Goal: Contribute content: Contribute content

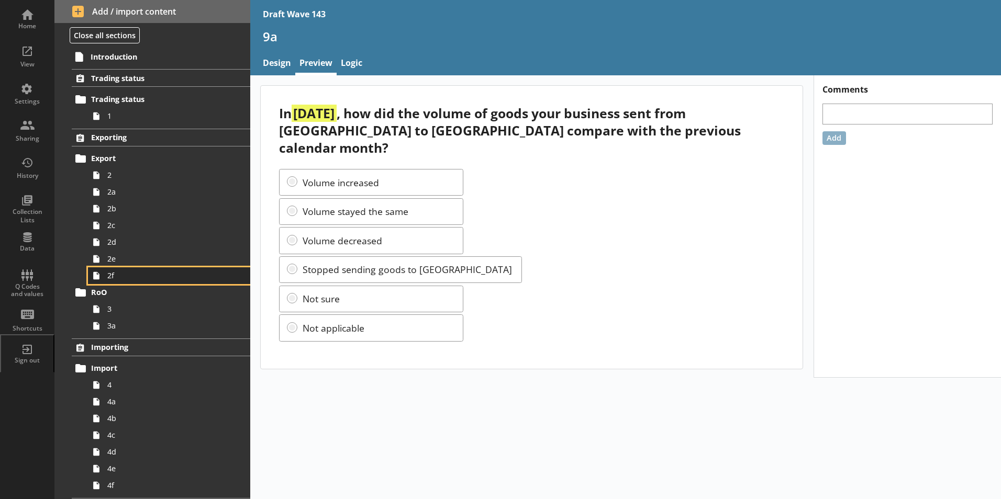
click at [117, 282] on link "2f" at bounding box center [169, 276] width 162 height 17
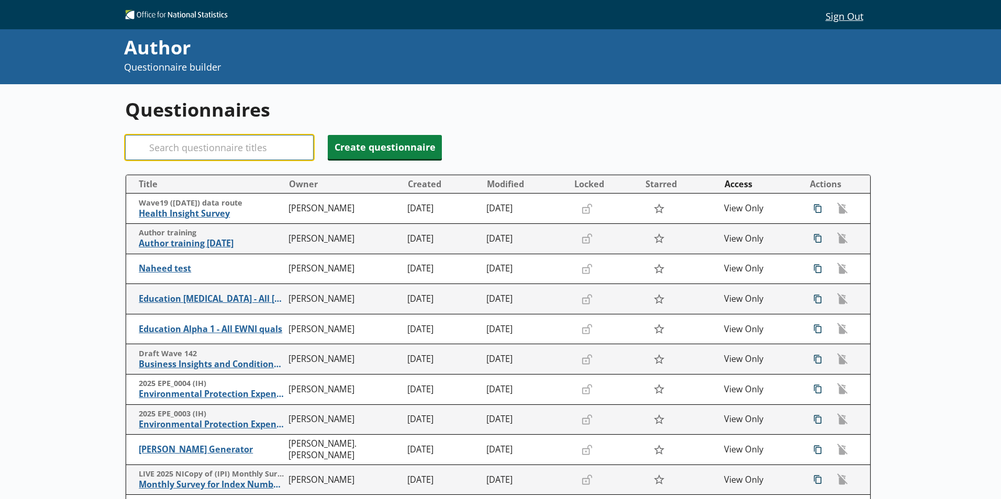
click at [201, 150] on input "Search" at bounding box center [219, 147] width 188 height 25
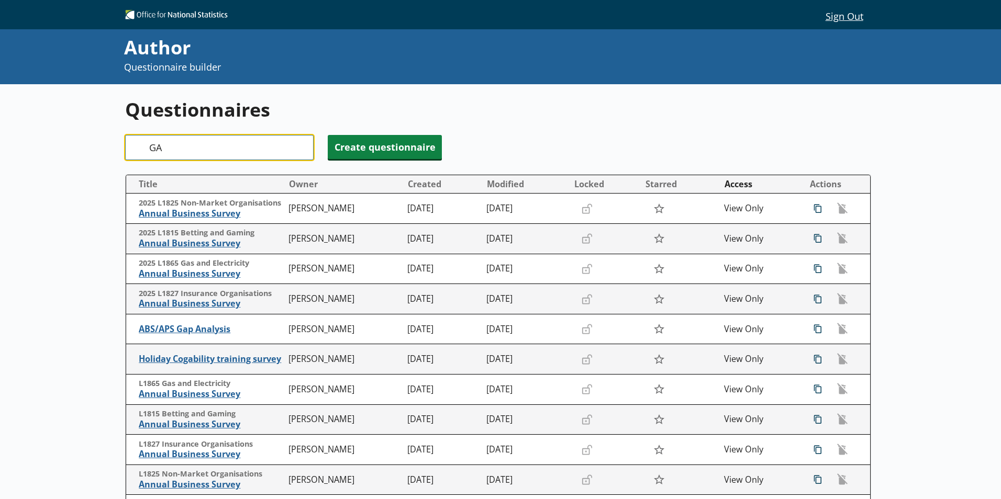
type input "G"
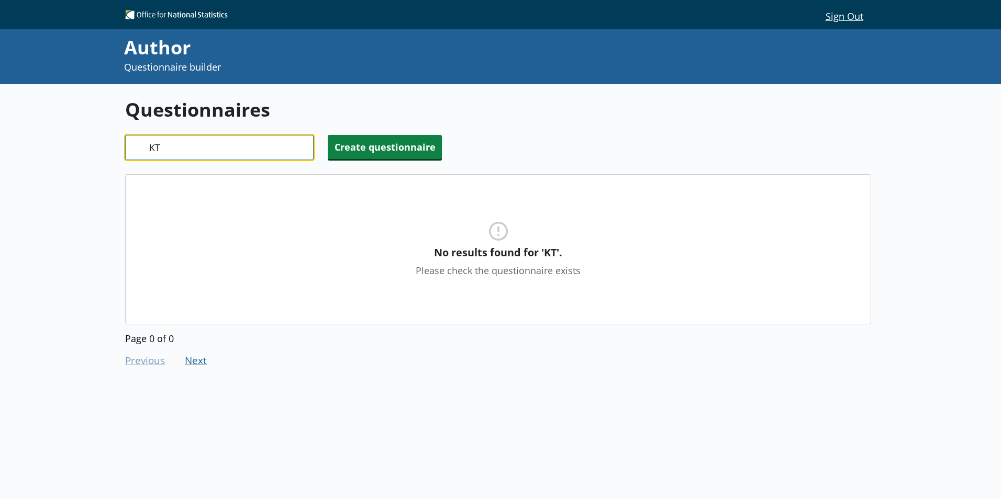
type input "K"
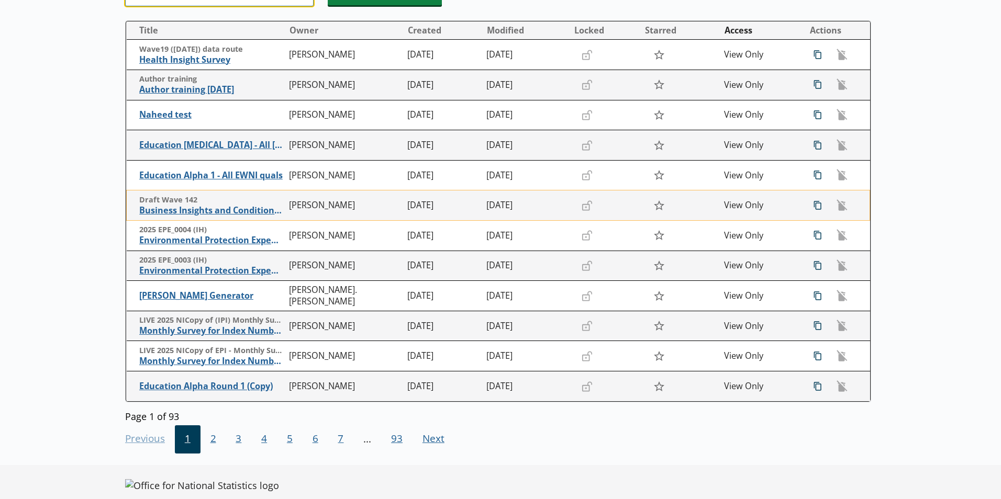
scroll to position [157, 0]
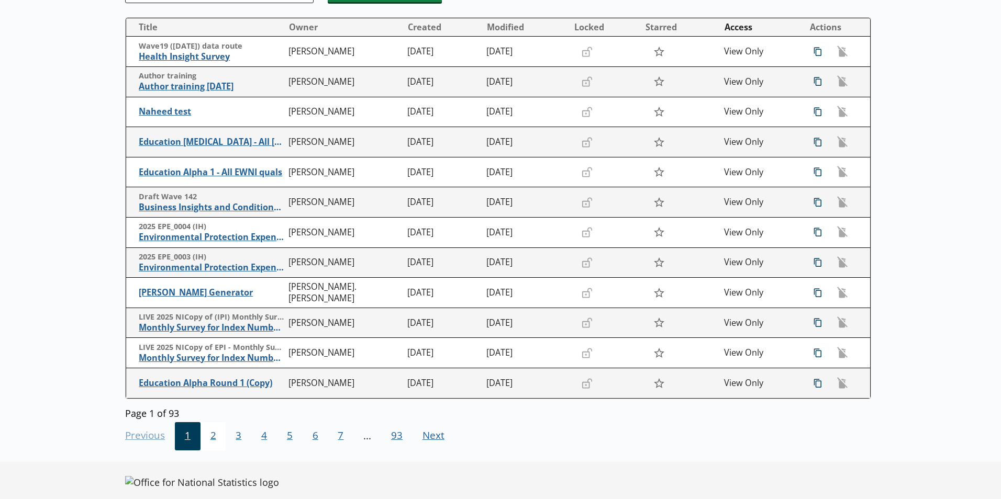
click at [214, 441] on span "2" at bounding box center [214, 437] width 26 height 28
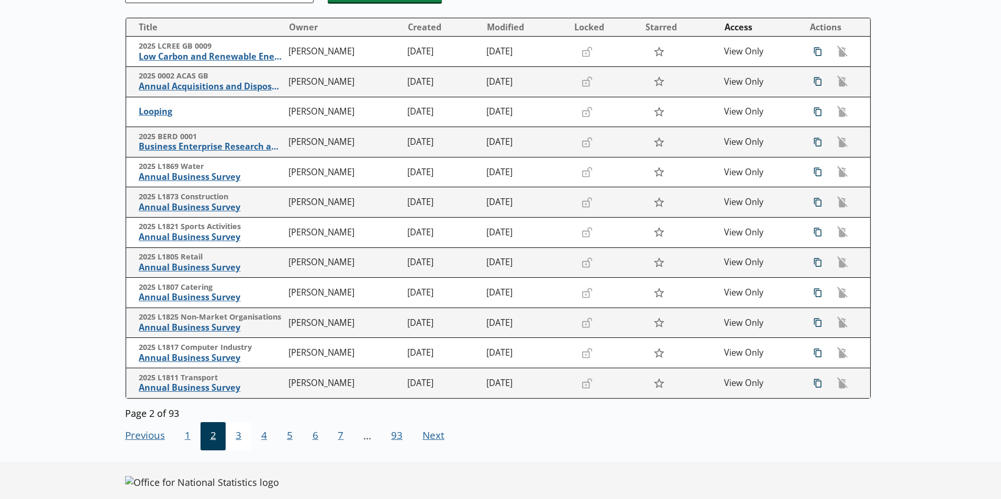
click at [239, 436] on span "3" at bounding box center [239, 437] width 26 height 28
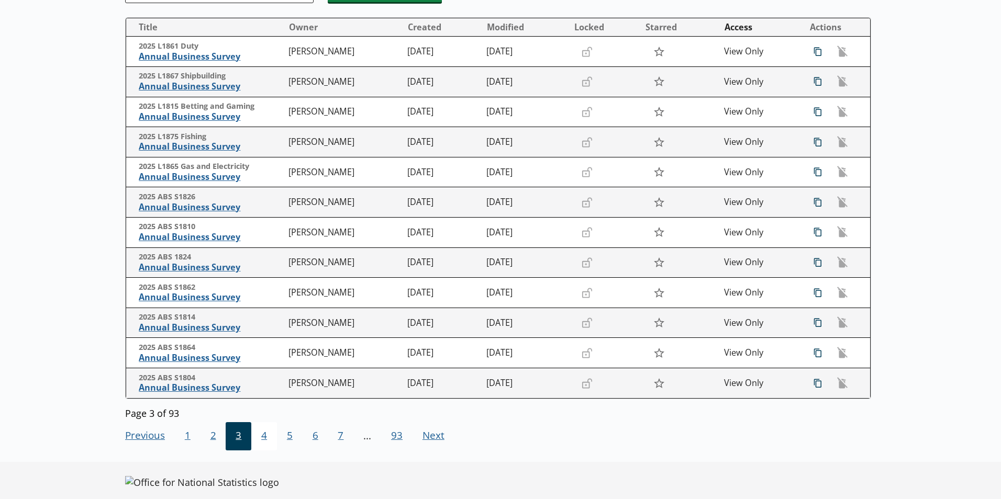
click at [261, 436] on span "4" at bounding box center [264, 437] width 26 height 28
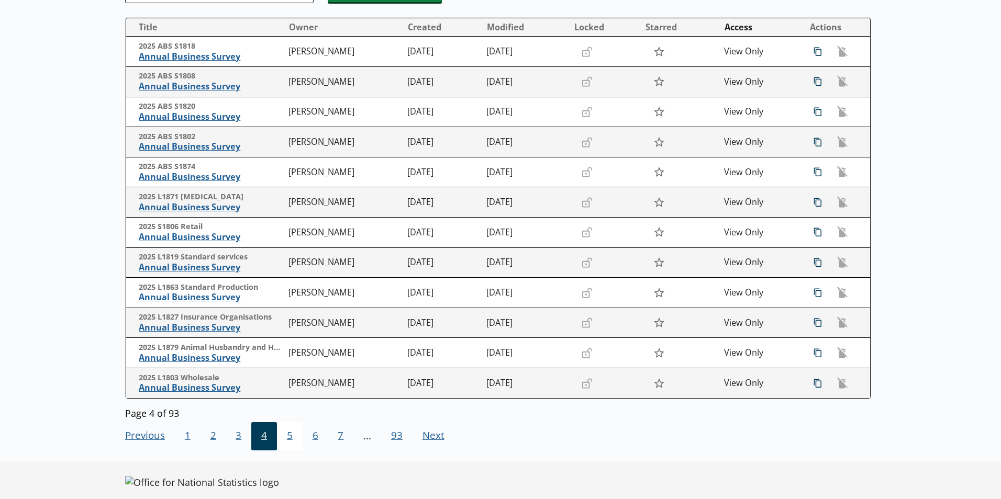
click at [287, 434] on span "5" at bounding box center [290, 437] width 26 height 28
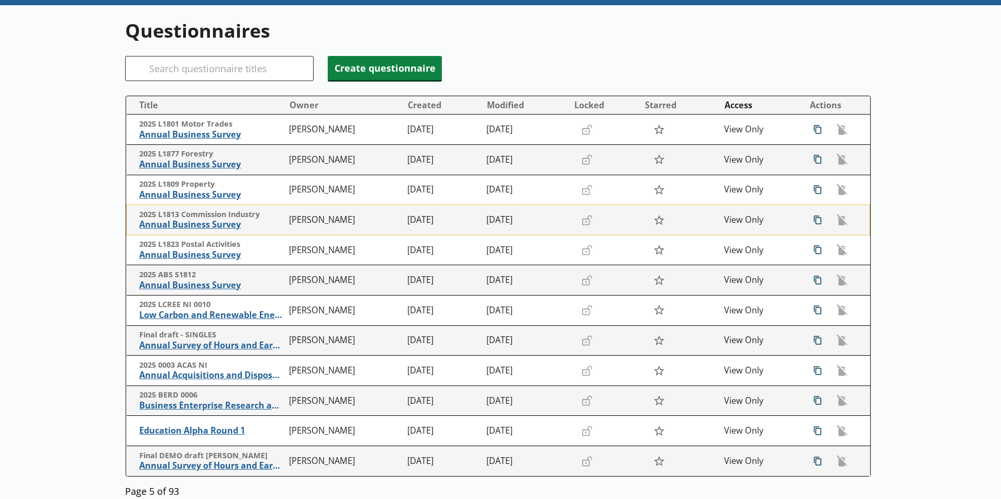
scroll to position [0, 0]
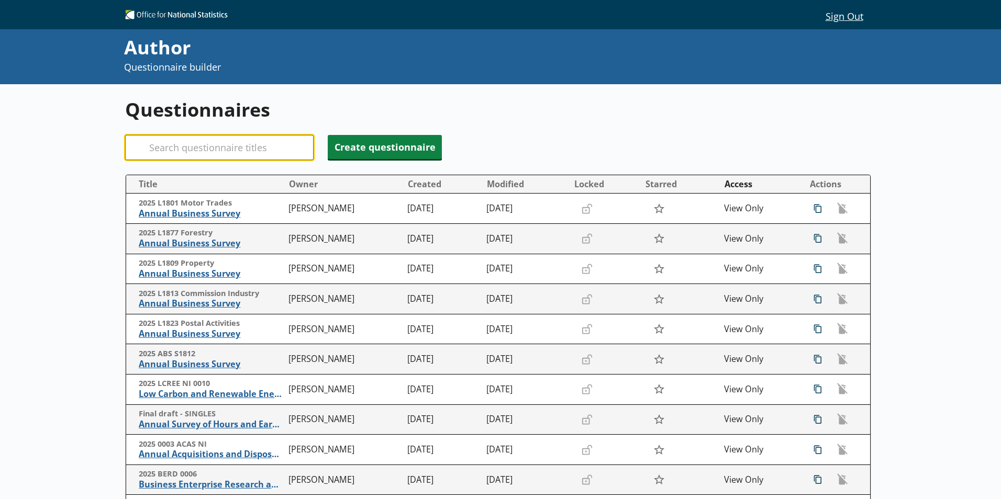
click at [186, 148] on input "Search" at bounding box center [219, 147] width 188 height 25
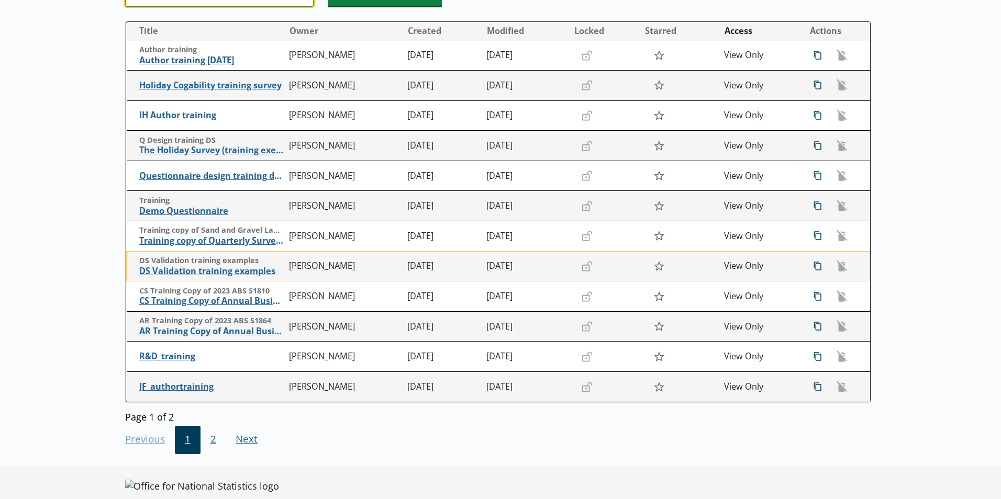
scroll to position [157, 0]
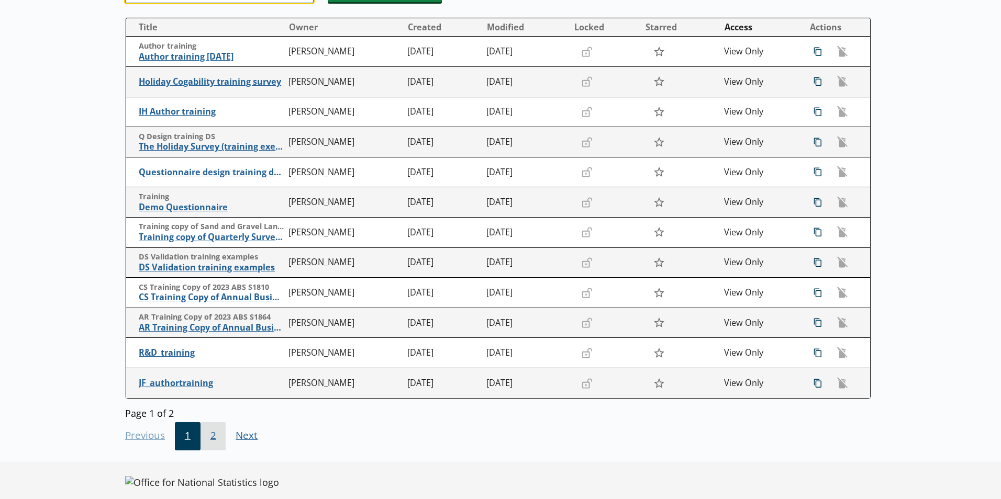
type input "training"
click at [213, 437] on span "2" at bounding box center [214, 437] width 26 height 28
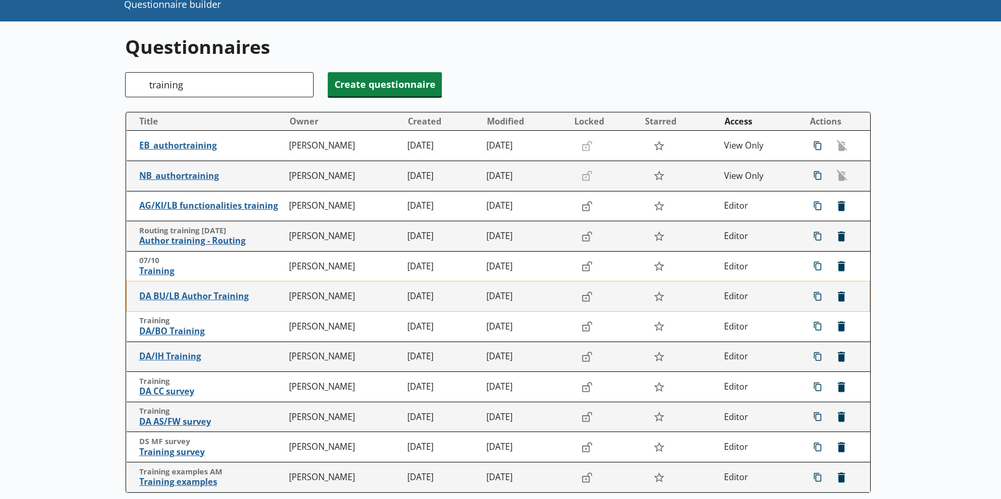
scroll to position [52, 0]
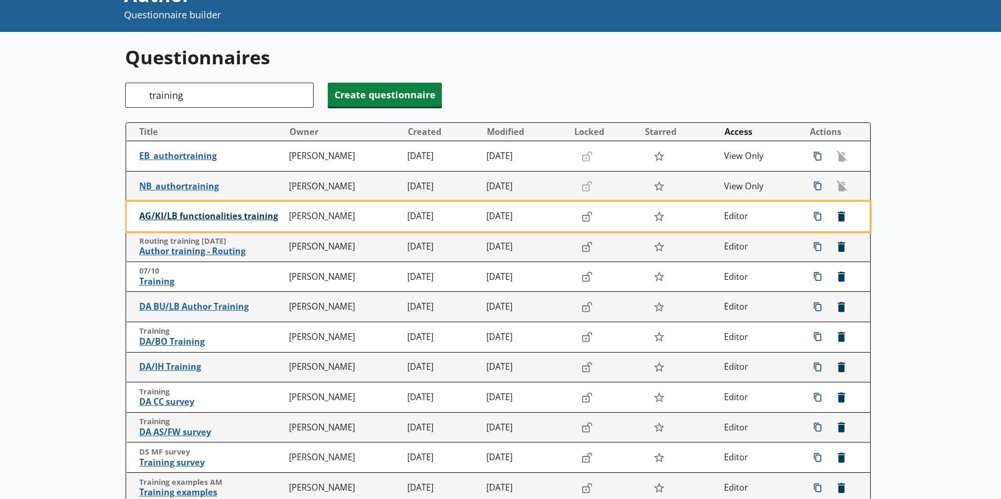
click at [238, 214] on span "AG/KI/LB functionalities training" at bounding box center [211, 216] width 145 height 11
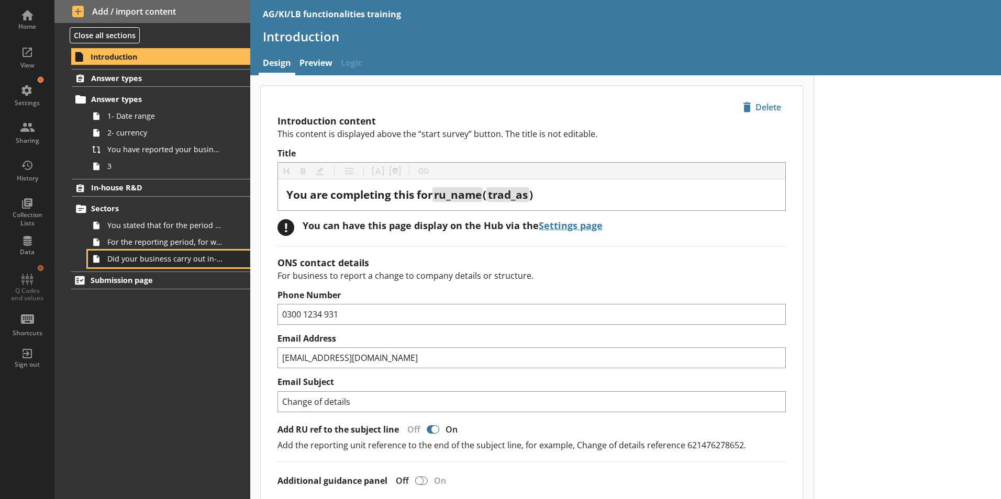
click at [162, 259] on span "Did your business carry out in-house R&D for any other product codes?" at bounding box center [165, 259] width 116 height 10
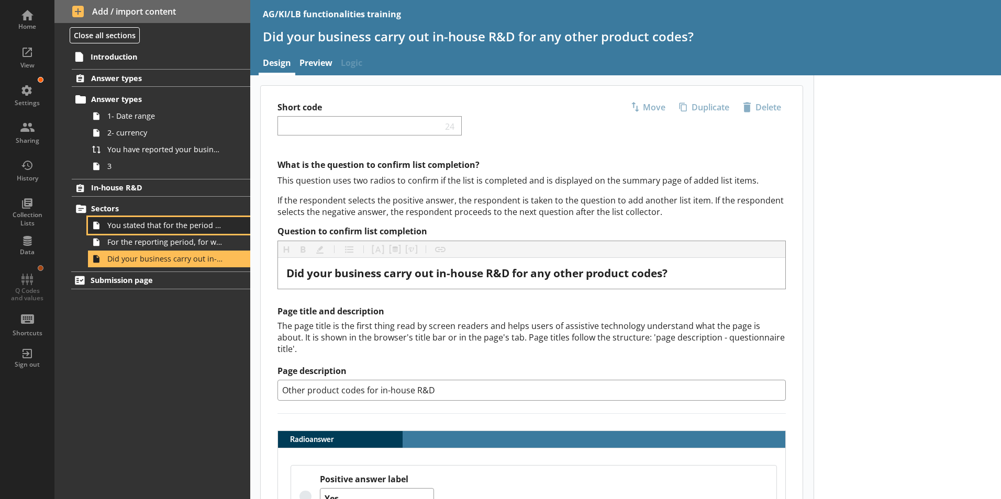
click at [157, 226] on span "You stated that for the period [From] to [To], [Ru Name] carried out in-house R…" at bounding box center [165, 225] width 116 height 10
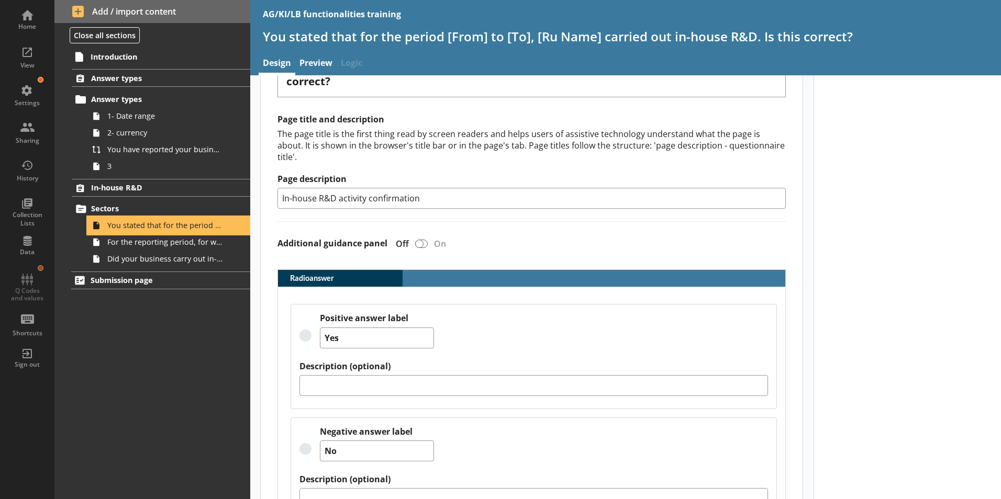
scroll to position [259, 0]
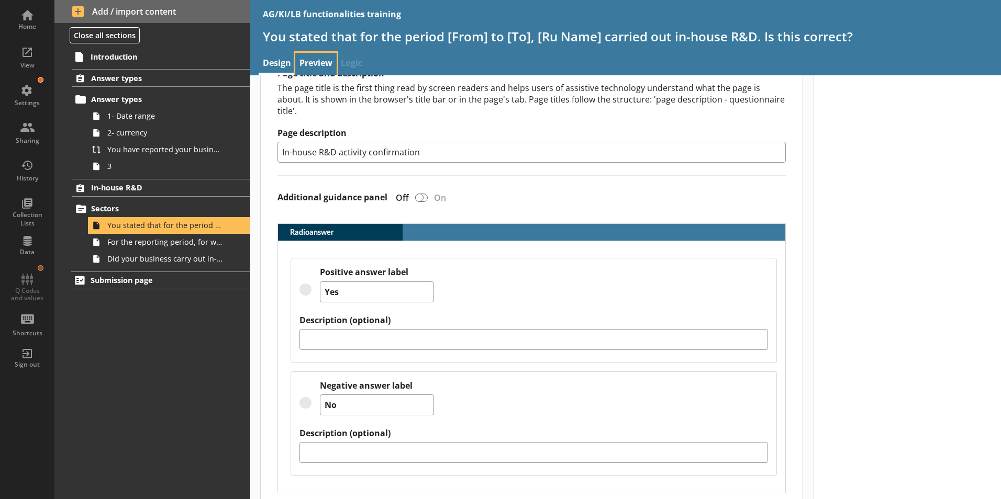
click at [308, 63] on link "Preview" at bounding box center [315, 64] width 41 height 23
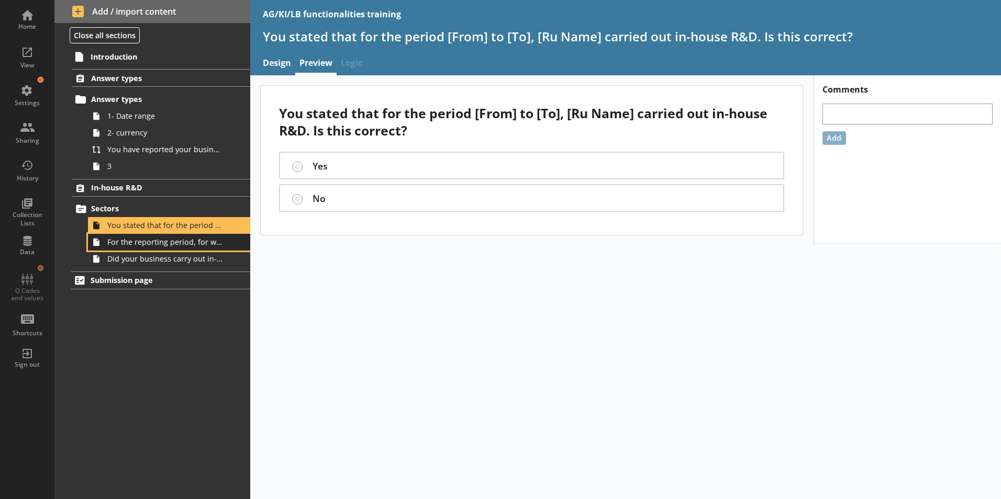
click at [146, 240] on span "For the reporting period, for which of the following product codes has your bus…" at bounding box center [165, 242] width 116 height 10
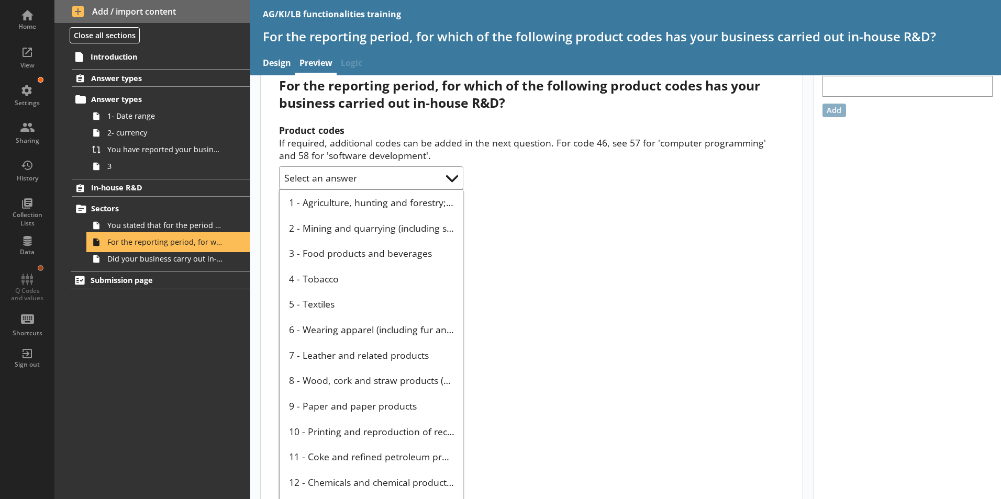
scroll to position [52, 0]
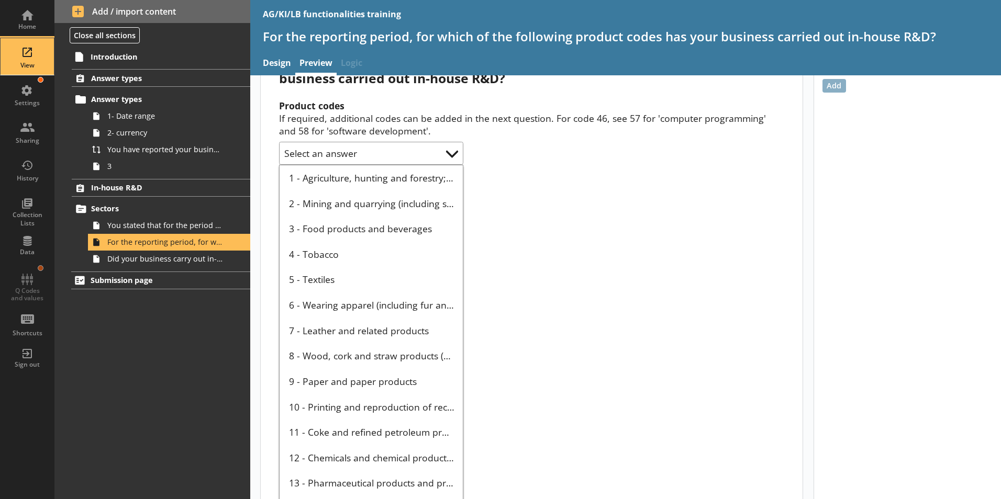
click at [22, 63] on div "View" at bounding box center [27, 65] width 37 height 8
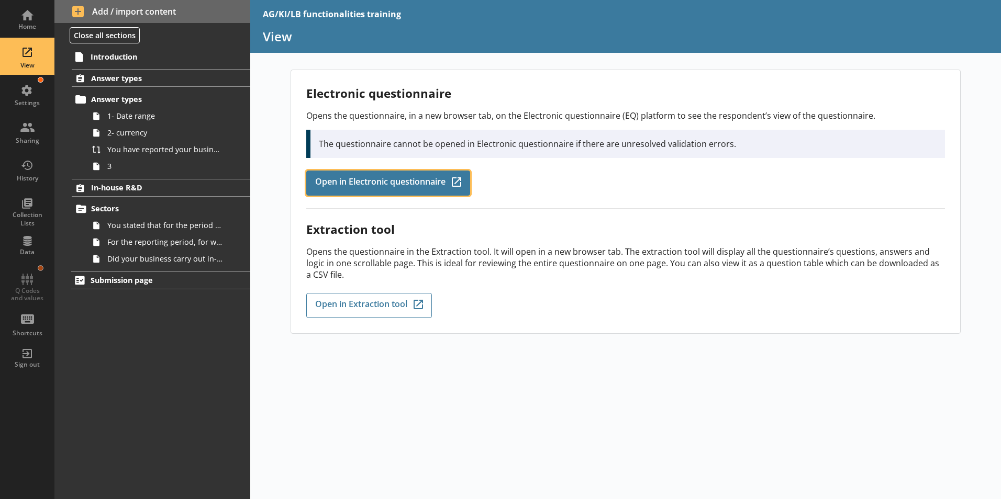
click at [384, 186] on span "Open in Electronic questionnaire" at bounding box center [380, 183] width 130 height 12
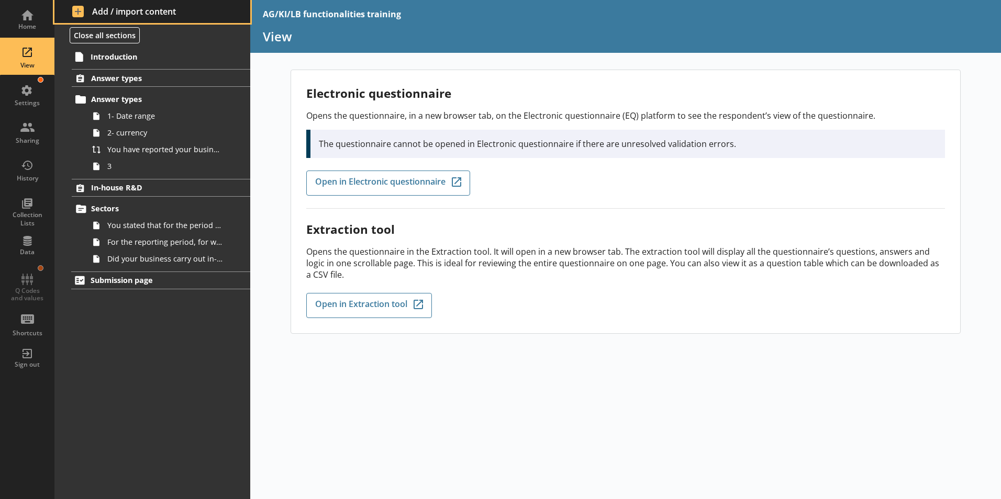
click at [93, 12] on span "Add / import content" at bounding box center [152, 12] width 161 height 12
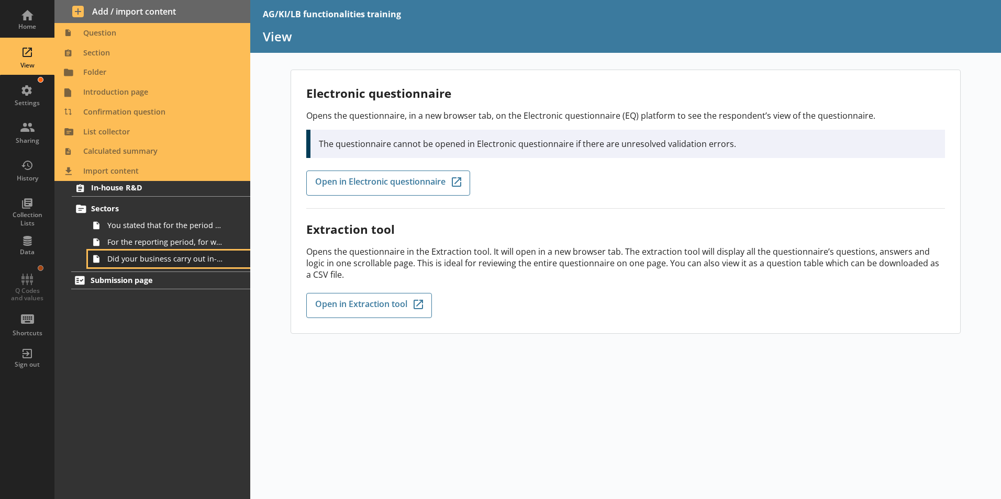
click at [165, 261] on span "Did your business carry out in-house R&D for any other product codes?" at bounding box center [165, 259] width 116 height 10
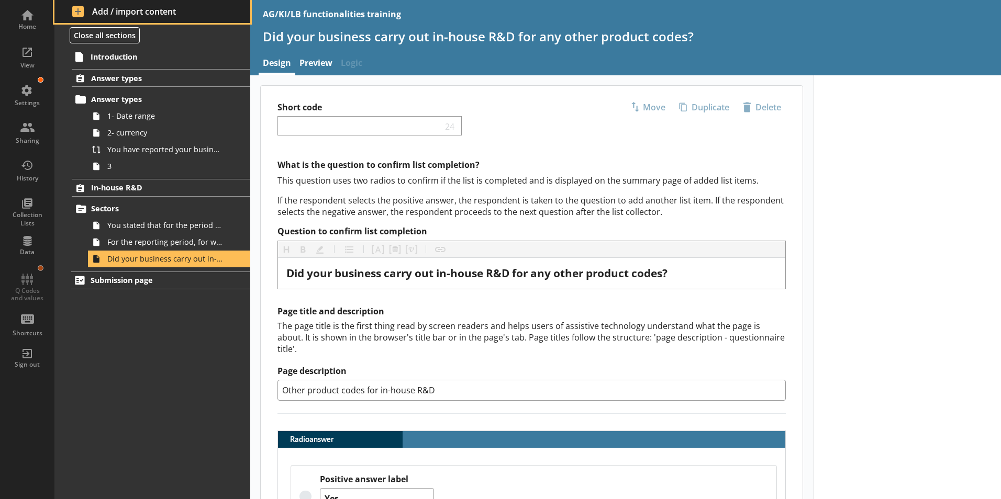
click at [79, 5] on button "Add / import content" at bounding box center [152, 11] width 196 height 23
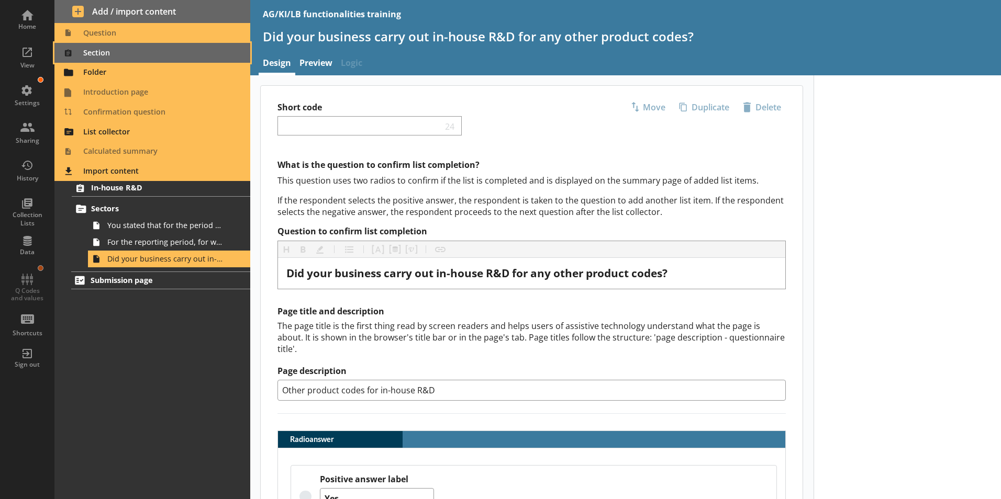
click at [95, 48] on span "Section" at bounding box center [153, 53] width 184 height 17
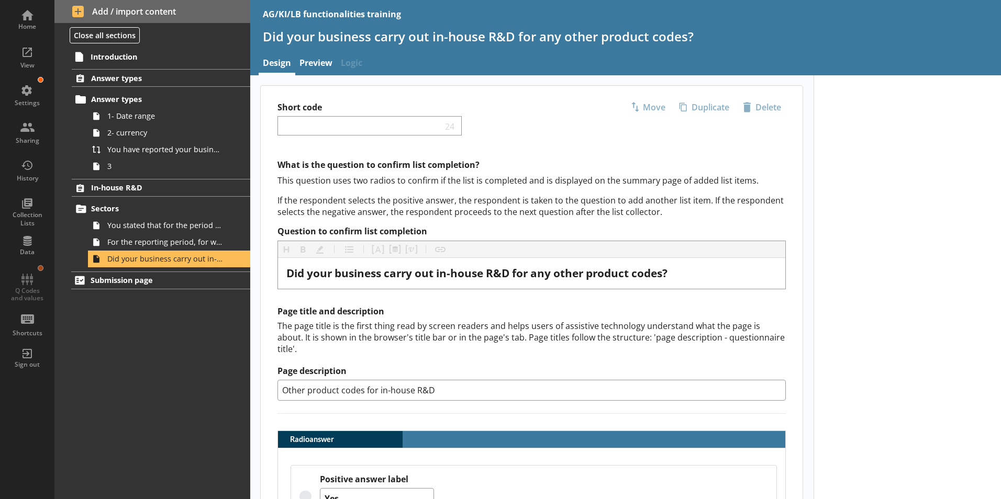
type textarea "x"
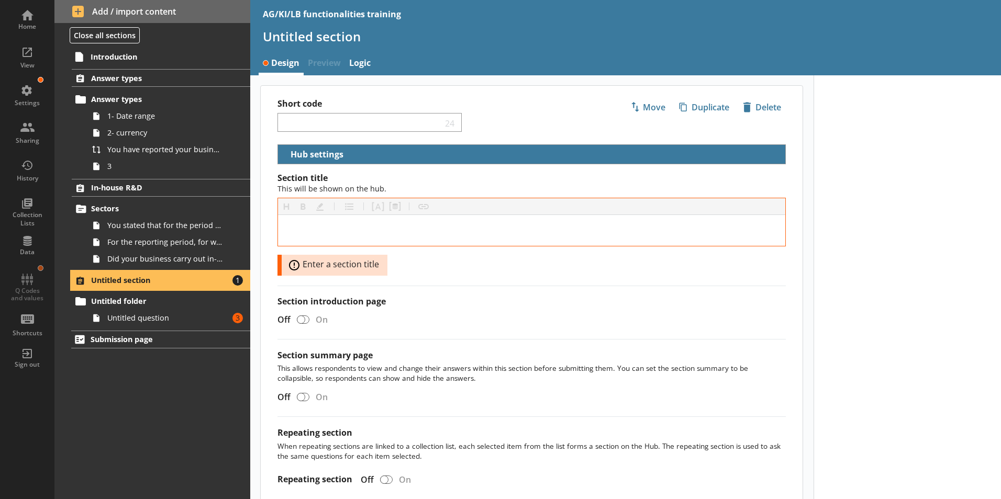
click at [107, 281] on span "Untitled section" at bounding box center [155, 280] width 128 height 10
click at [113, 279] on span "Untitled section" at bounding box center [155, 280] width 128 height 10
click at [148, 281] on span "Untitled section" at bounding box center [155, 280] width 128 height 10
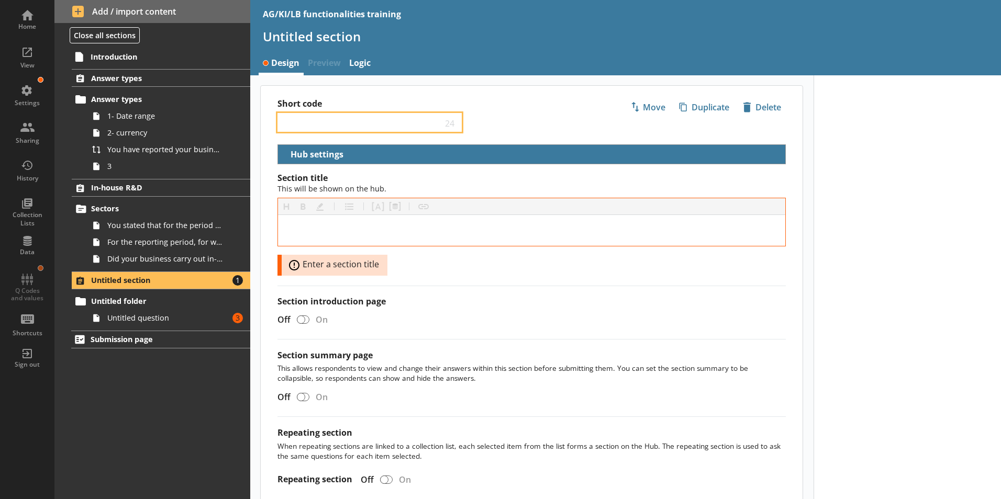
click at [357, 126] on input "Short code" at bounding box center [362, 123] width 160 height 10
click at [360, 121] on input "Short code" at bounding box center [362, 123] width 160 height 10
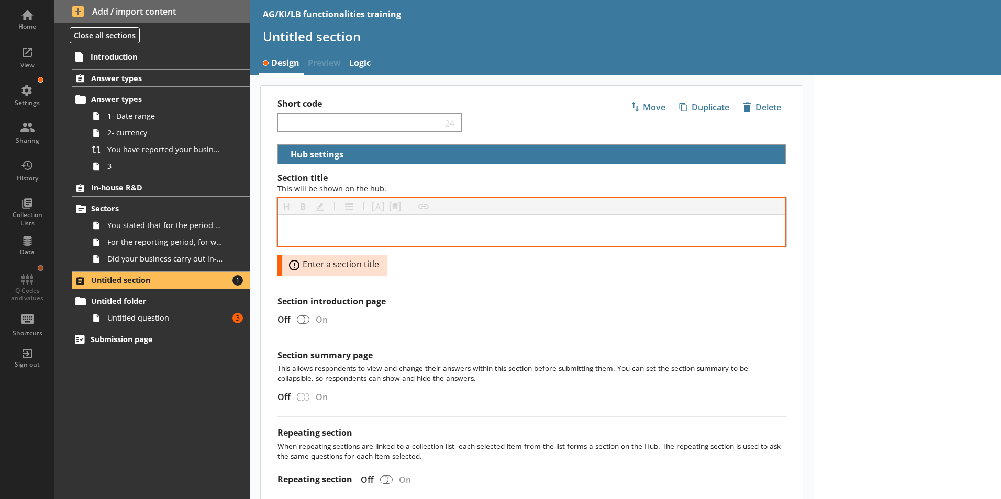
click at [327, 219] on div at bounding box center [531, 230] width 507 height 31
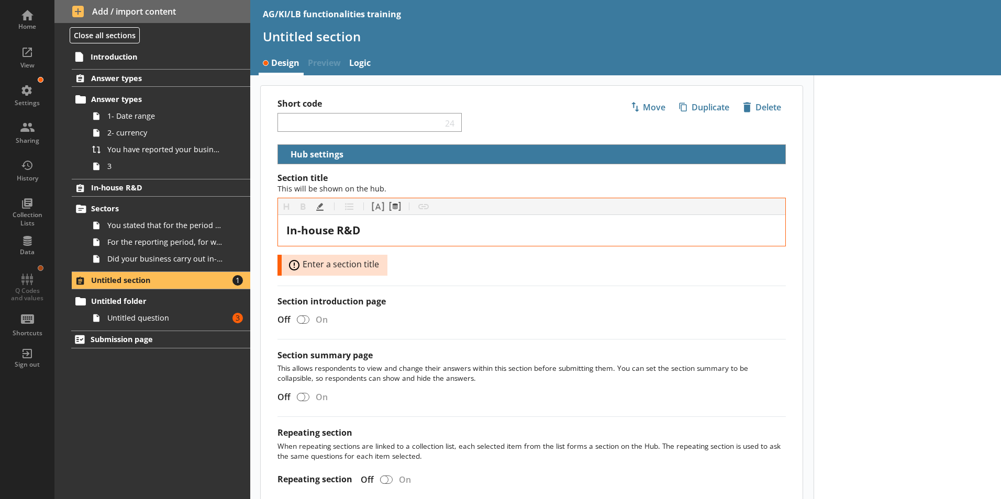
click at [147, 406] on div "Introduction Answer types Answer types 1- Date range 2- currency You have repor…" at bounding box center [152, 273] width 196 height 452
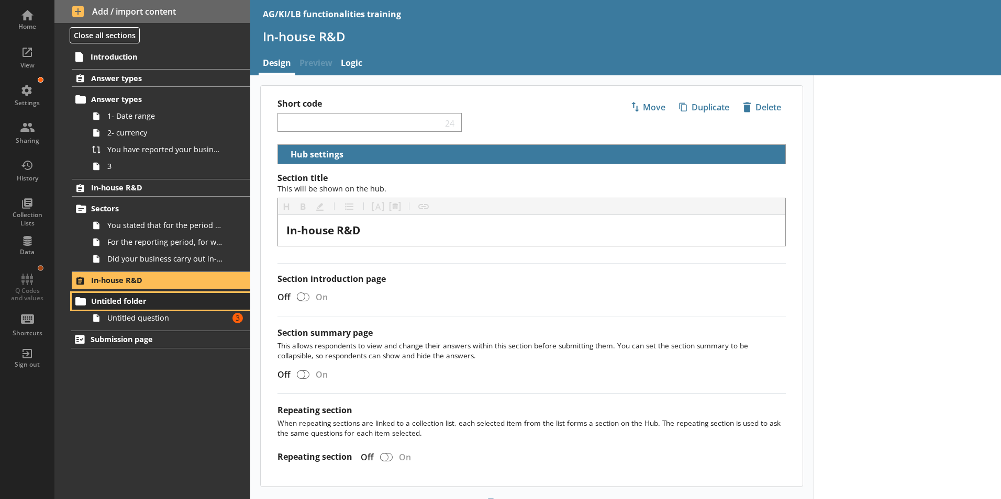
click at [142, 301] on span "Untitled folder" at bounding box center [155, 301] width 128 height 10
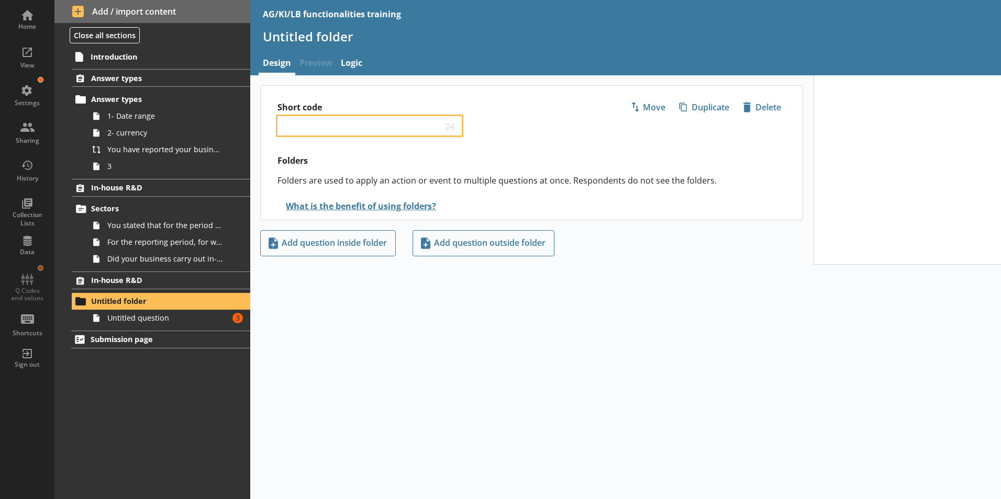
click at [334, 126] on input "Short code" at bounding box center [362, 126] width 160 height 10
paste input "Civil or defence"
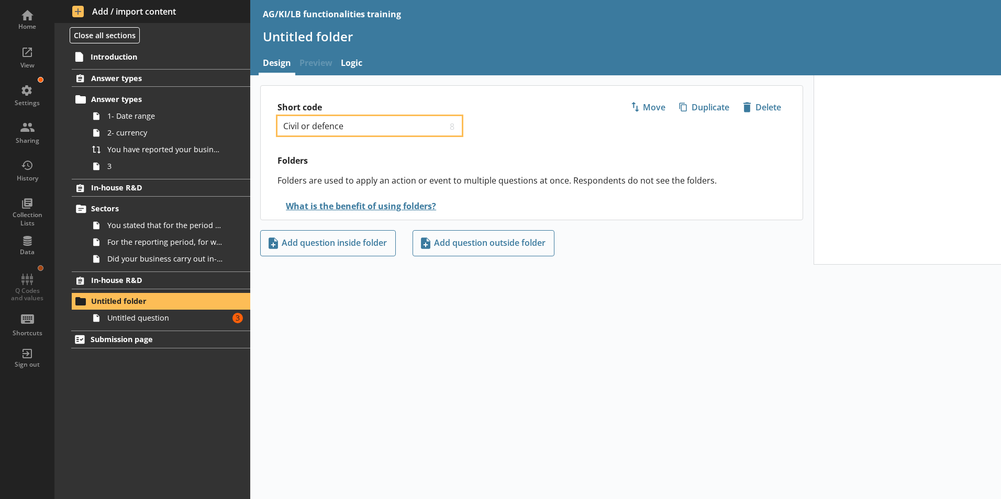
type input "Civil or defence"
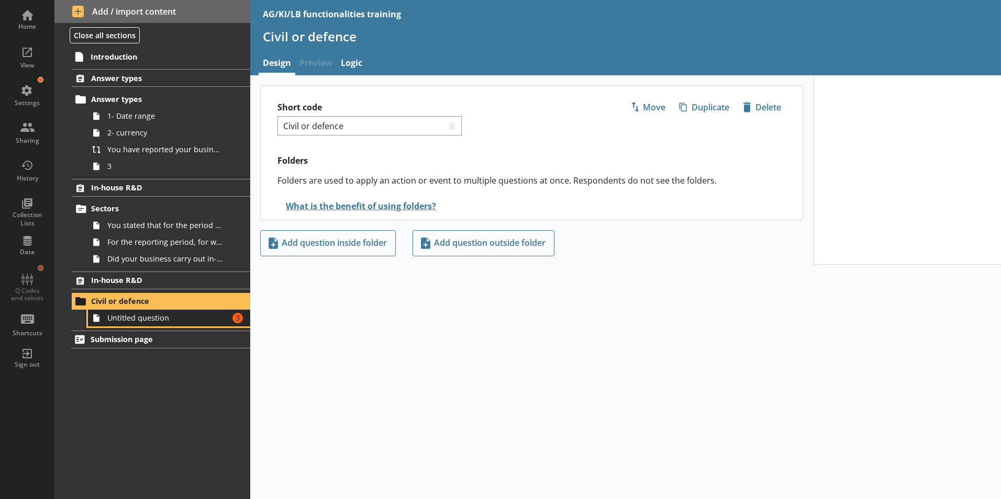
drag, startPoint x: 133, startPoint y: 322, endPoint x: 200, endPoint y: 268, distance: 86.0
click at [134, 321] on span "Untitled question" at bounding box center [165, 318] width 116 height 10
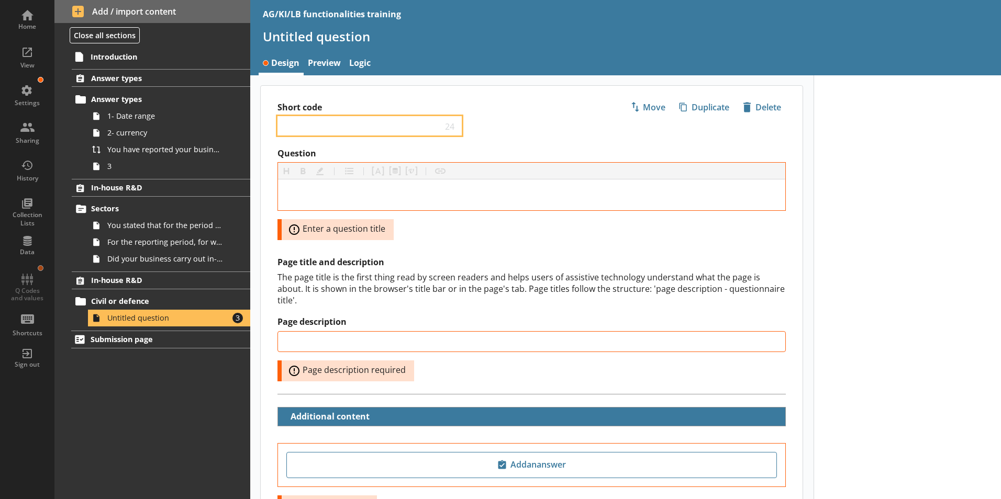
click at [313, 124] on input "Short code" at bounding box center [362, 126] width 160 height 10
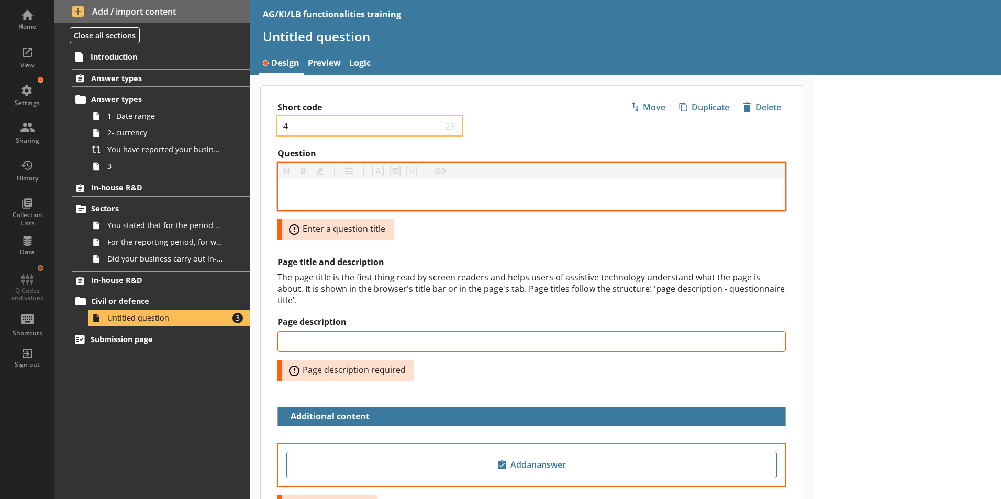
type input "4"
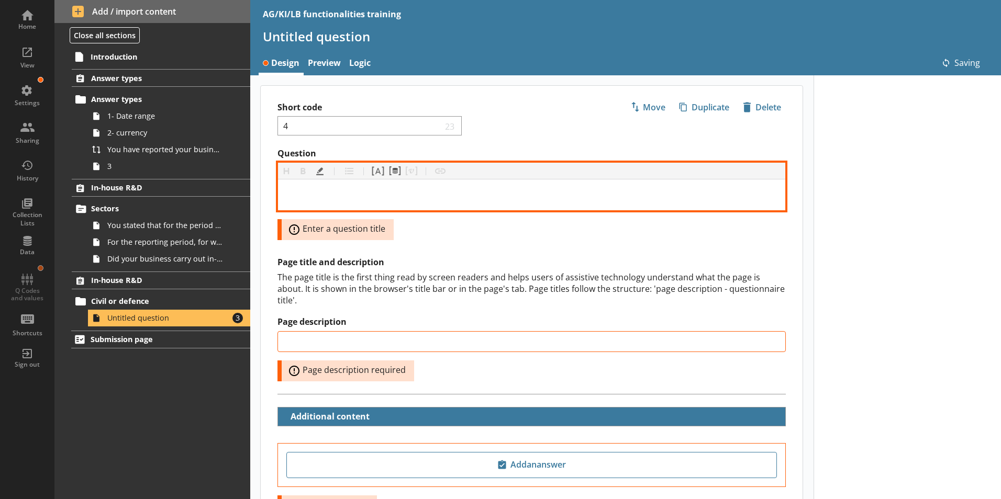
click at [297, 194] on div "Question" at bounding box center [531, 195] width 491 height 14
type input "4"
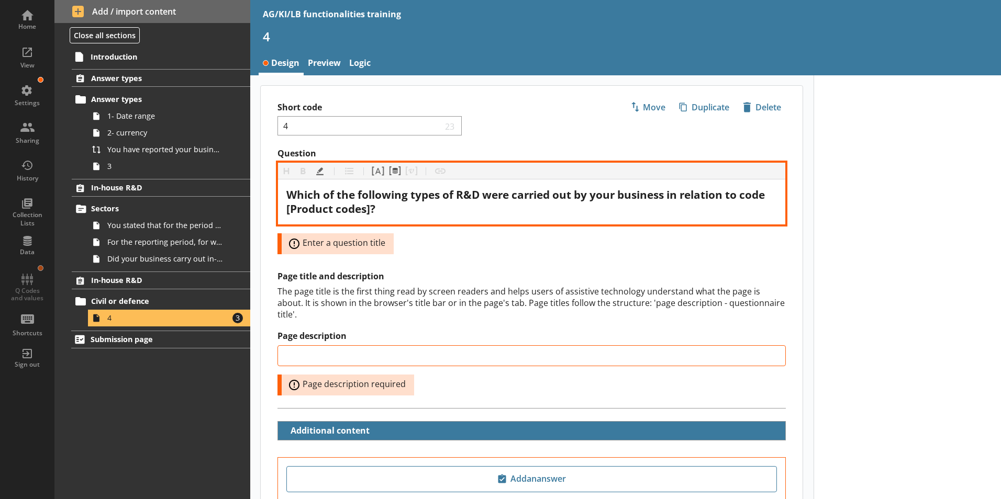
click at [384, 214] on div "Which of the following types of R&D were carried out by your business in relati…" at bounding box center [531, 202] width 491 height 28
click at [372, 209] on span "Which of the following types of R&D were carried out by your business in relati…" at bounding box center [526, 201] width 481 height 29
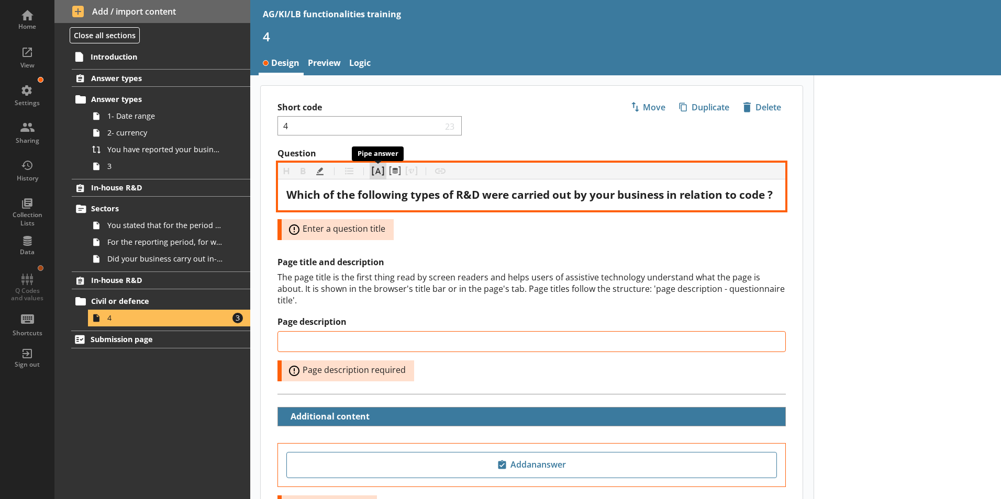
click at [378, 175] on button "Pipe answer" at bounding box center [378, 171] width 17 height 17
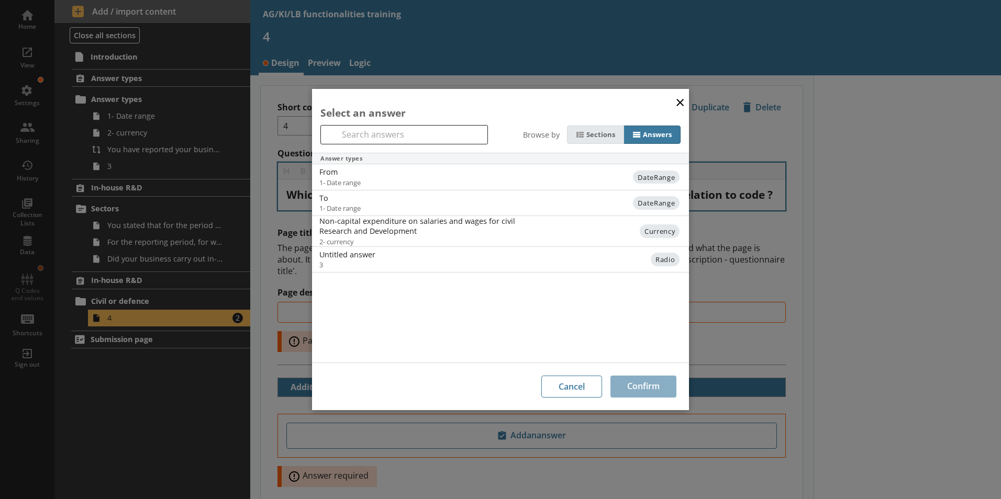
click at [603, 130] on div "Sections" at bounding box center [600, 134] width 29 height 9
click at [0, 0] on input "Sections" at bounding box center [0, 0] width 0 height 0
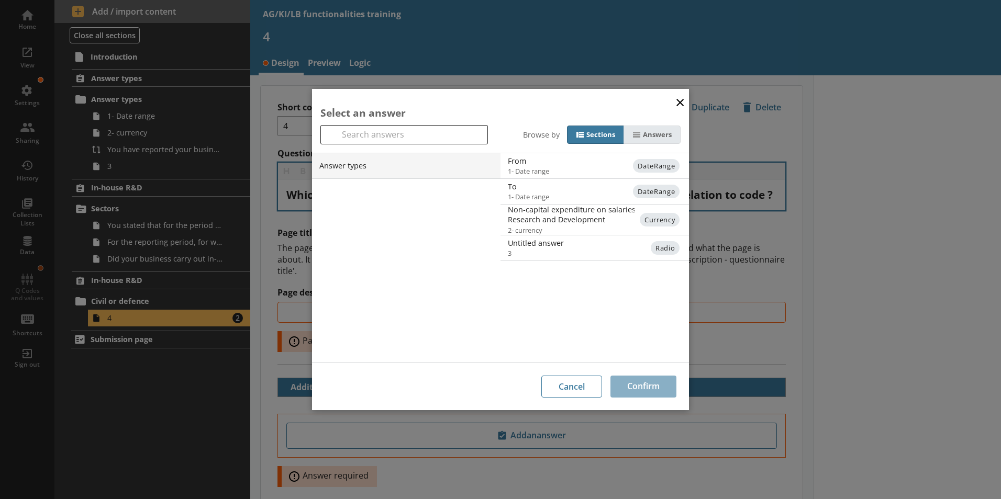
click at [653, 133] on div "Answers" at bounding box center [657, 134] width 29 height 9
click at [0, 0] on input "Answers" at bounding box center [0, 0] width 0 height 0
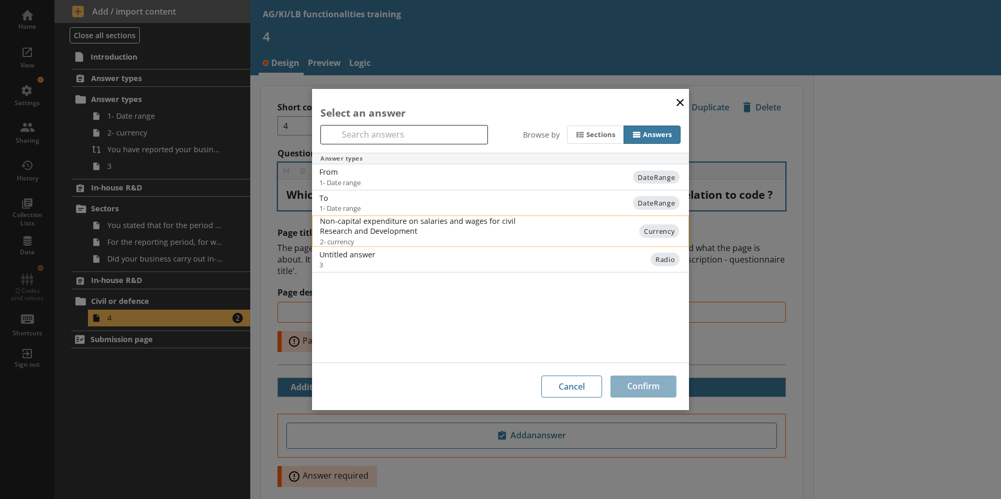
click at [396, 228] on div "Non-capital expenditure on salaries and wages for civil Research and Development" at bounding box center [425, 226] width 211 height 20
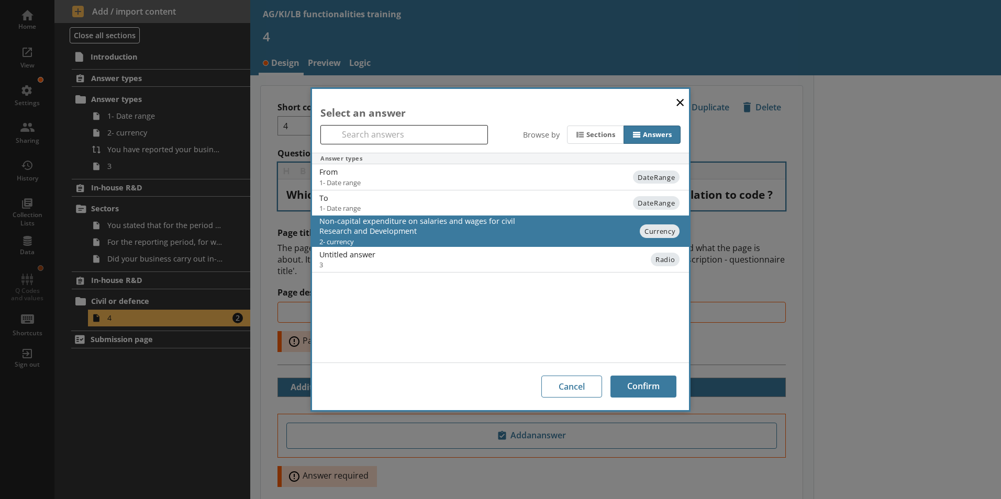
click at [465, 303] on div "Answer types From 1- Date range DateRange To 1- Date range DateRange Non-capita…" at bounding box center [500, 257] width 377 height 209
drag, startPoint x: 349, startPoint y: 326, endPoint x: 340, endPoint y: 327, distance: 8.9
click at [349, 327] on div "Answer types From 1- Date range DateRange To 1- Date range DateRange Non-capita…" at bounding box center [500, 257] width 377 height 209
click at [682, 104] on button "×" at bounding box center [680, 102] width 16 height 24
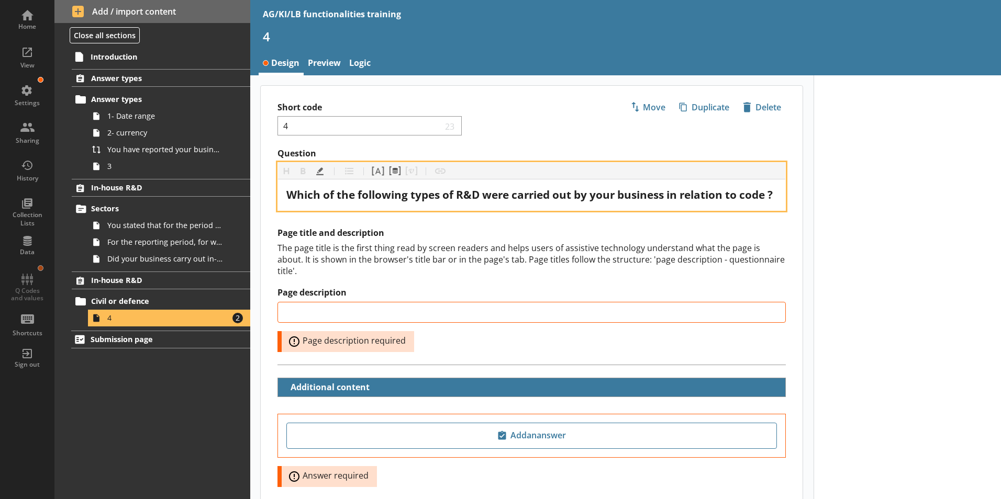
click at [287, 202] on span "Which of the following types of R&D were carried out by your business in relati…" at bounding box center [529, 194] width 486 height 15
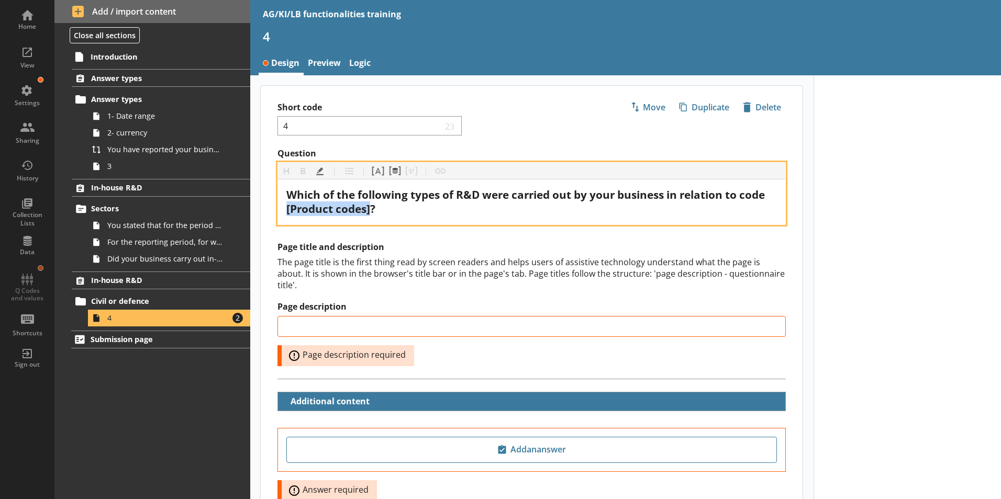
drag, startPoint x: 371, startPoint y: 209, endPoint x: 282, endPoint y: 211, distance: 88.5
click at [282, 211] on div "Which of the following types of R&D were carried out by your business in relati…" at bounding box center [531, 202] width 507 height 45
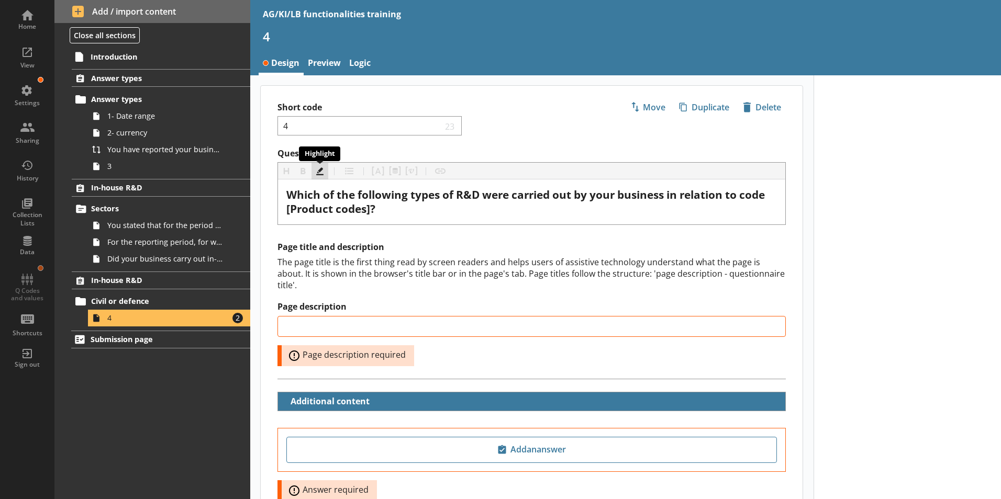
click at [320, 175] on button "Highlight" at bounding box center [320, 171] width 17 height 17
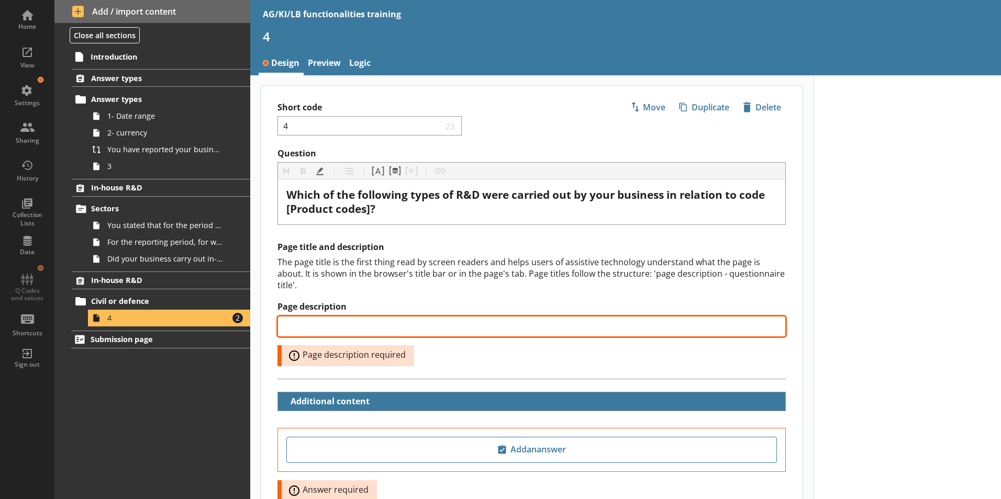
click at [320, 317] on input "Page description" at bounding box center [531, 326] width 508 height 21
paste input "Type of in-house R&D"
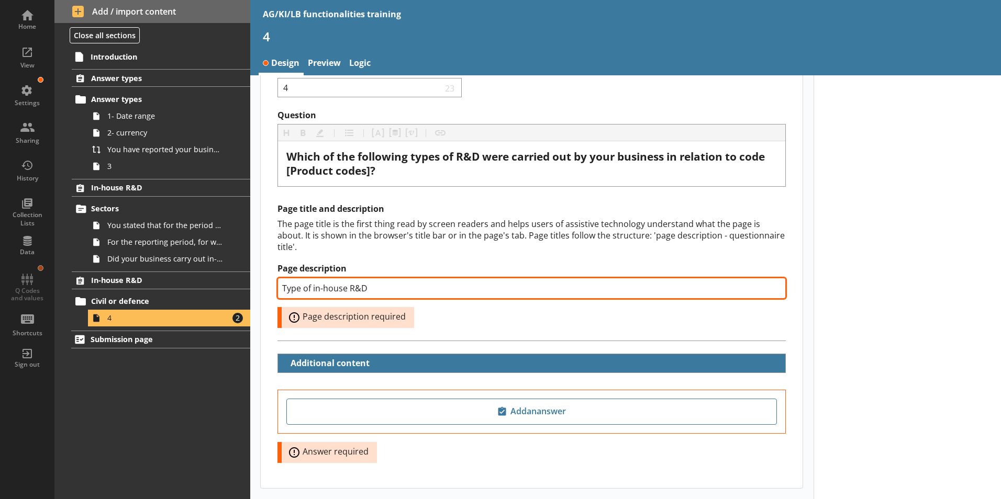
scroll to position [76, 0]
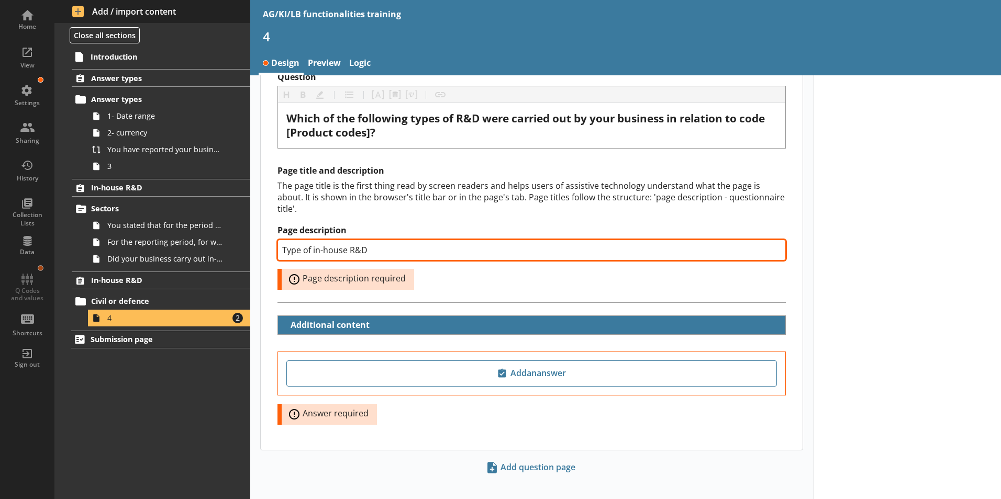
type input "Type of in-house R&D"
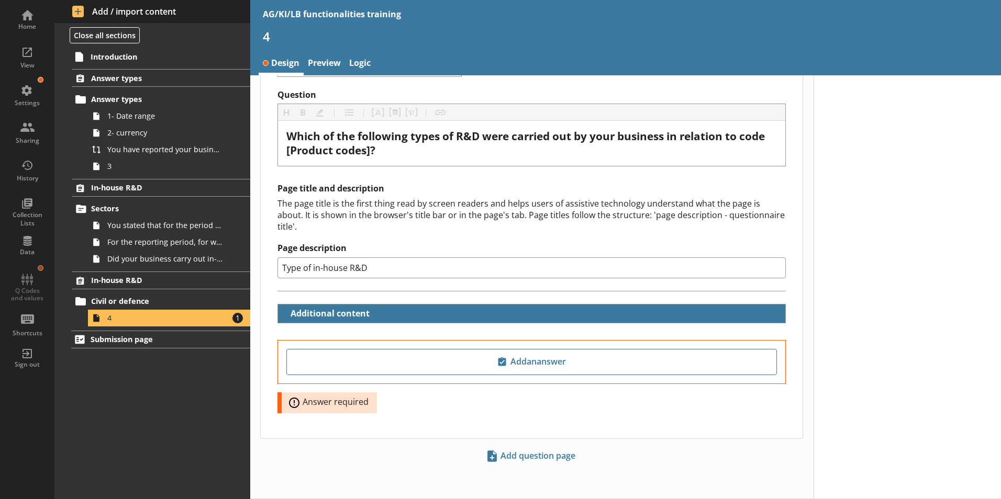
scroll to position [47, 0]
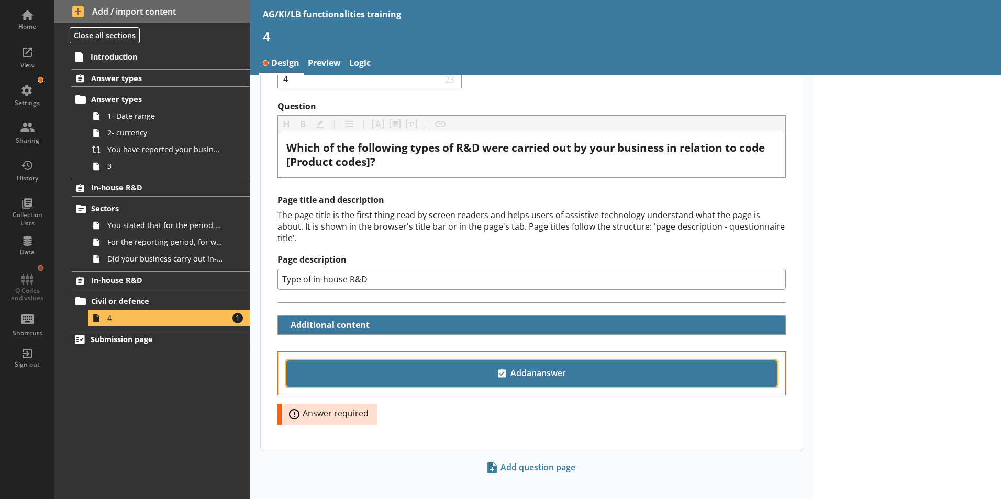
click at [583, 365] on span "Add an answer" at bounding box center [531, 373] width 481 height 17
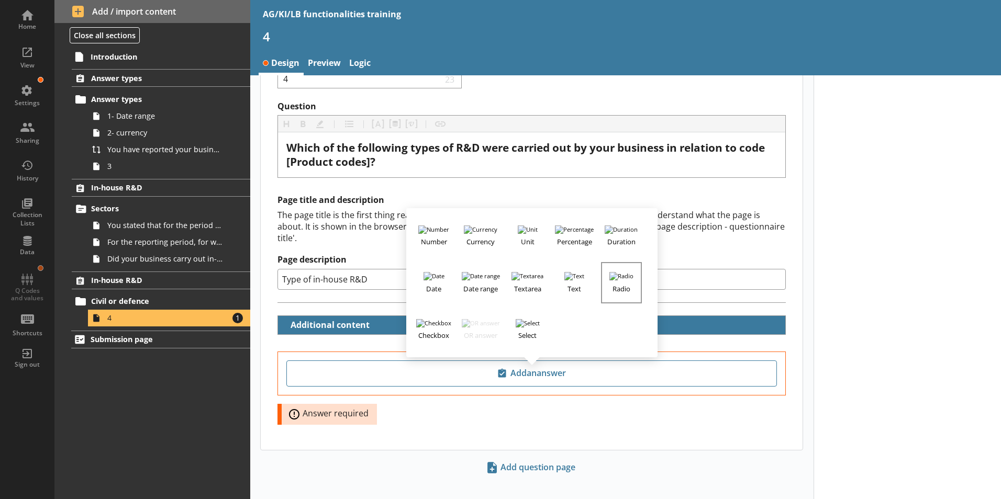
click at [613, 281] on h3 "Radio" at bounding box center [621, 287] width 39 height 13
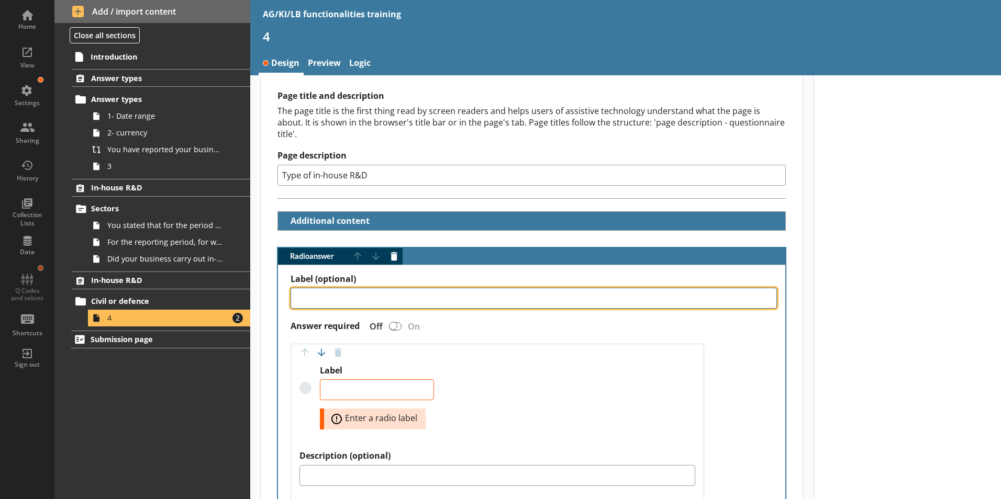
scroll to position [152, 0]
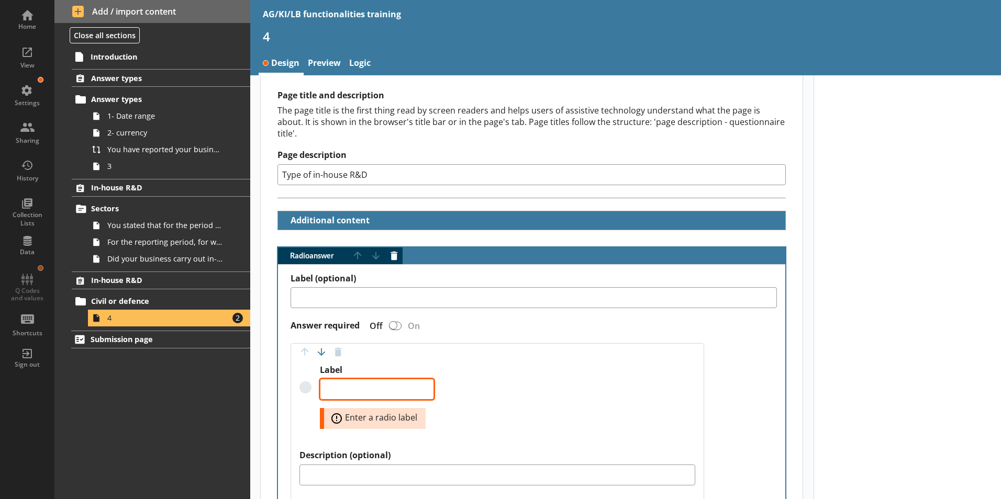
click at [335, 381] on textarea "Label" at bounding box center [377, 389] width 114 height 21
paste textarea "Civil Research and Development"
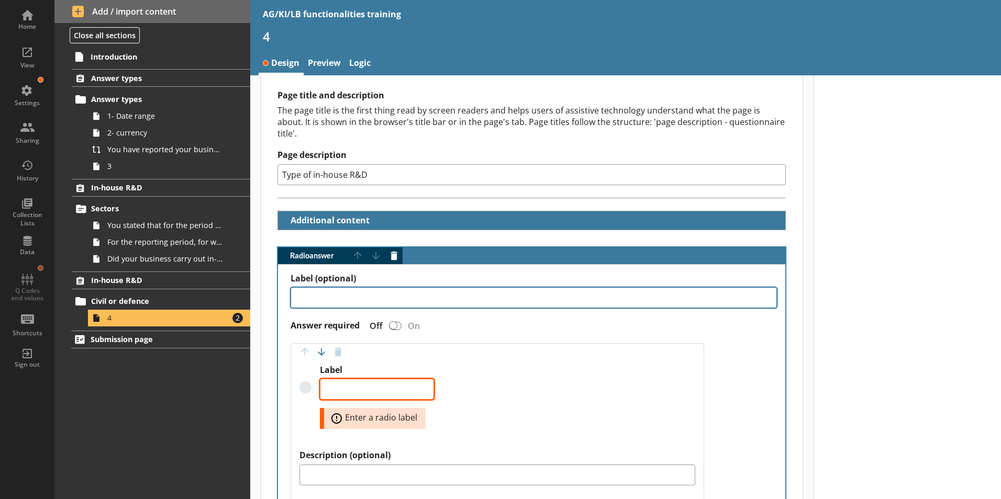
type textarea "x"
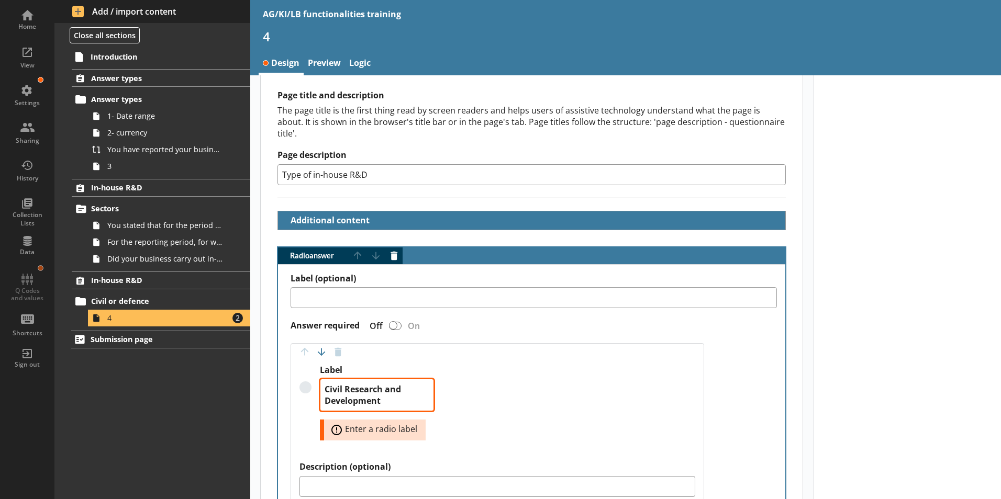
type textarea "Civil Research and Development"
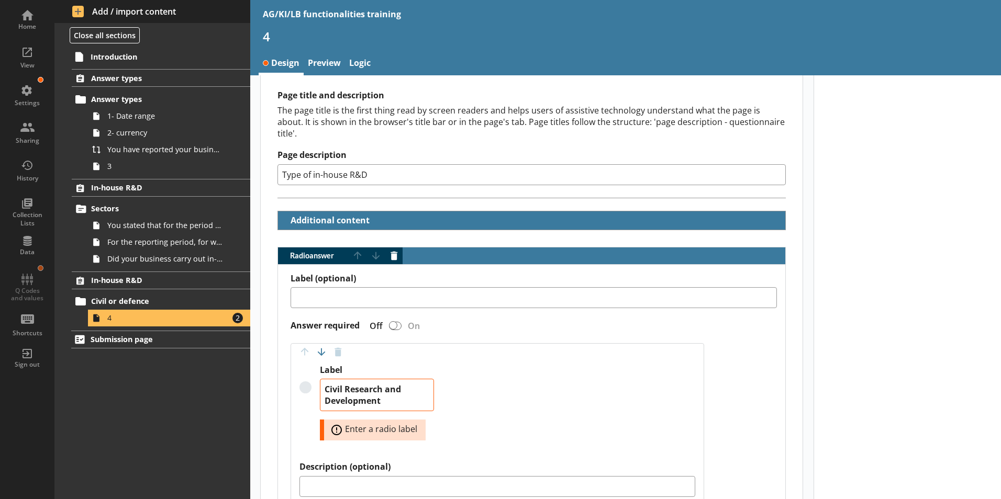
type textarea "x"
type textarea "Civil Research and Development"
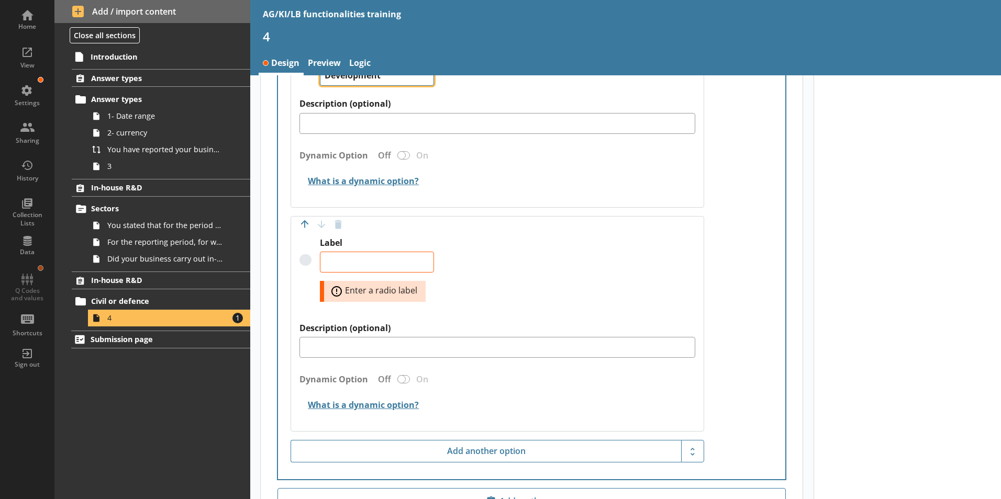
scroll to position [518, 0]
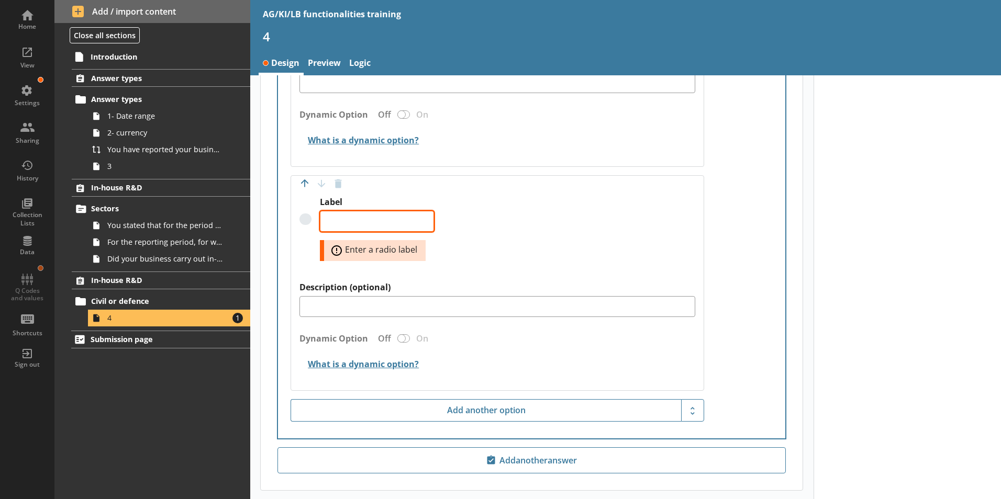
click at [351, 211] on textarea "Label" at bounding box center [377, 221] width 114 height 21
paste textarea "Defence Research and Development"
type textarea "x"
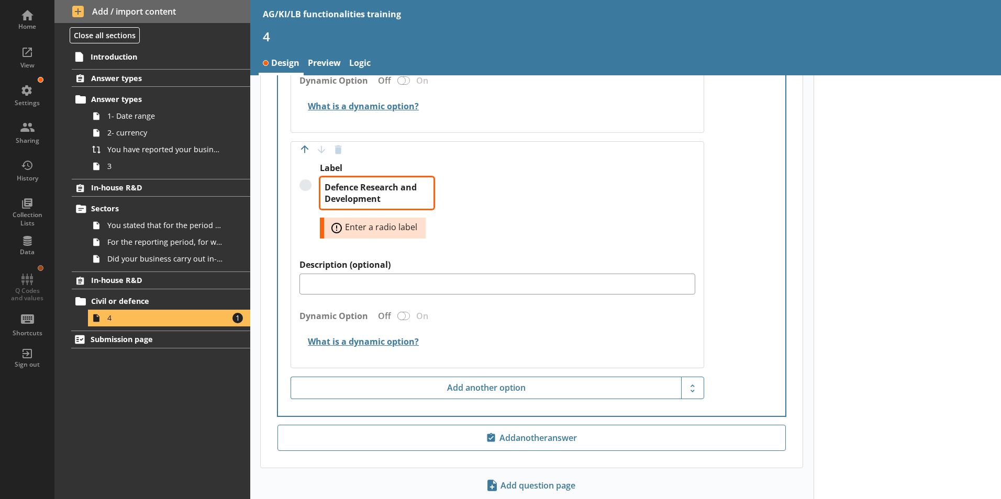
scroll to position [570, 0]
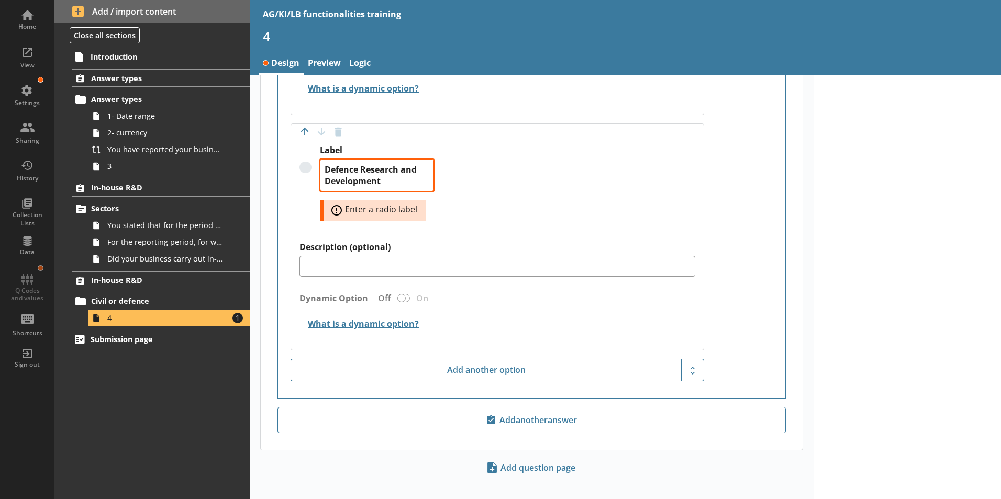
type textarea "Defence Research and Development"
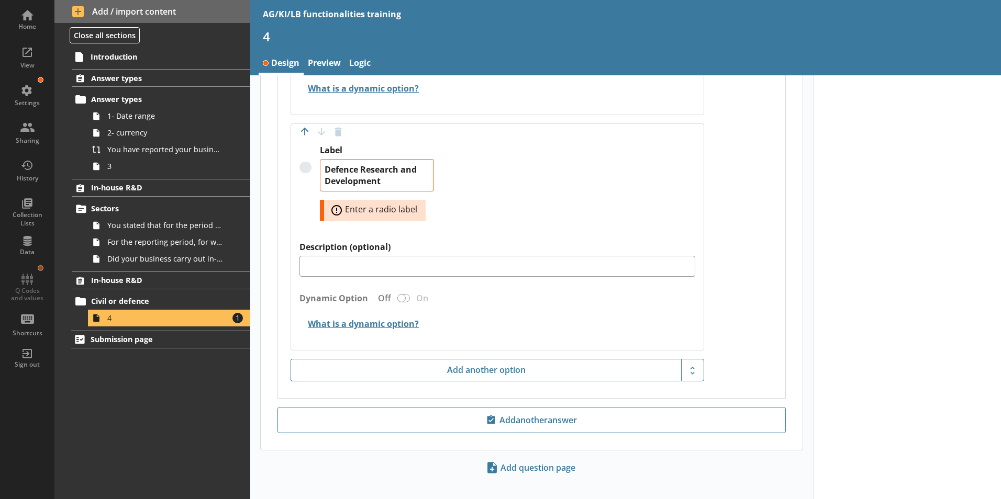
click at [509, 171] on div "Label Defence Research and Development Error: Enter a radio label" at bounding box center [497, 193] width 396 height 97
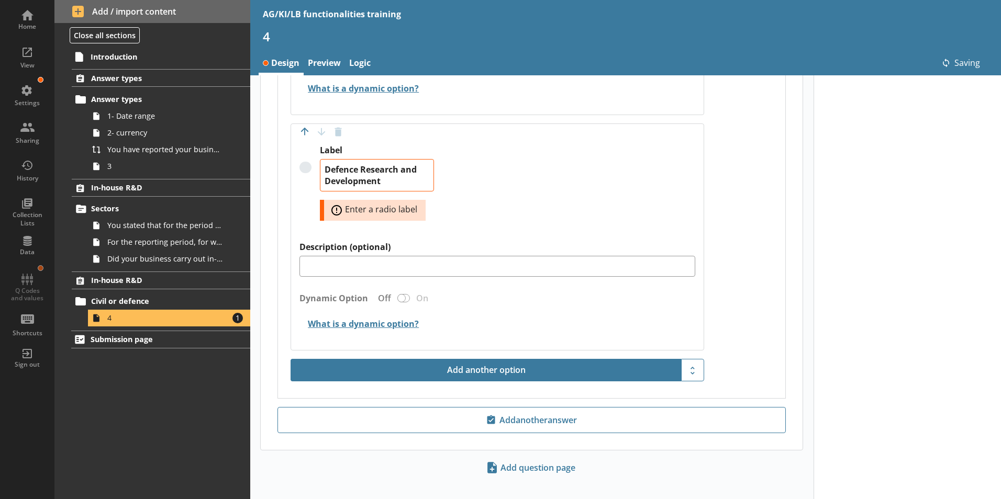
type textarea "x"
type textarea "Defence Research and Development"
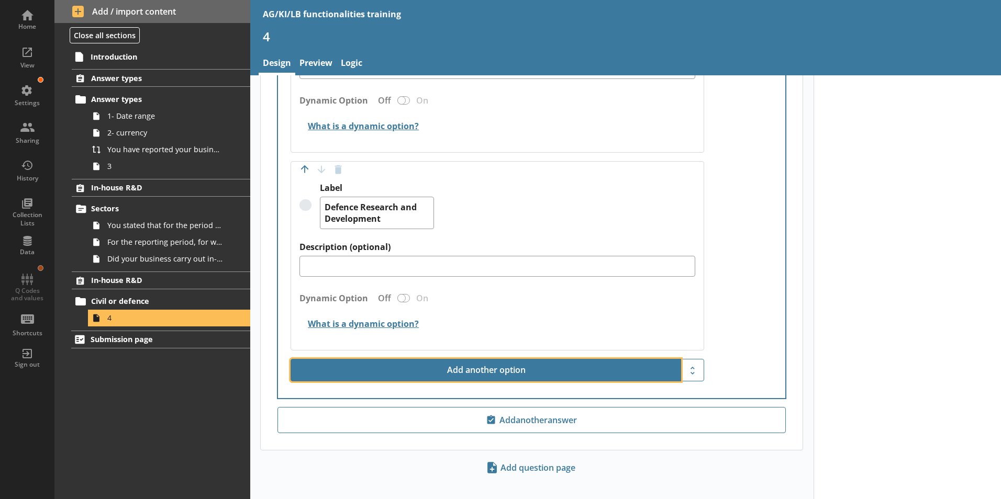
click at [536, 359] on button "Add another option" at bounding box center [486, 370] width 391 height 23
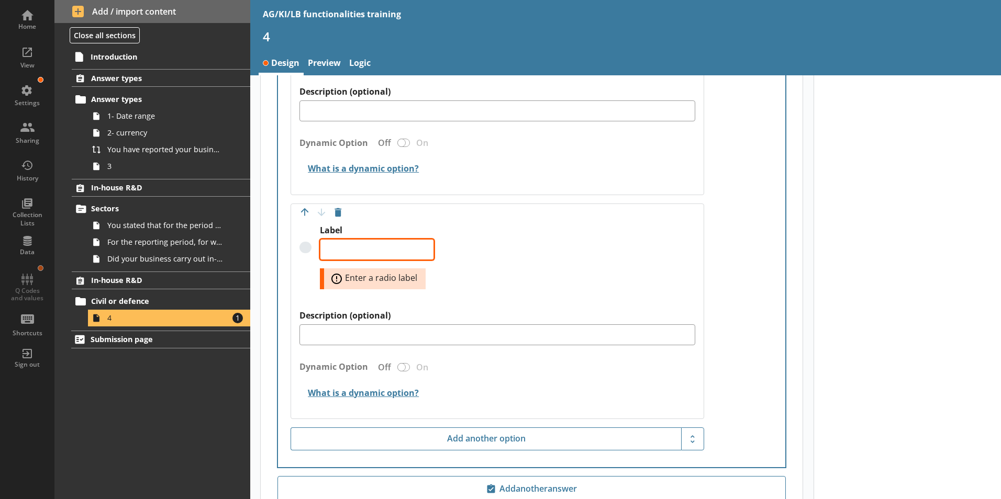
scroll to position [690, 0]
click at [348, 238] on textarea "Label" at bounding box center [377, 248] width 114 height 21
paste textarea "Both, civil and defence Research and Development"
type textarea "x"
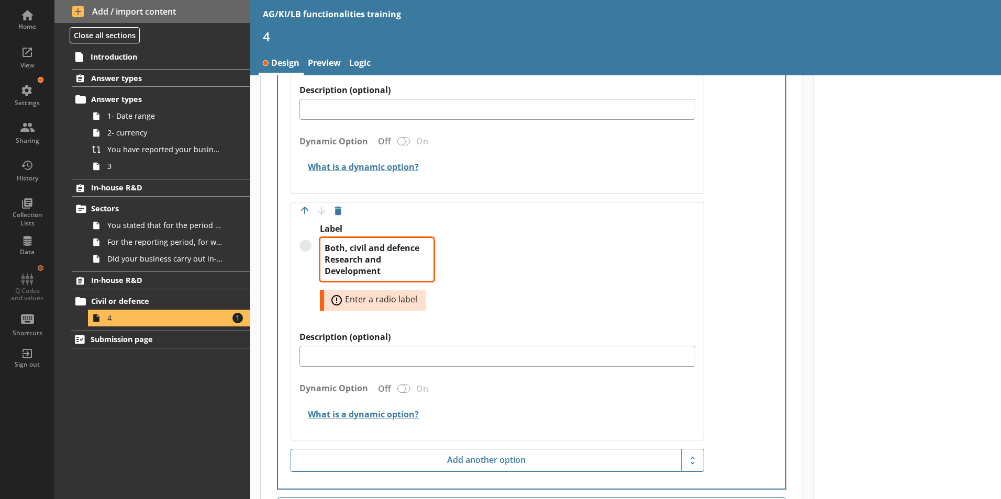
scroll to position [780, 0]
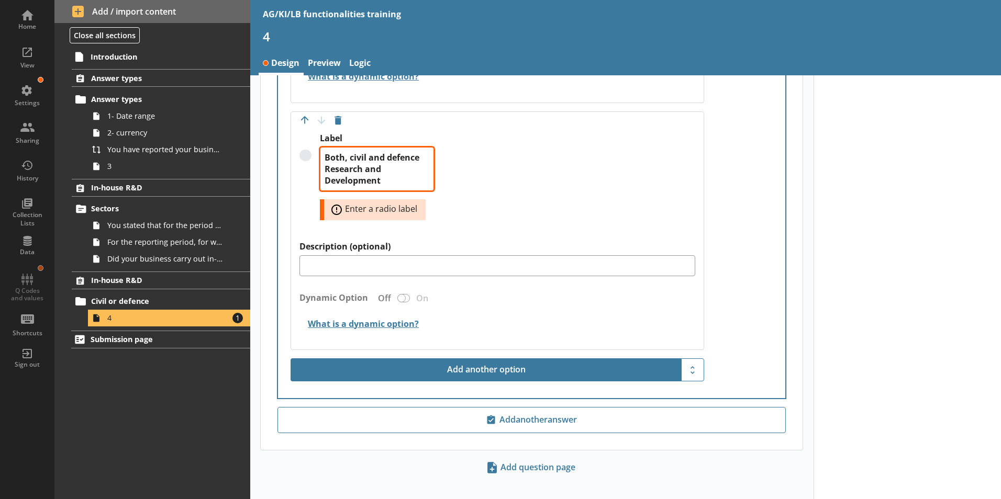
type textarea "Both, civil and defence Research and Development"
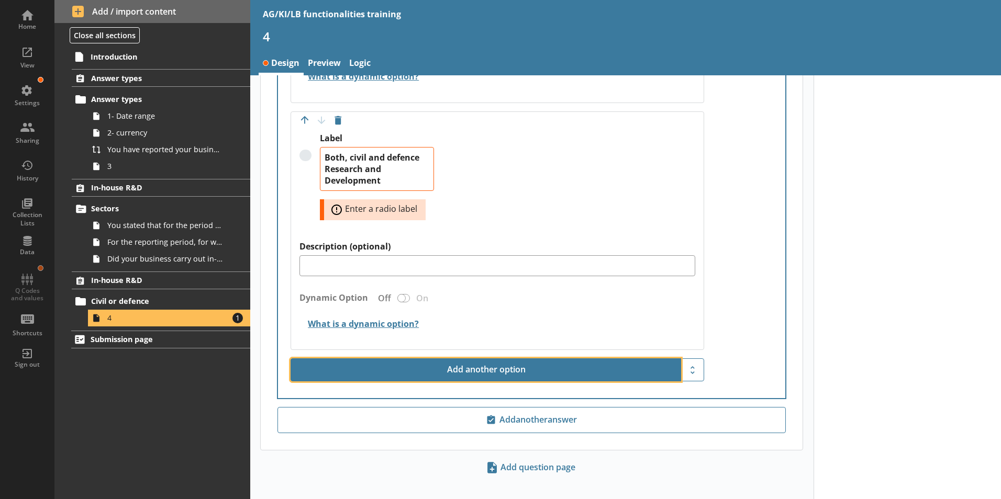
click at [485, 362] on button "Add another option" at bounding box center [486, 370] width 391 height 23
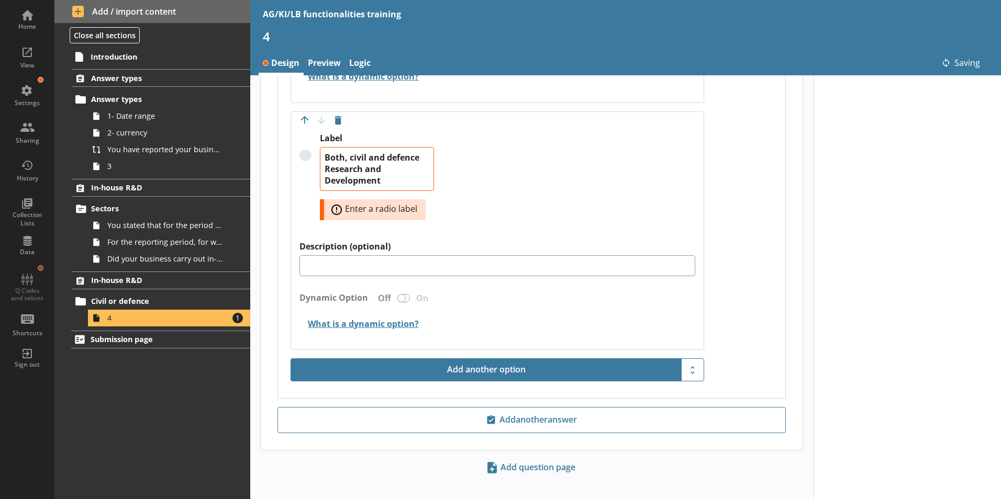
type textarea "x"
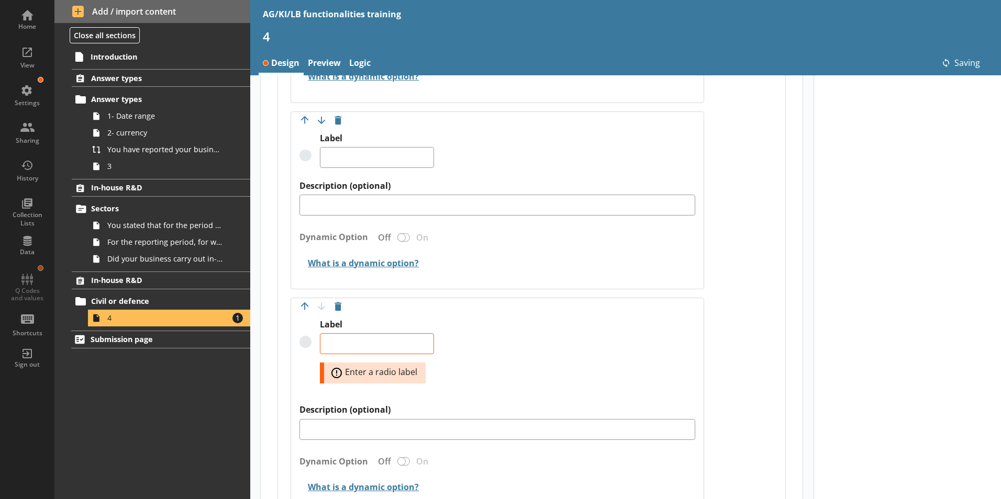
type textarea "x"
type textarea "Both, civil and defence Research and Development"
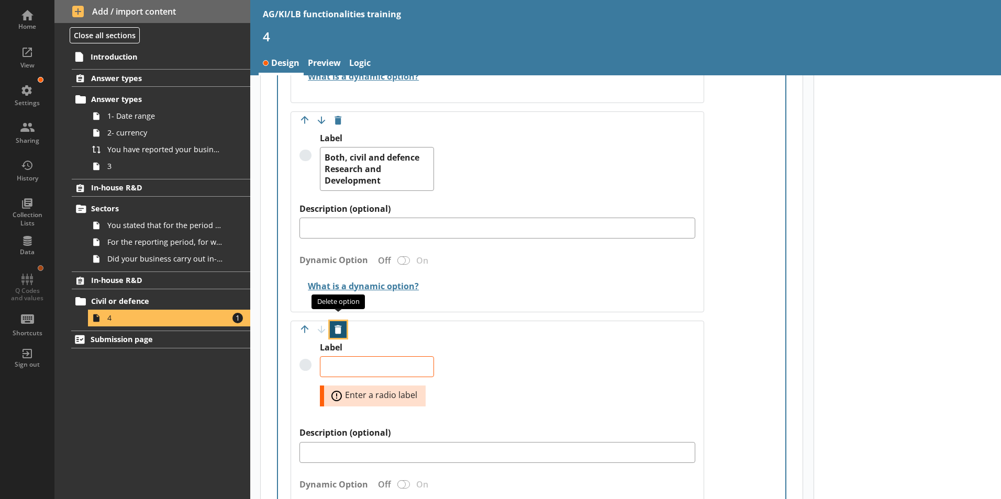
click at [340, 321] on button "Delete option" at bounding box center [338, 329] width 17 height 17
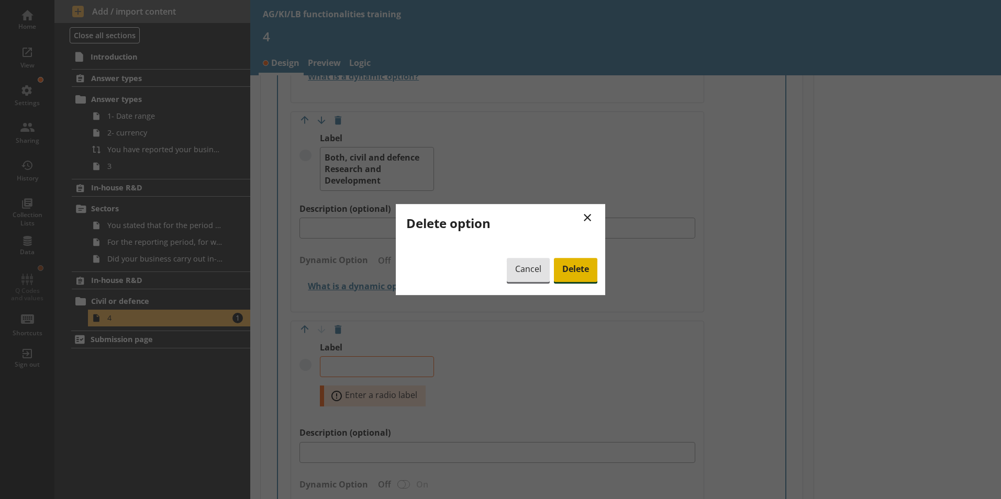
click at [574, 265] on span "Delete" at bounding box center [575, 270] width 43 height 24
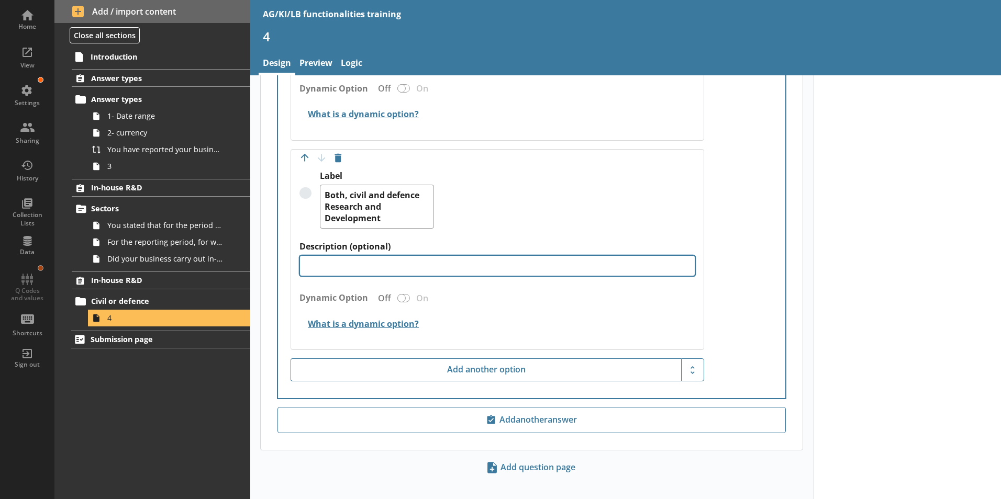
type textarea "x"
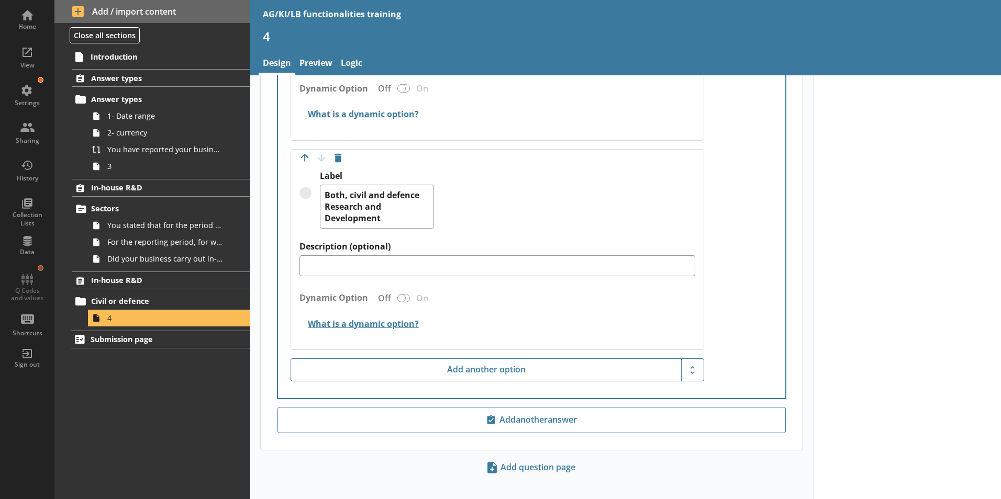
scroll to position [533, 0]
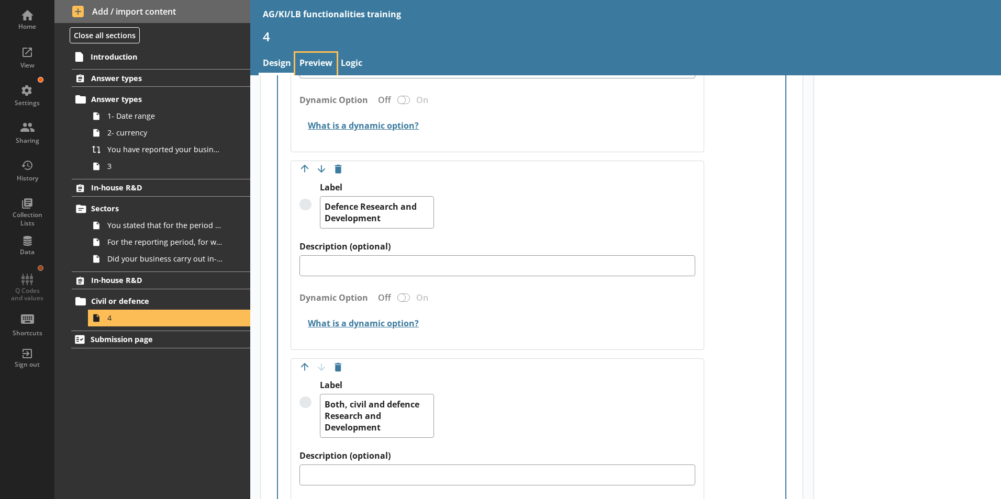
click at [315, 63] on link "Preview" at bounding box center [315, 64] width 41 height 23
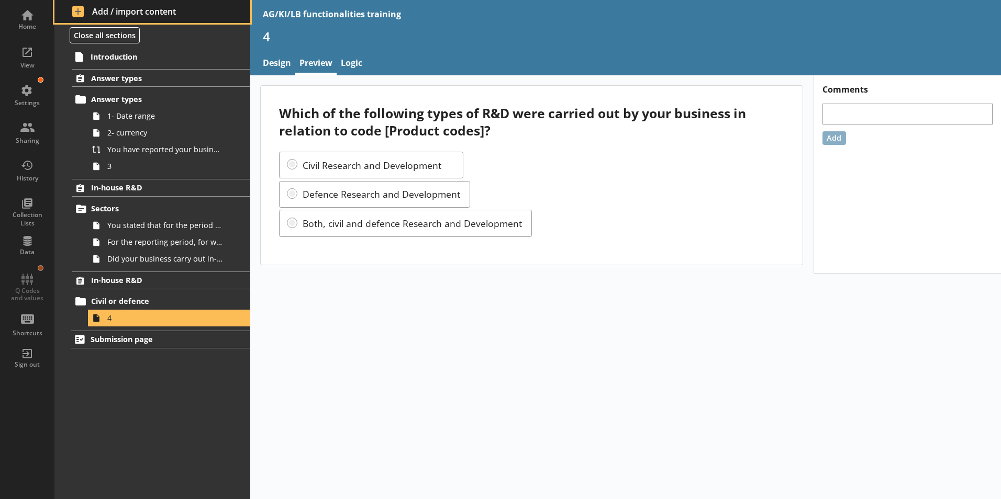
click at [99, 8] on span "Add / import content" at bounding box center [152, 12] width 161 height 12
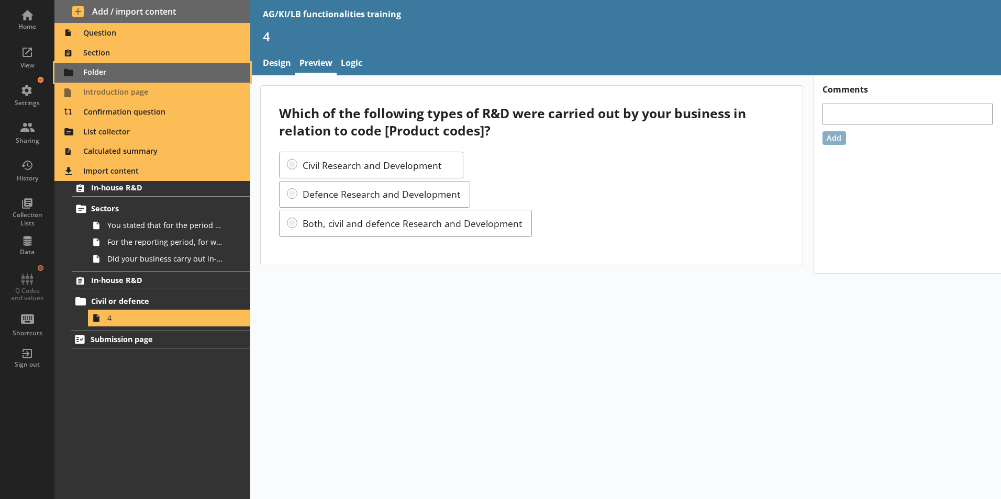
click at [95, 75] on span "Folder" at bounding box center [153, 72] width 184 height 17
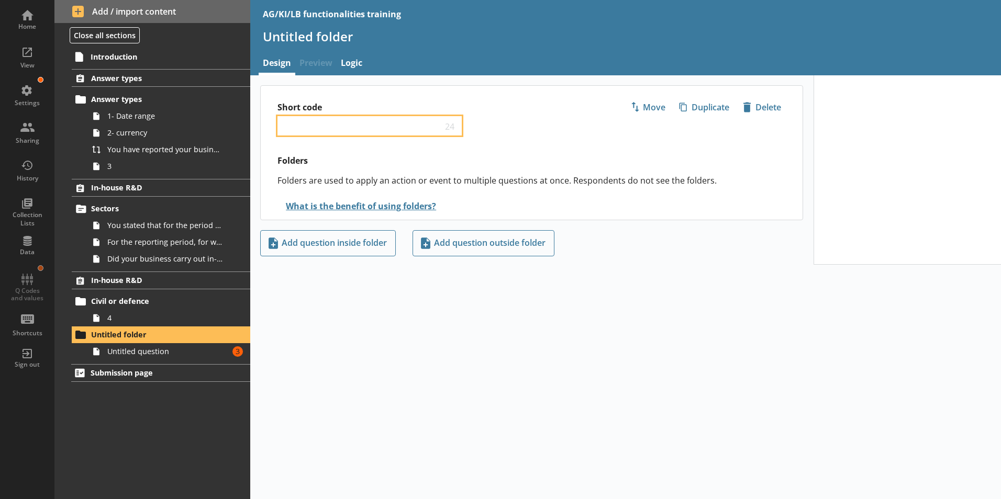
click at [315, 126] on input "Short code" at bounding box center [362, 126] width 160 height 10
paste input "Civil Non Capital Expenditure"
type input "Civil Non Capital Expenditure"
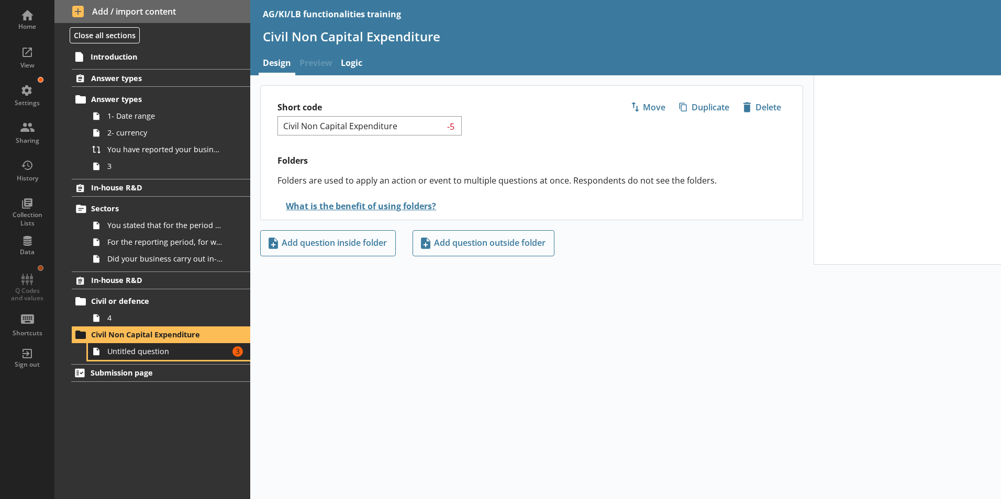
click at [152, 356] on span "Untitled question" at bounding box center [165, 352] width 116 height 10
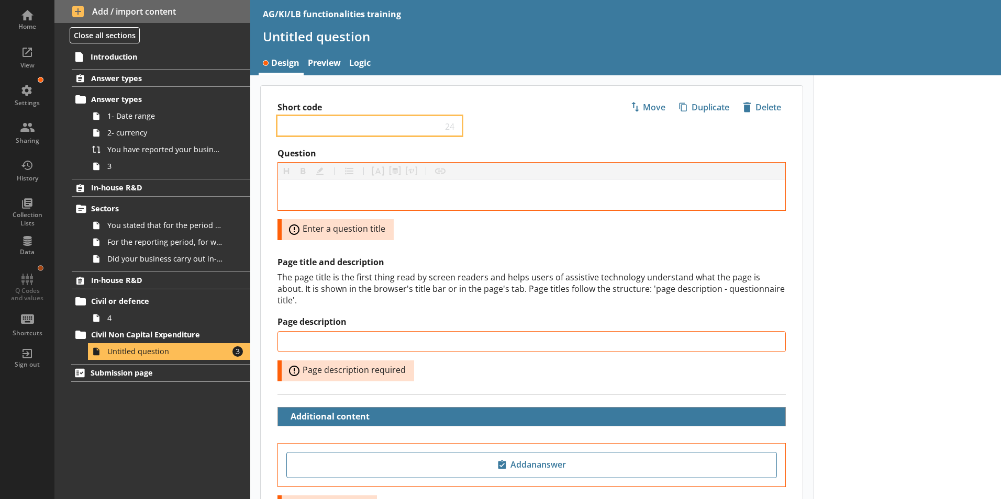
click at [299, 128] on input "Short code" at bounding box center [362, 126] width 160 height 10
type input "4a"
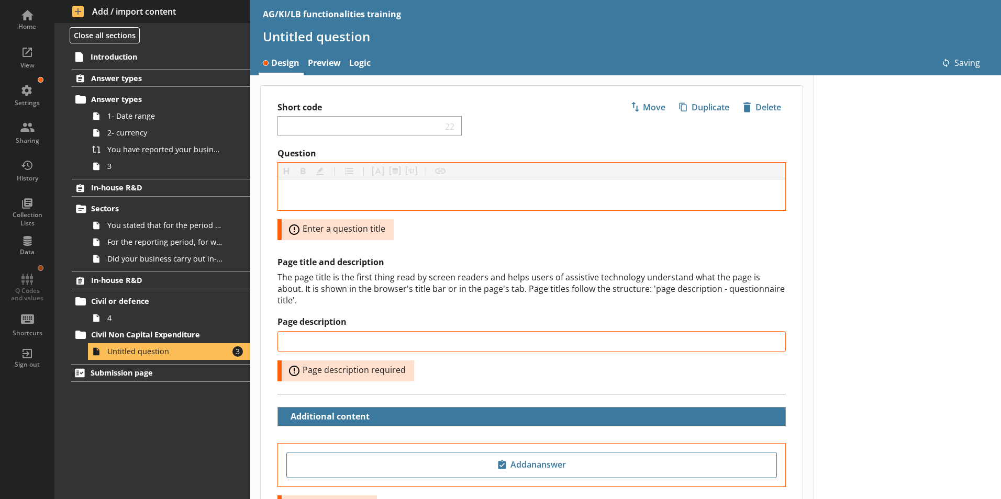
type input "4a"
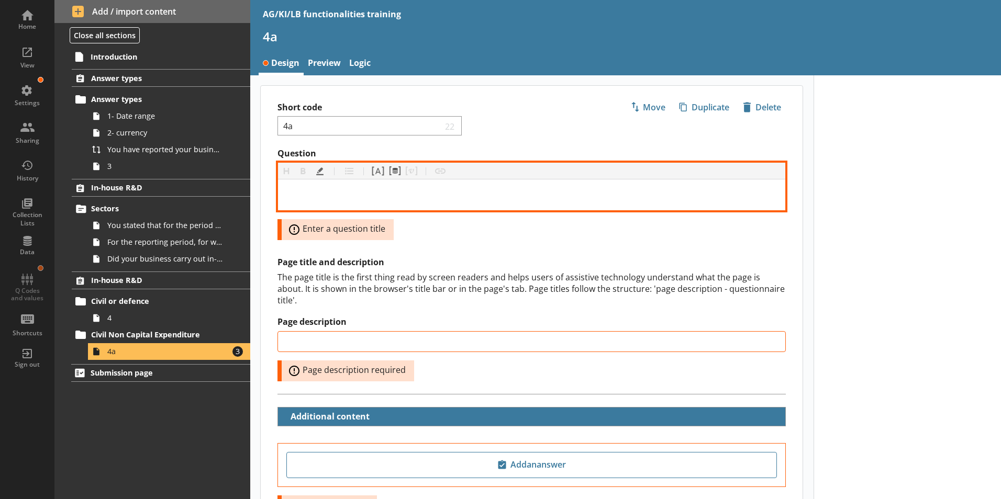
click at [300, 188] on div "Question" at bounding box center [531, 195] width 491 height 14
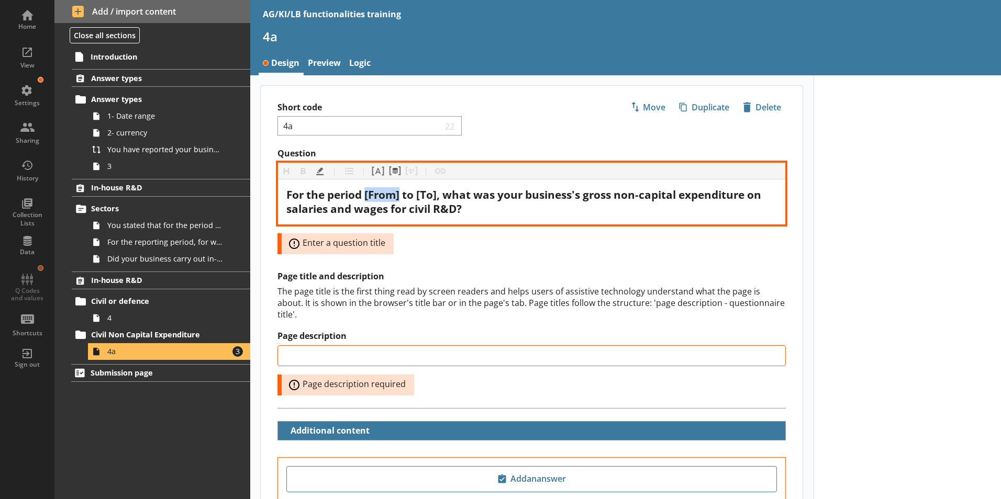
drag, startPoint x: 404, startPoint y: 196, endPoint x: 365, endPoint y: 199, distance: 38.3
click at [365, 199] on span "For the period [From] to [To], what was your business's gross non-capital expen…" at bounding box center [524, 201] width 477 height 29
drag, startPoint x: 403, startPoint y: 196, endPoint x: 383, endPoint y: 195, distance: 20.4
click at [383, 195] on span "For the period to [To], what was your business's gross non-capital expenditure …" at bounding box center [529, 201] width 486 height 29
click at [368, 196] on span "For the period to , what was your business's gross non-capital expenditure on s…" at bounding box center [531, 201] width 490 height 29
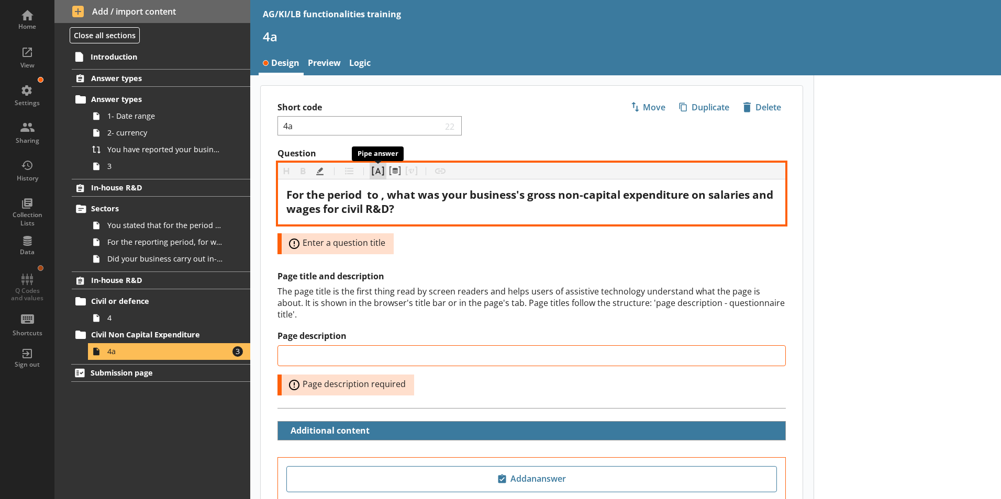
click at [382, 173] on button "Pipe answer" at bounding box center [378, 171] width 17 height 17
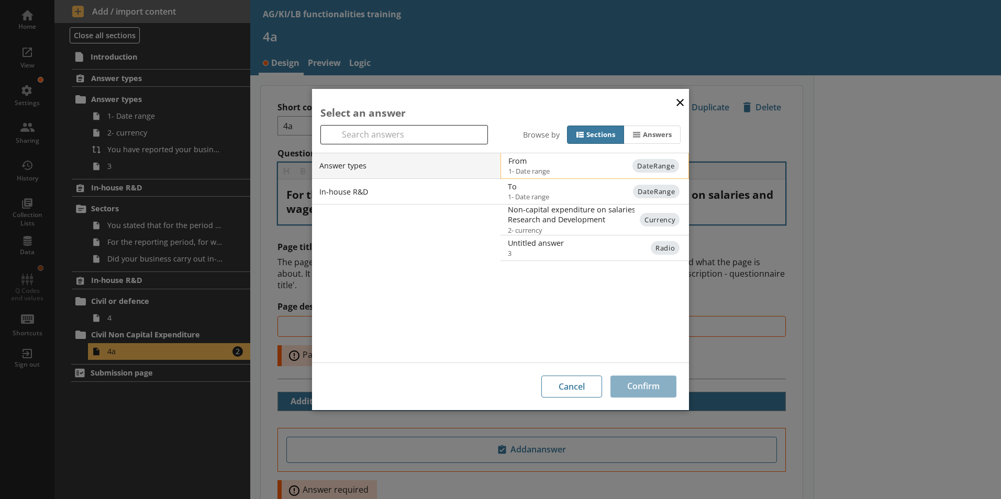
click at [523, 167] on span "1- Date range" at bounding box center [603, 170] width 190 height 9
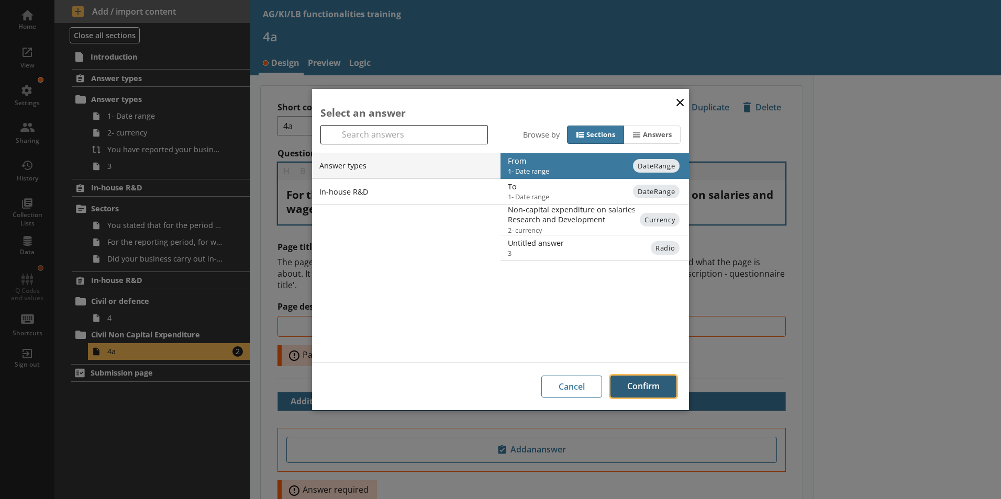
click at [640, 393] on button "Confirm" at bounding box center [643, 387] width 66 height 22
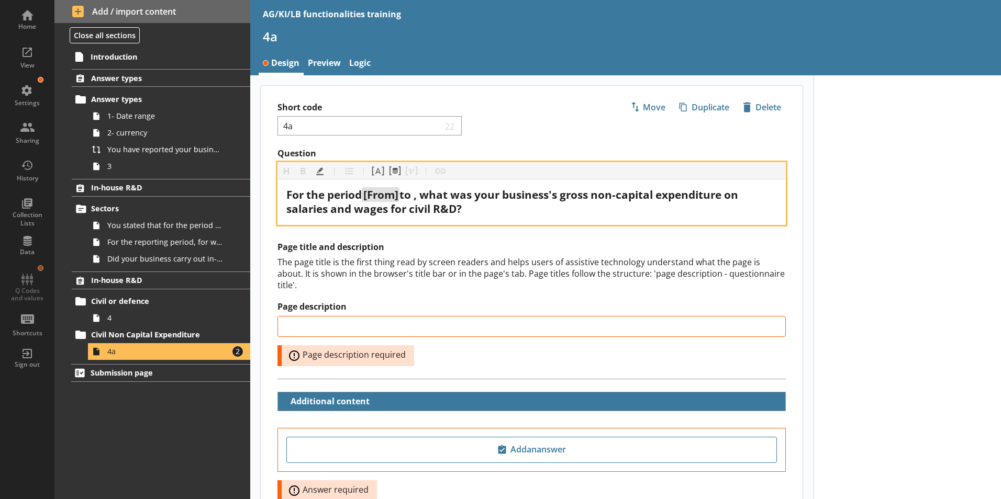
click at [421, 197] on span "to , what was your business's gross non-capital expenditure on salaries and wag…" at bounding box center [513, 201] width 454 height 29
click at [421, 195] on span "to , what was your business's gross non-capital expenditure on salaries and wag…" at bounding box center [513, 201] width 454 height 29
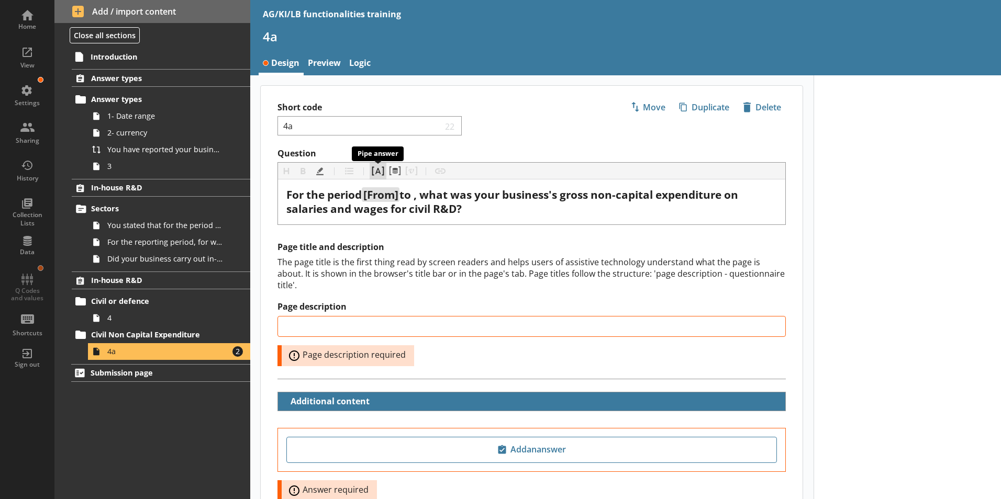
click at [377, 172] on button "Pipe answer" at bounding box center [378, 171] width 17 height 17
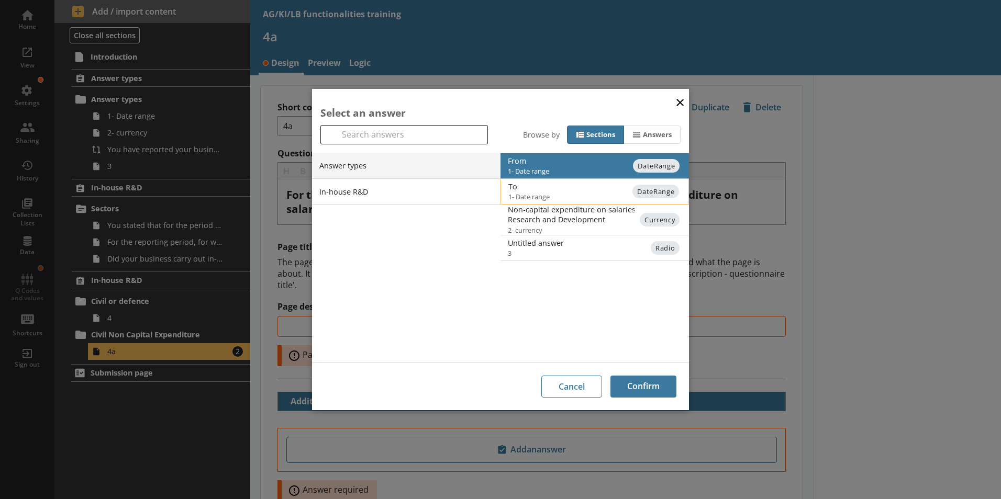
click at [571, 194] on span "1- Date range" at bounding box center [603, 196] width 190 height 9
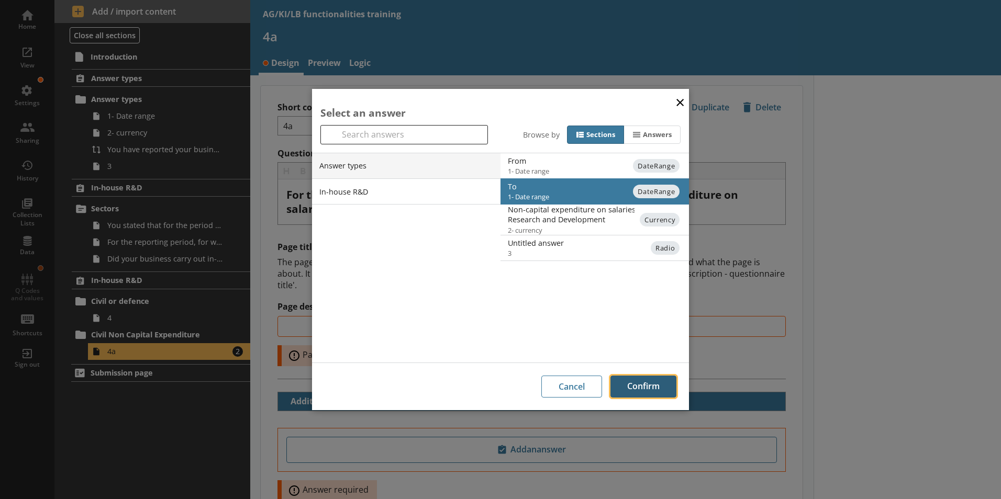
click at [639, 389] on button "Confirm" at bounding box center [643, 387] width 66 height 22
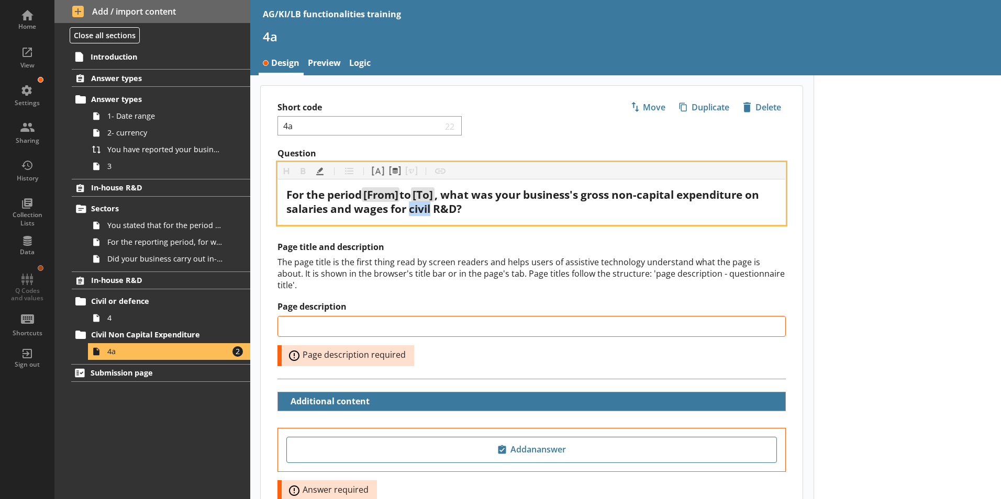
drag, startPoint x: 427, startPoint y: 209, endPoint x: 448, endPoint y: 215, distance: 21.1
click at [448, 215] on span ", what was your business's gross non-capital expenditure on salaries and wages …" at bounding box center [523, 201] width 475 height 29
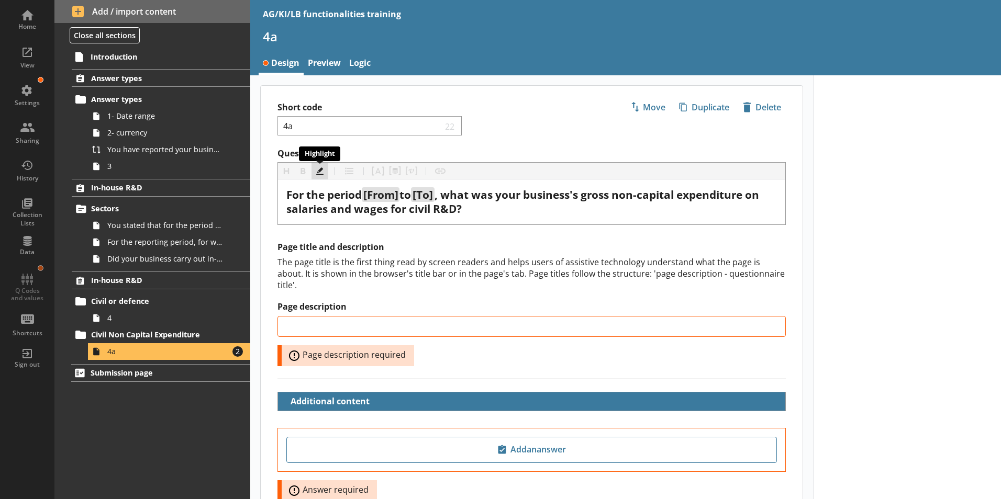
click at [321, 172] on button "Highlight" at bounding box center [320, 171] width 17 height 17
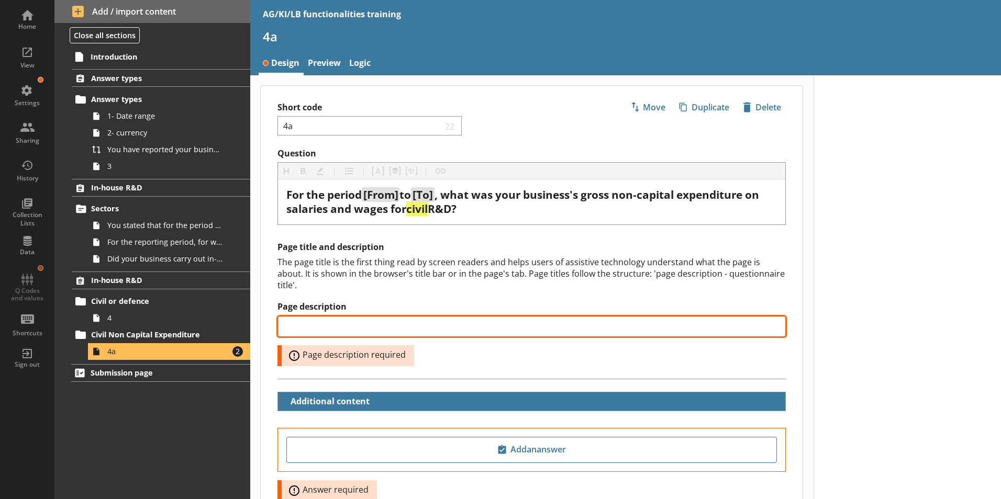
click at [343, 316] on input "Page description" at bounding box center [531, 326] width 508 height 21
paste input "Non-capital expenditure on salaries and wages for civil R&D"
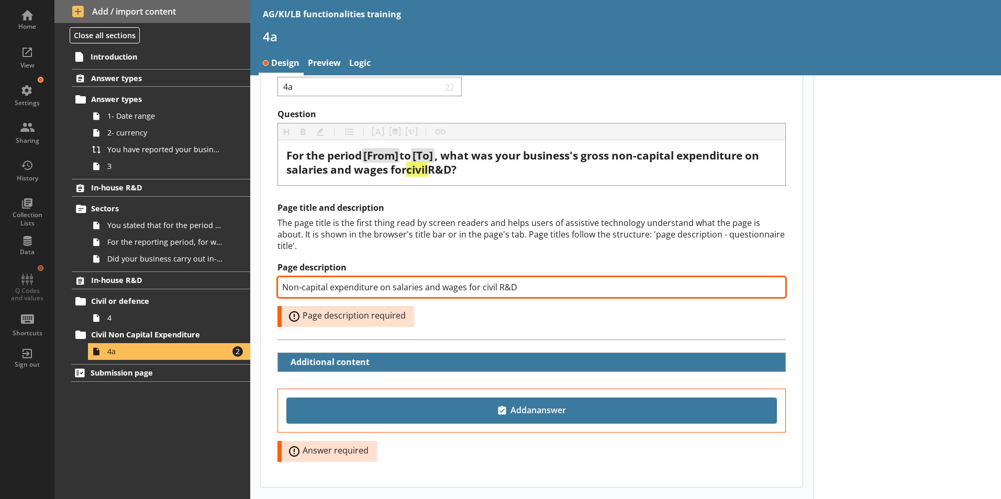
scroll to position [76, 0]
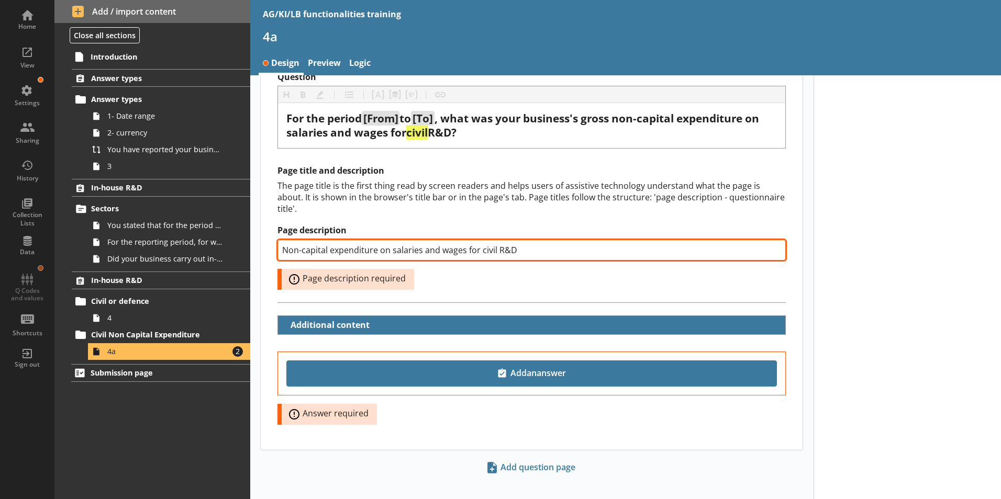
type input "Non-capital expenditure on salaries and wages for civil R&D"
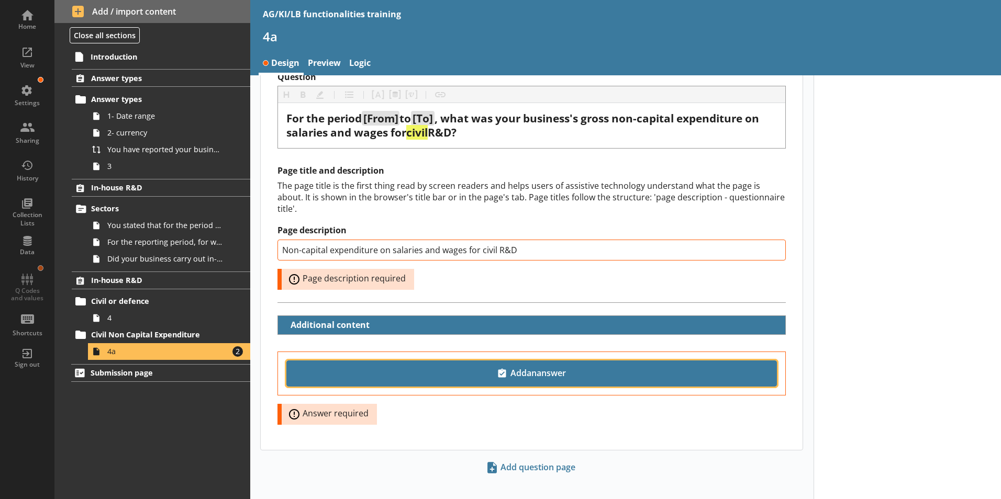
click at [526, 365] on span "Add an answer" at bounding box center [531, 373] width 481 height 17
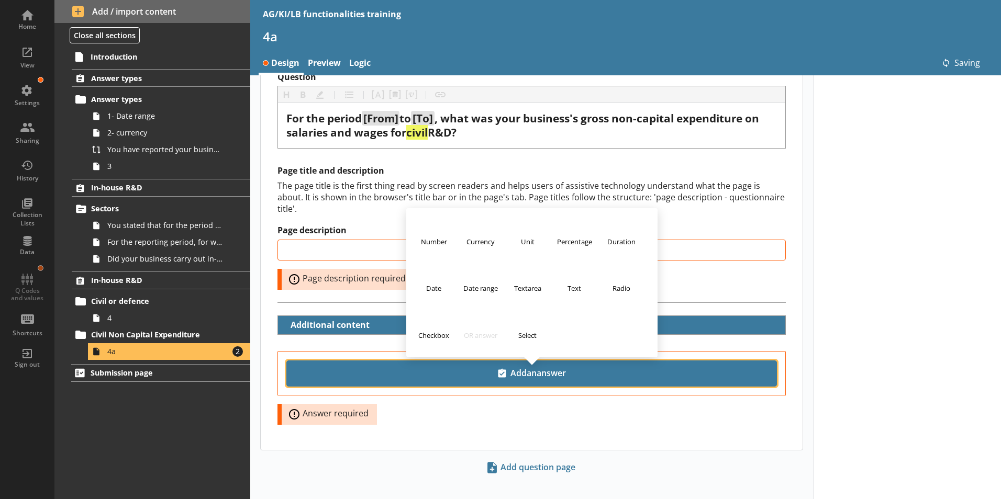
type input "Non-capital expenditure on salaries and wages for civil R&D"
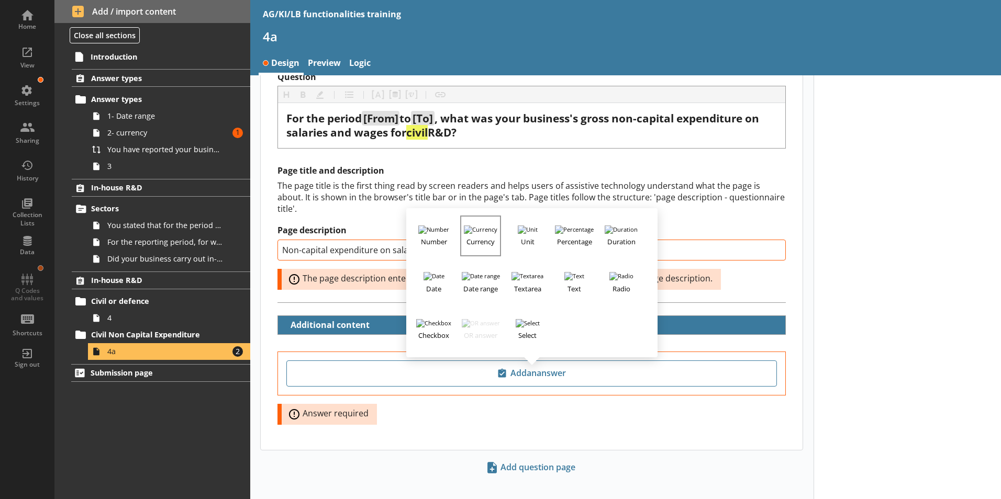
click at [476, 234] on h3 "Currency" at bounding box center [480, 240] width 39 height 13
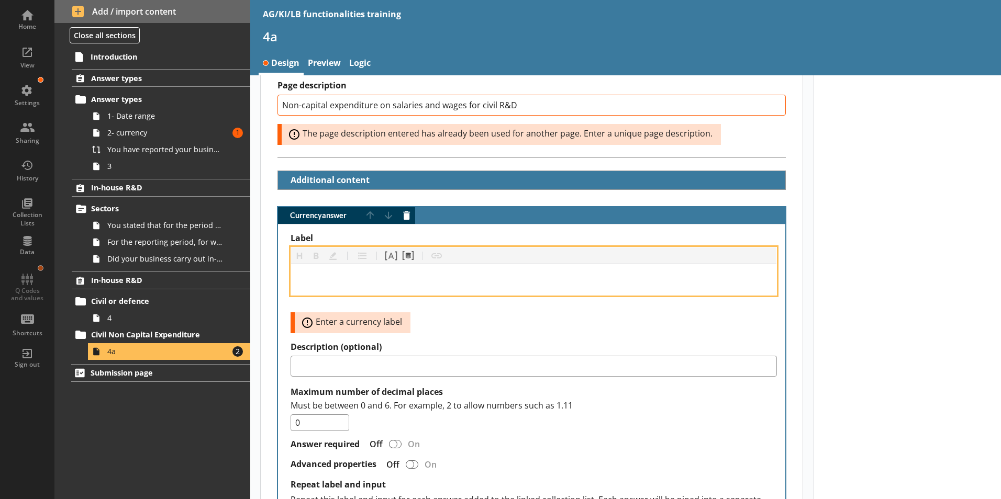
scroll to position [234, 0]
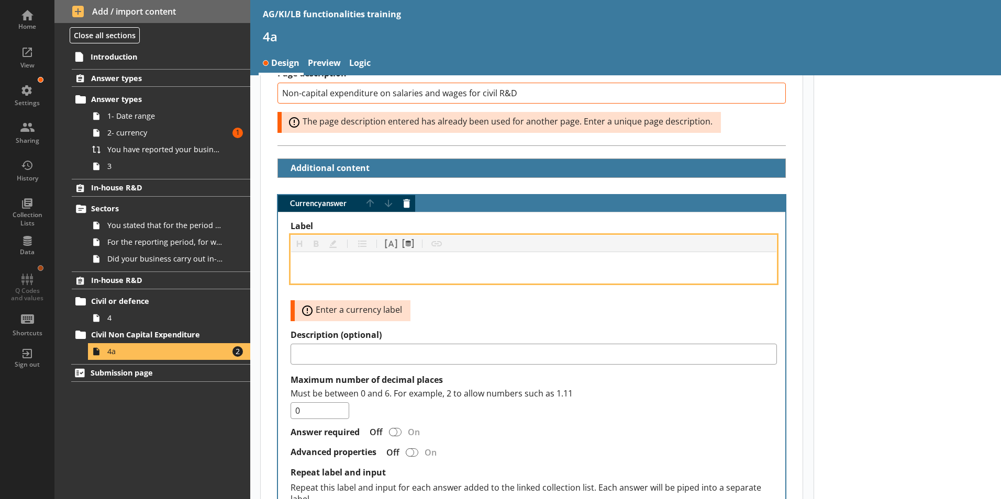
click at [303, 261] on div "Label" at bounding box center [533, 268] width 469 height 14
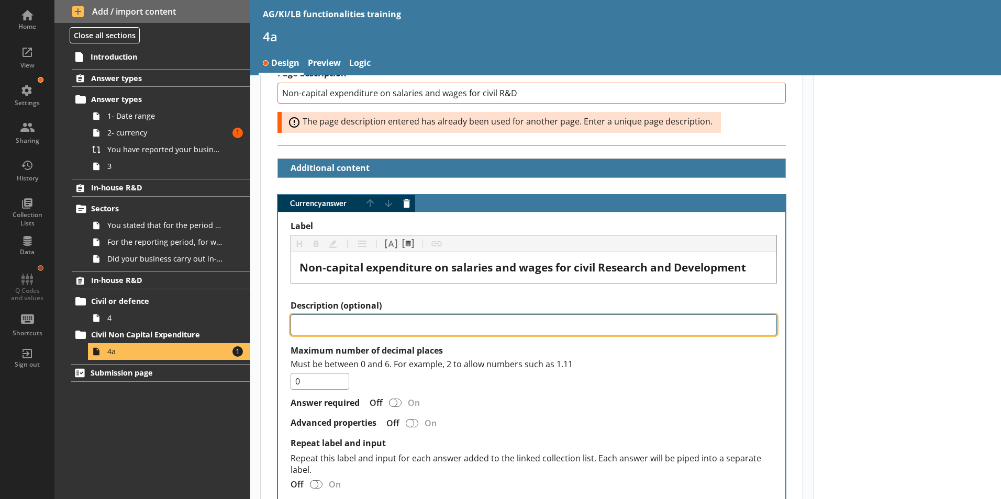
click at [304, 315] on textarea "Description (optional)" at bounding box center [534, 325] width 486 height 21
paste textarea "Enter a value to the nearest £thousand (e.g. 56,000). Do not enter ‘56’ for £56…"
type textarea "x"
type textarea "Enter a value to the nearest £thousand (e.g. 56,000). Do not enter ‘56’ for £56…"
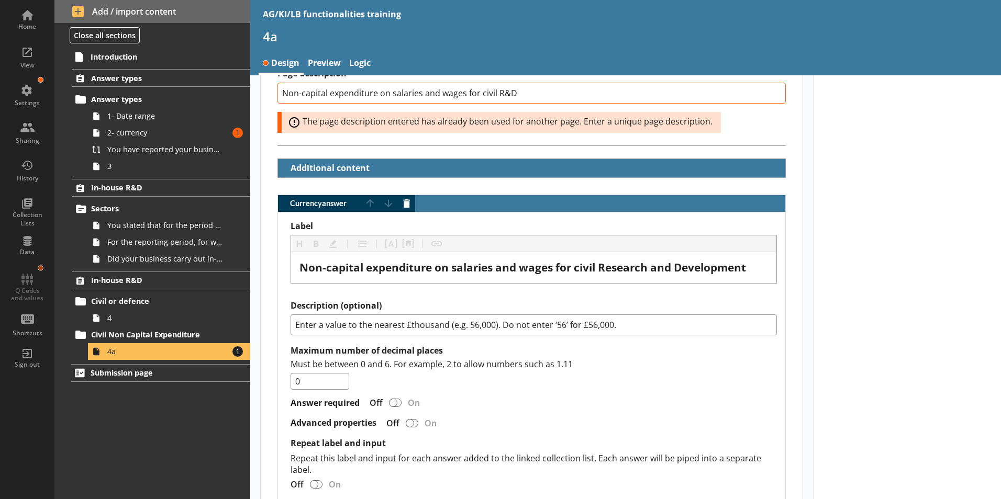
click at [718, 394] on div "Answer required Off On" at bounding box center [534, 403] width 486 height 18
click at [95, 10] on span "Add / import content" at bounding box center [152, 12] width 161 height 12
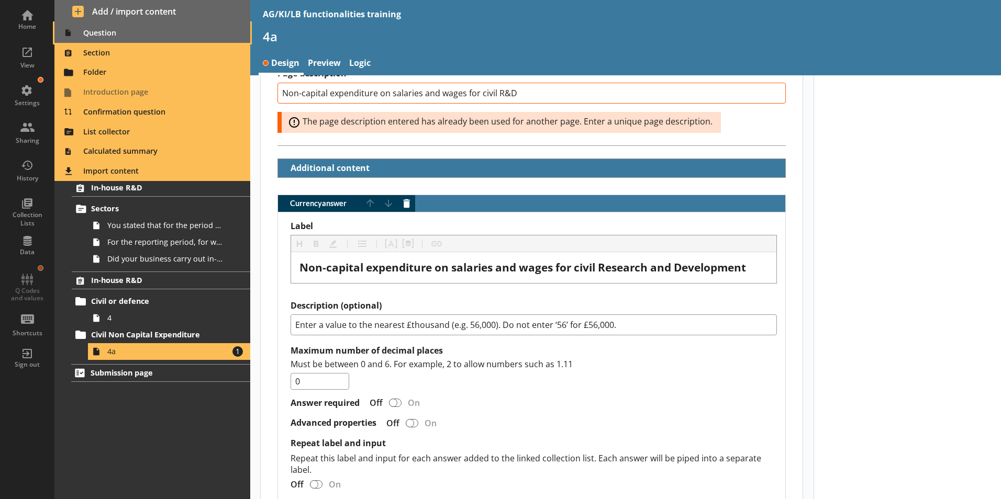
click at [96, 34] on span "Question" at bounding box center [153, 33] width 184 height 17
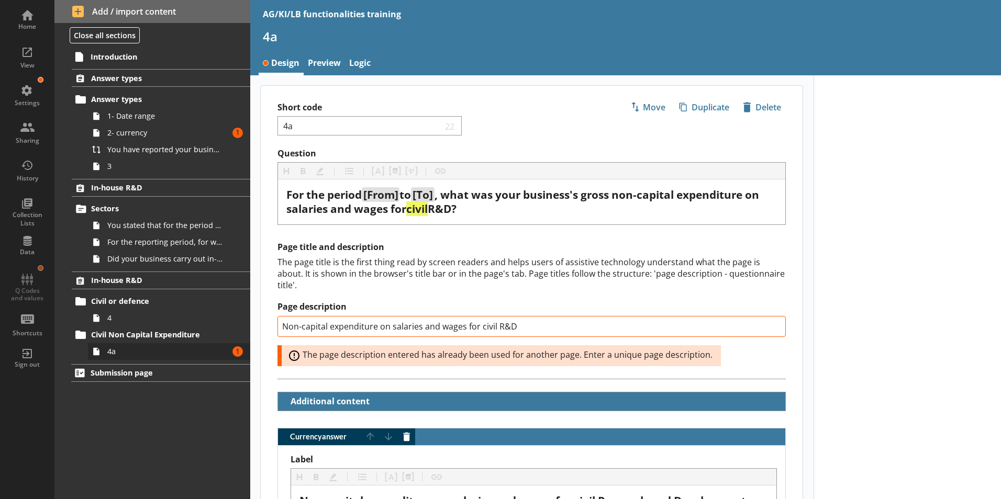
type textarea "x"
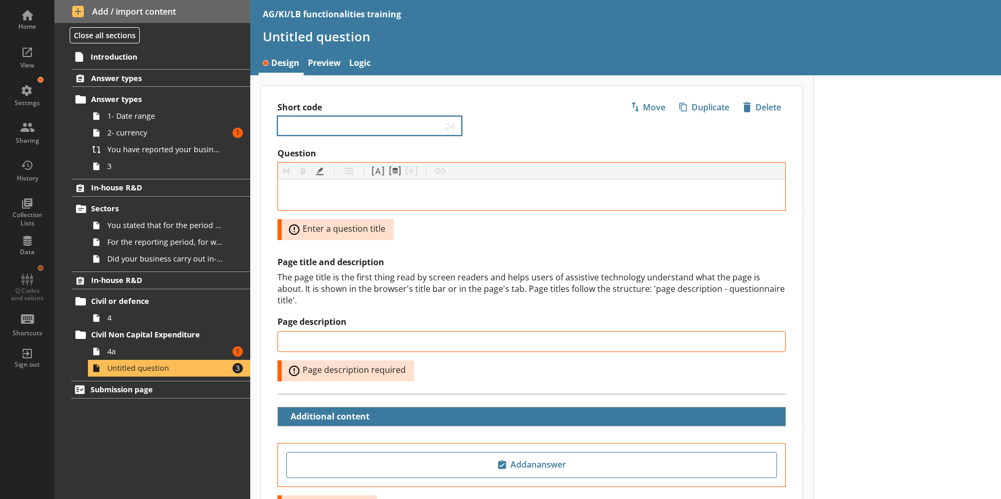
drag, startPoint x: 306, startPoint y: 119, endPoint x: 307, endPoint y: 132, distance: 13.2
click at [307, 124] on div "24" at bounding box center [369, 125] width 184 height 19
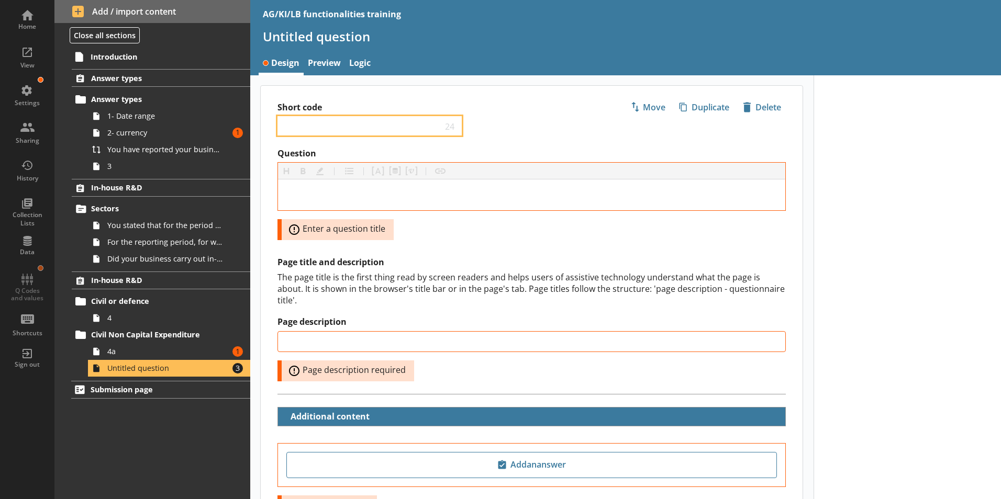
click at [310, 126] on input "Short code" at bounding box center [362, 126] width 160 height 10
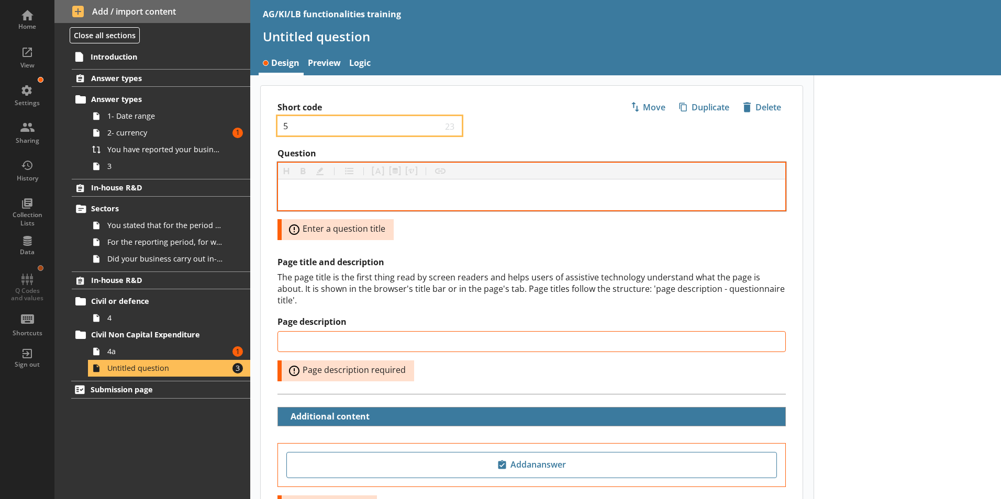
type input "5"
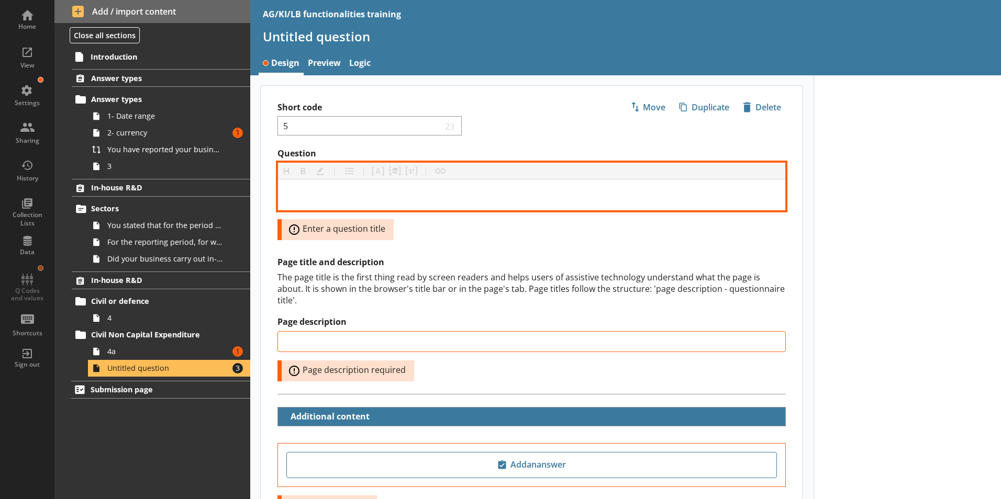
click at [305, 190] on div "Question" at bounding box center [531, 195] width 491 height 14
type input "5"
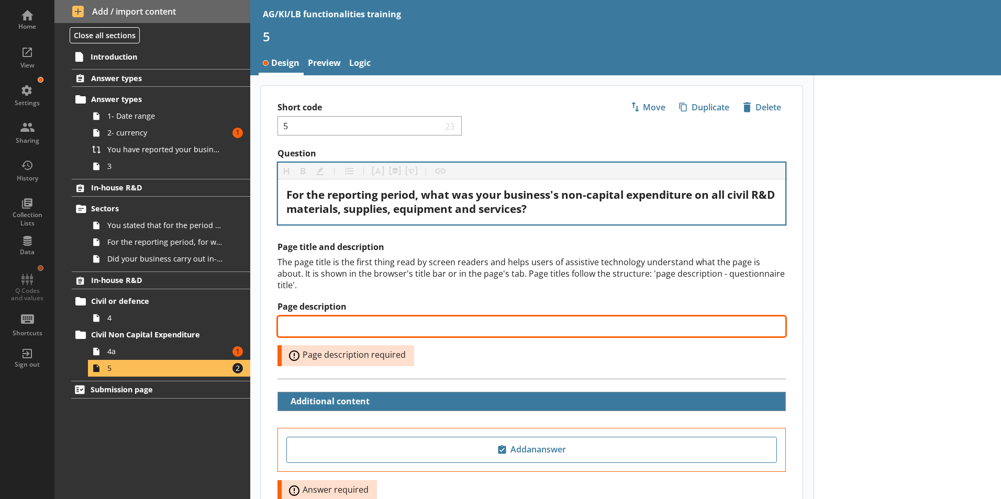
click at [304, 316] on input "Page description" at bounding box center [531, 326] width 508 height 21
paste input "Non-capital expenditure on all materials, supplies, equipment and services for …"
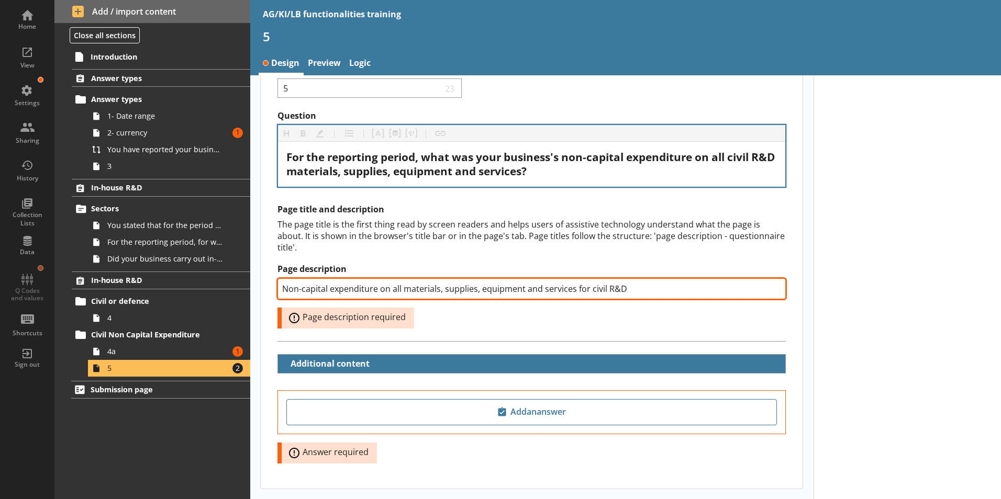
scroll to position [76, 0]
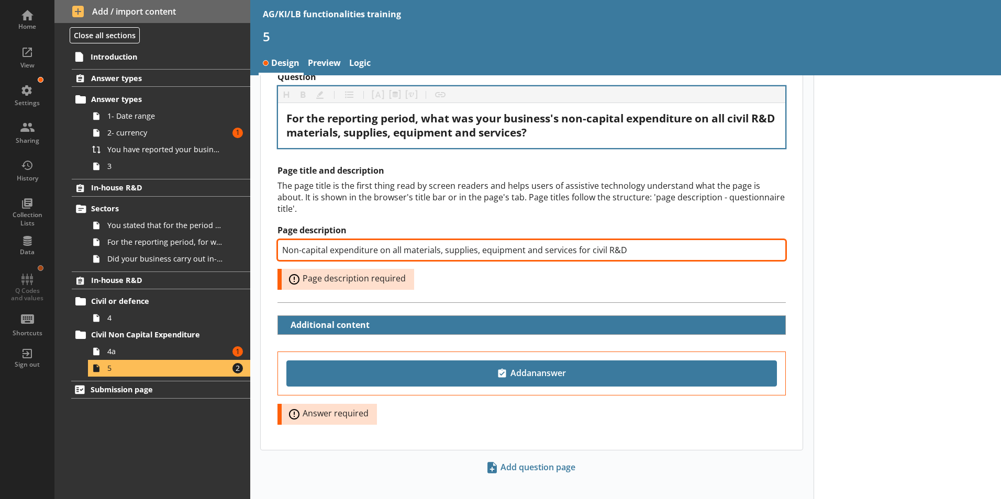
type input "Non-capital expenditure on all materials, supplies, equipment and services for …"
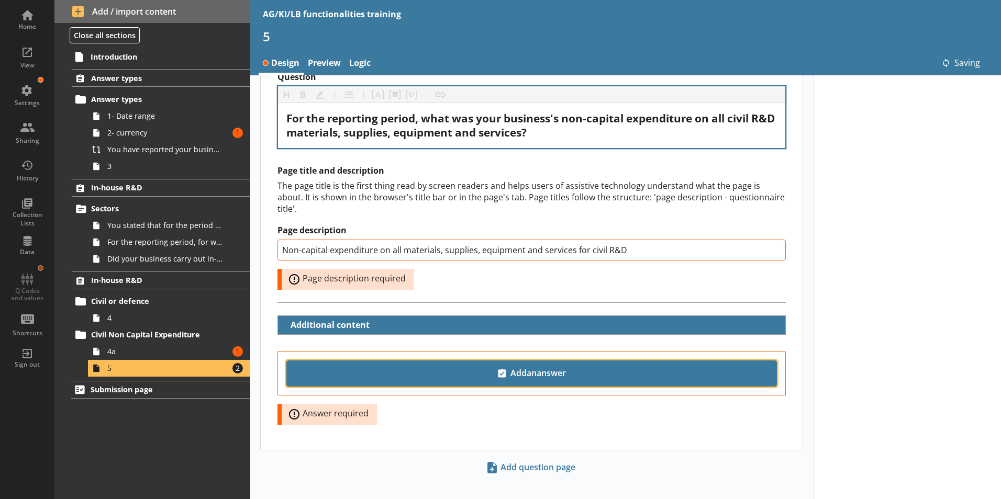
click at [563, 370] on span "Add an answer" at bounding box center [531, 373] width 481 height 17
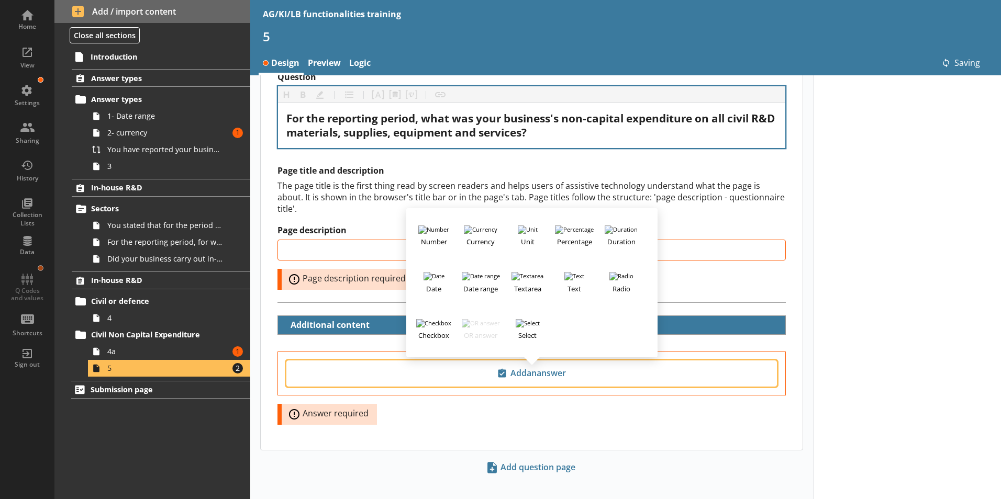
type input "Non-capital expenditure on all materials, supplies, equipment and services for …"
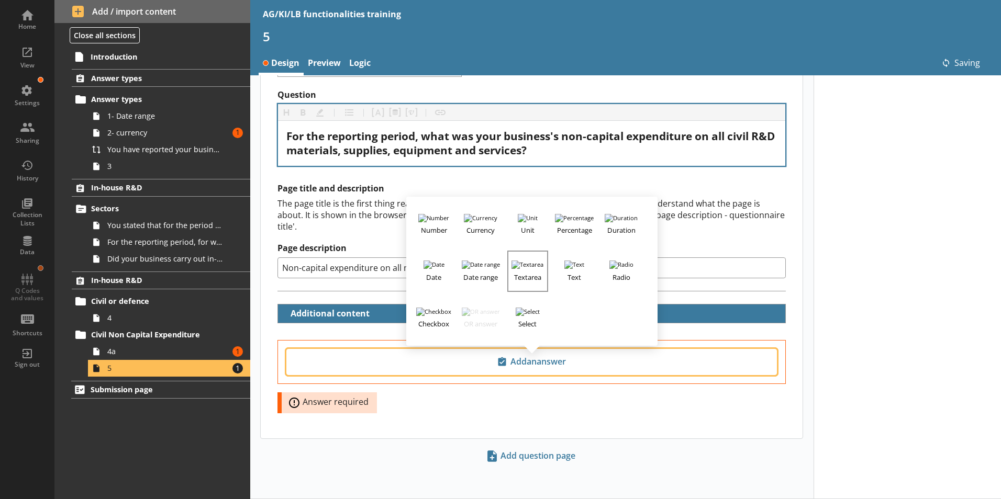
scroll to position [47, 0]
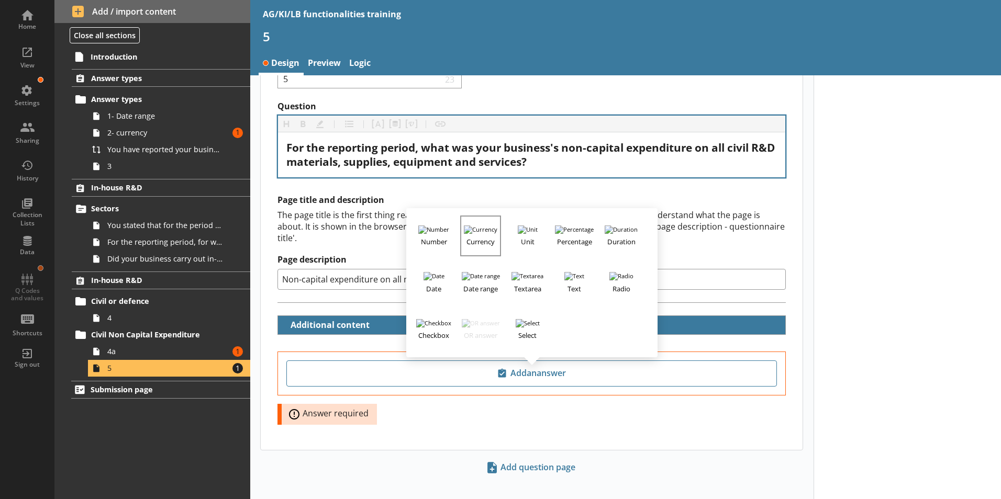
click at [471, 234] on h3 "Currency" at bounding box center [480, 240] width 39 height 13
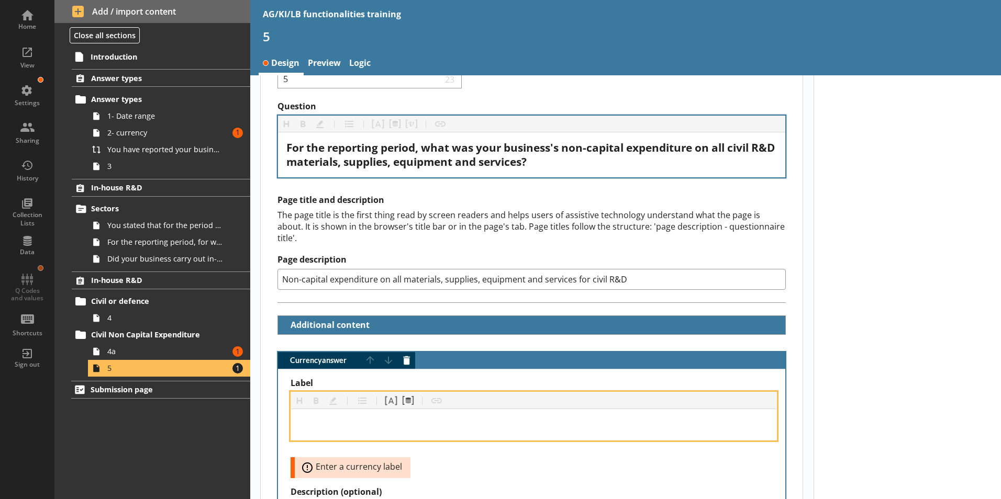
click at [306, 418] on div "Label" at bounding box center [533, 425] width 469 height 14
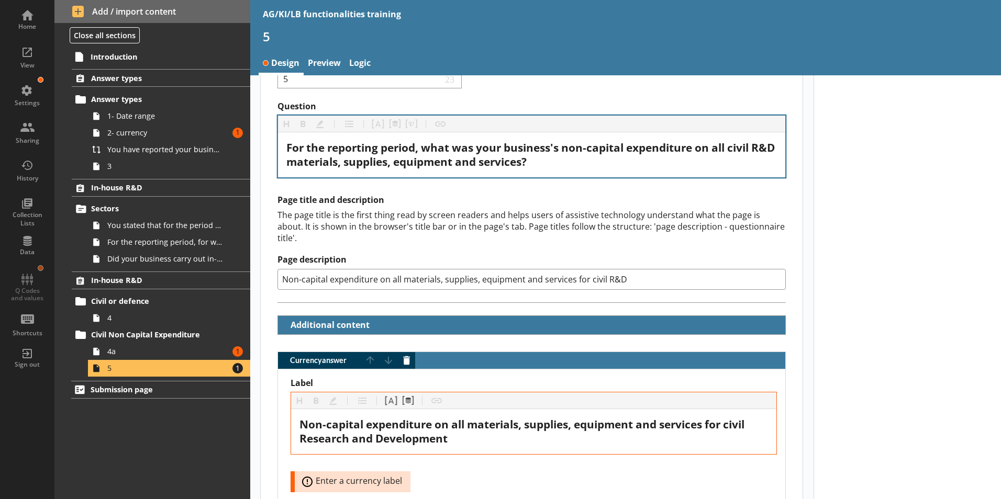
click at [913, 380] on div at bounding box center [908, 421] width 188 height 787
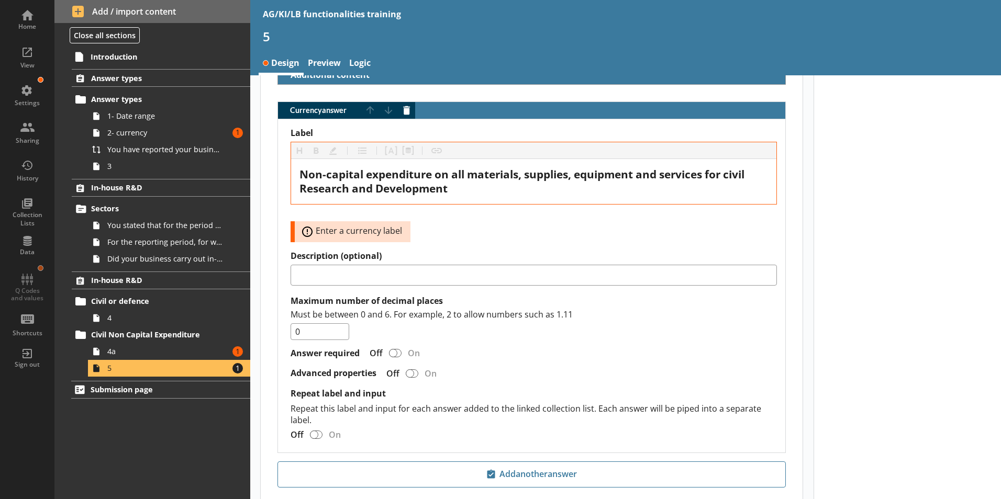
scroll to position [352, 0]
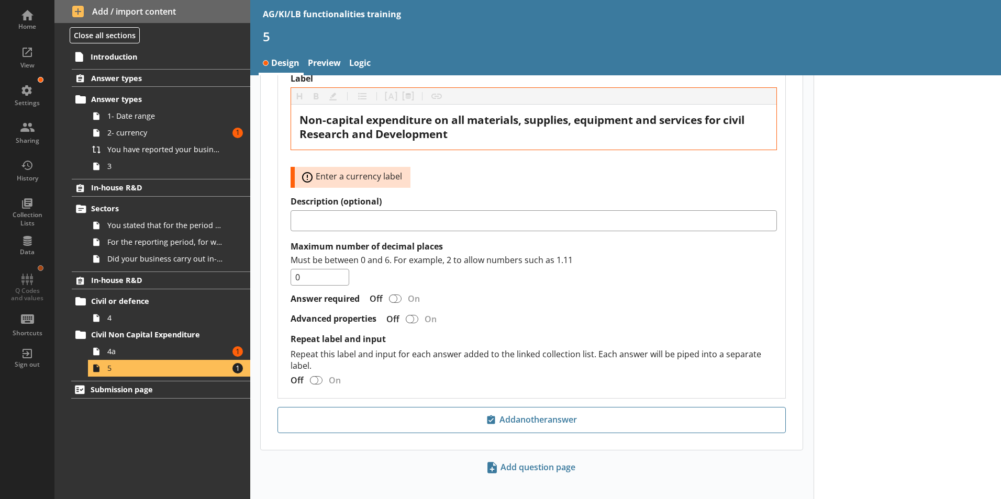
click at [941, 309] on div at bounding box center [908, 117] width 188 height 787
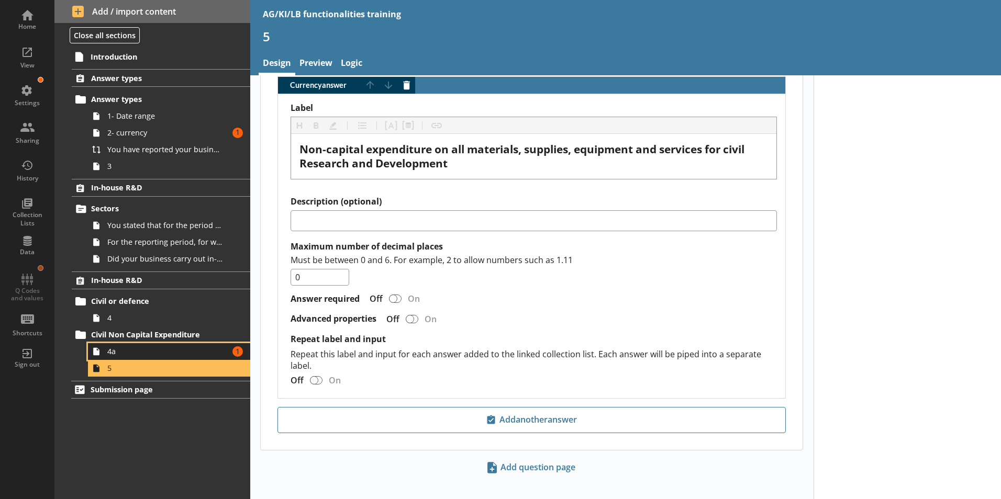
click at [178, 343] on link "4a Amount of errors: 1" at bounding box center [169, 351] width 162 height 17
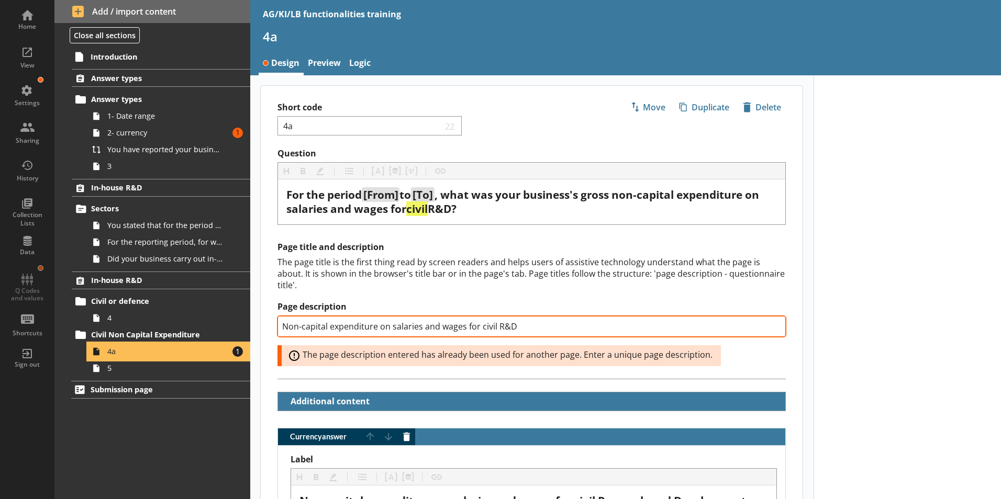
scroll to position [105, 0]
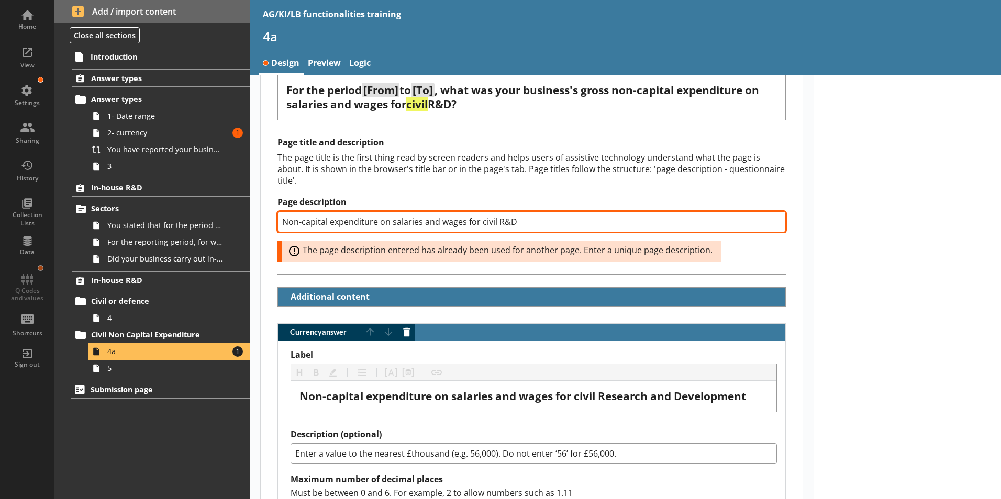
click at [520, 214] on input "Non-capital expenditure on salaries and wages for civil R&D" at bounding box center [531, 222] width 508 height 21
type textarea "x"
type input "Non-capital expenditure on salaries and wages for civil R&D"
type textarea "x"
type input "Non-capital expenditure on salaries and wages for civil R&D 1"
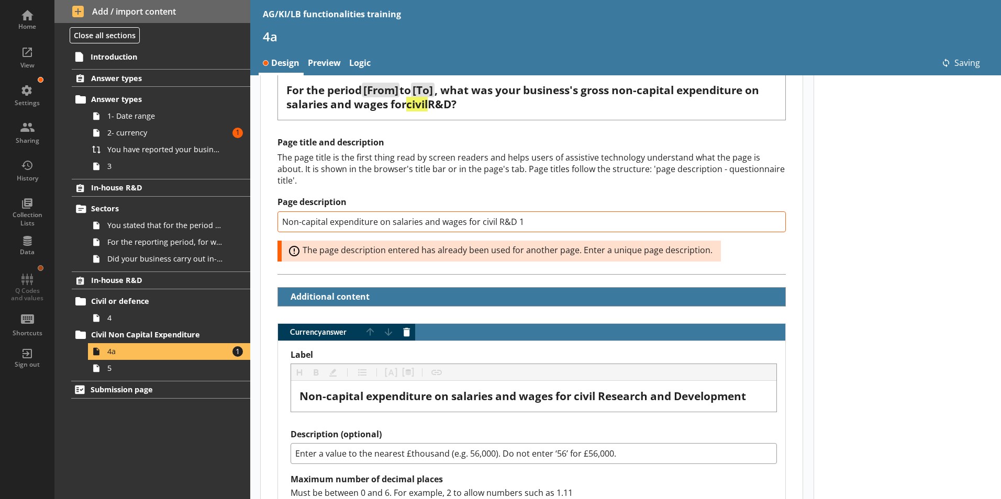
click at [883, 259] on div at bounding box center [908, 357] width 188 height 773
type textarea "x"
type input "Non-capital expenditure on salaries and wages for civil R&D"
type textarea "x"
type input "Non-capital expenditure on salaries and wages for civil R&D 1"
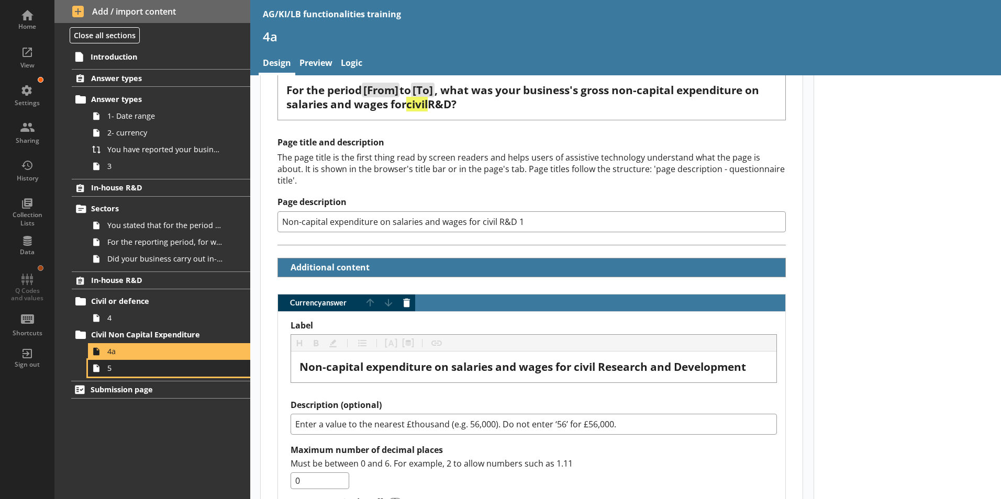
click at [97, 370] on icon at bounding box center [96, 369] width 6 height 8
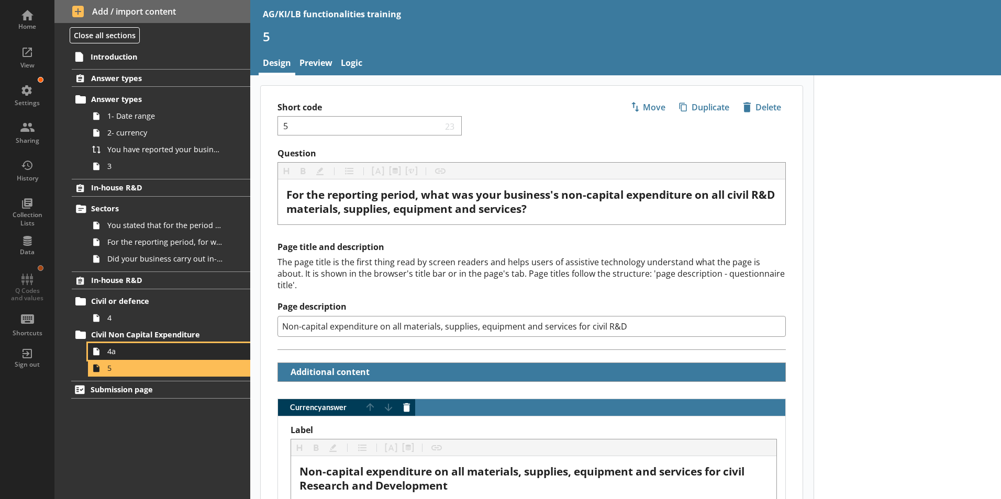
click at [125, 353] on span "4a" at bounding box center [165, 352] width 116 height 10
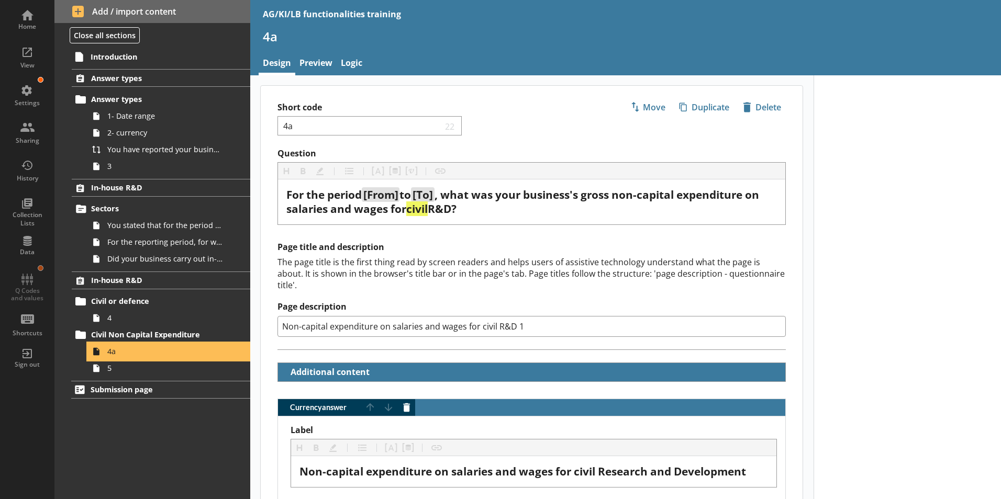
type textarea "x"
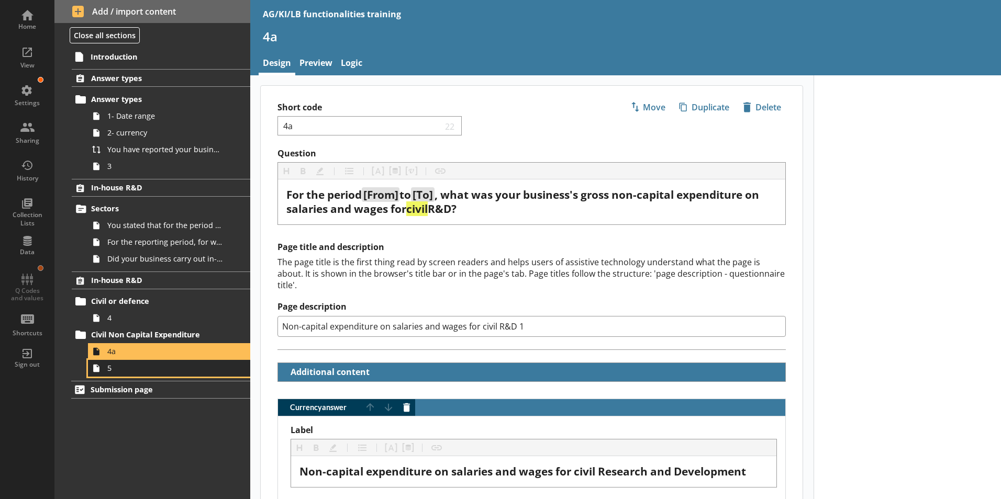
click at [109, 373] on span "5" at bounding box center [165, 368] width 116 height 10
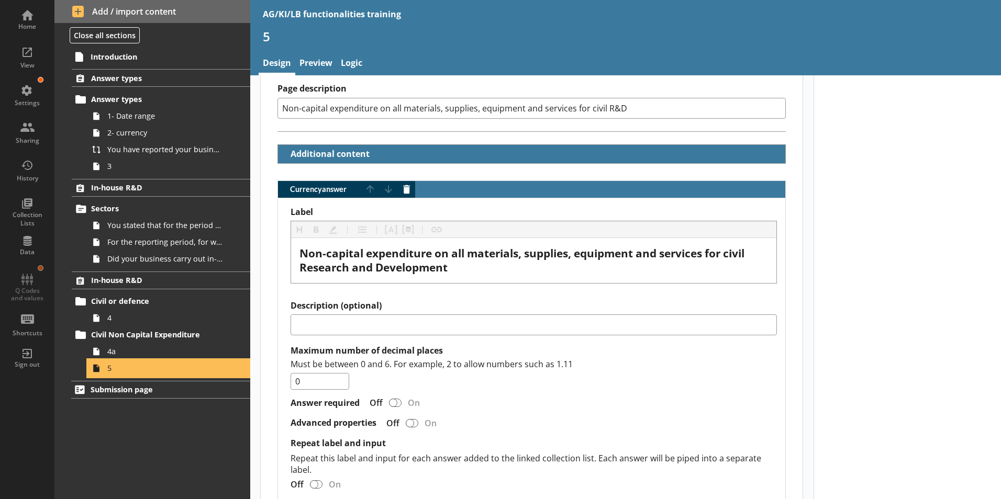
scroll to position [314, 0]
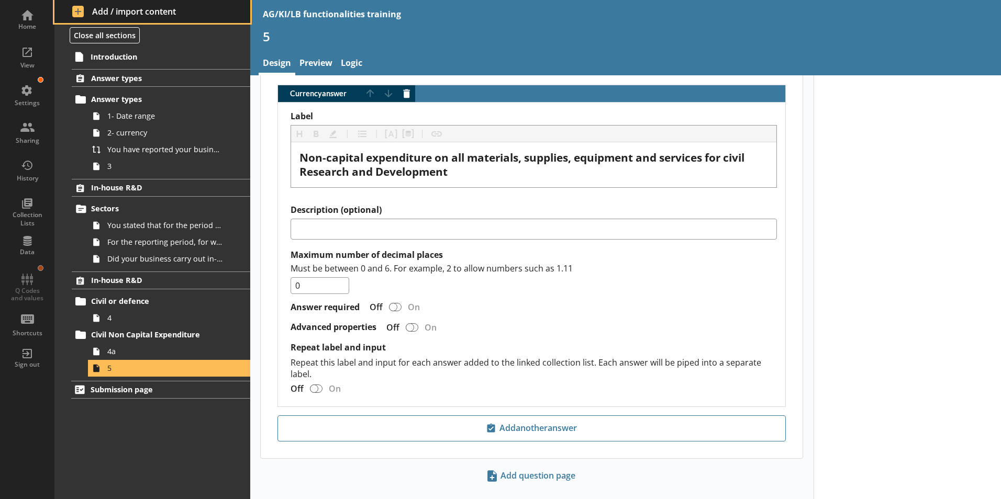
click at [80, 9] on span "Add / import content" at bounding box center [152, 12] width 161 height 12
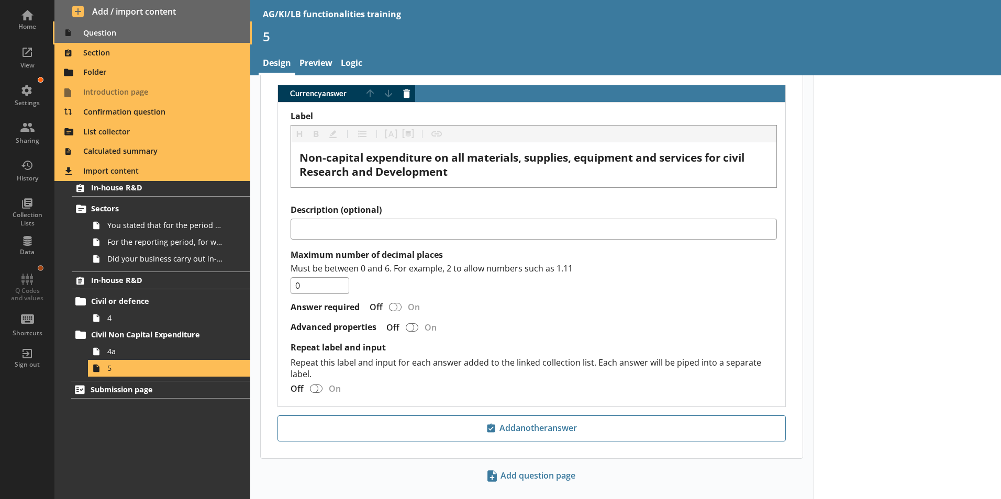
click at [98, 32] on span "Question" at bounding box center [153, 33] width 184 height 17
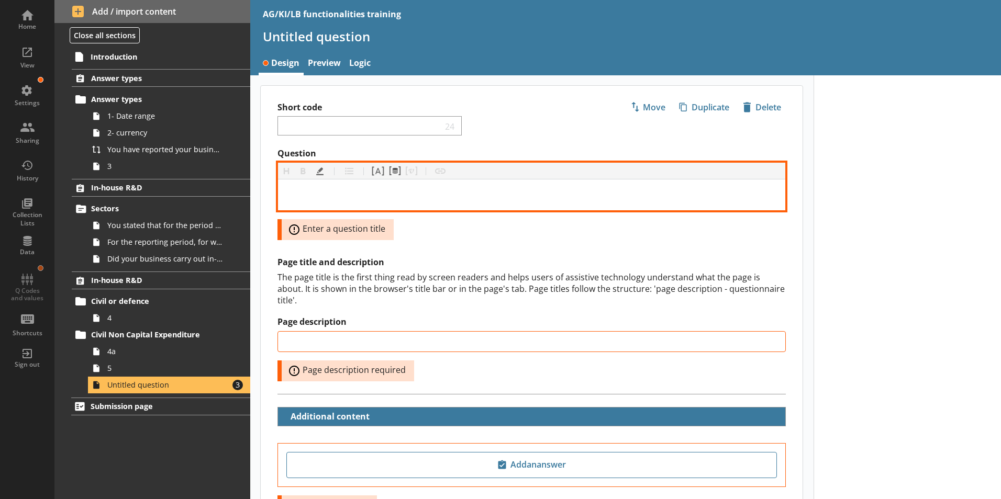
click at [317, 199] on div "Question" at bounding box center [531, 195] width 491 height 14
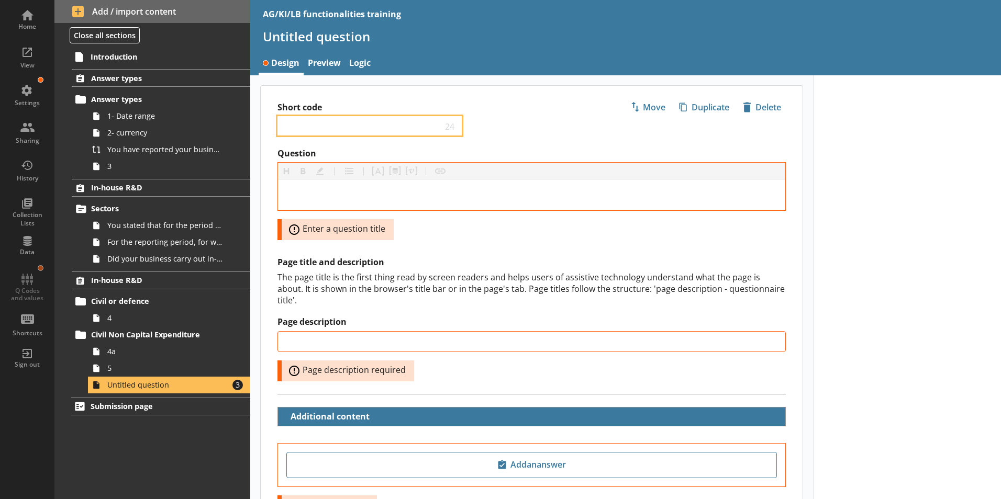
click at [296, 122] on input "Short code" at bounding box center [362, 126] width 160 height 10
type input "5a"
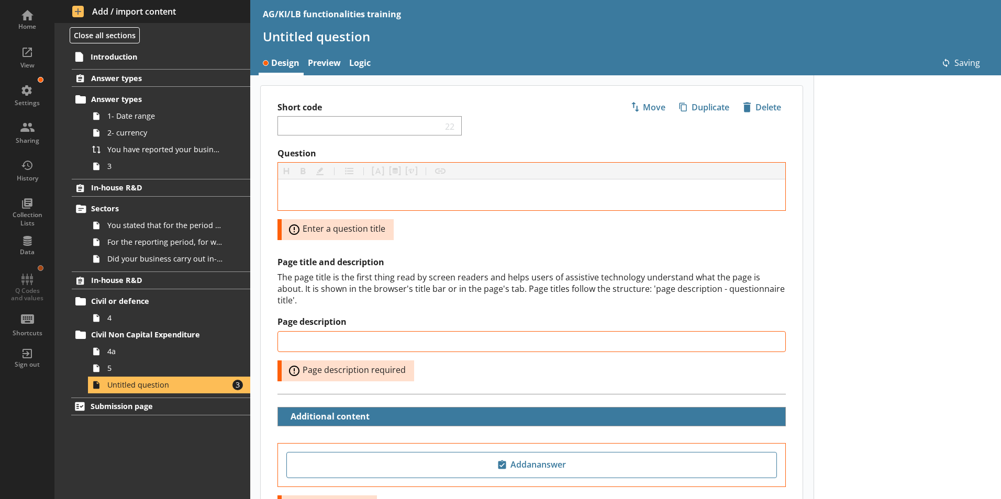
type input "5a"
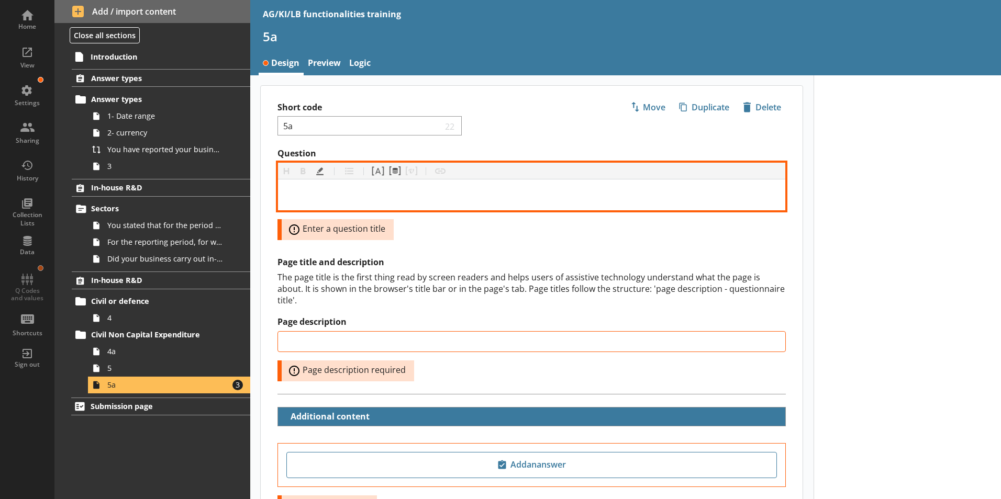
click at [316, 195] on div "Question" at bounding box center [531, 195] width 491 height 14
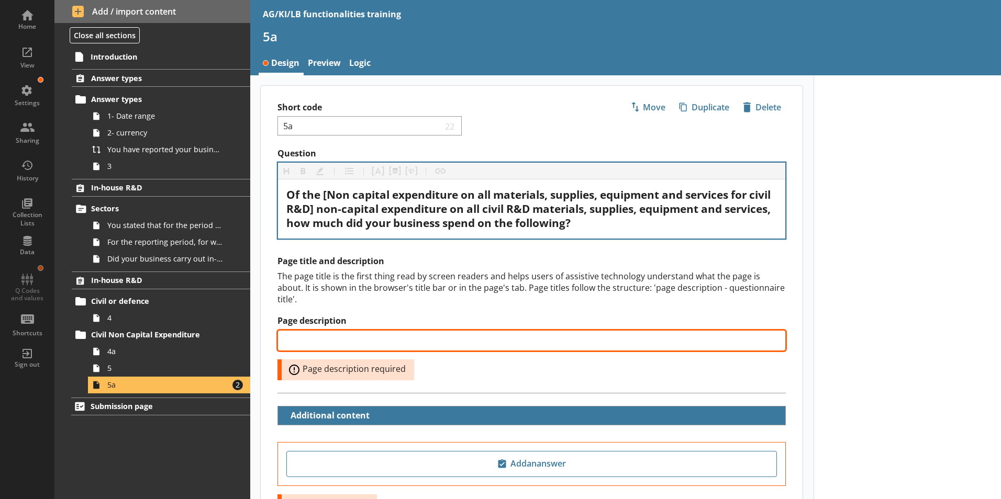
click at [335, 330] on input "Page description" at bounding box center [531, 340] width 508 height 21
paste input "Purchase of materials and services for civil R&D"
type input "Purchase of materials and services for civil R&D"
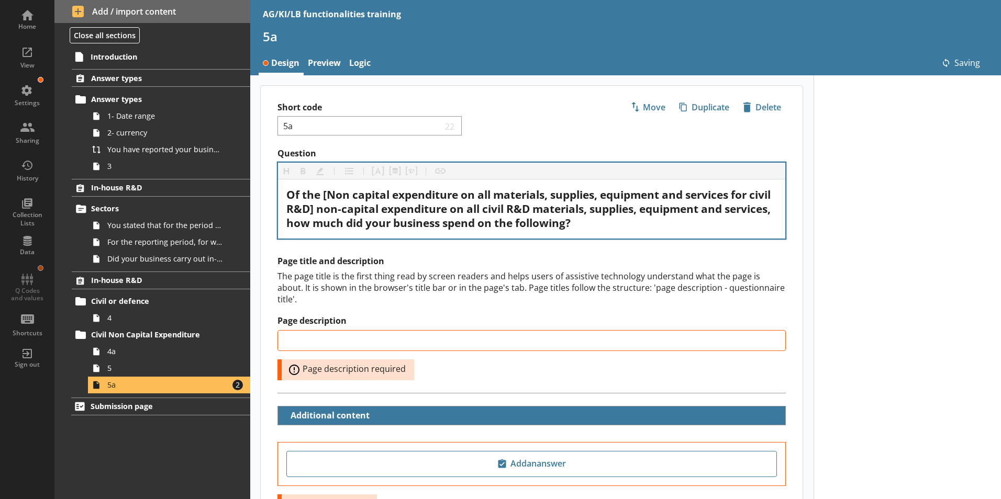
type input "Purchase of materials and services for civil R&D"
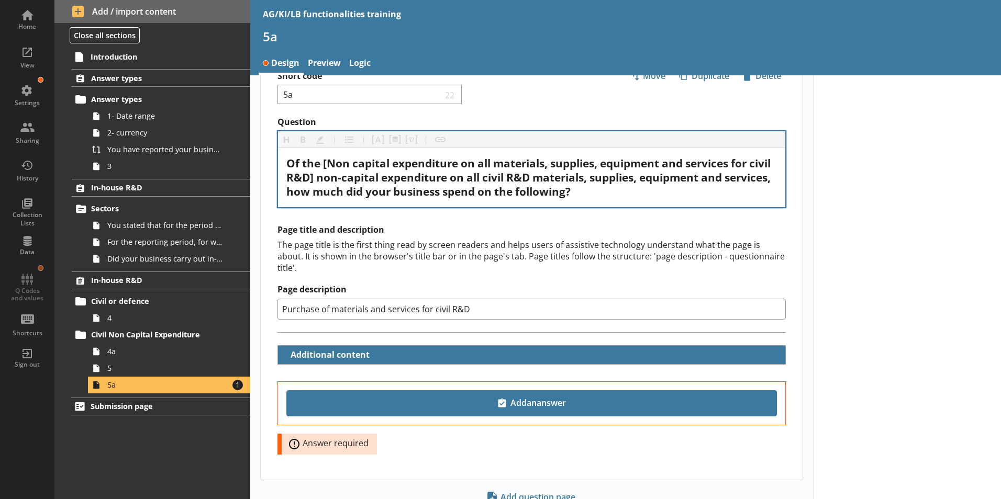
scroll to position [61, 0]
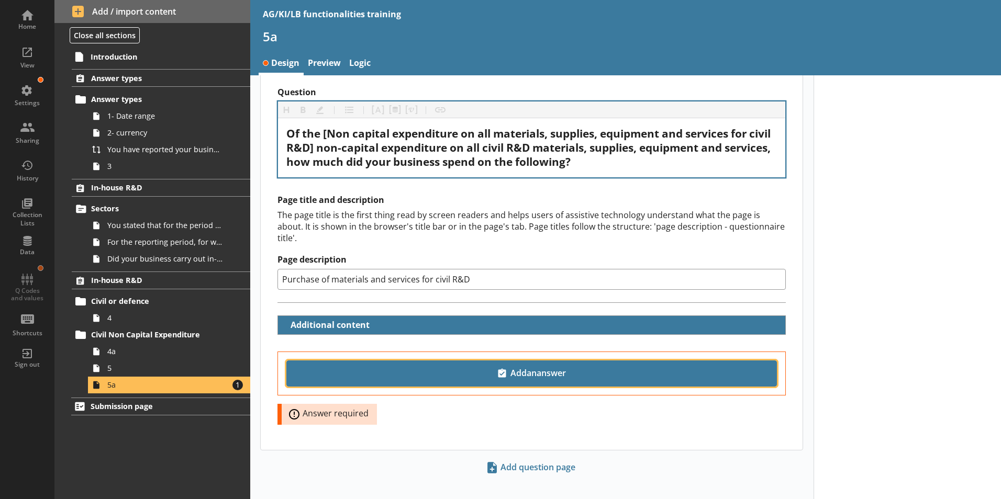
click at [546, 369] on span "Add an answer" at bounding box center [531, 373] width 481 height 17
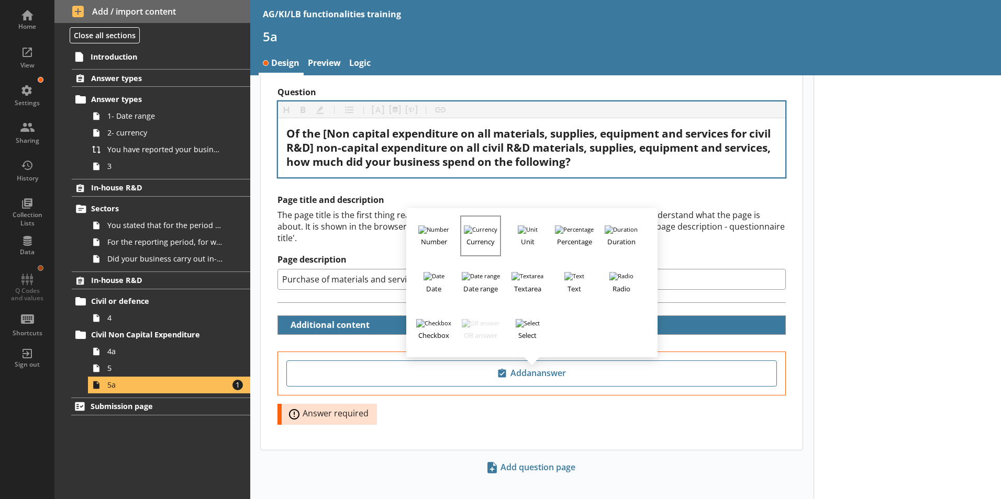
click at [465, 234] on h3 "Currency" at bounding box center [480, 240] width 39 height 13
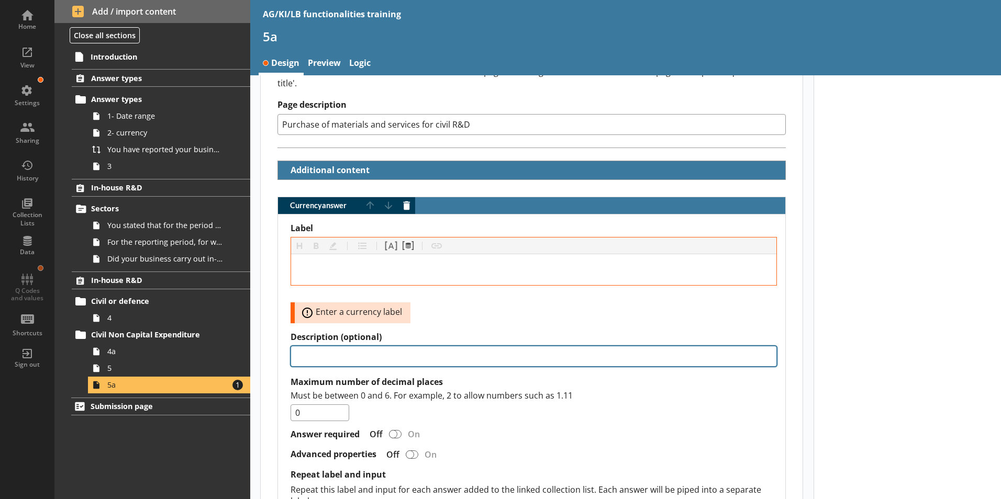
scroll to position [218, 0]
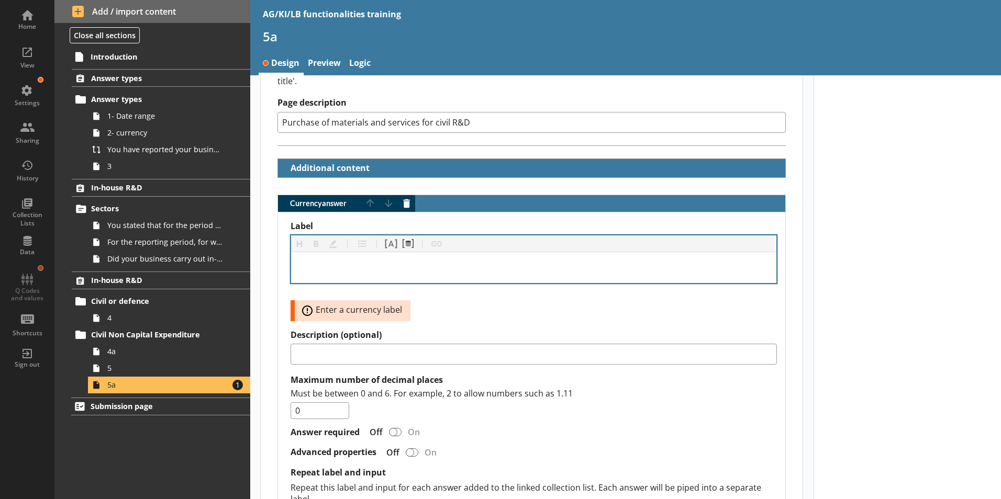
click at [309, 261] on div "Label" at bounding box center [533, 268] width 469 height 14
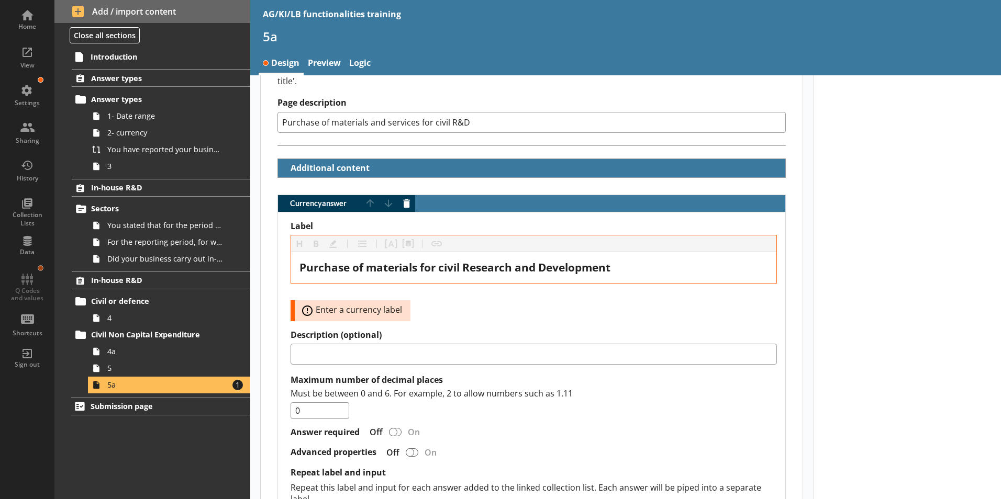
drag, startPoint x: 916, startPoint y: 310, endPoint x: 253, endPoint y: 234, distance: 667.2
click at [916, 309] on div at bounding box center [908, 250] width 188 height 787
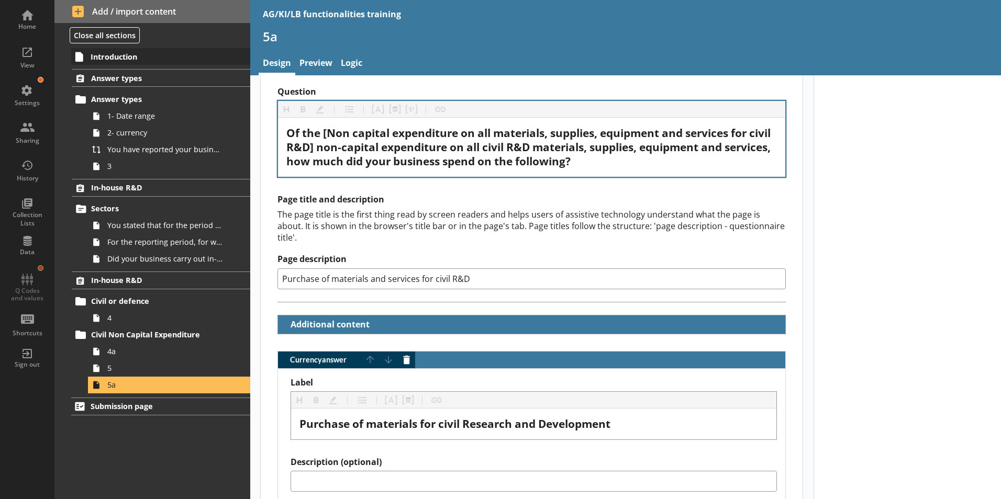
scroll to position [61, 0]
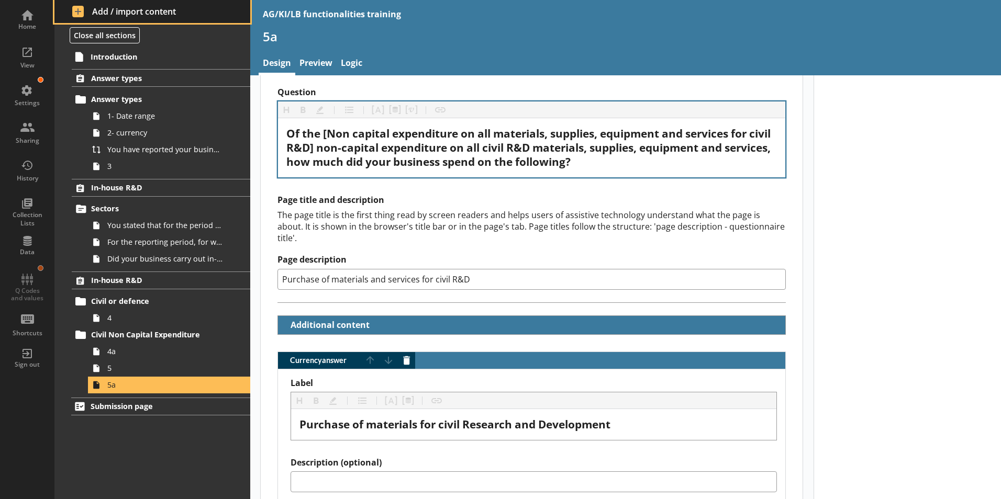
click at [81, 10] on span "Add / import content" at bounding box center [152, 12] width 161 height 12
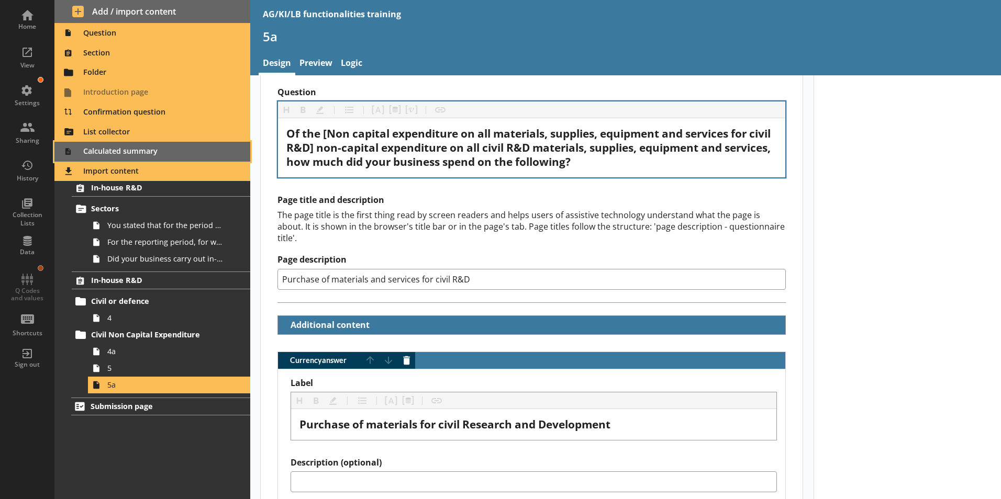
click at [99, 149] on span "Calculated summary" at bounding box center [153, 151] width 184 height 17
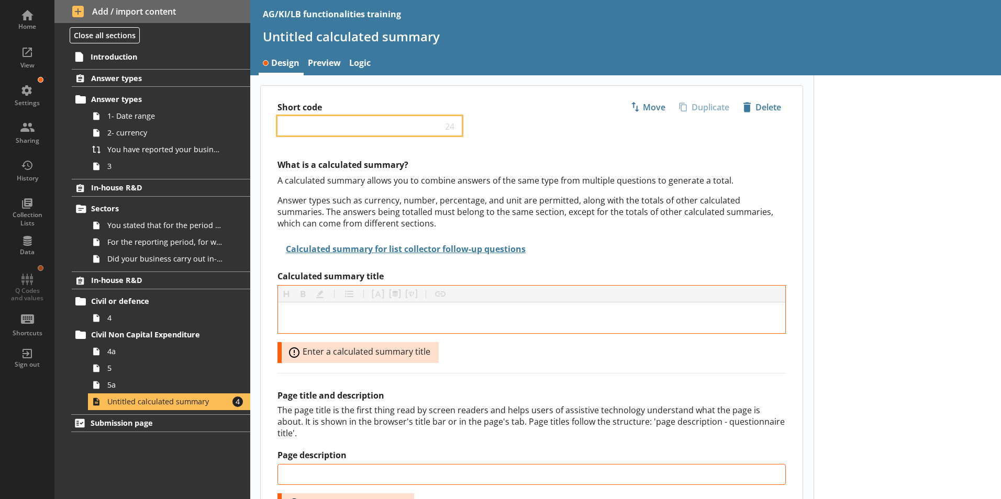
click at [320, 126] on input "Short code" at bounding box center [362, 126] width 160 height 10
type input "6"
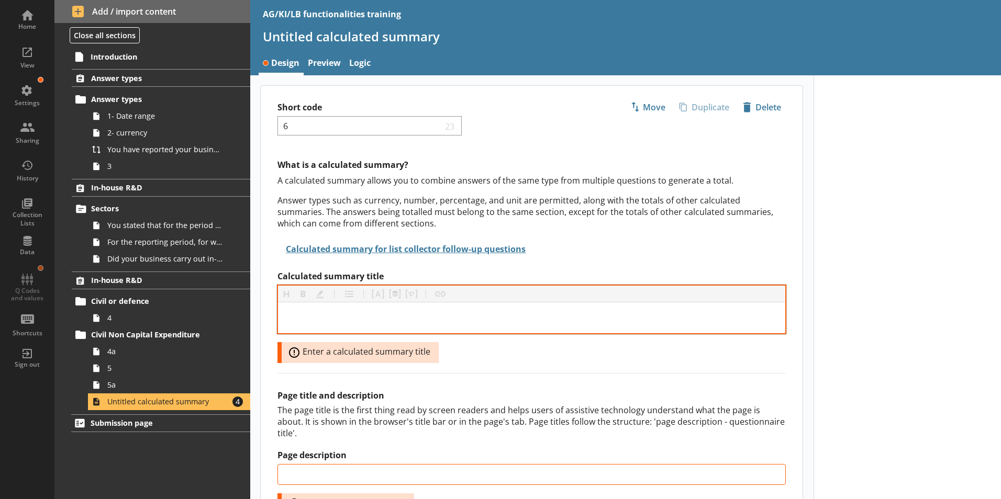
click at [351, 326] on div at bounding box center [531, 318] width 507 height 31
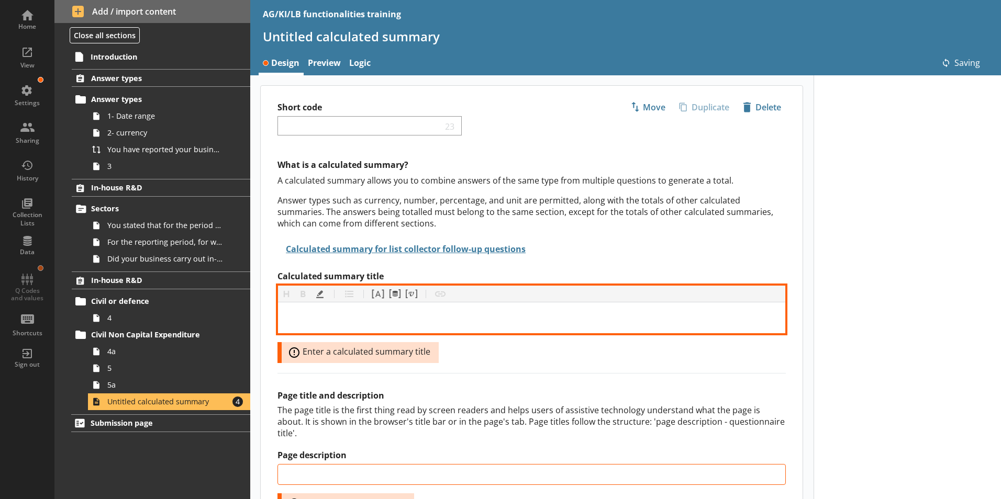
type input "6"
click at [301, 321] on div "Calculated summary title" at bounding box center [531, 318] width 491 height 14
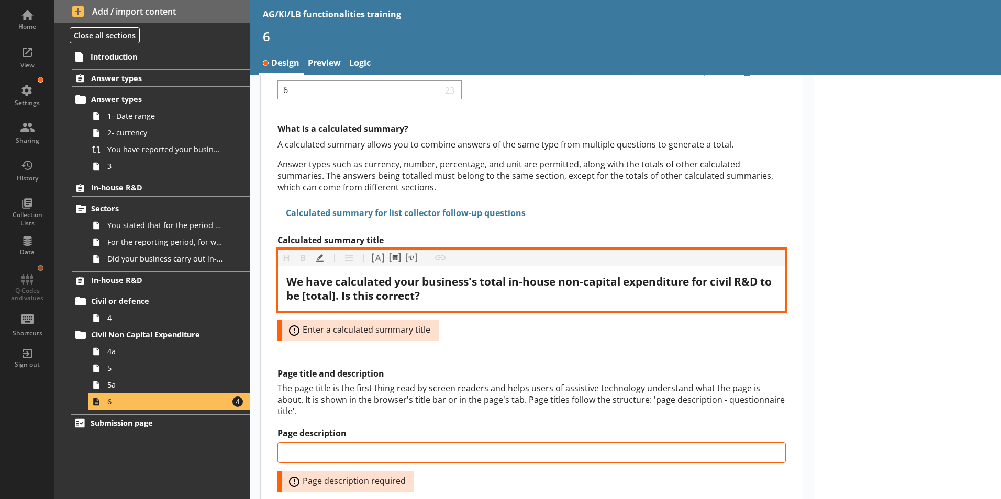
scroll to position [52, 0]
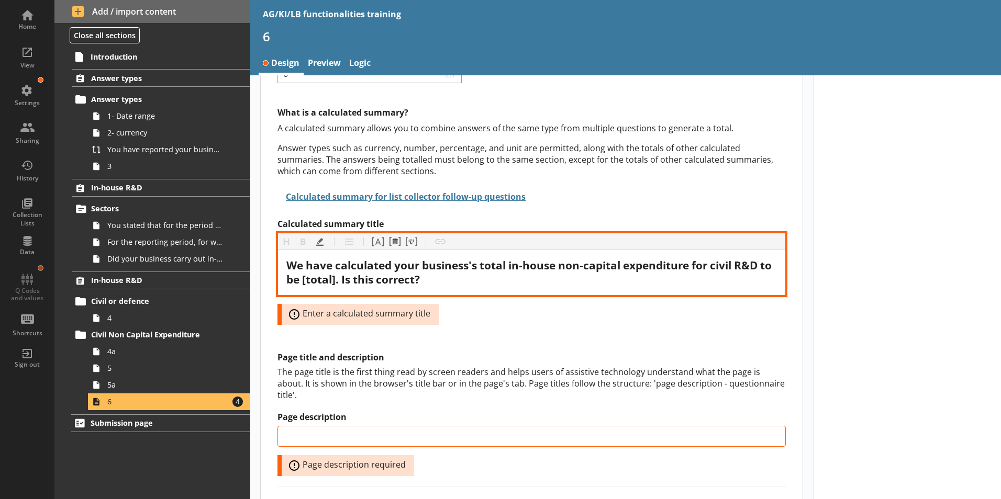
click at [350, 282] on span "We have calculated your business's total in-house non-capital expenditure for c…" at bounding box center [530, 272] width 488 height 29
click at [376, 242] on button "Pipe answer" at bounding box center [378, 242] width 17 height 17
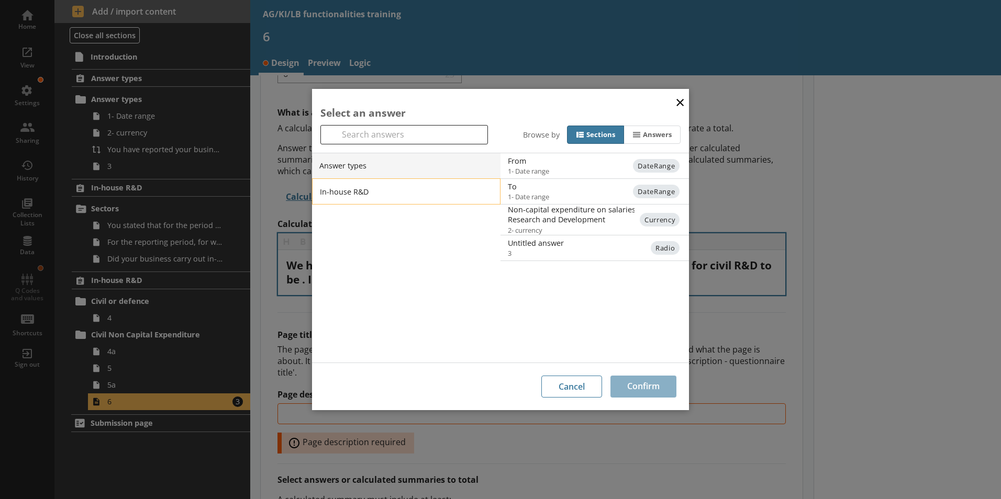
click at [361, 190] on li "In-house R&D" at bounding box center [406, 192] width 188 height 26
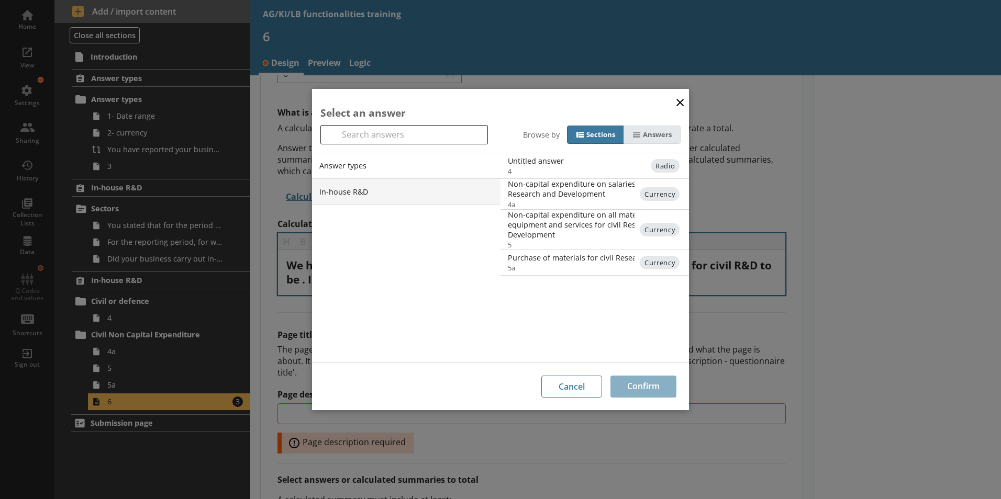
click at [658, 137] on div "Answers" at bounding box center [657, 134] width 29 height 9
click at [0, 0] on input "Answers" at bounding box center [0, 0] width 0 height 0
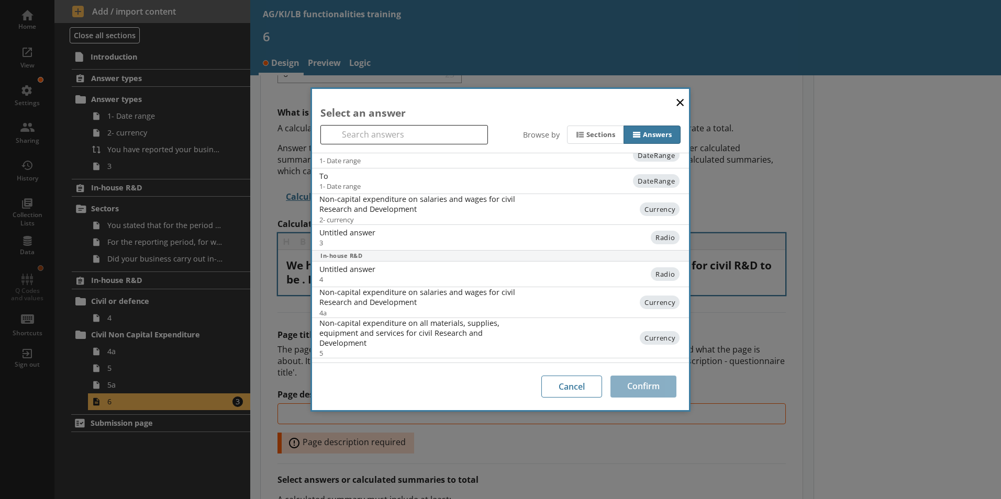
scroll to position [34, 0]
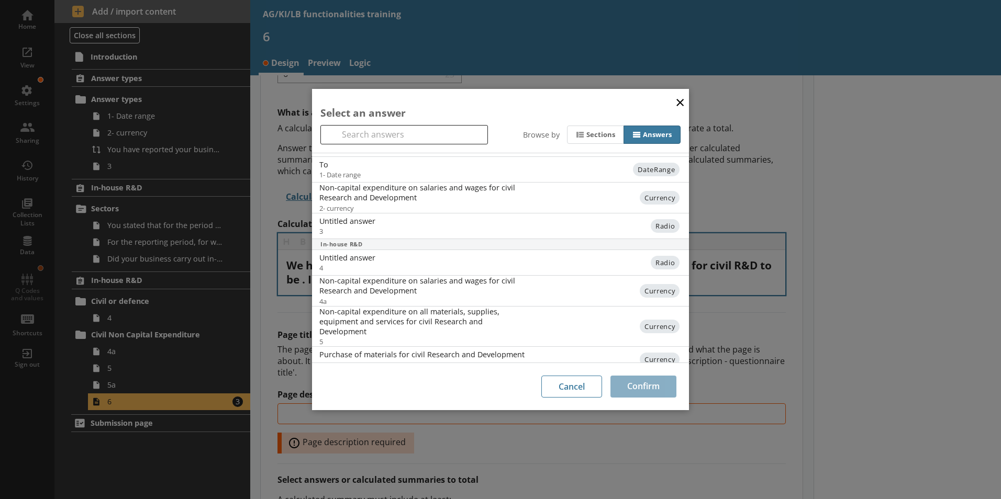
click at [681, 98] on button "×" at bounding box center [680, 102] width 16 height 24
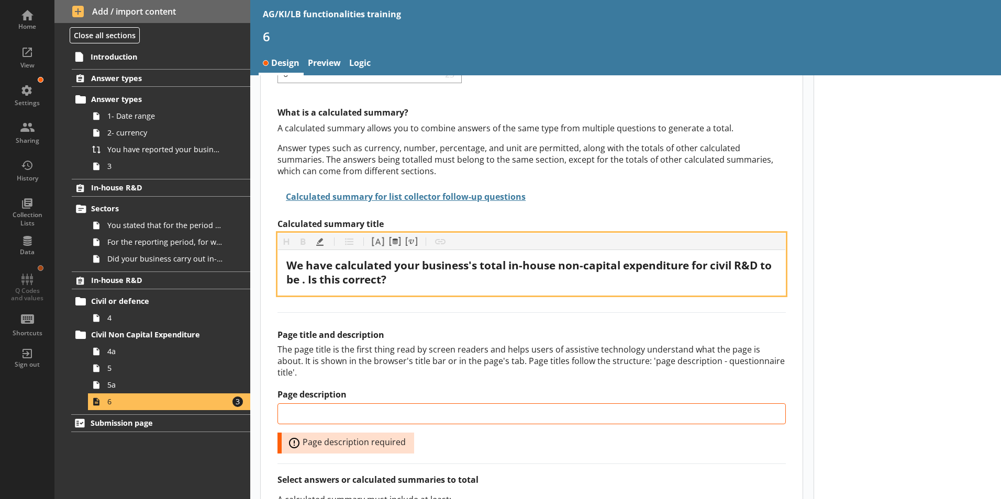
click at [315, 281] on span "We have calculated your business's total in-house non-capital expenditure for c…" at bounding box center [530, 272] width 488 height 29
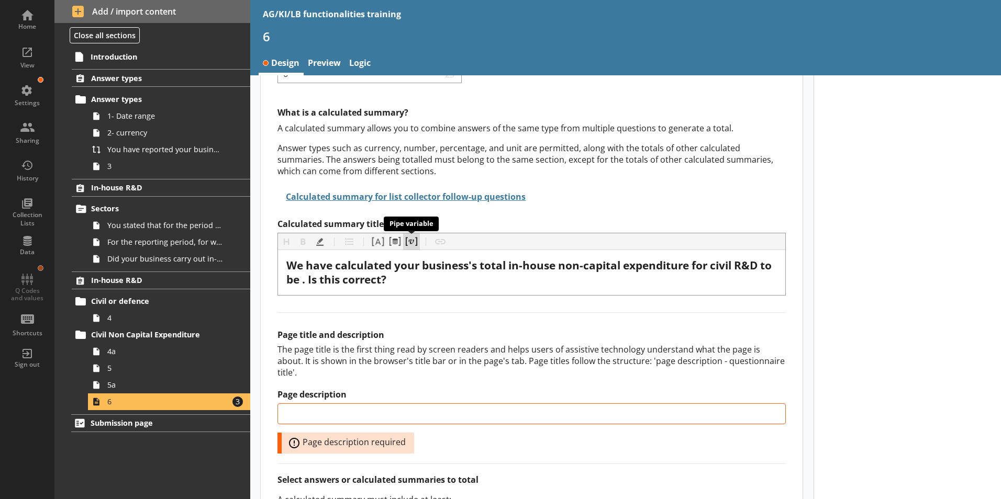
click at [412, 242] on button "Pipe variable" at bounding box center [411, 242] width 17 height 17
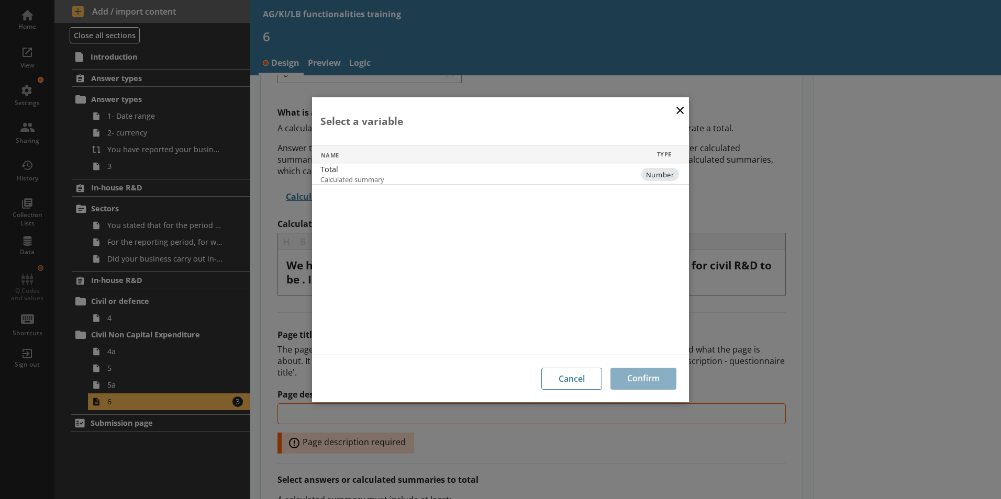
click at [340, 177] on span "Calculated summary" at bounding box center [415, 179] width 190 height 9
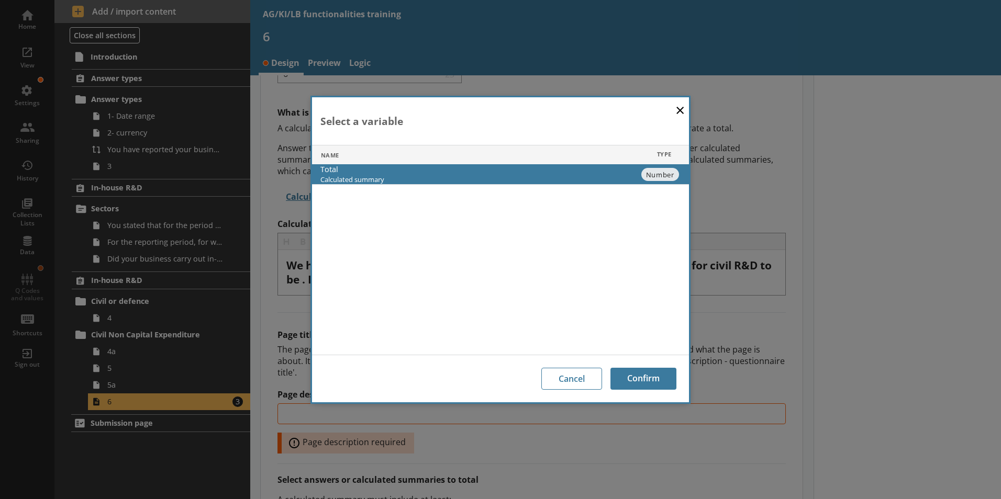
click at [644, 392] on div "Cancel Confirm" at bounding box center [500, 379] width 377 height 48
click at [645, 384] on button "Confirm" at bounding box center [643, 379] width 66 height 22
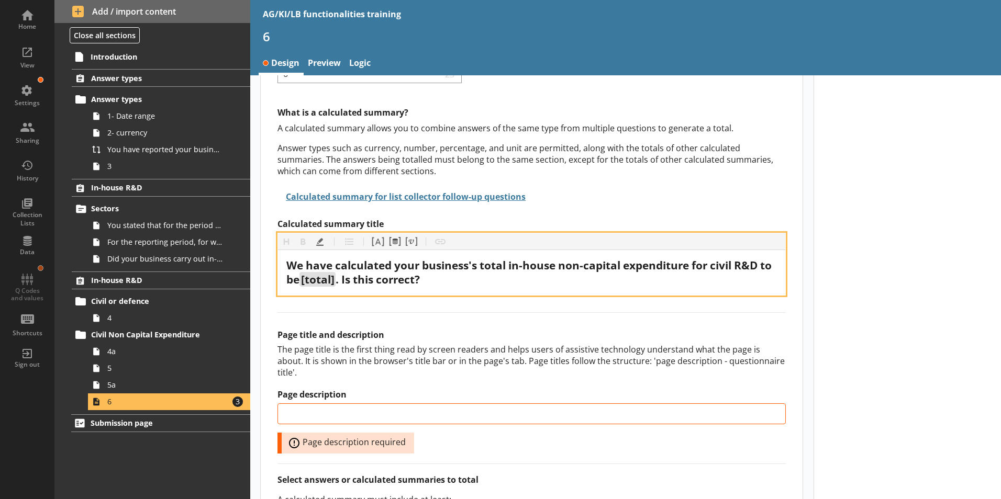
click at [317, 281] on span "[total]" at bounding box center [318, 279] width 34 height 15
drag, startPoint x: 317, startPoint y: 280, endPoint x: 349, endPoint y: 283, distance: 32.6
click at [335, 283] on span "[total]" at bounding box center [318, 279] width 34 height 15
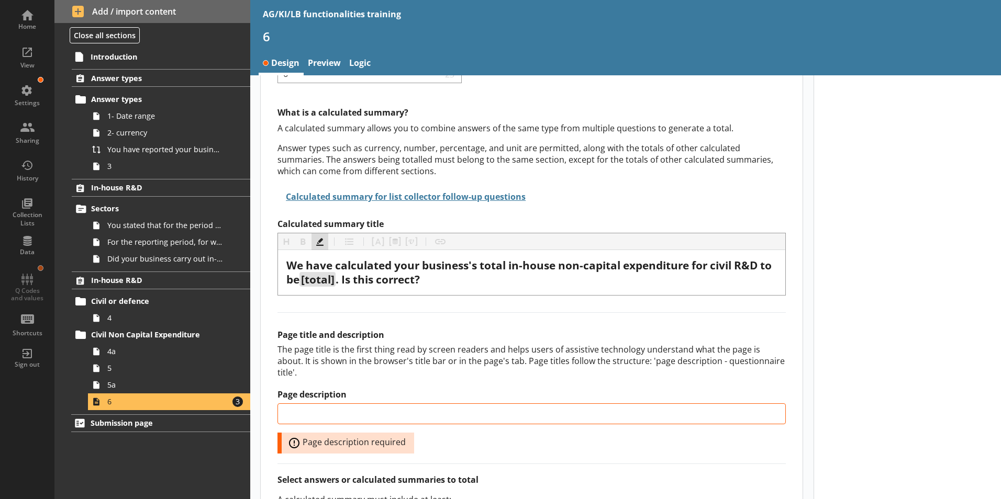
drag, startPoint x: 345, startPoint y: 279, endPoint x: 319, endPoint y: 244, distance: 43.0
click at [319, 244] on button "Highlight" at bounding box center [320, 242] width 17 height 17
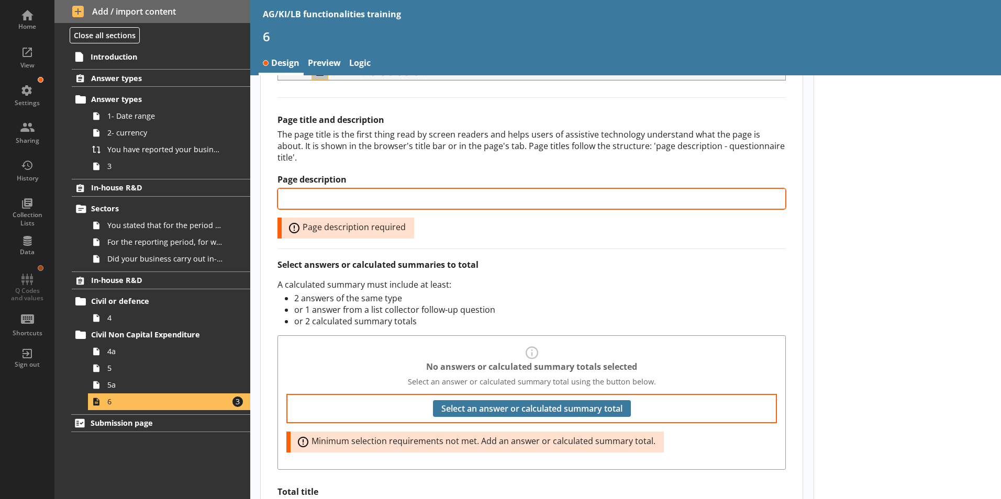
scroll to position [209, 0]
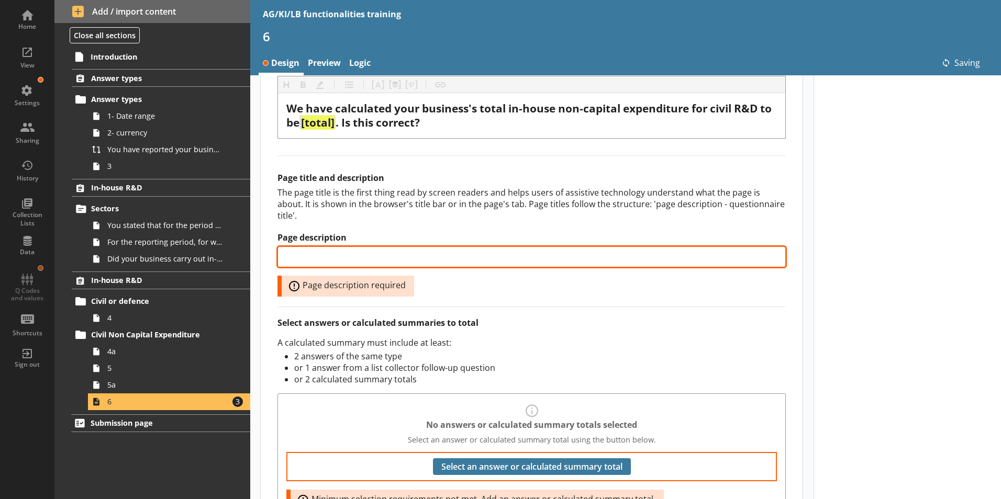
click at [333, 247] on input "Page description" at bounding box center [531, 257] width 508 height 21
type input "Calculated summary"
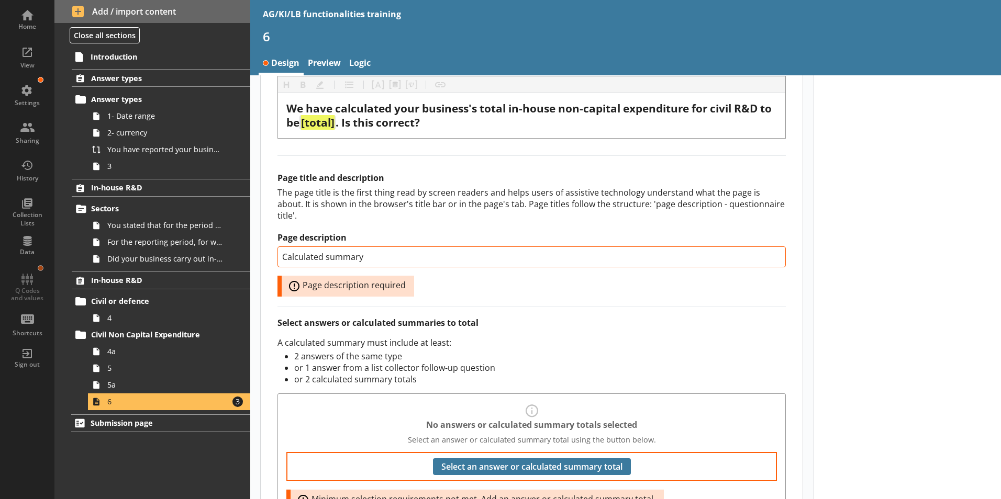
click at [875, 298] on div at bounding box center [908, 286] width 188 height 840
type input "Calculated summary"
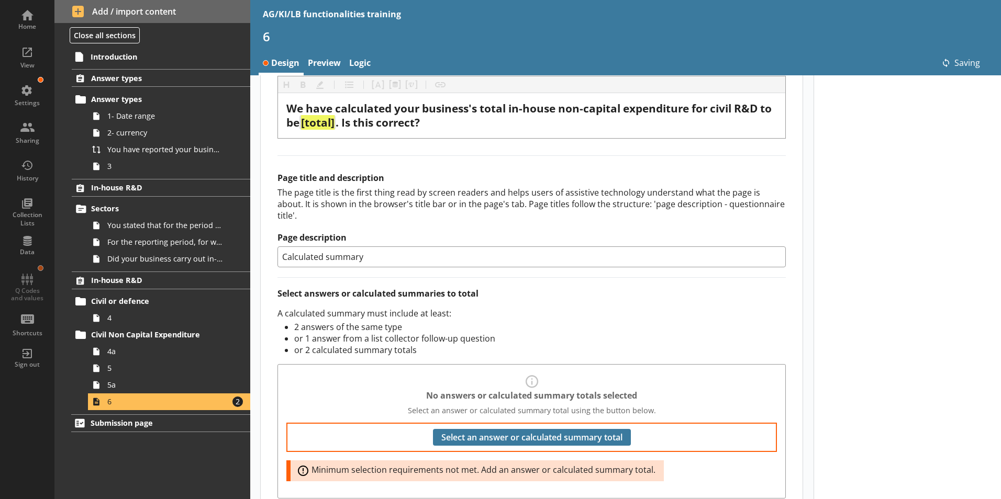
scroll to position [314, 0]
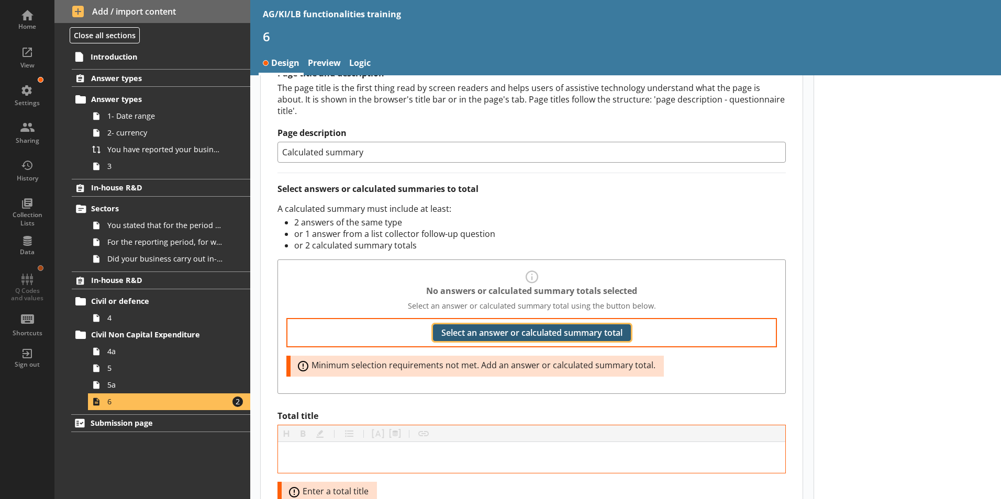
click at [572, 325] on button "Select an answer or calculated summary total" at bounding box center [532, 333] width 198 height 17
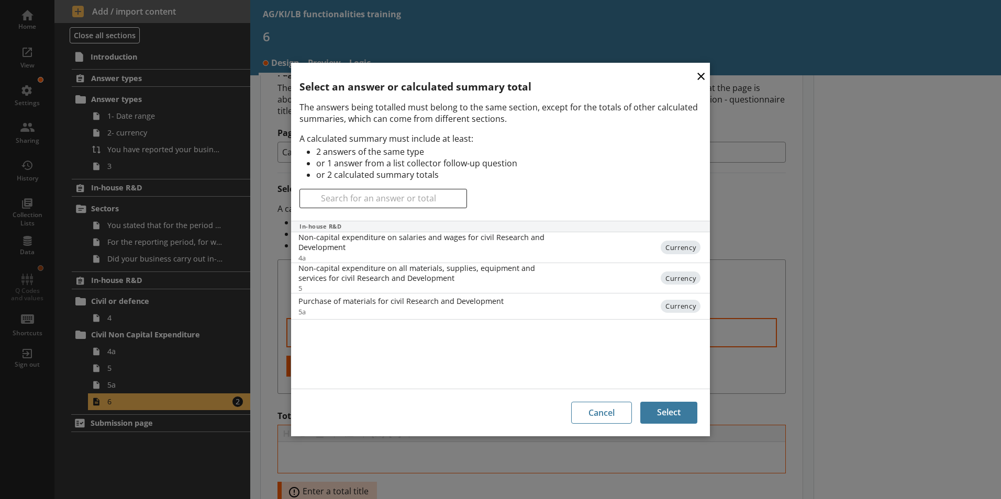
click at [701, 78] on button "×" at bounding box center [701, 76] width 16 height 24
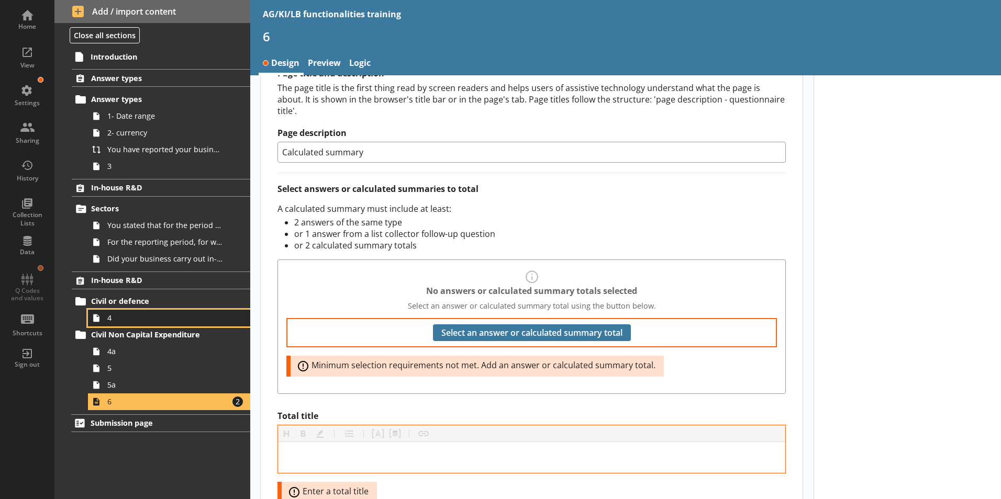
click at [129, 317] on span "4" at bounding box center [165, 318] width 116 height 10
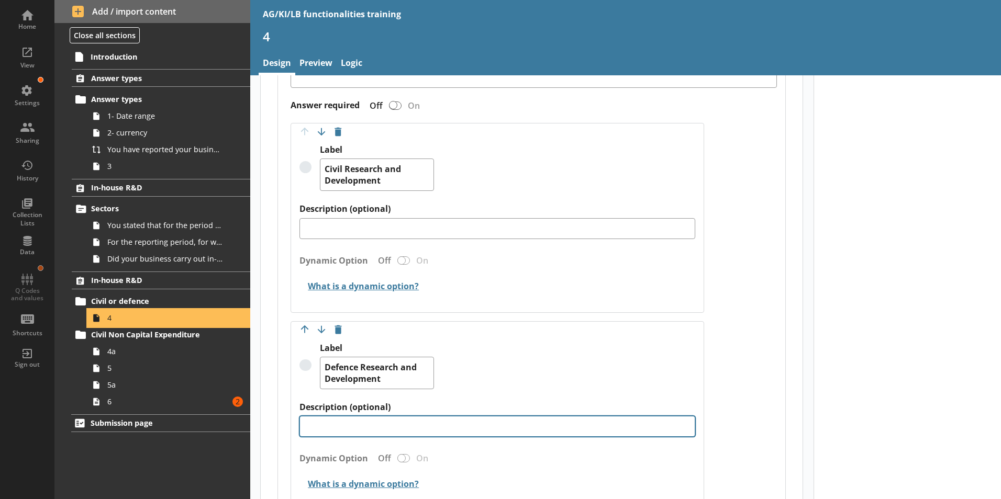
scroll to position [271, 0]
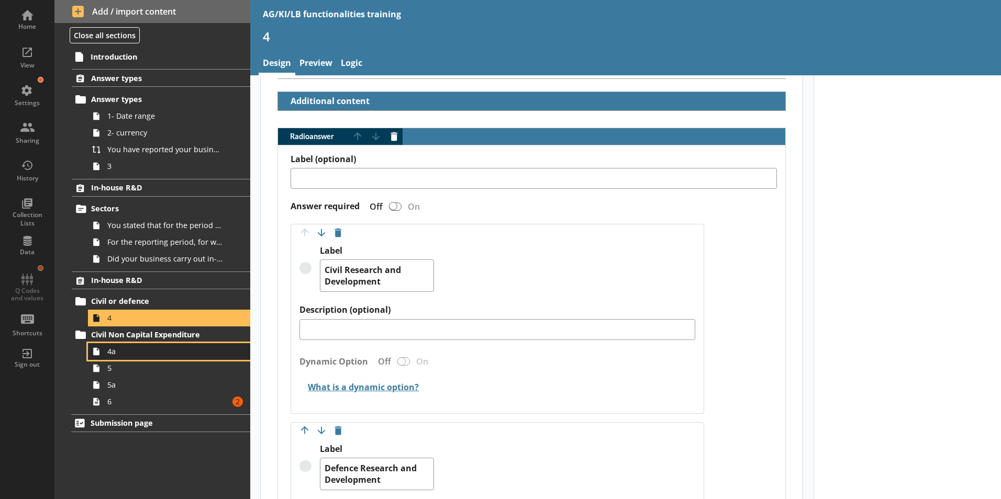
click at [141, 352] on span "4a" at bounding box center [165, 352] width 116 height 10
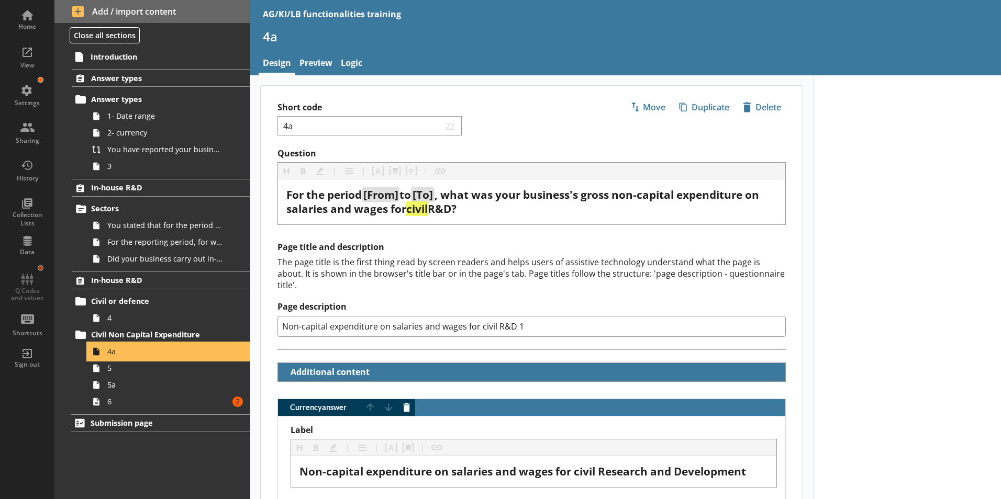
type textarea "x"
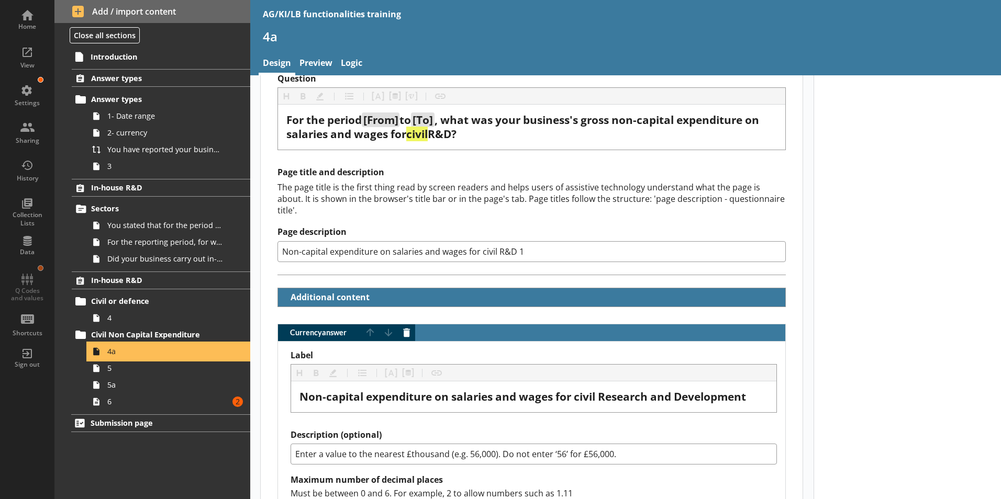
scroll to position [209, 0]
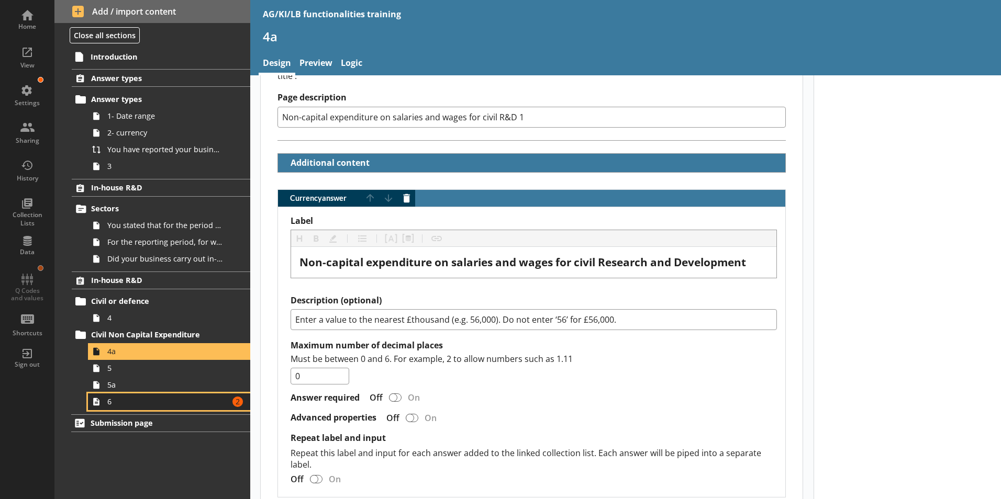
click at [115, 407] on link "6 Amount of errors: 2" at bounding box center [169, 402] width 162 height 17
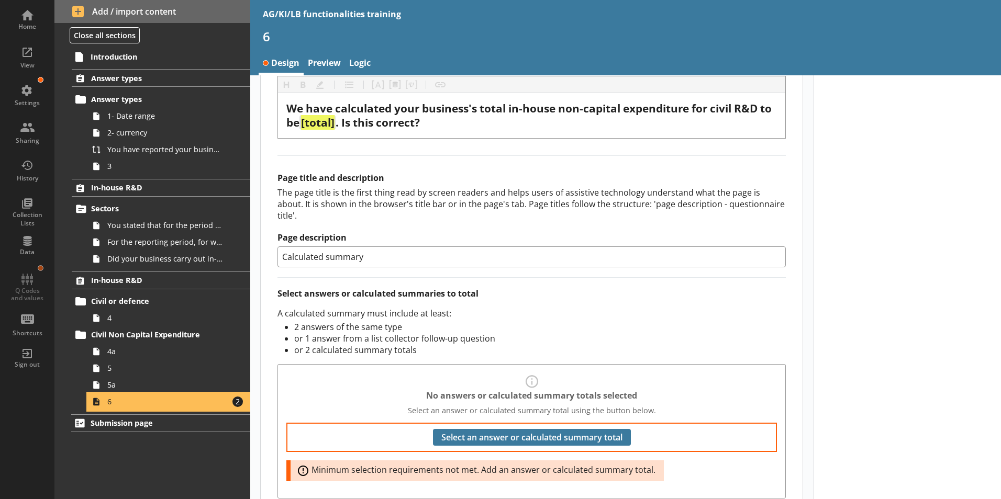
scroll to position [366, 0]
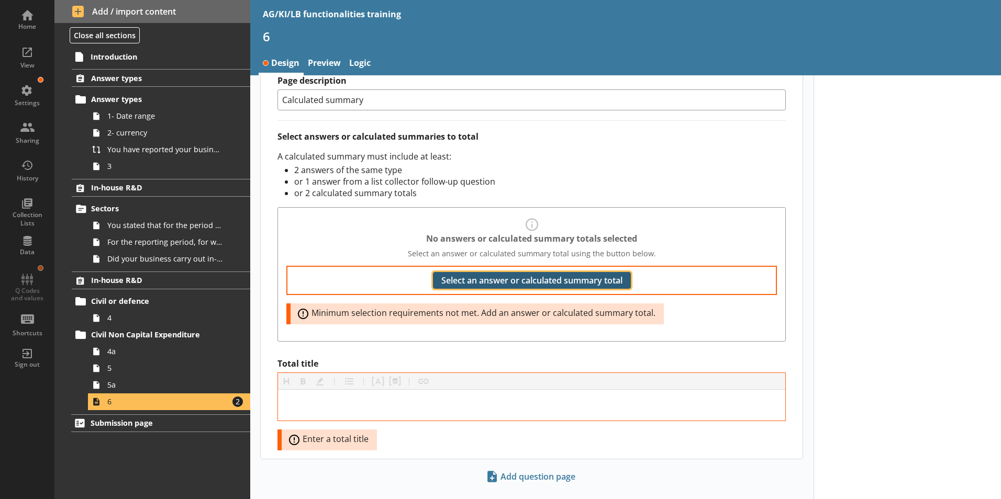
click at [539, 272] on button "Select an answer or calculated summary total" at bounding box center [532, 280] width 198 height 17
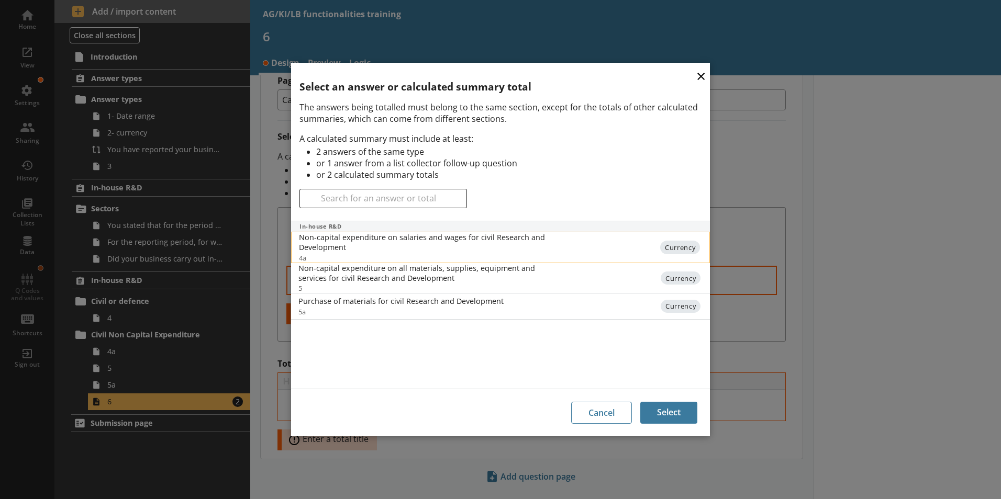
click at [342, 234] on div "Non-capital expenditure on salaries and wages for civil Research and Development" at bounding box center [423, 242] width 249 height 20
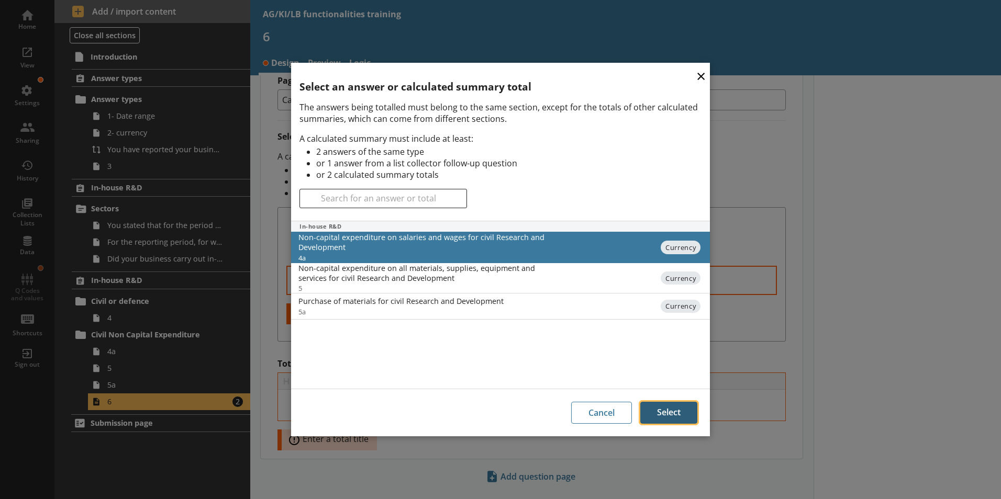
click at [664, 414] on button "Select" at bounding box center [668, 413] width 57 height 22
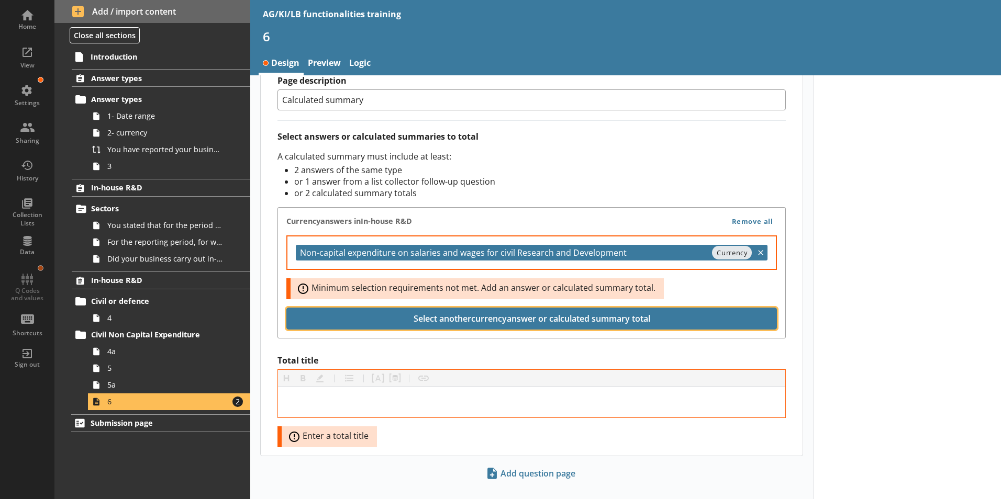
click at [530, 308] on button "Select another currency answer or calculated summary total" at bounding box center [531, 319] width 491 height 22
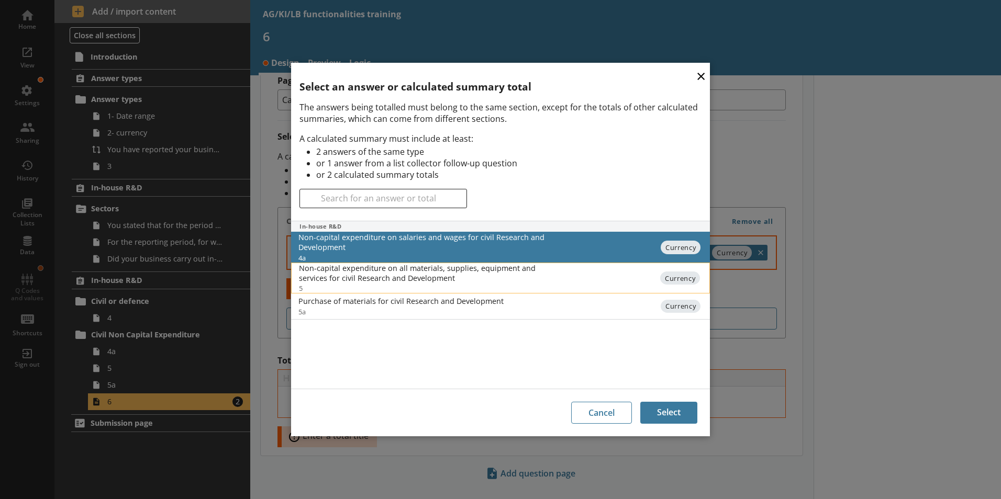
click at [412, 271] on div "Non-capital expenditure on all materials, supplies, equipment and services for …" at bounding box center [423, 273] width 249 height 20
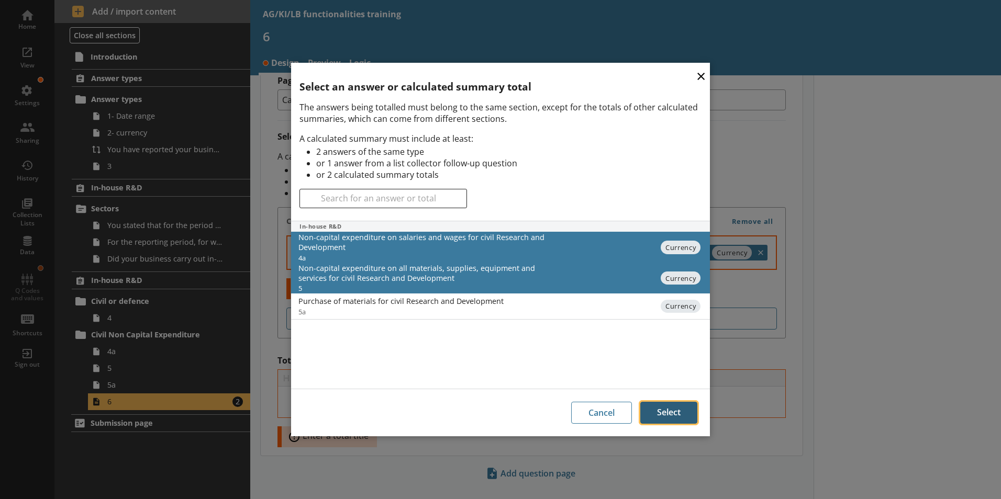
click at [669, 414] on button "Select" at bounding box center [668, 413] width 57 height 22
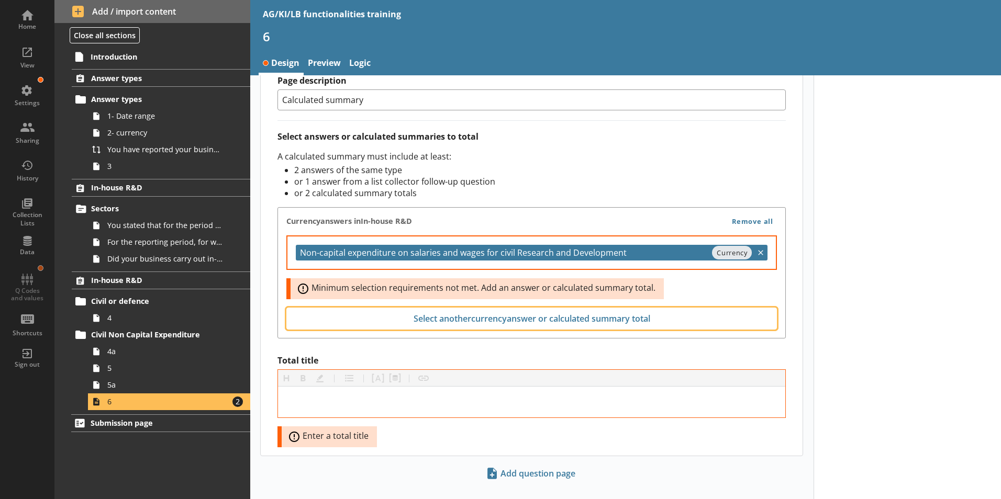
scroll to position [345, 0]
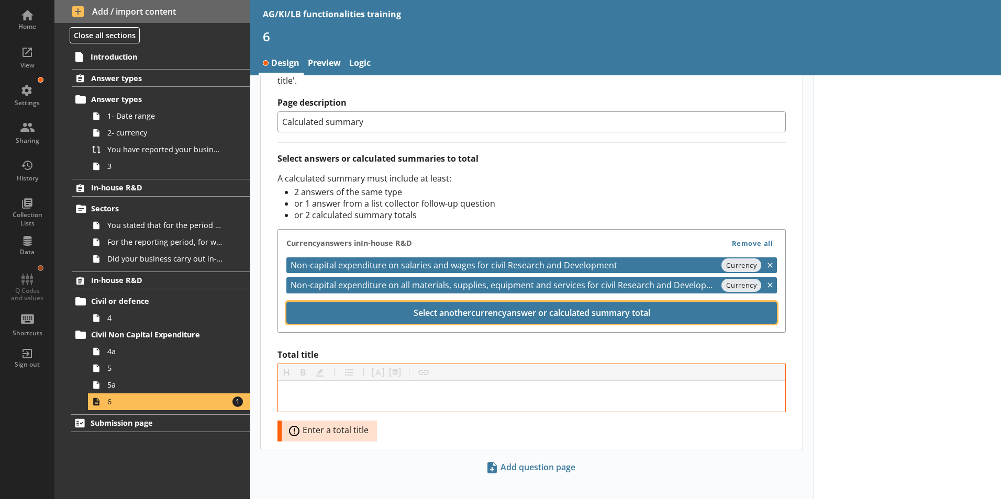
click at [556, 302] on button "Select another currency answer or calculated summary total" at bounding box center [531, 313] width 491 height 22
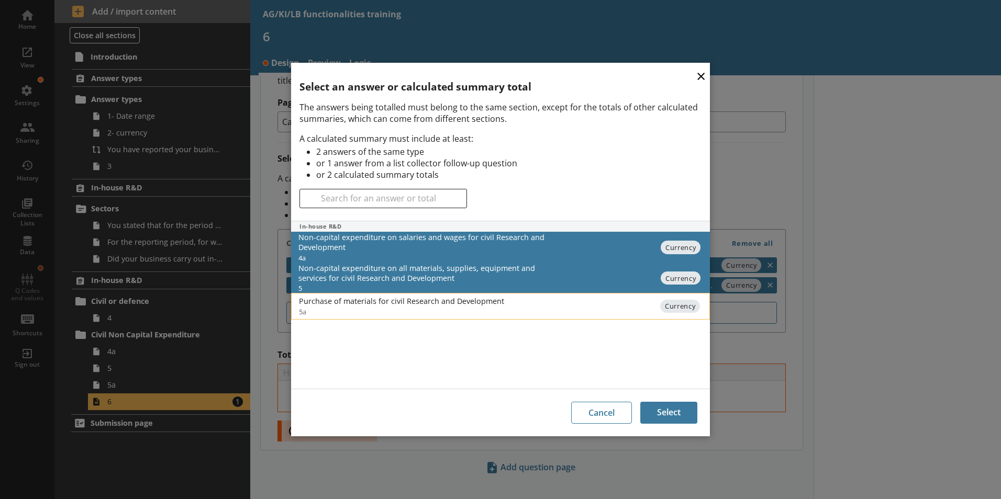
click at [448, 301] on div "Purchase of materials for civil Research and Development" at bounding box center [423, 301] width 249 height 10
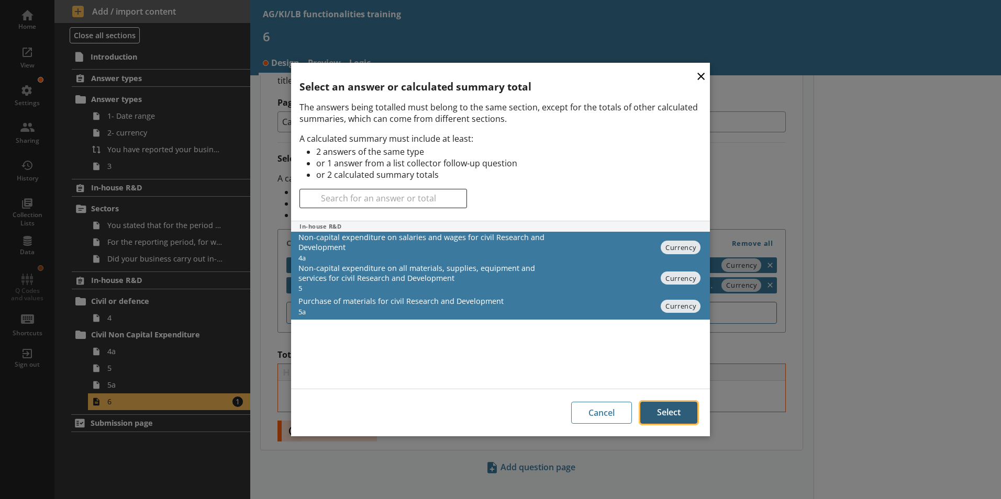
click at [668, 414] on button "Select" at bounding box center [668, 413] width 57 height 22
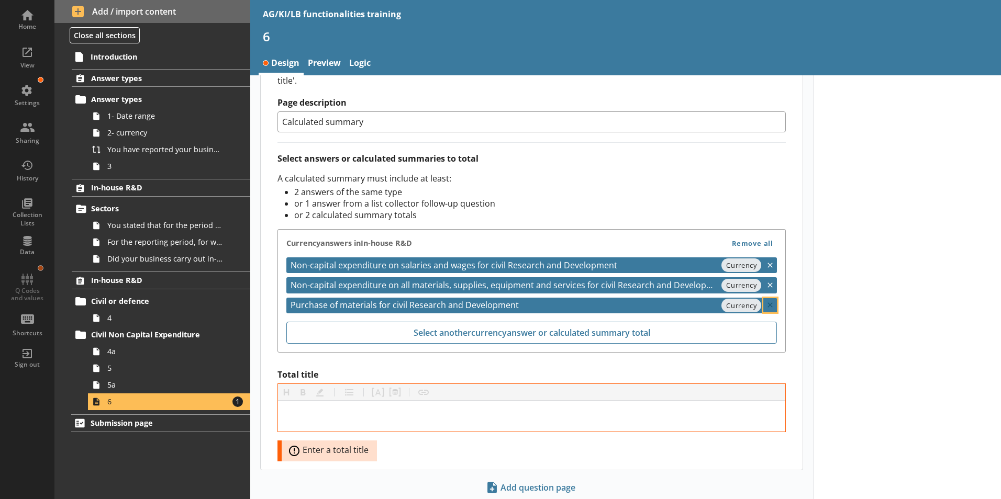
click at [764, 298] on icon at bounding box center [770, 305] width 14 height 14
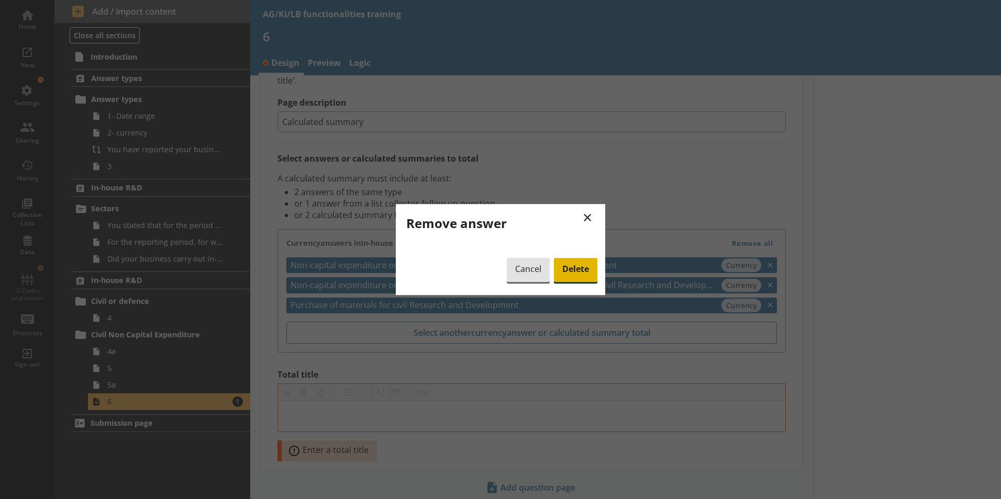
click at [576, 273] on span "Delete" at bounding box center [575, 270] width 43 height 24
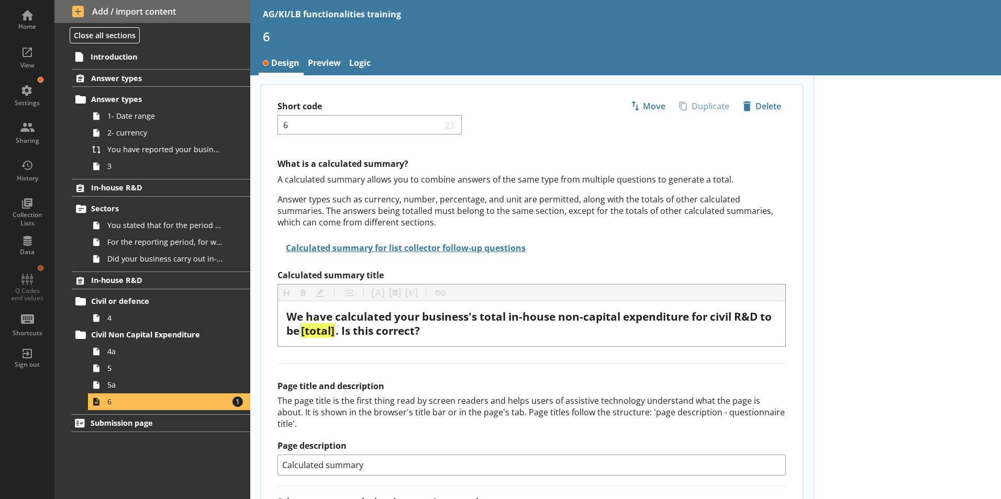
scroll to position [0, 0]
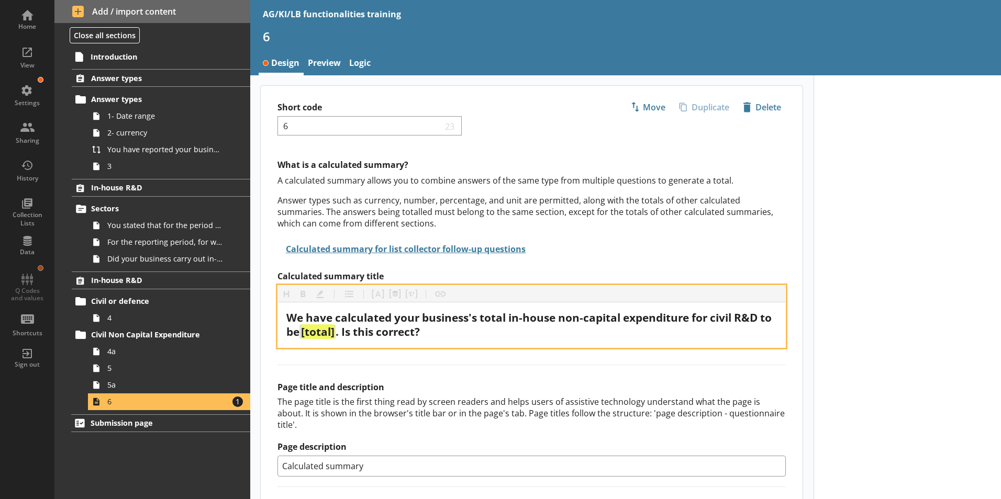
click at [353, 333] on span ". Is this correct?" at bounding box center [378, 332] width 84 height 15
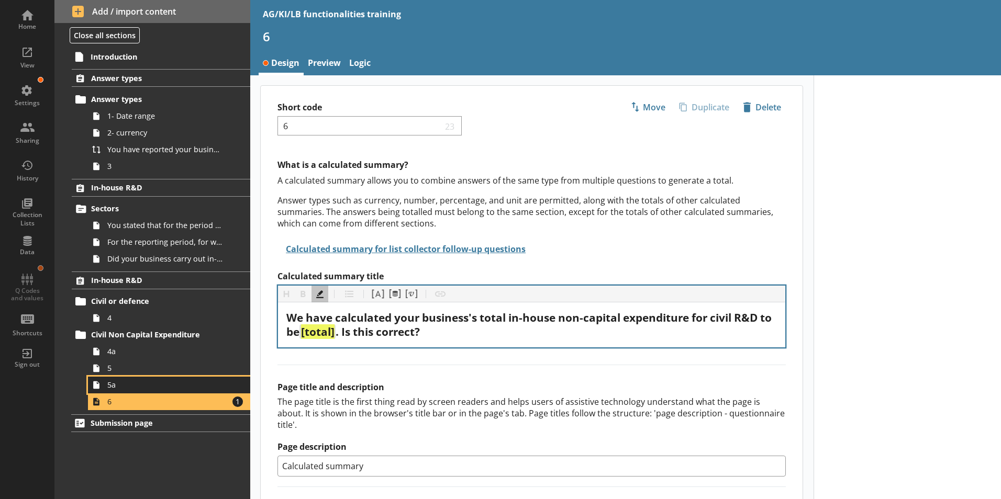
click at [110, 391] on link "5a" at bounding box center [169, 385] width 162 height 17
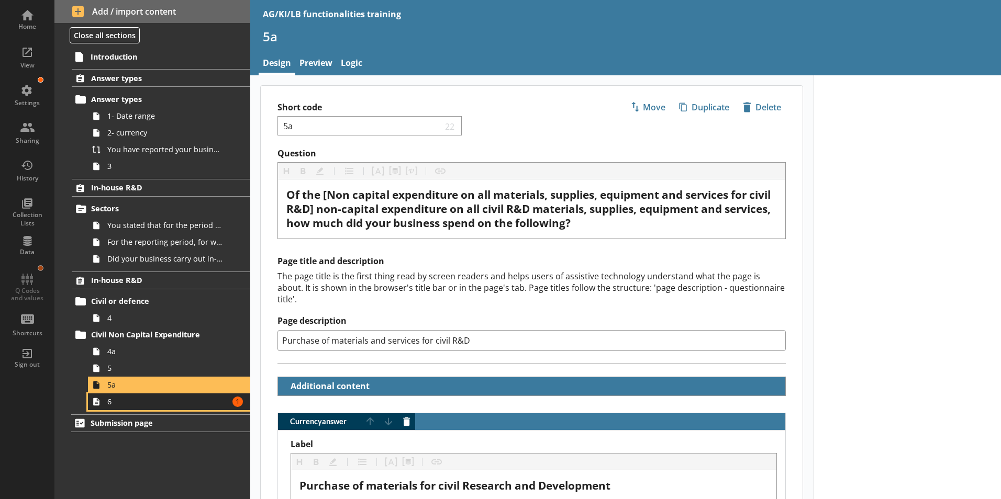
click at [110, 408] on link "6 Amount of errors: 1" at bounding box center [169, 402] width 162 height 17
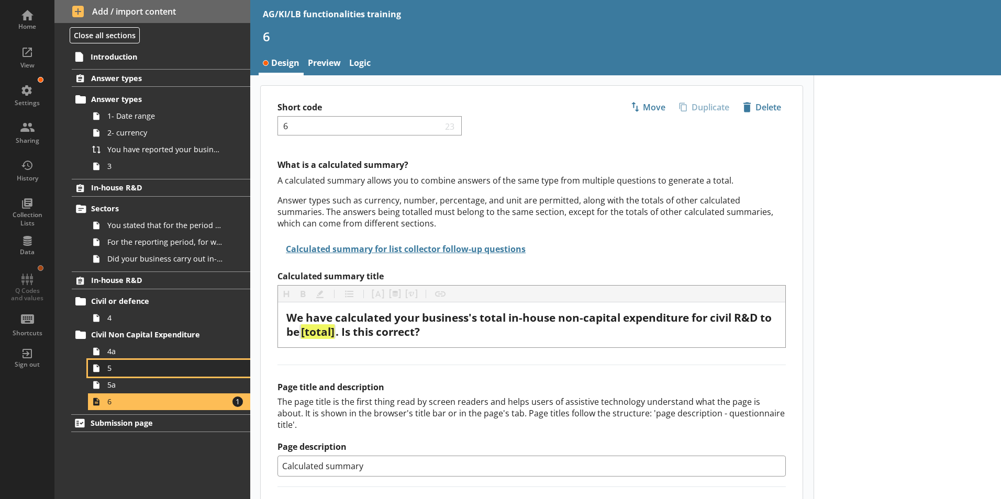
click at [110, 375] on link "5" at bounding box center [169, 368] width 162 height 17
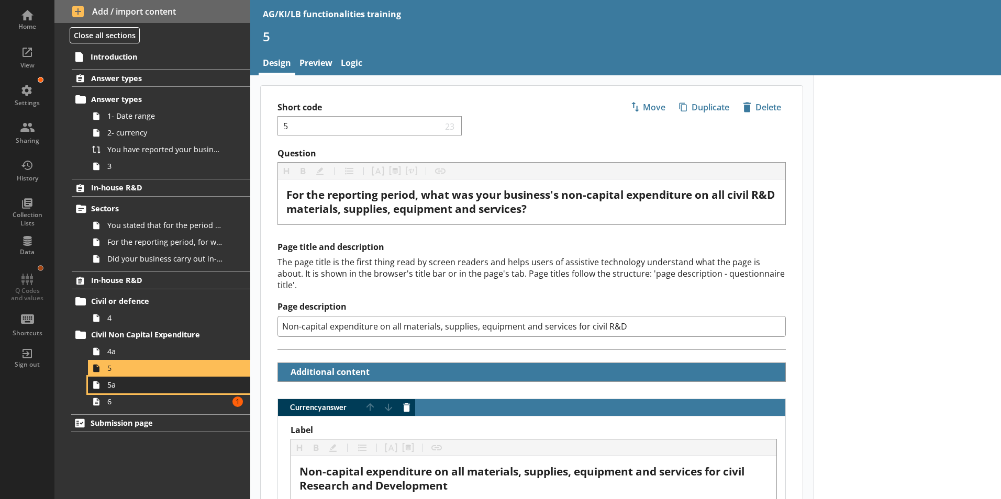
click at [116, 388] on span "5a" at bounding box center [165, 385] width 116 height 10
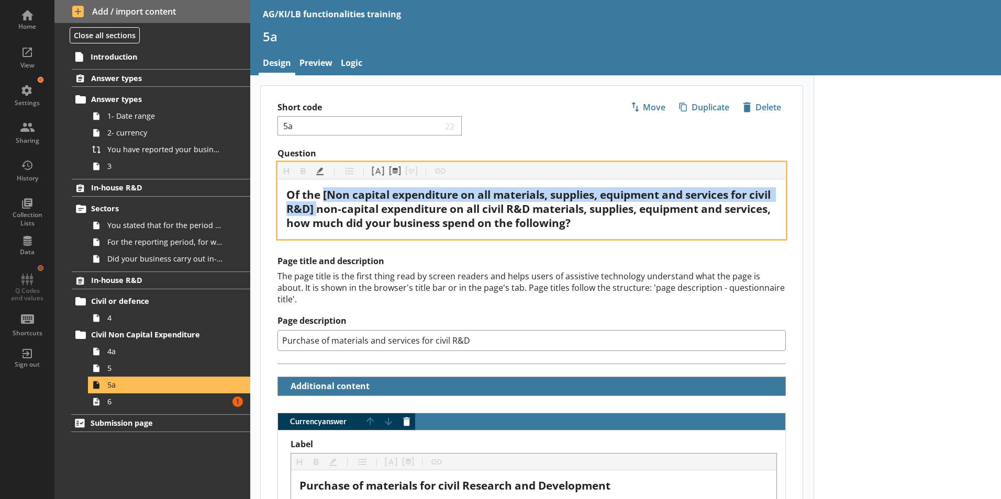
drag, startPoint x: 323, startPoint y: 194, endPoint x: 342, endPoint y: 206, distance: 22.8
click at [341, 207] on span "Of the [Non capital expenditure on all materials, supplies, equipment and servi…" at bounding box center [529, 208] width 487 height 43
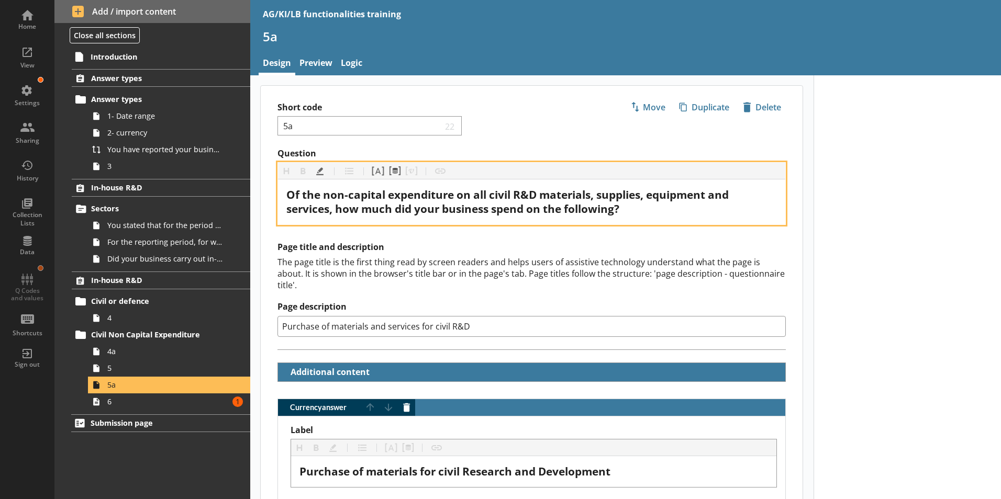
click at [324, 197] on span "Of the non-capital expenditure on all civil R&D materials, supplies, equipment …" at bounding box center [508, 201] width 445 height 29
click at [379, 172] on button "Pipe answer" at bounding box center [378, 171] width 17 height 17
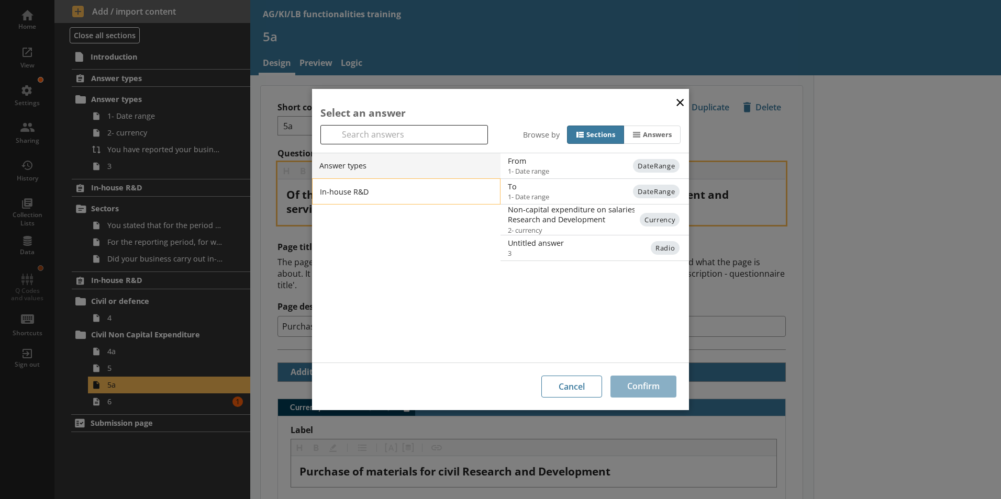
click at [350, 191] on li "In-house R&D" at bounding box center [406, 192] width 188 height 26
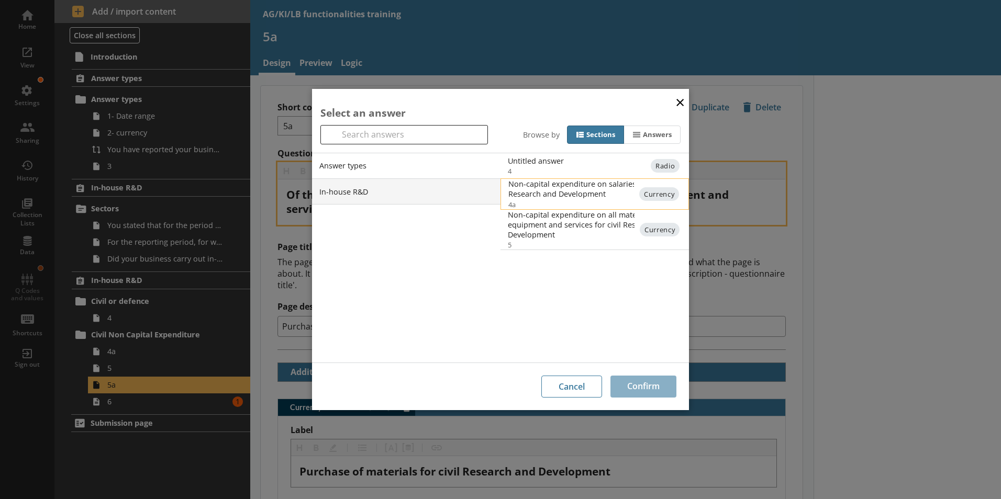
click at [555, 193] on div "Non-capital expenditure on salaries and wages for civil Research and Development" at bounding box center [613, 189] width 211 height 20
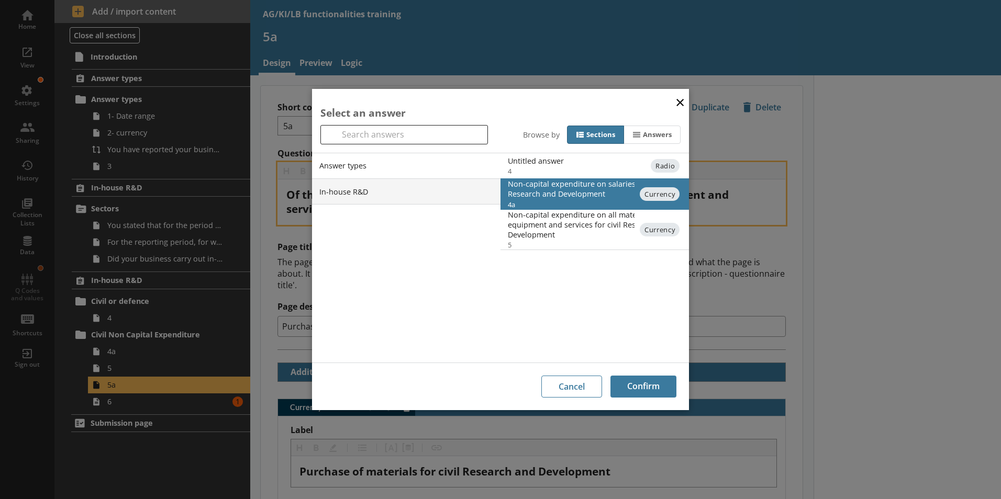
click at [682, 98] on button "×" at bounding box center [680, 102] width 16 height 24
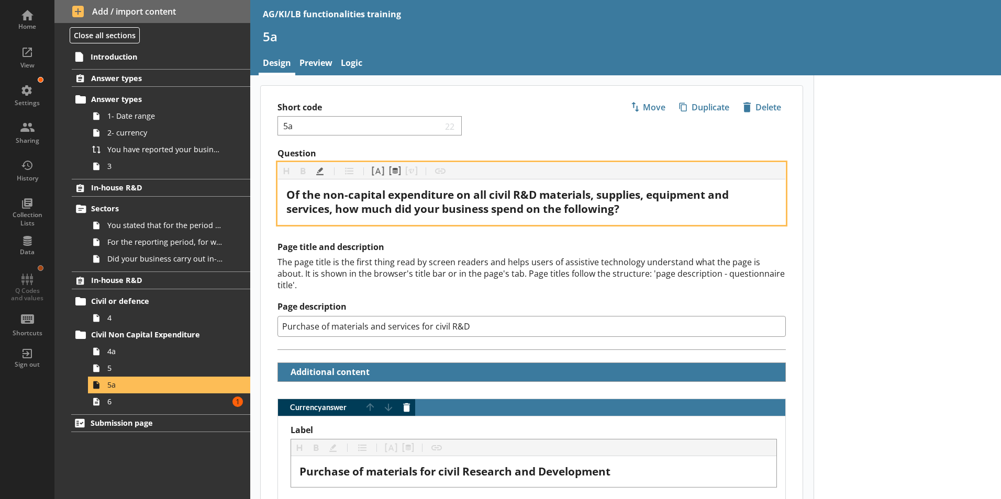
click at [325, 196] on span "Of the non-capital expenditure on all civil R&D materials, supplies, equipment …" at bounding box center [508, 201] width 445 height 29
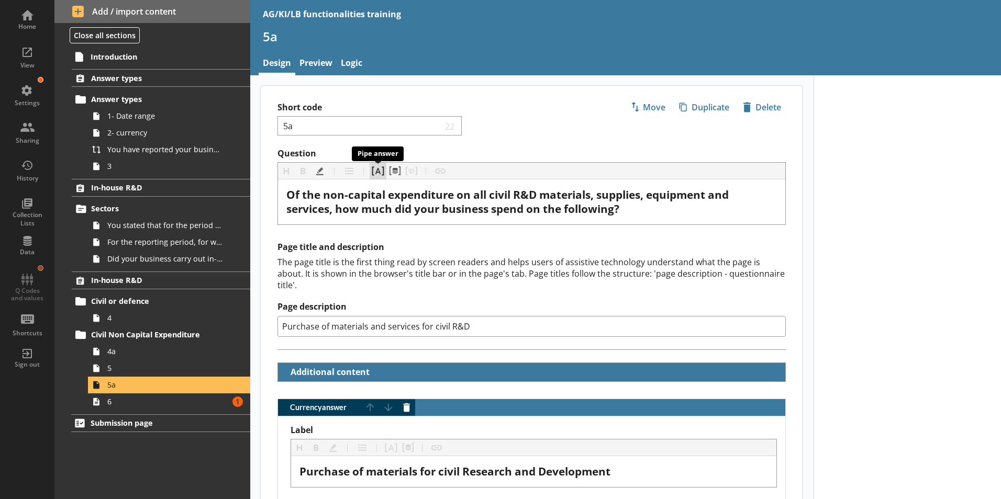
click at [377, 170] on button "Pipe answer" at bounding box center [378, 171] width 17 height 17
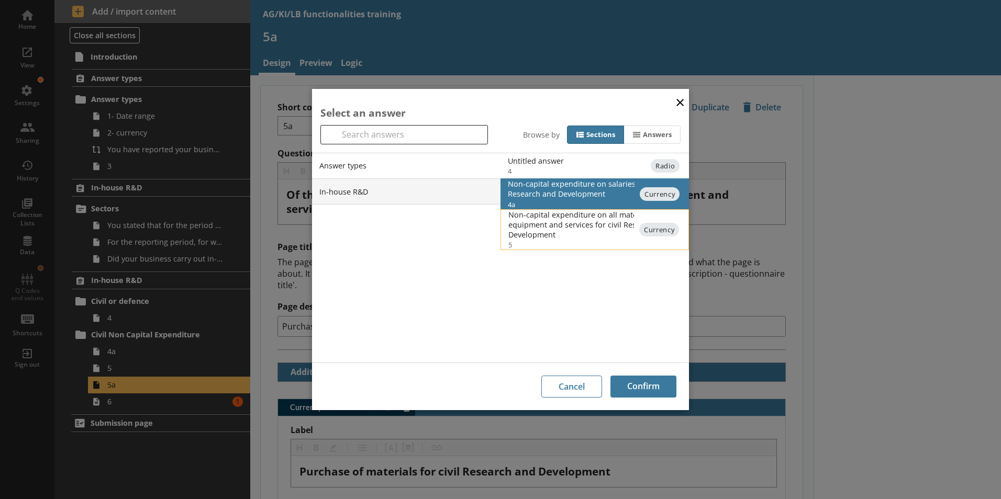
click at [571, 220] on div "Non-capital expenditure on all materials, supplies, equipment and services for …" at bounding box center [613, 225] width 211 height 30
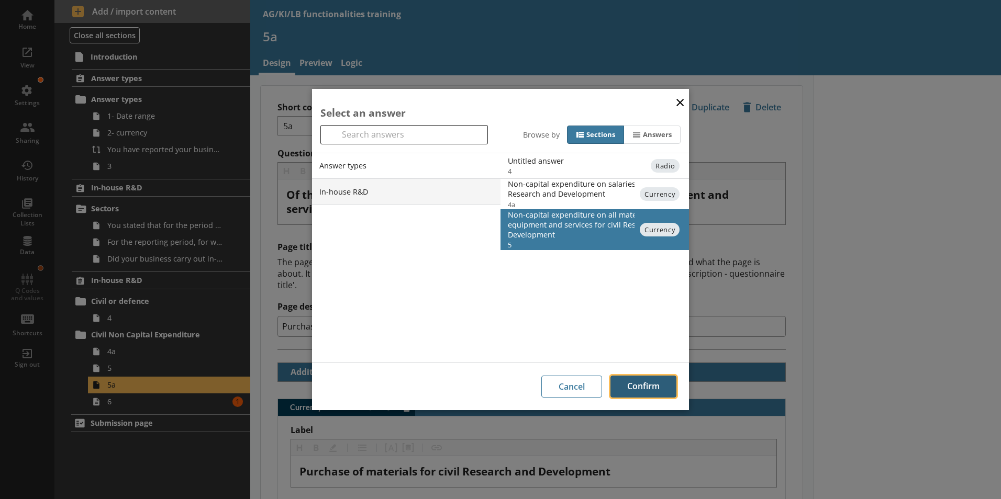
click at [642, 393] on button "Confirm" at bounding box center [643, 387] width 66 height 22
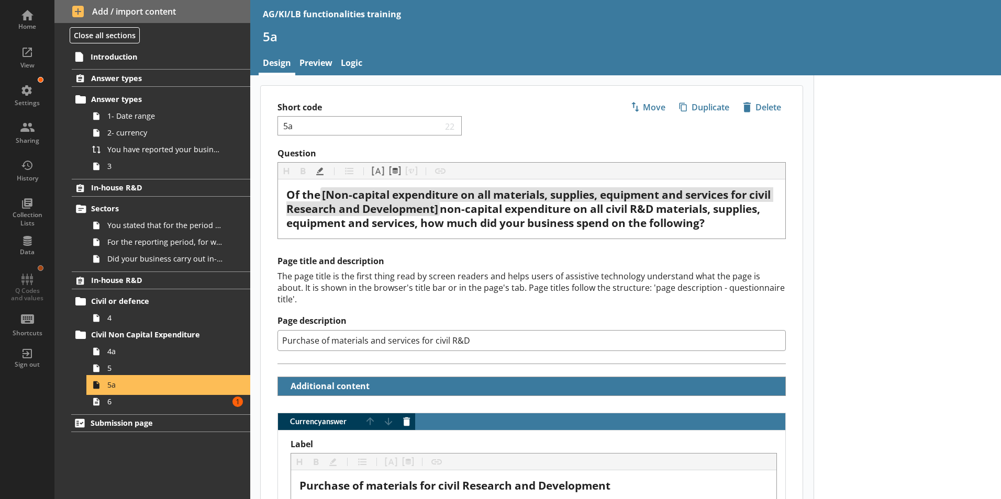
click at [115, 384] on span "5a" at bounding box center [165, 385] width 116 height 10
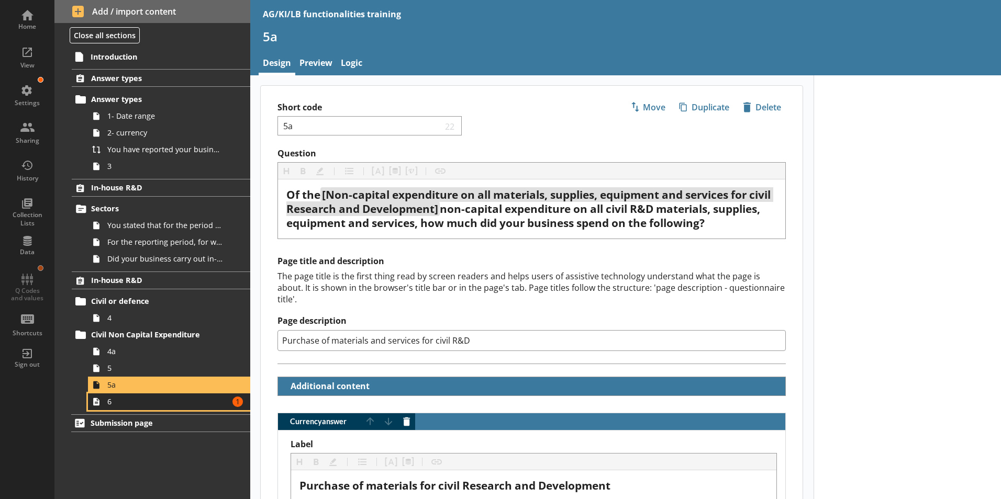
click at [112, 405] on span "6" at bounding box center [165, 402] width 116 height 10
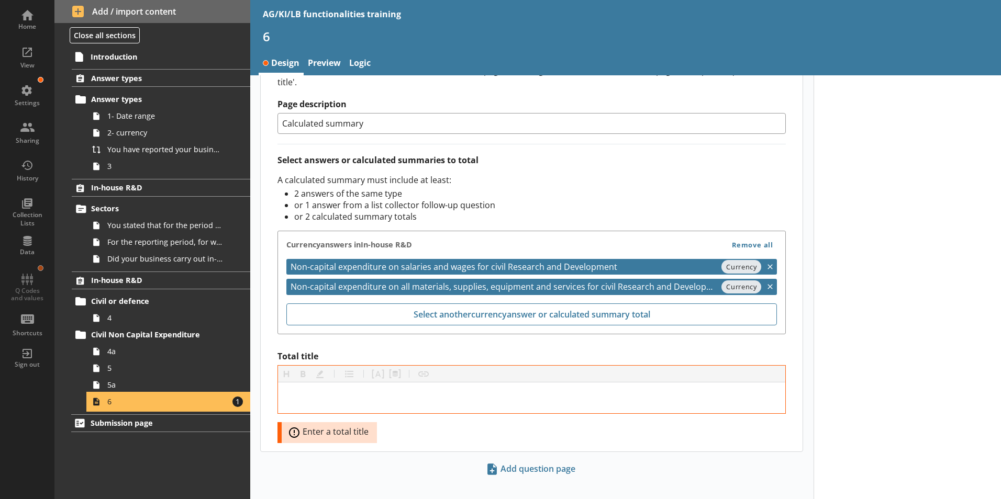
scroll to position [345, 0]
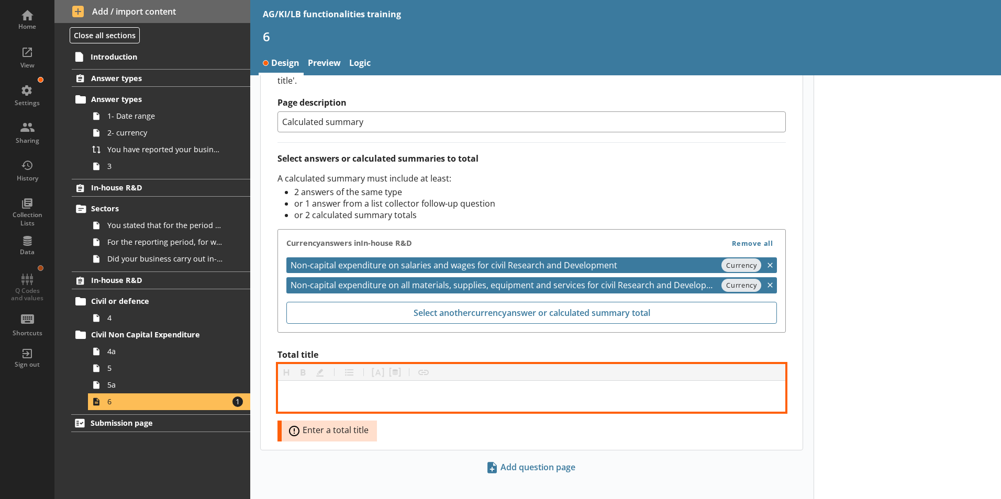
click at [356, 390] on div "Total title" at bounding box center [531, 397] width 491 height 14
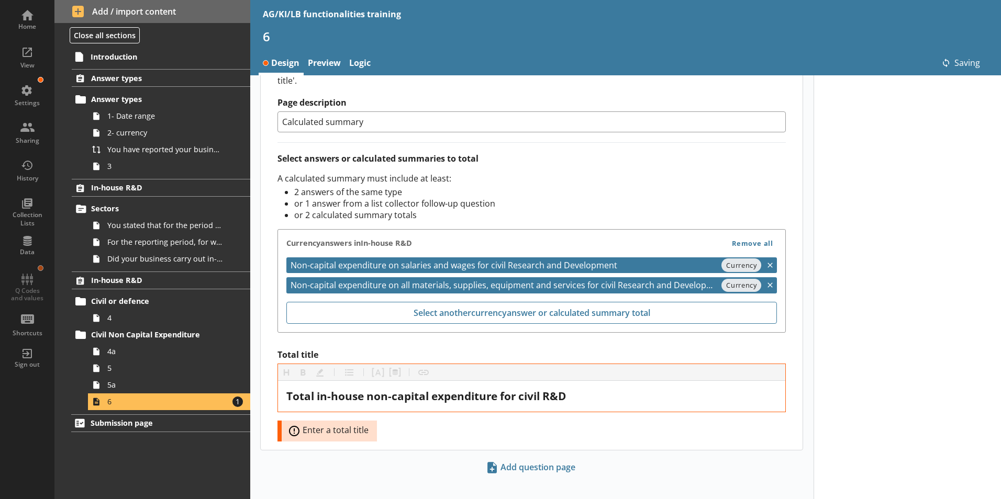
click at [922, 364] on div at bounding box center [908, 121] width 188 height 780
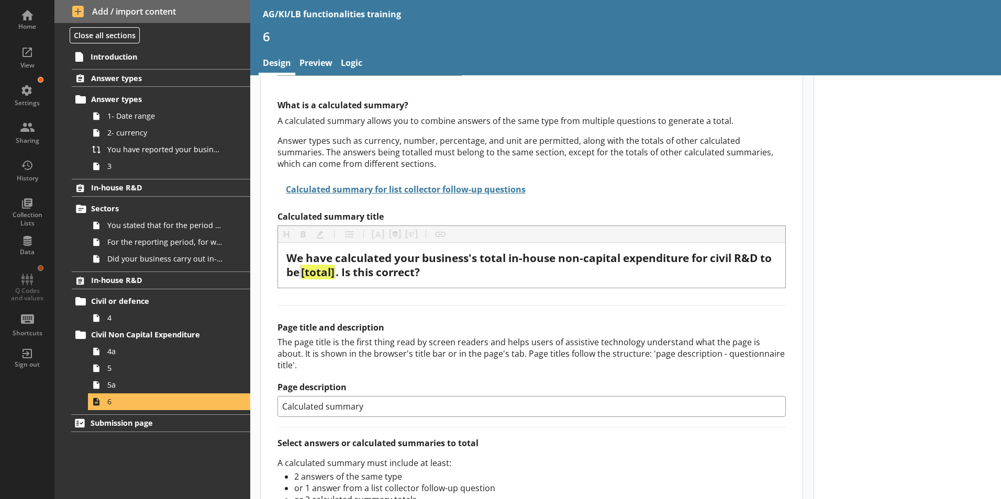
scroll to position [0, 0]
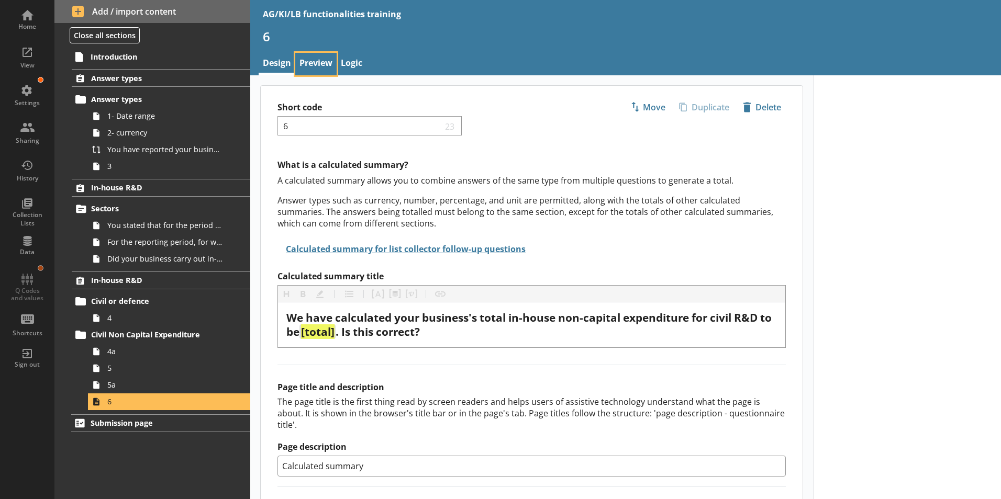
click at [318, 62] on link "Preview" at bounding box center [315, 64] width 41 height 23
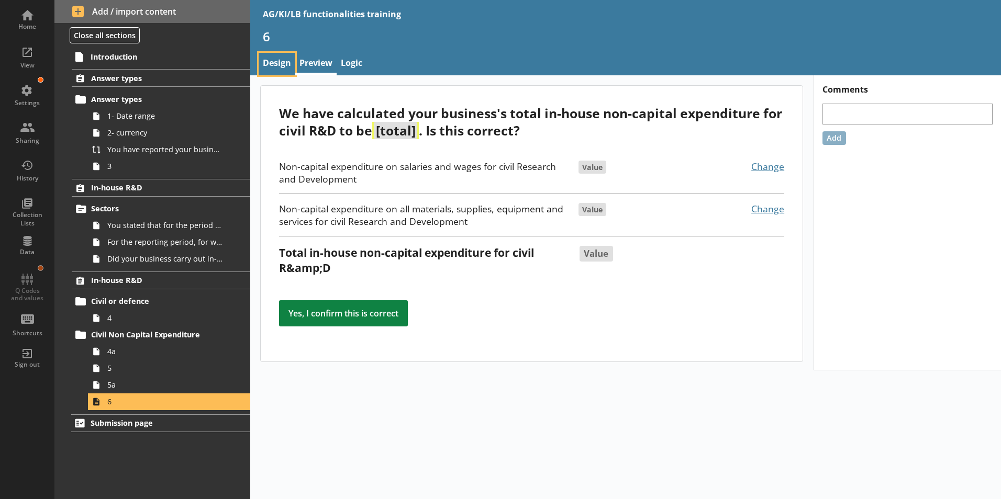
click at [281, 63] on link "Design" at bounding box center [277, 64] width 37 height 23
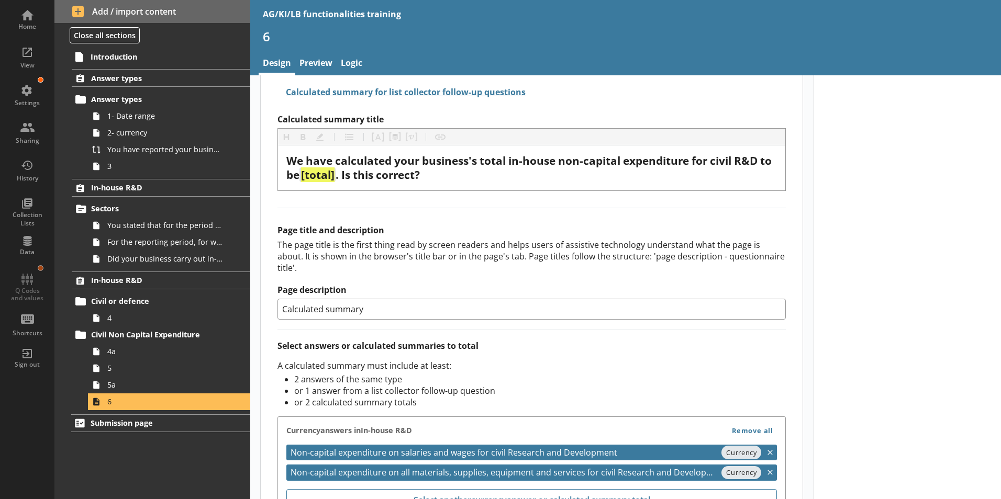
scroll to position [324, 0]
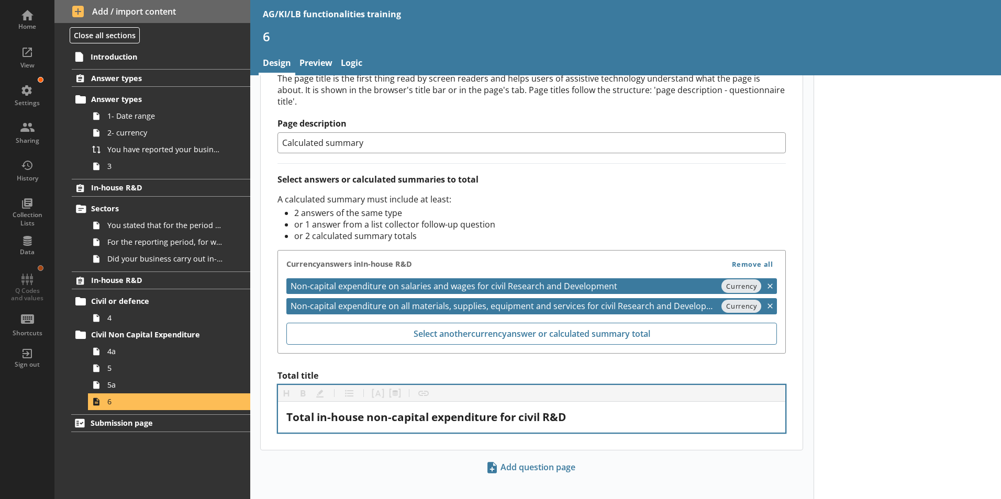
click at [635, 402] on div "Total in-house non-capital expenditure for civil R&D" at bounding box center [531, 417] width 507 height 31
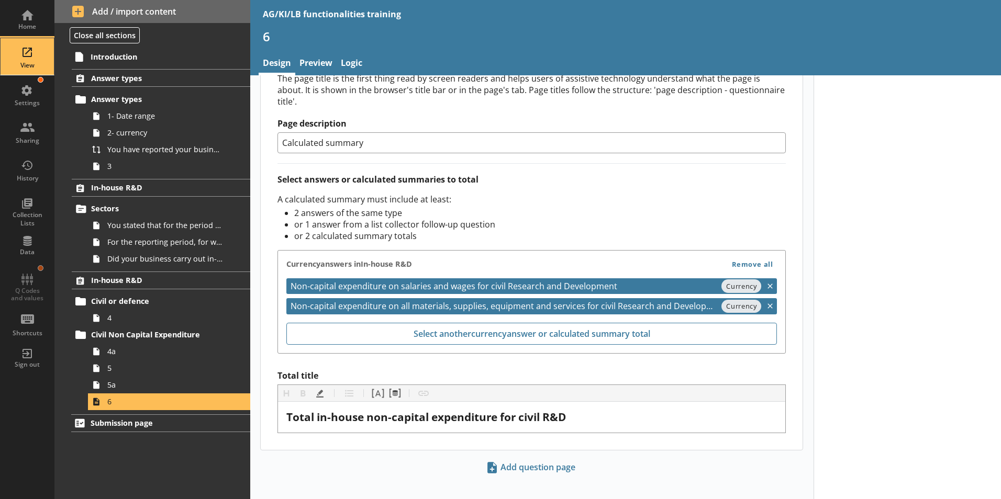
click at [21, 54] on div "View" at bounding box center [27, 56] width 37 height 37
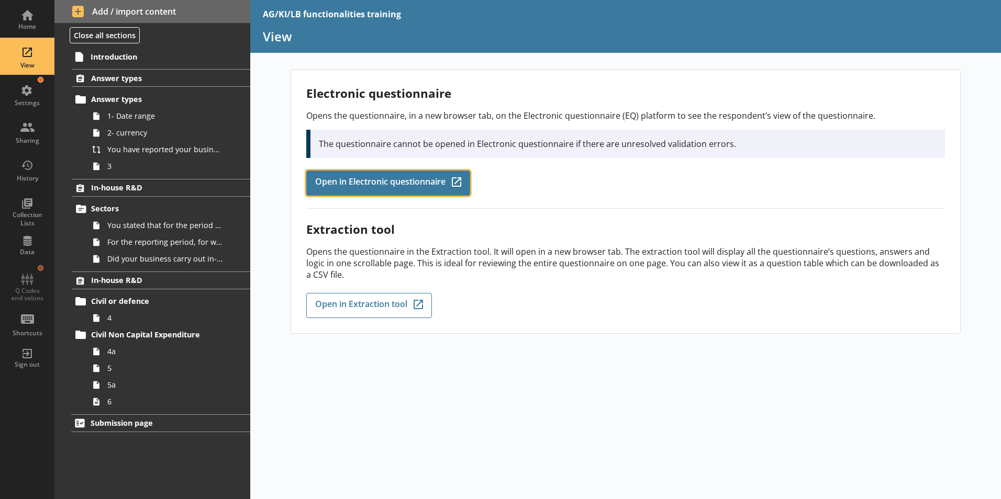
click at [402, 184] on span "Open in Electronic questionnaire" at bounding box center [380, 183] width 130 height 12
click at [410, 182] on span "Open in Electronic questionnaire" at bounding box center [380, 183] width 130 height 12
click at [419, 185] on span "Open in Electronic questionnaire" at bounding box center [380, 183] width 130 height 12
click at [388, 186] on span "Open in Electronic questionnaire" at bounding box center [380, 183] width 130 height 12
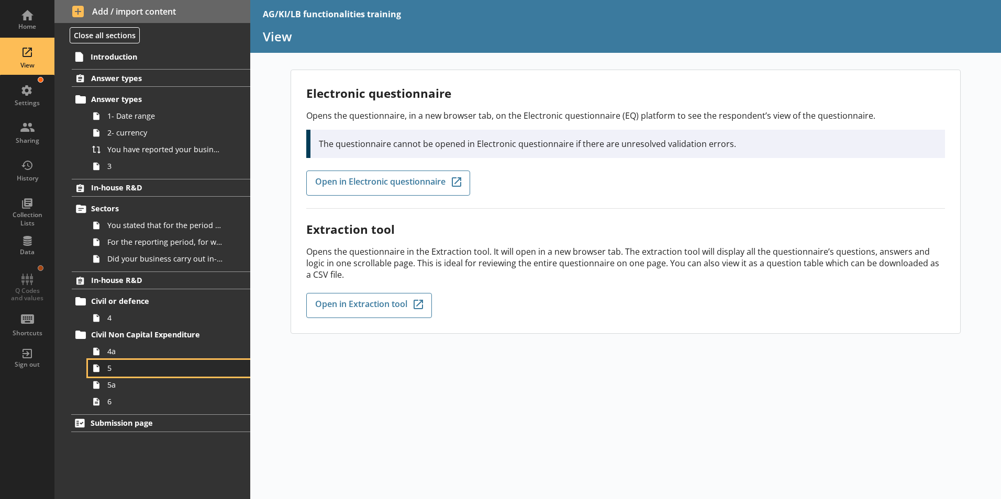
click at [110, 372] on span "5" at bounding box center [165, 368] width 116 height 10
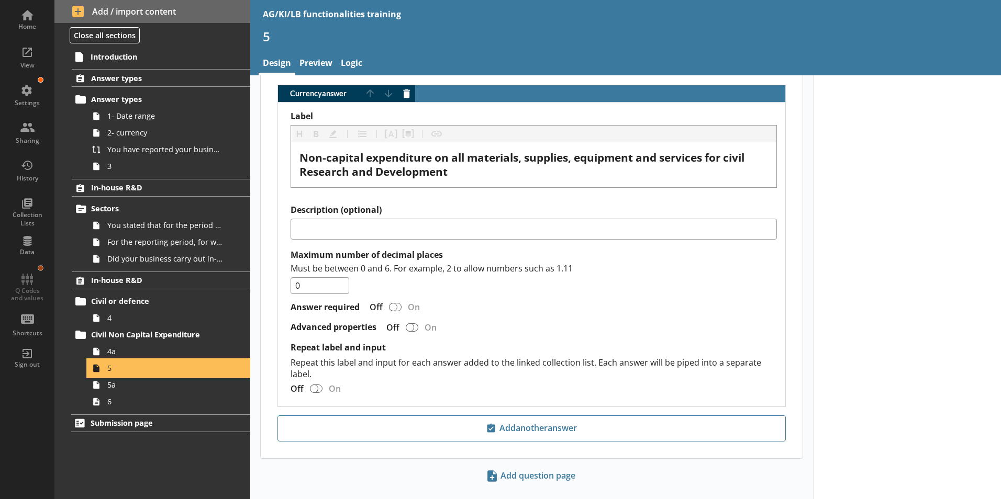
scroll to position [323, 0]
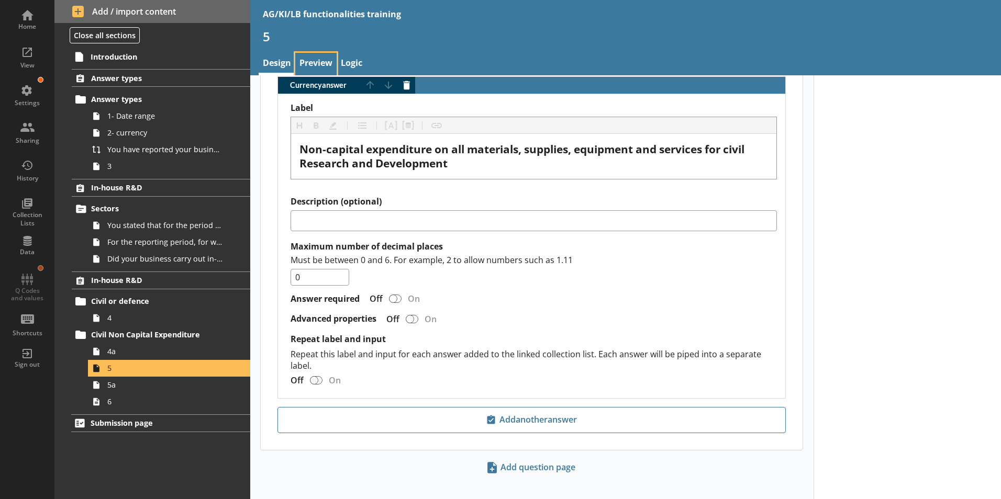
click at [324, 55] on link "Preview" at bounding box center [315, 64] width 41 height 23
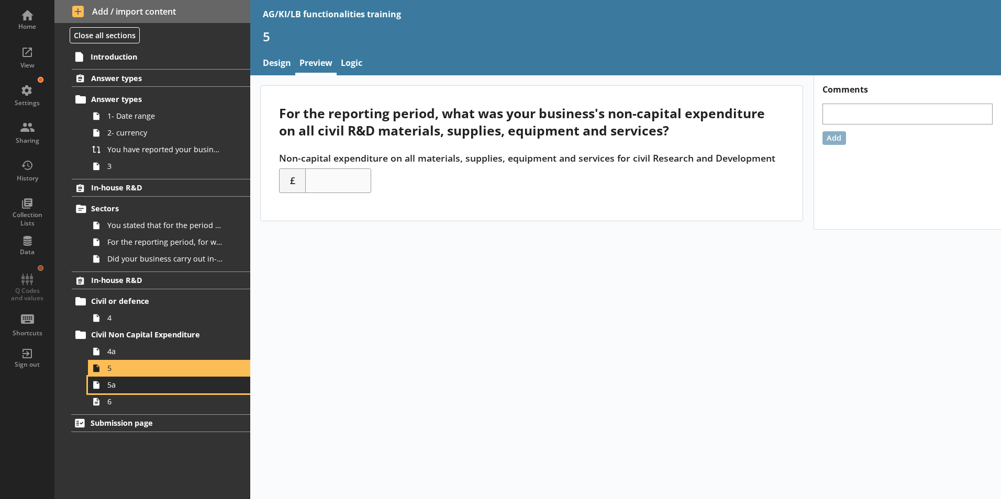
click at [113, 391] on link "5a" at bounding box center [169, 385] width 162 height 17
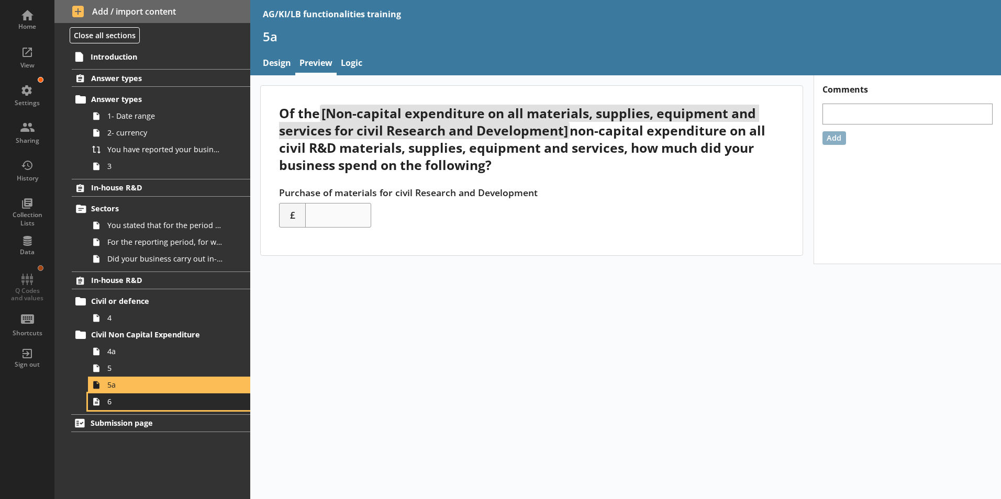
click at [110, 408] on link "6" at bounding box center [169, 402] width 162 height 17
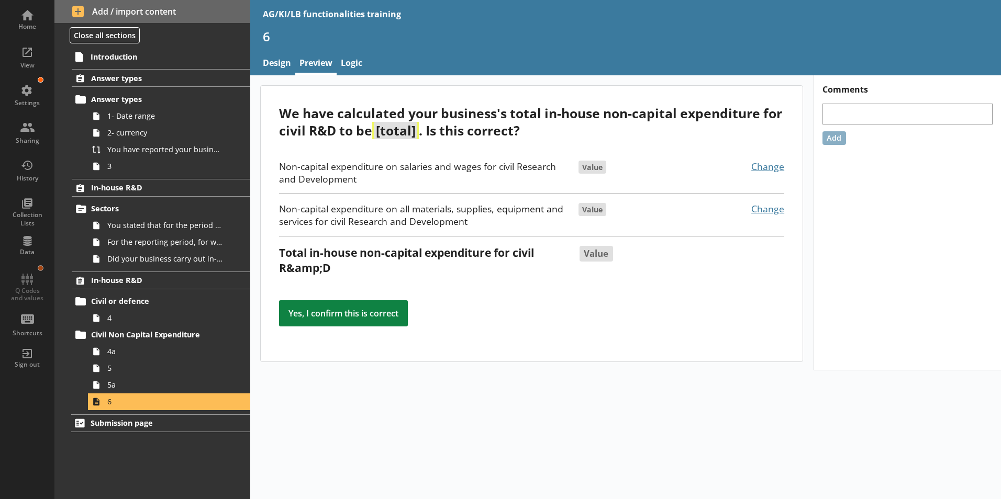
drag, startPoint x: 771, startPoint y: 58, endPoint x: 439, endPoint y: 35, distance: 332.3
click at [279, 60] on link "Design" at bounding box center [277, 64] width 37 height 23
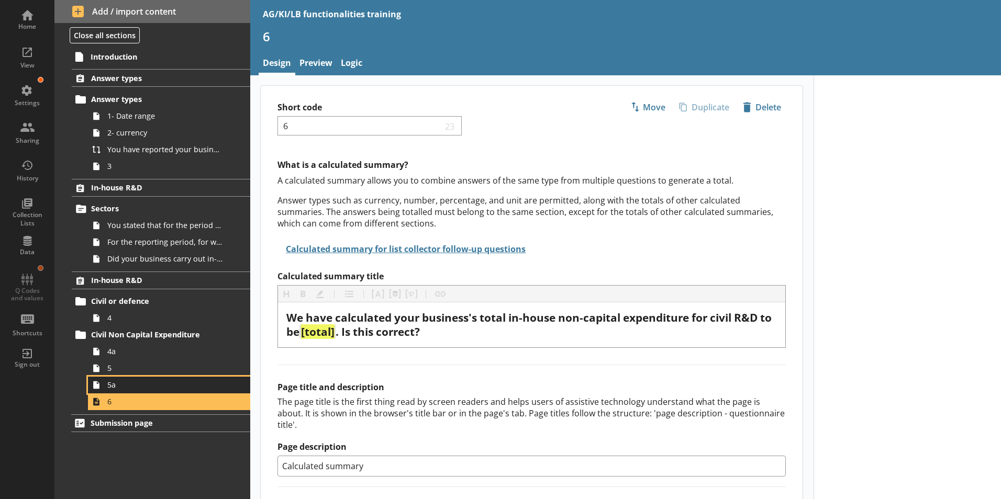
click at [113, 390] on span "5a" at bounding box center [165, 385] width 116 height 10
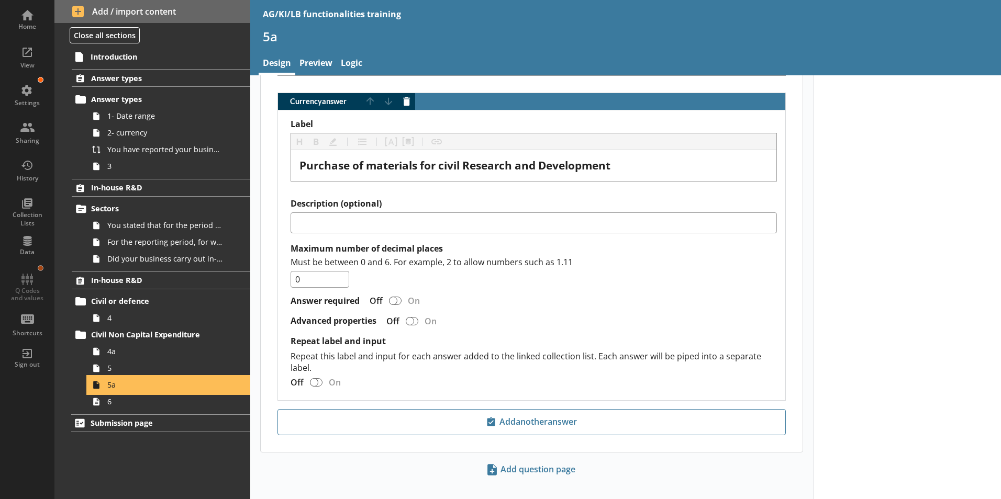
scroll to position [323, 0]
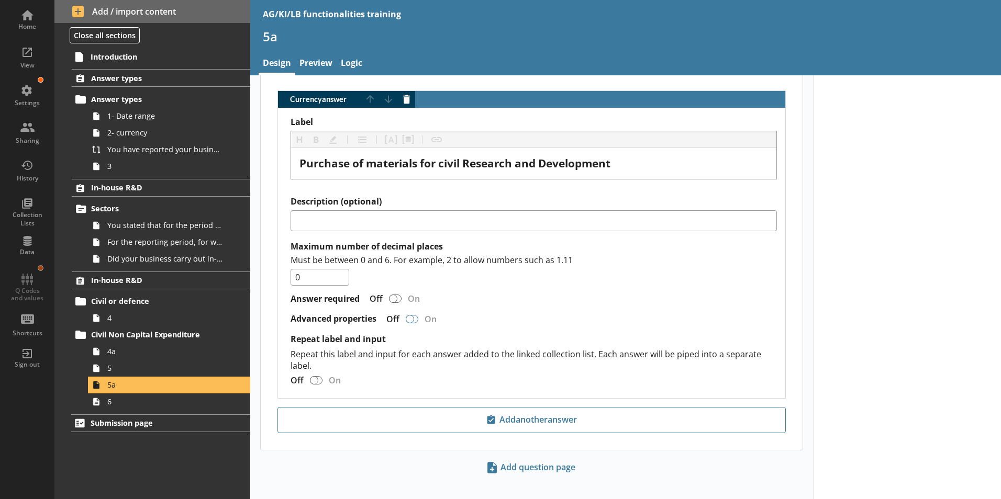
click at [410, 315] on div "Currency answer" at bounding box center [410, 319] width 8 height 8
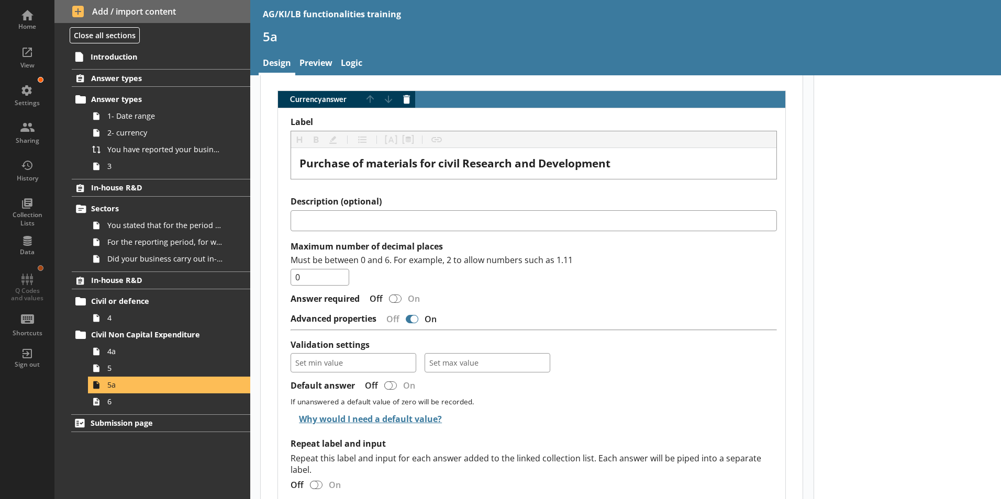
click at [412, 315] on div "Currency answer" at bounding box center [414, 319] width 8 height 8
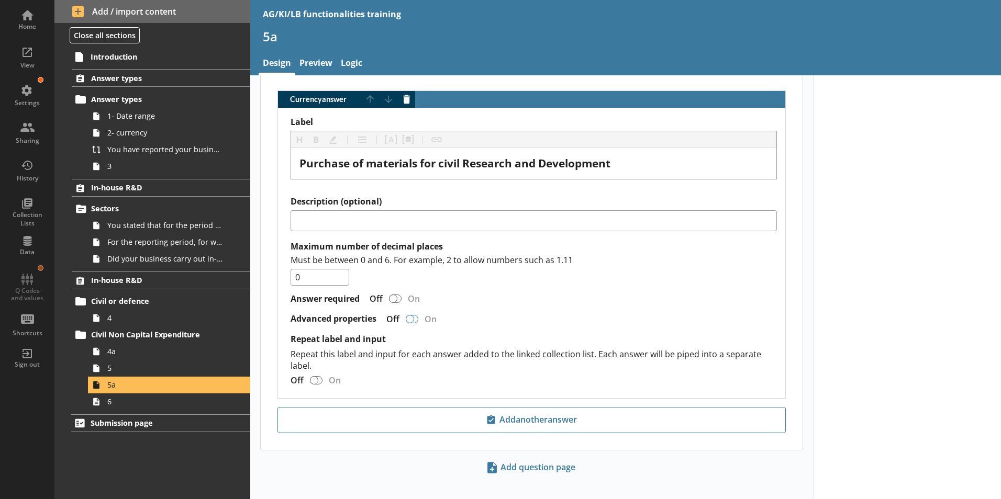
click at [412, 315] on div "Currency answer" at bounding box center [410, 319] width 8 height 8
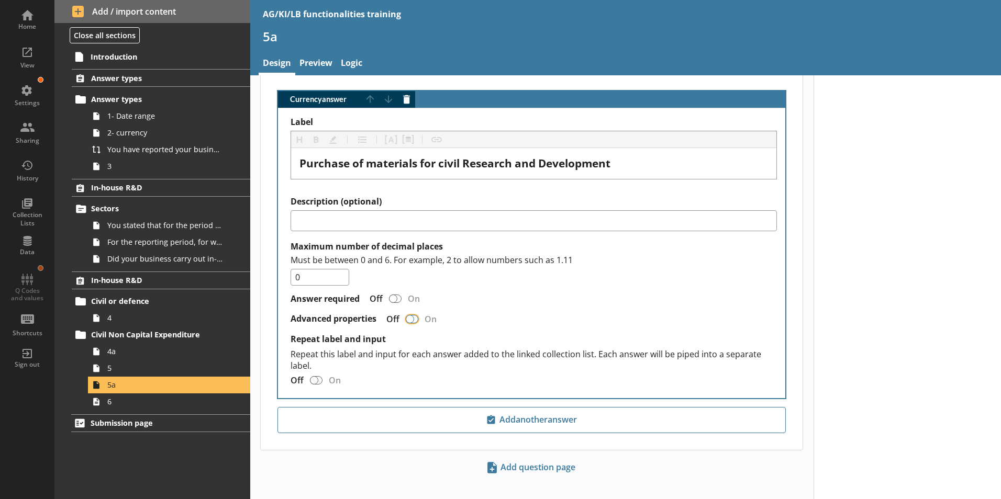
checkbox input "true"
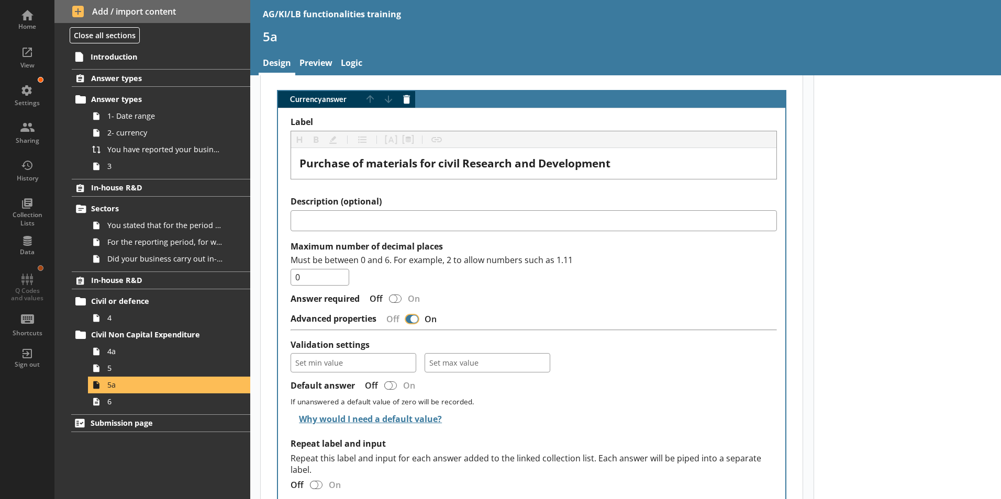
scroll to position [427, 0]
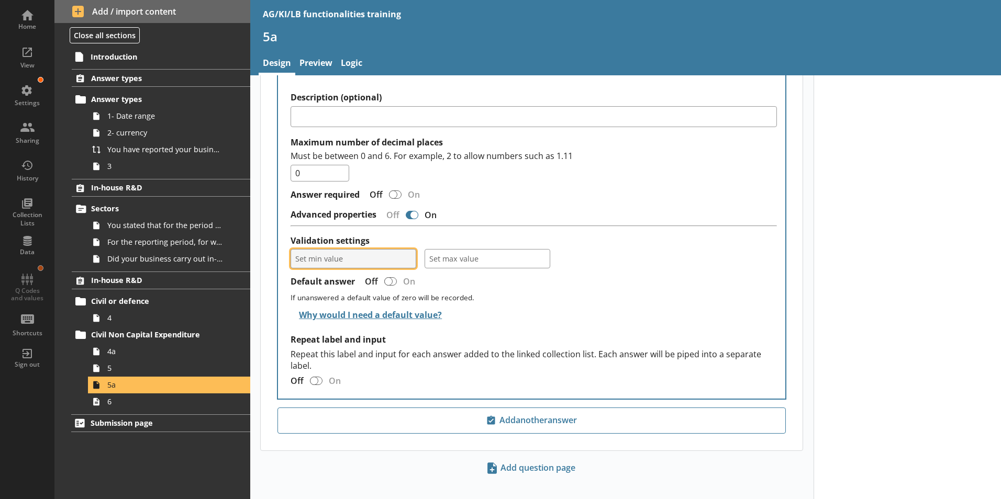
click at [407, 249] on button "Set min value" at bounding box center [354, 258] width 126 height 19
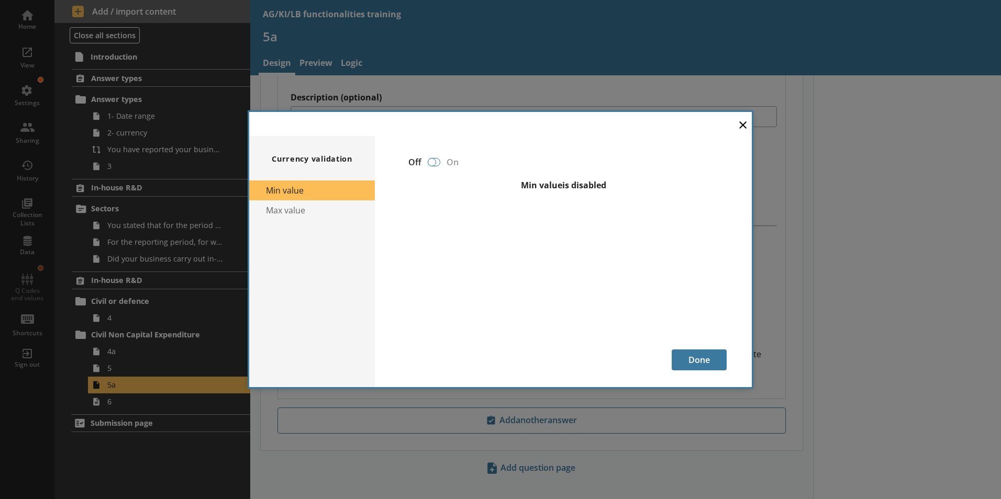
click at [432, 162] on div at bounding box center [432, 162] width 8 height 8
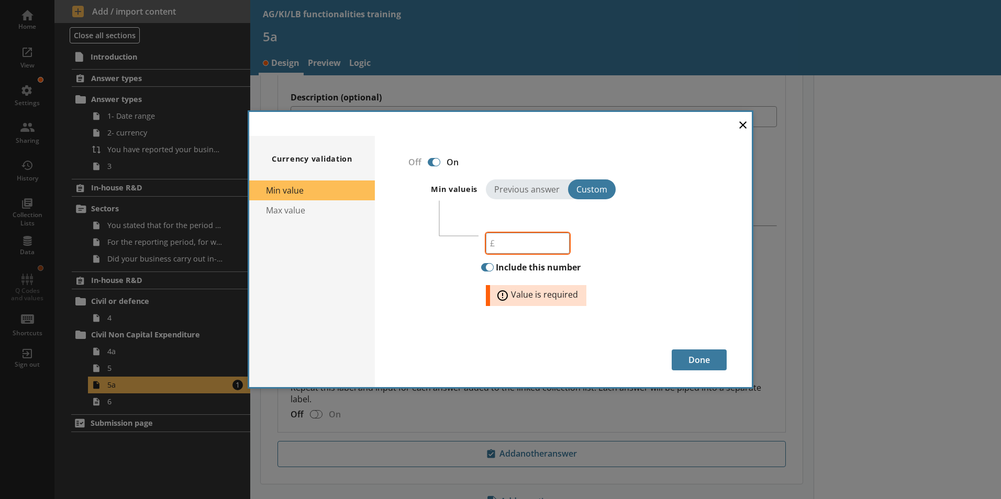
drag, startPoint x: 509, startPoint y: 118, endPoint x: 380, endPoint y: 159, distance: 135.1
click at [591, 170] on div "× Currency validation Min value Max value Off On Min value is Previous answer C…" at bounding box center [500, 250] width 503 height 276
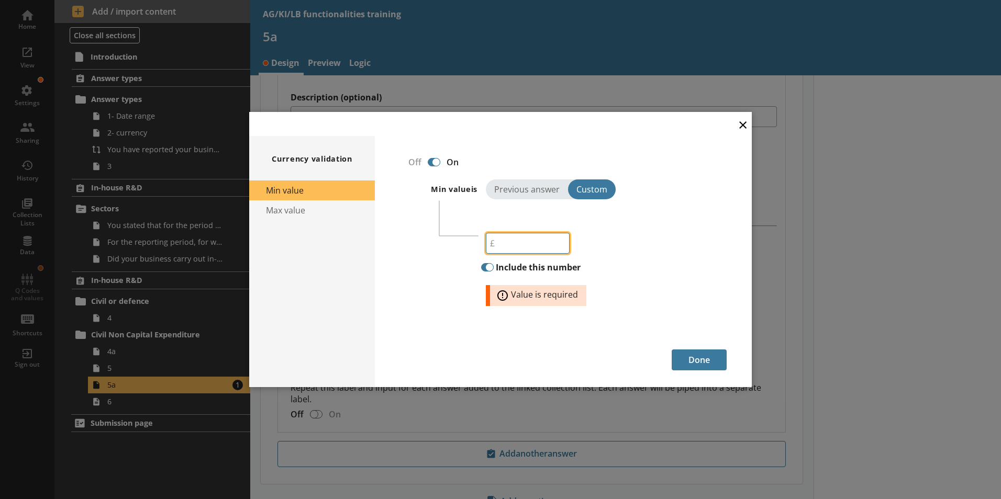
click at [504, 245] on input "number" at bounding box center [528, 243] width 84 height 21
type input "250"
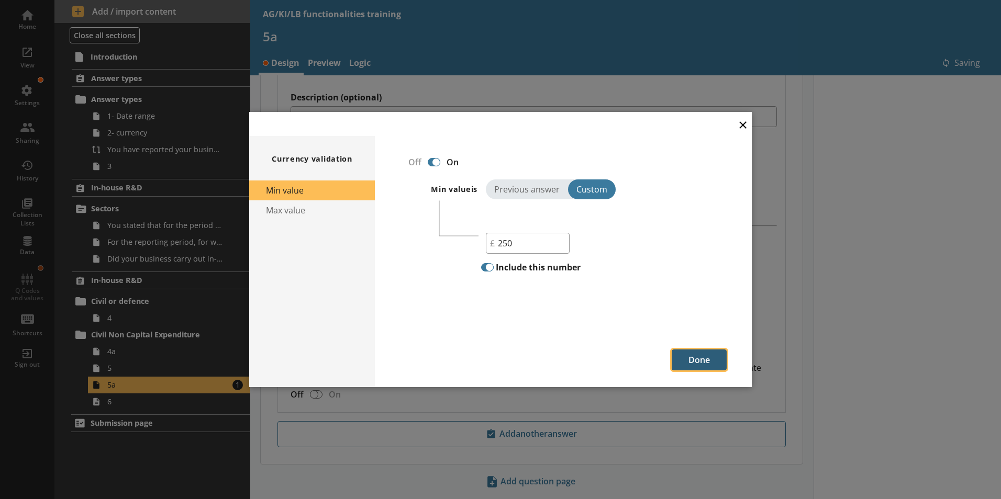
click at [703, 362] on button "Done" at bounding box center [699, 360] width 55 height 21
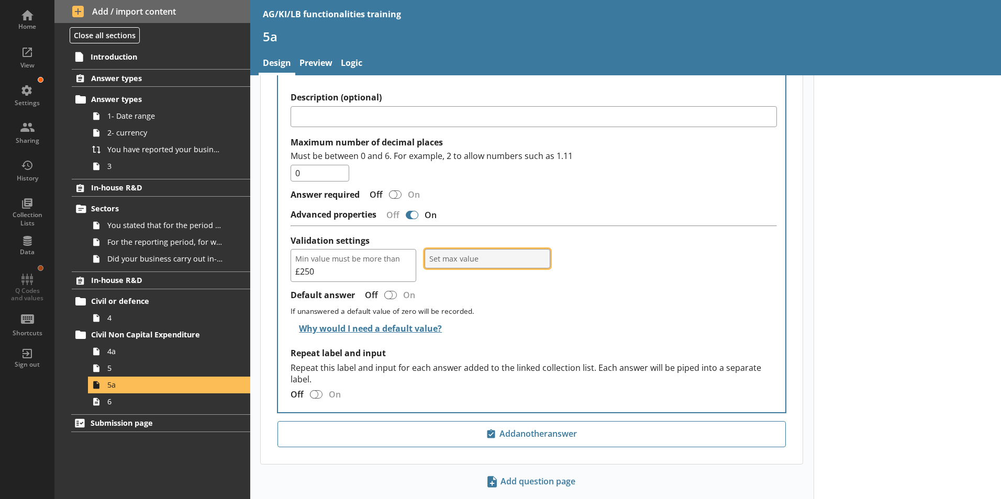
click at [540, 250] on button "Set max value" at bounding box center [488, 258] width 126 height 19
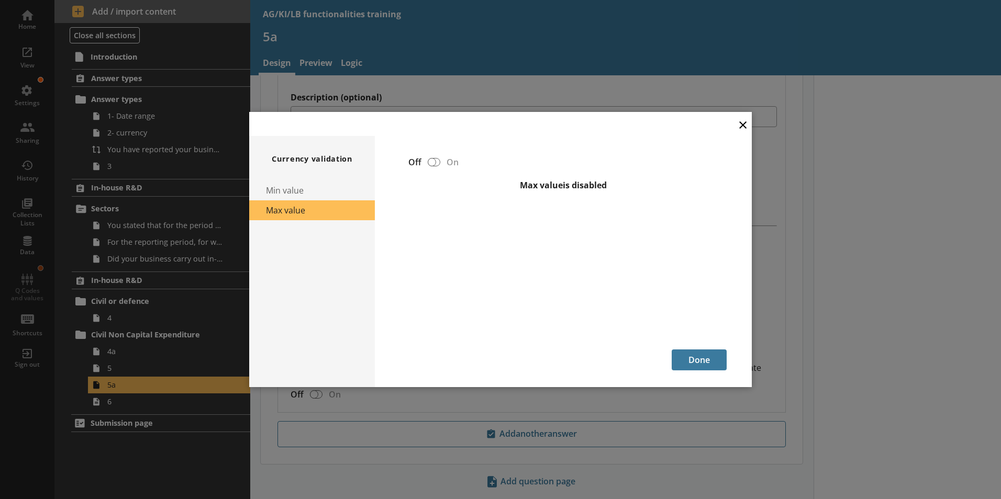
click at [309, 216] on li "Max value" at bounding box center [312, 211] width 126 height 20
click at [432, 162] on div at bounding box center [432, 162] width 8 height 8
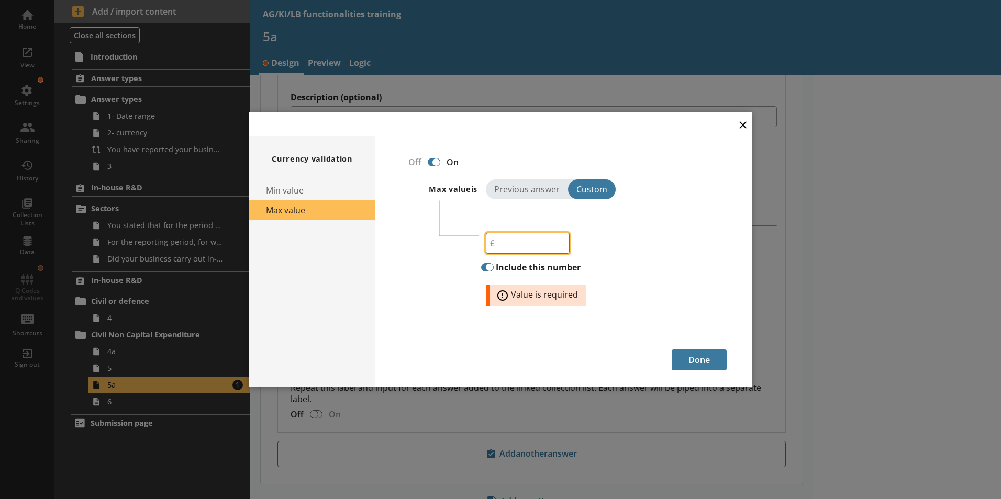
click at [512, 246] on input "number" at bounding box center [528, 243] width 84 height 21
type input "1500"
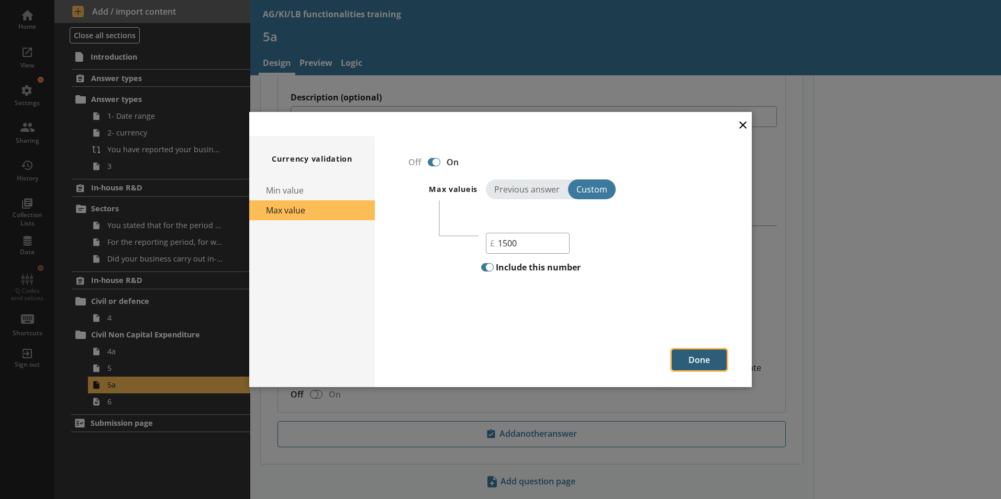
click at [707, 358] on button "Done" at bounding box center [699, 360] width 55 height 21
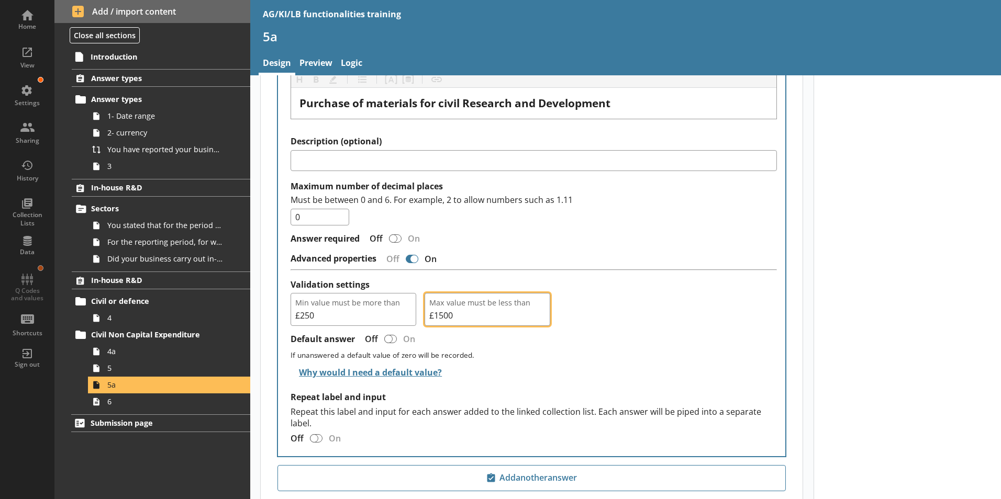
scroll to position [440, 0]
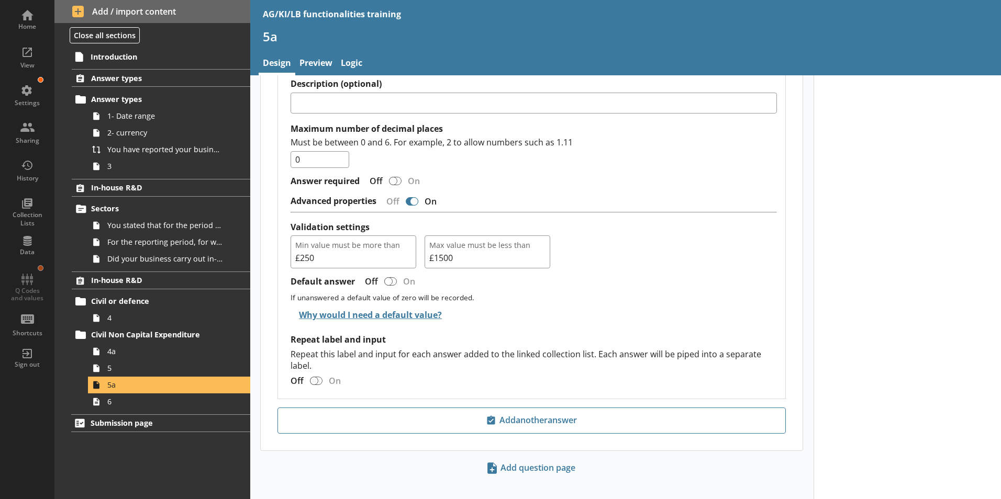
click at [665, 304] on h2 "Why would I need a default value?" at bounding box center [534, 316] width 486 height 25
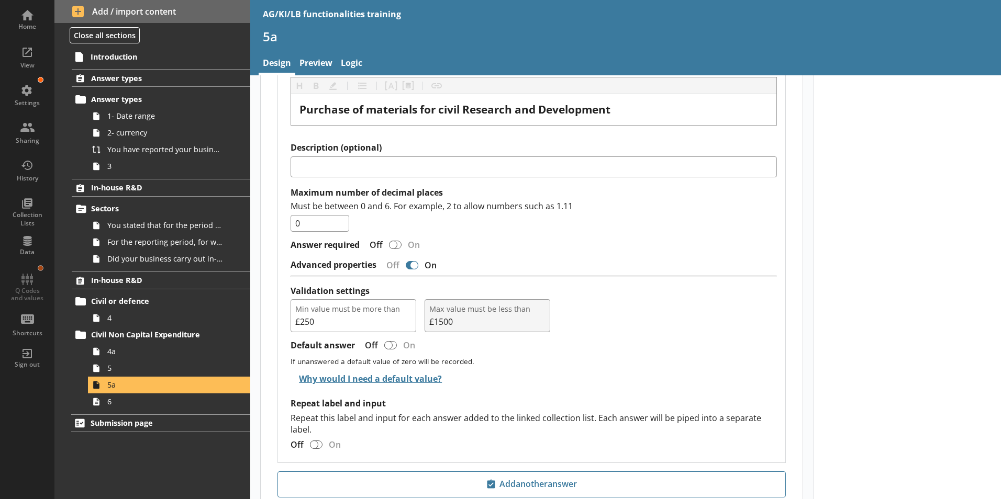
scroll to position [388, 0]
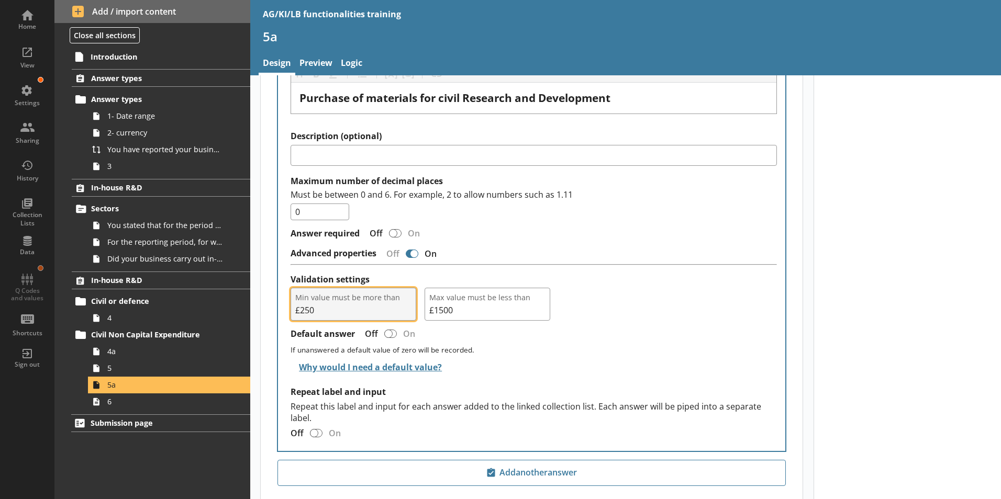
click at [405, 293] on button "Min value must be more than £250" at bounding box center [354, 304] width 126 height 33
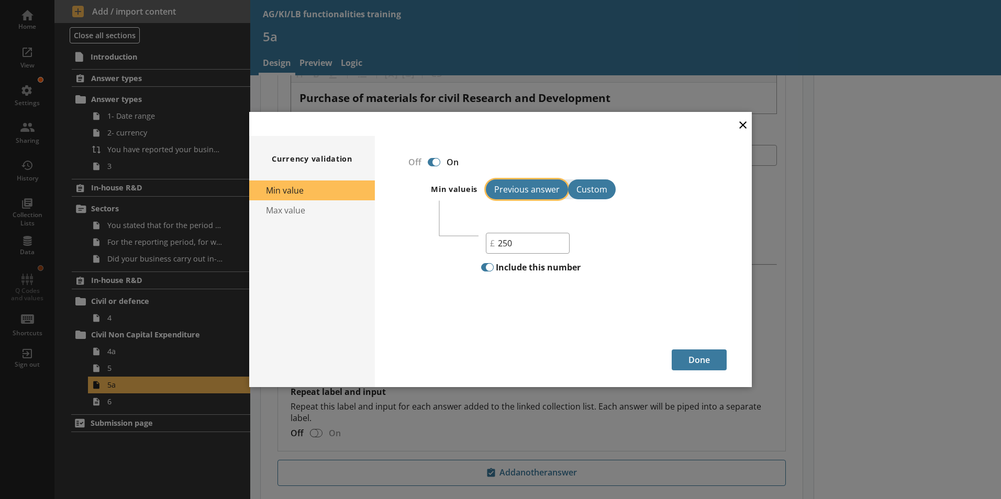
click at [525, 189] on button "Previous answer" at bounding box center [527, 190] width 82 height 20
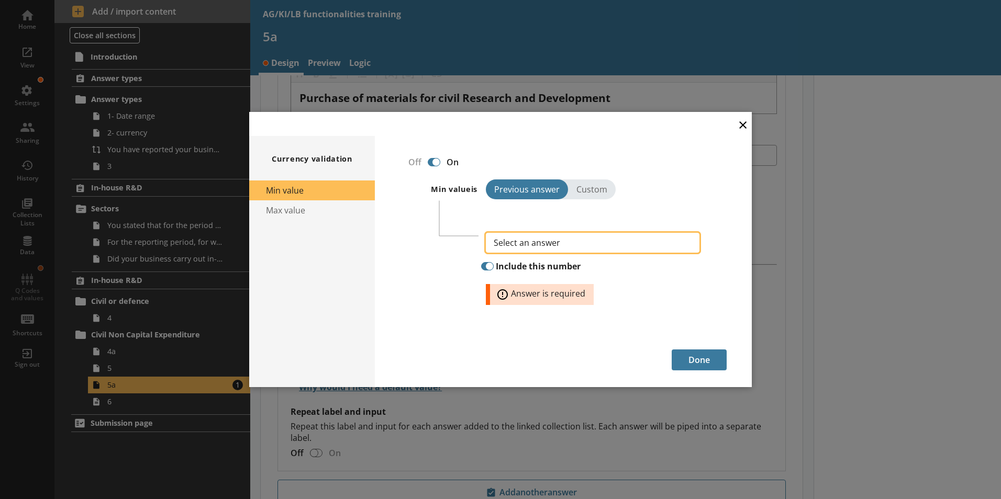
click at [691, 242] on button "Select an answer" at bounding box center [593, 243] width 214 height 20
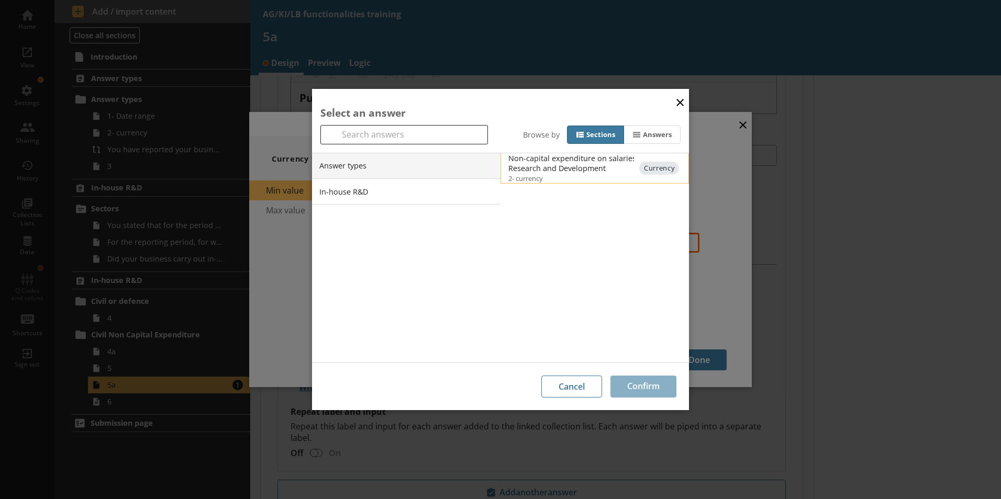
click at [551, 167] on div "Non-capital expenditure on salaries and wages for civil Research and Development" at bounding box center [613, 163] width 211 height 20
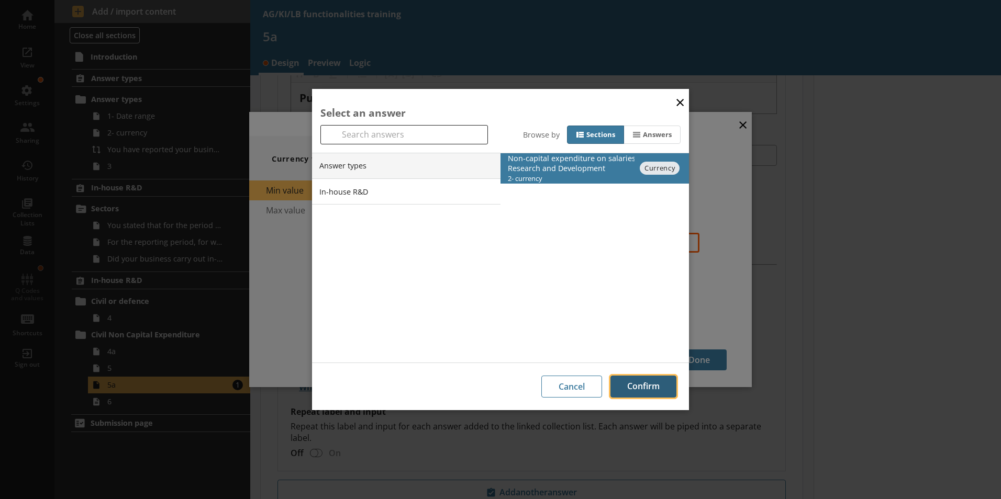
click at [643, 386] on button "Confirm" at bounding box center [643, 387] width 66 height 22
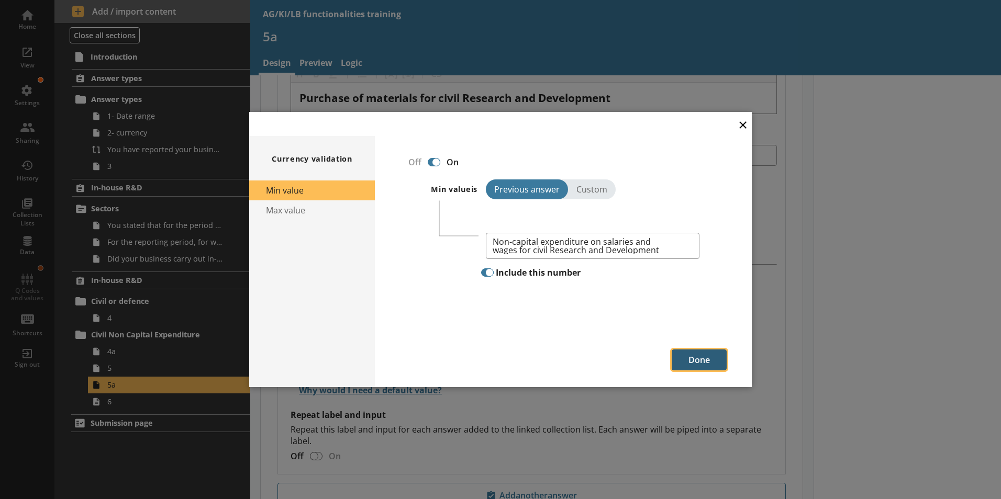
click at [695, 360] on button "Done" at bounding box center [699, 360] width 55 height 21
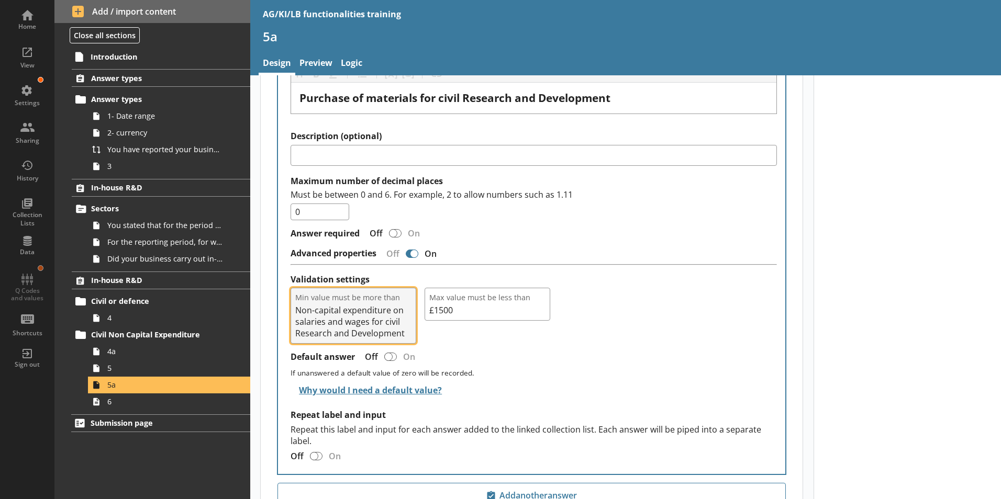
click at [403, 303] on button "Min value must be more than Non-capital expenditure on salaries and wages for c…" at bounding box center [354, 316] width 126 height 56
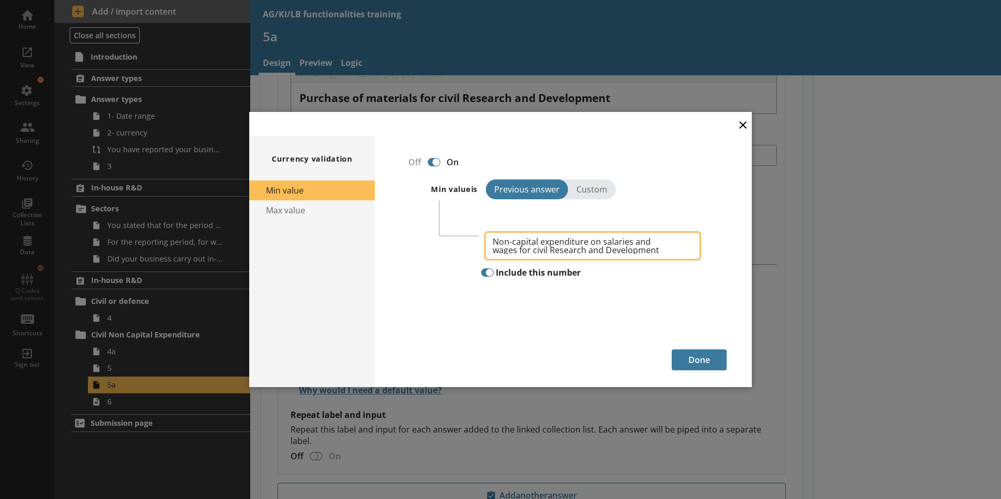
click at [648, 250] on span "Non-capital expenditure on salaries and wages for civil Research and Development" at bounding box center [588, 246] width 190 height 17
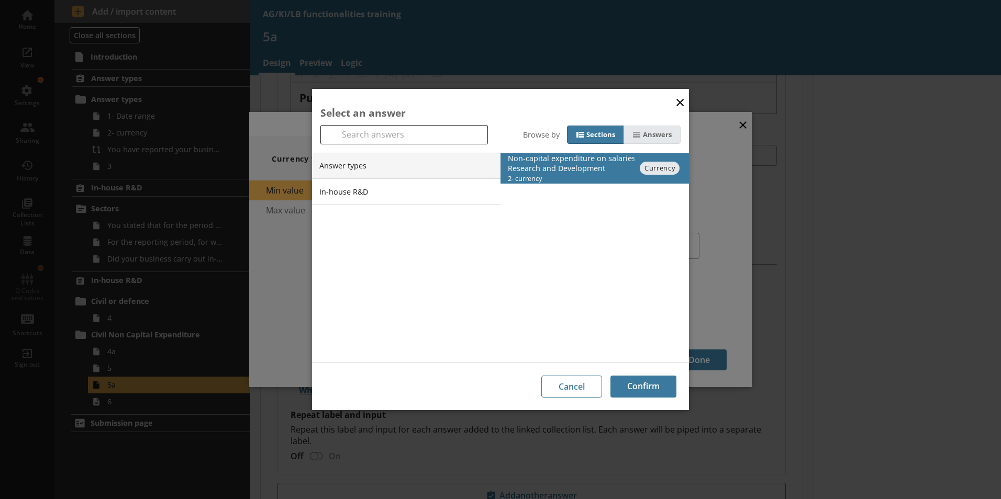
click at [645, 137] on div "Answers" at bounding box center [657, 134] width 29 height 9
click at [0, 0] on input "Answers" at bounding box center [0, 0] width 0 height 0
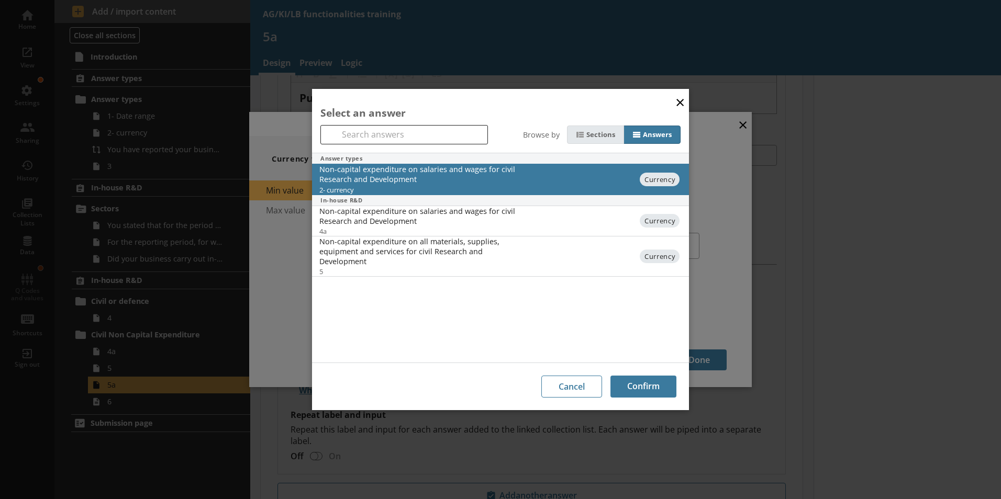
click at [583, 139] on icon at bounding box center [580, 134] width 8 height 8
click at [0, 0] on input "Sections" at bounding box center [0, 0] width 0 height 0
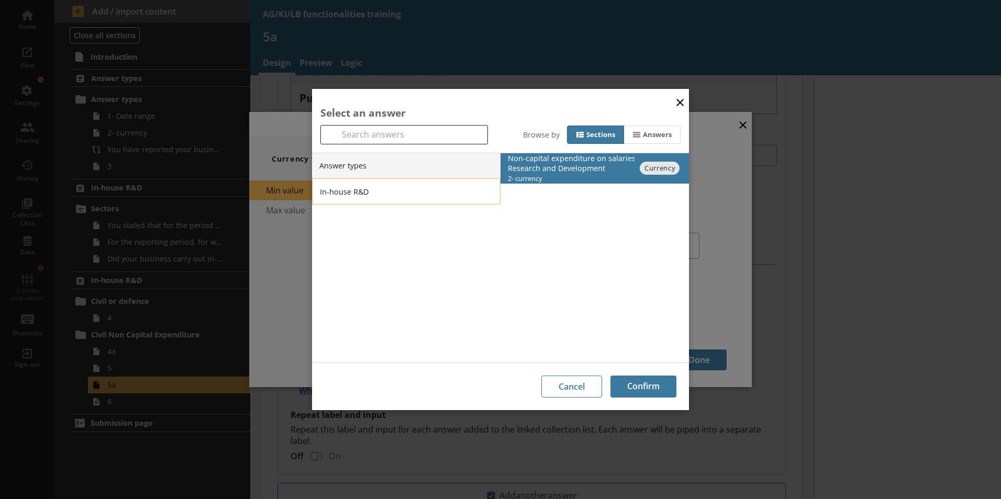
click at [490, 196] on li "In-house R&D" at bounding box center [406, 192] width 188 height 26
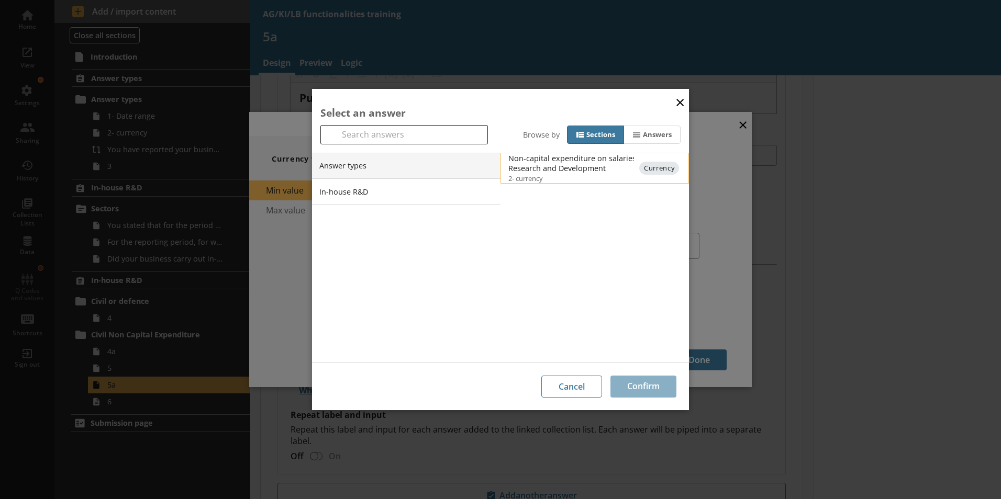
click at [540, 164] on div "Non-capital expenditure on salaries and wages for civil Research and Development" at bounding box center [613, 163] width 211 height 20
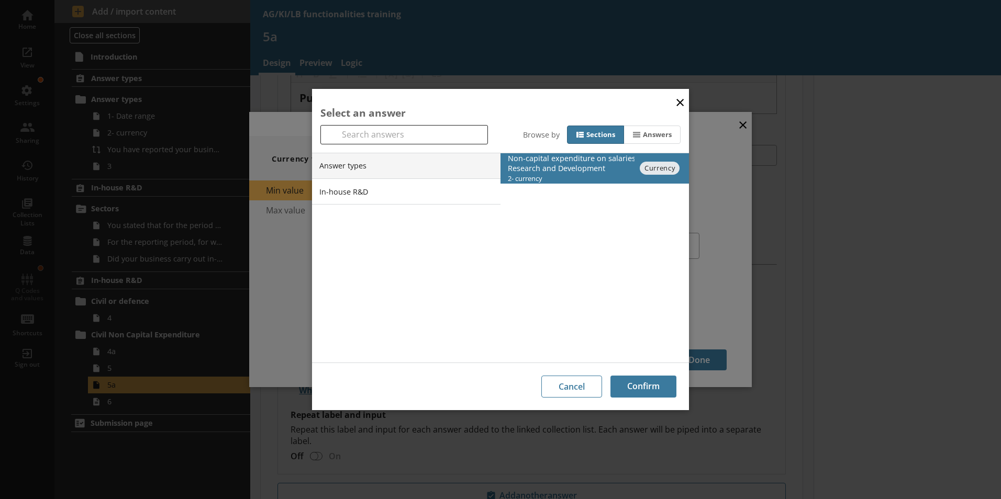
click at [684, 103] on button "×" at bounding box center [680, 102] width 16 height 24
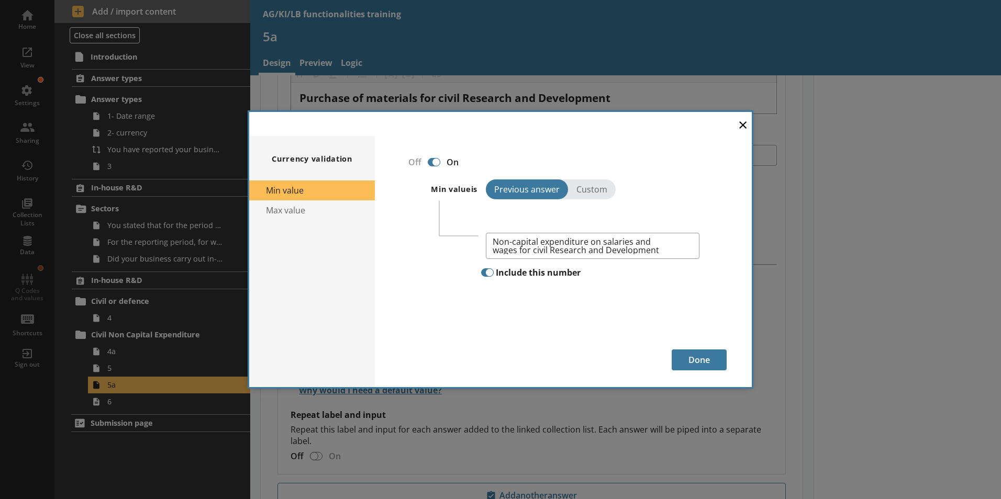
click at [313, 157] on h2 "Currency validation" at bounding box center [312, 159] width 81 height 10
click at [434, 162] on div at bounding box center [436, 162] width 8 height 8
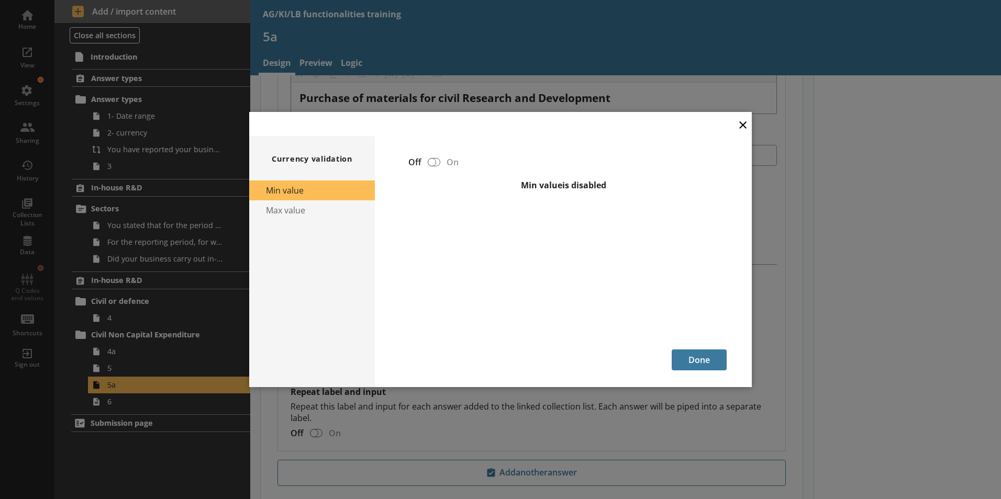
click at [742, 125] on button "×" at bounding box center [743, 125] width 16 height 24
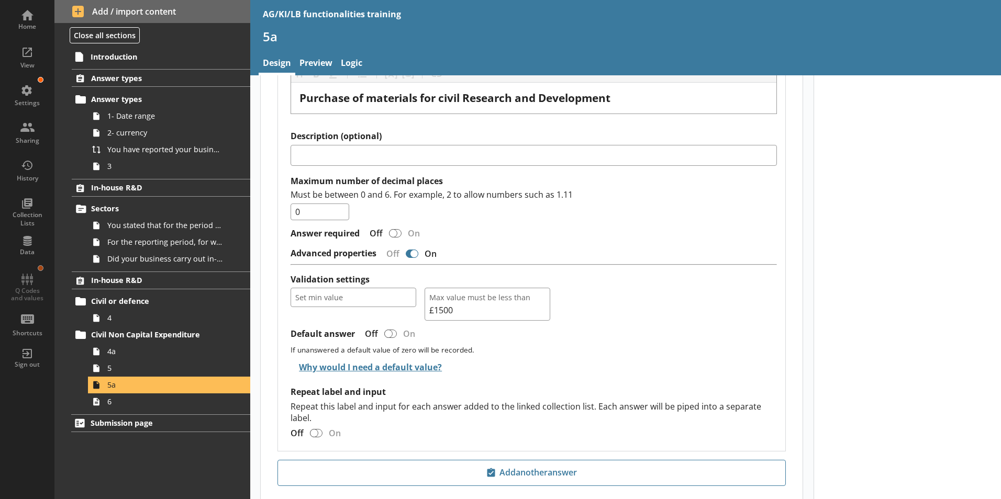
click at [427, 260] on div "Label Heading Heading Bold Bold Highlight Highlight List List Pipe answer Pipe …" at bounding box center [534, 247] width 486 height 392
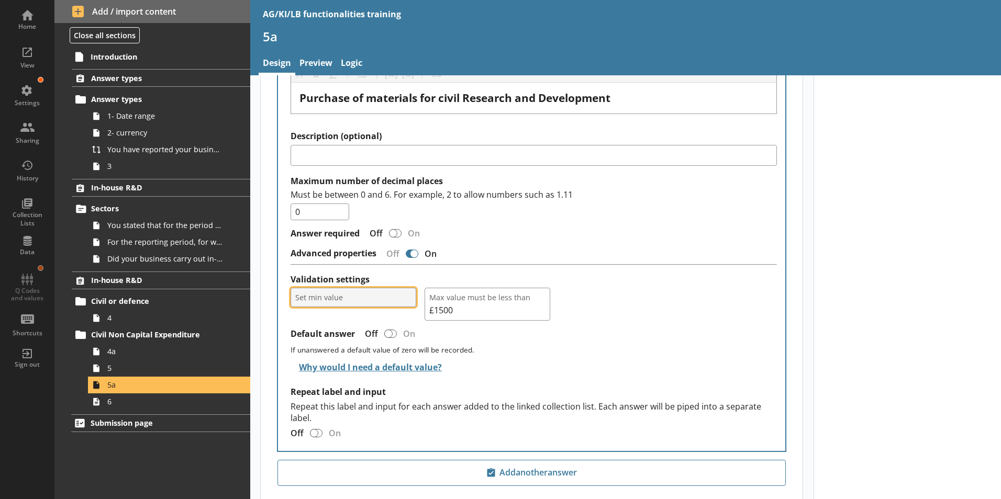
click at [325, 293] on span "Set min value" at bounding box center [353, 298] width 116 height 10
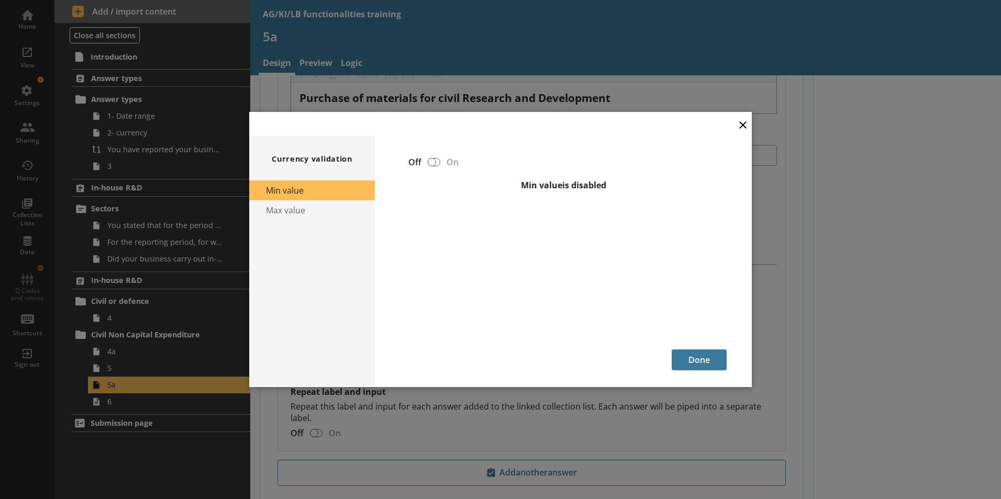
click at [292, 190] on li "Min value" at bounding box center [312, 191] width 126 height 20
drag, startPoint x: 435, startPoint y: 162, endPoint x: 442, endPoint y: 162, distance: 7.9
click at [442, 162] on div "Off On" at bounding box center [563, 162] width 327 height 18
click at [434, 161] on div at bounding box center [432, 162] width 8 height 8
click at [434, 162] on div at bounding box center [432, 162] width 8 height 8
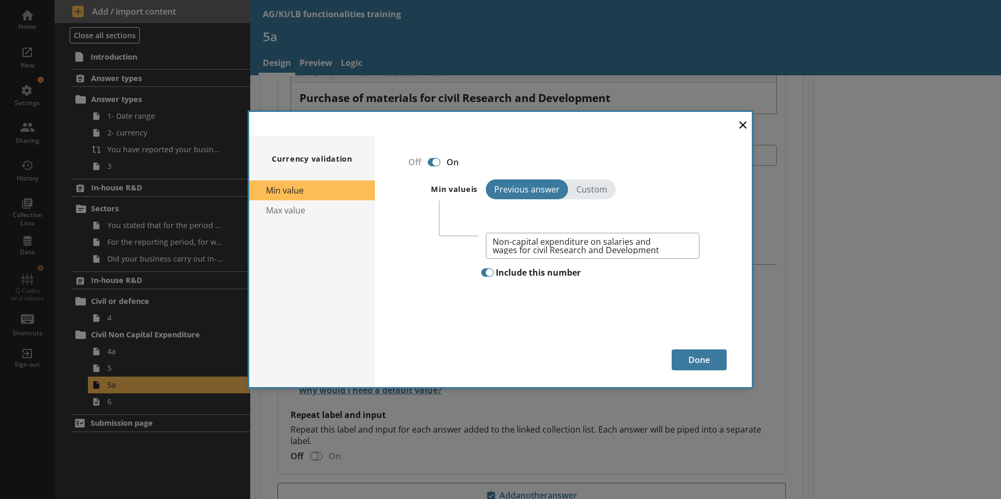
click at [428, 164] on div at bounding box center [434, 162] width 13 height 8
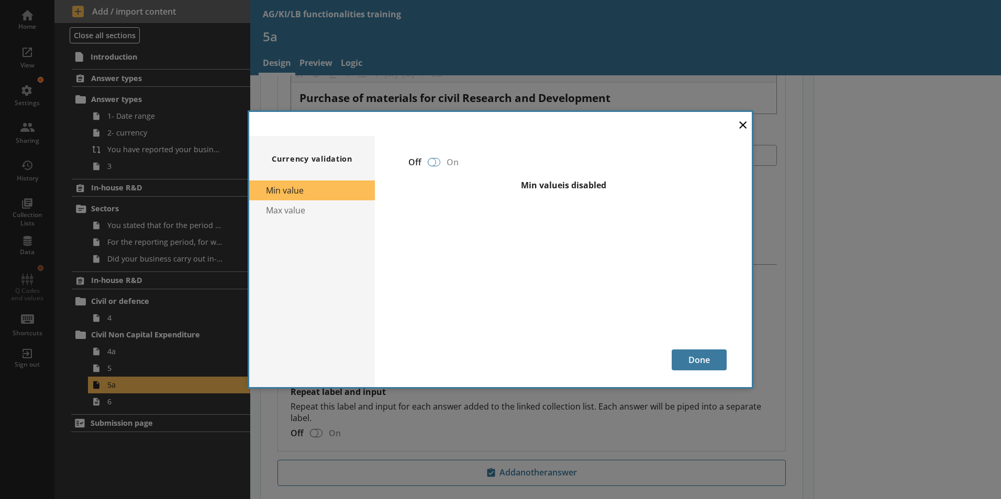
click at [432, 164] on div at bounding box center [432, 162] width 8 height 8
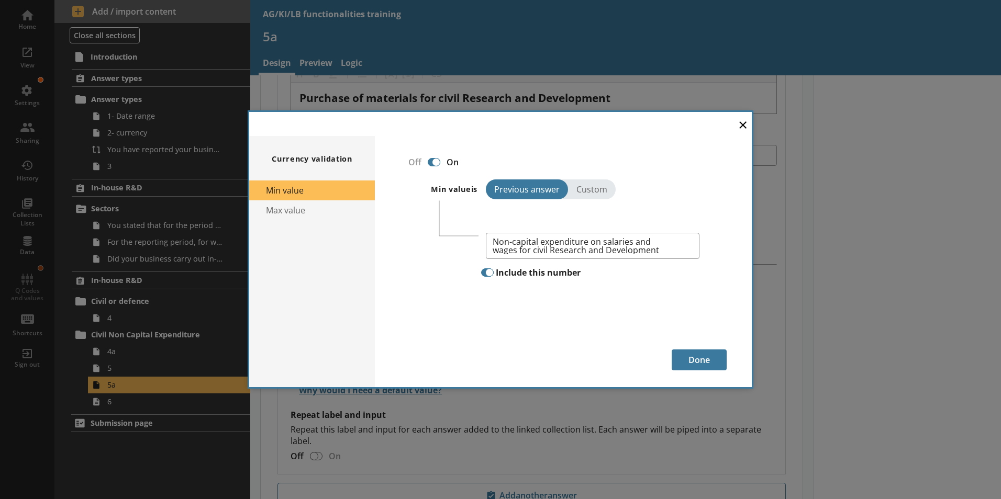
click at [490, 272] on div at bounding box center [489, 273] width 8 height 8
click at [636, 276] on div "Off On Include this number" at bounding box center [592, 272] width 227 height 18
click at [288, 208] on button "Max value" at bounding box center [312, 211] width 126 height 20
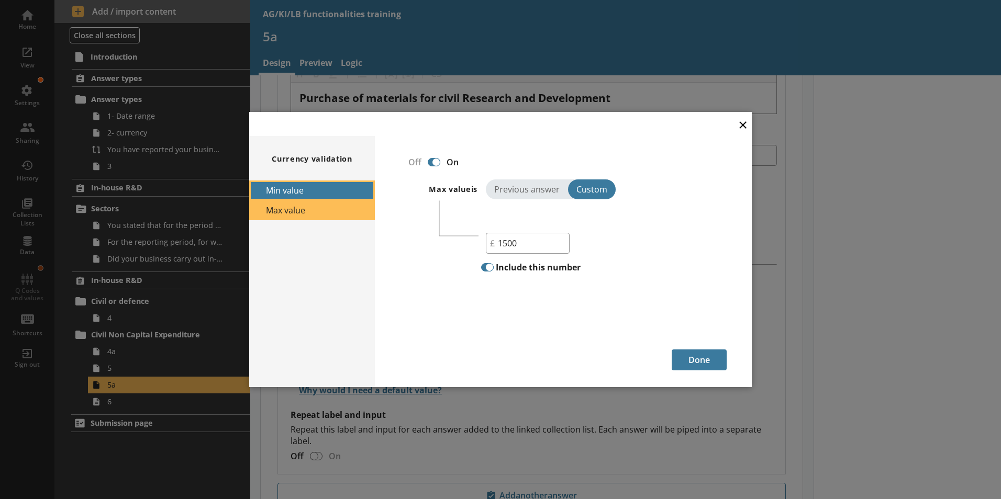
click at [312, 186] on button "Min value" at bounding box center [312, 191] width 126 height 20
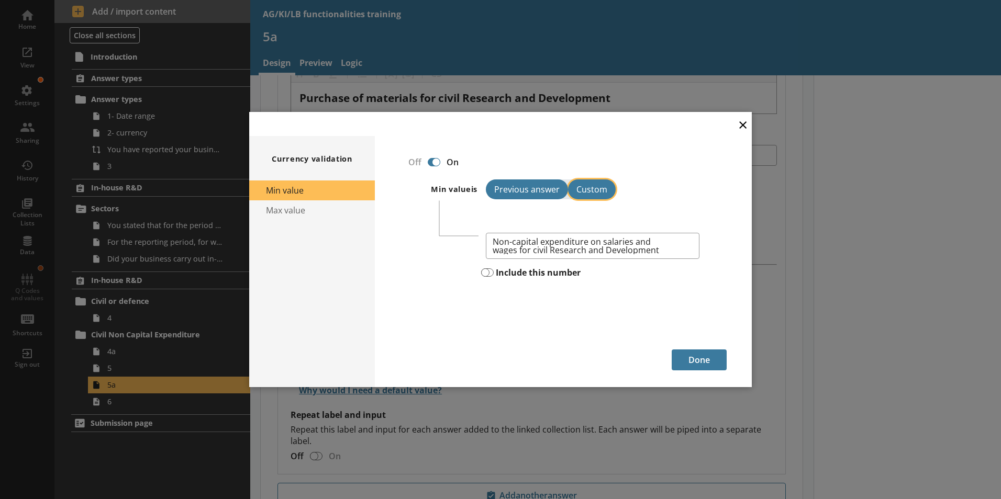
click at [593, 192] on button "Custom" at bounding box center [592, 190] width 48 height 20
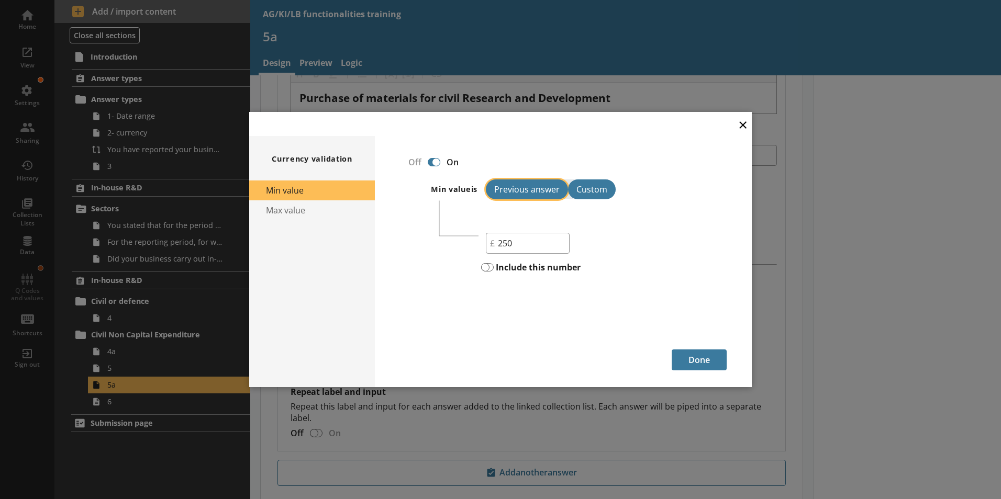
click at [521, 187] on button "Previous answer" at bounding box center [527, 190] width 82 height 20
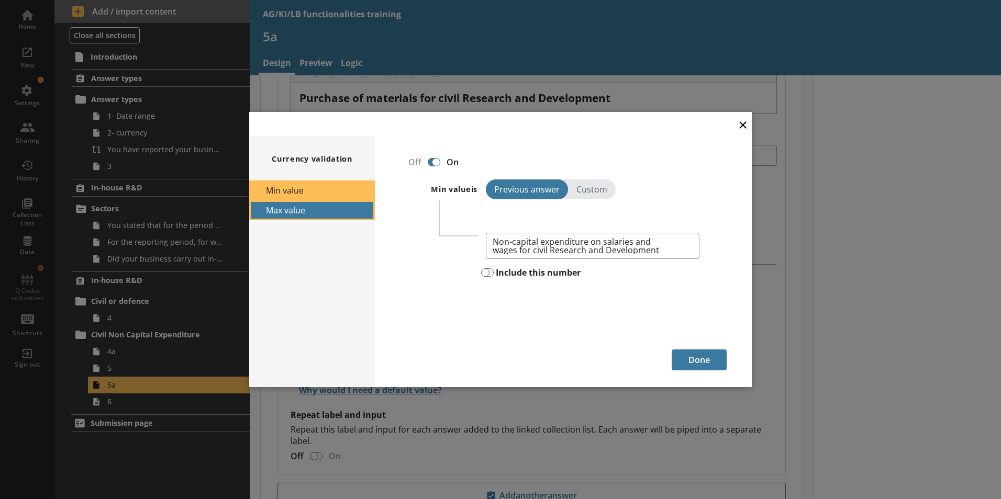
click at [275, 212] on button "Max value" at bounding box center [312, 211] width 126 height 20
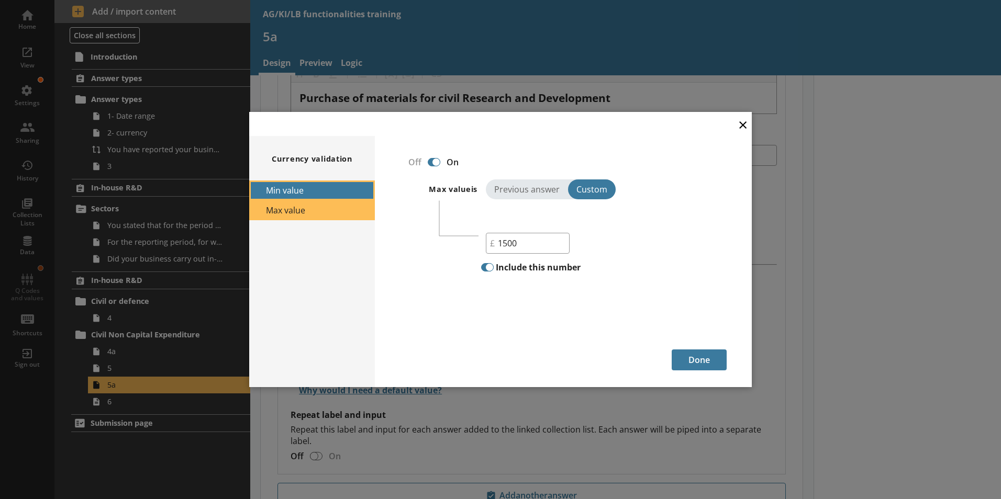
click at [287, 190] on button "Min value" at bounding box center [312, 191] width 126 height 20
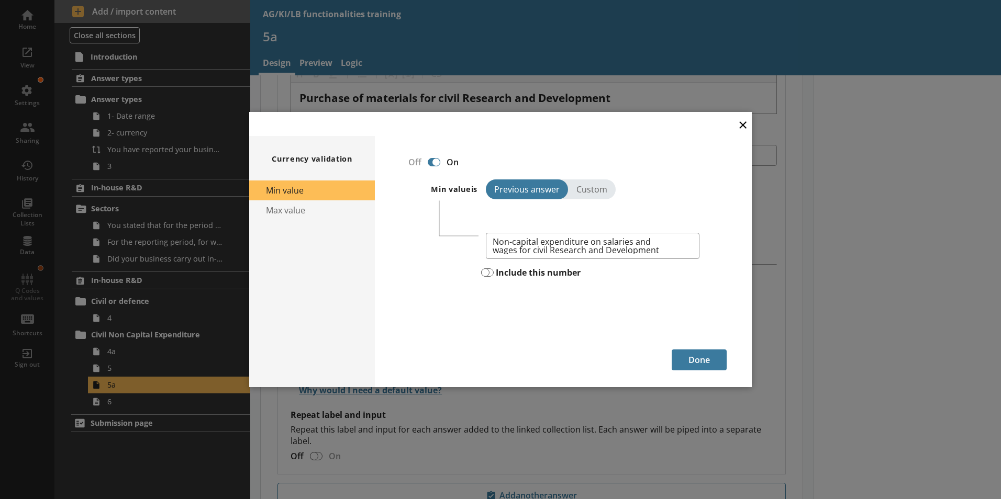
click at [741, 123] on button "×" at bounding box center [743, 125] width 16 height 24
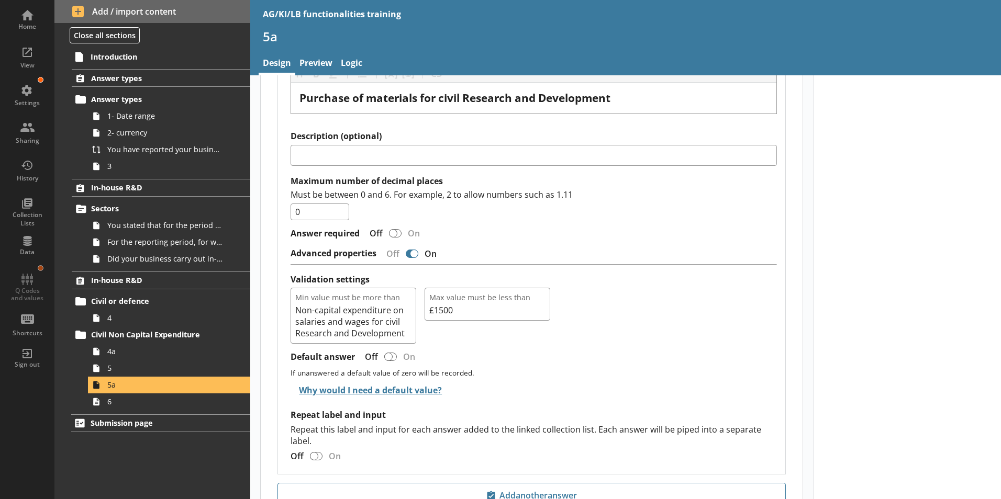
click at [415, 250] on div "Currency answer" at bounding box center [414, 254] width 8 height 8
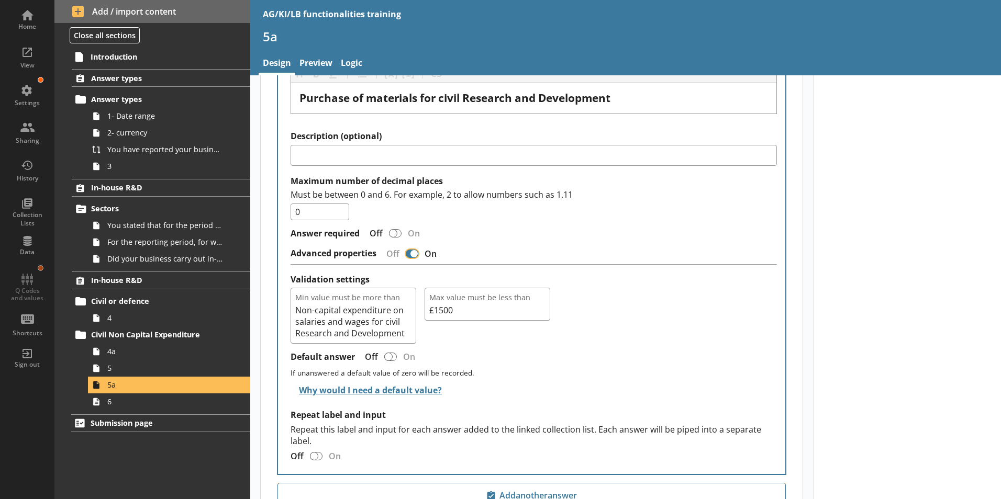
checkbox input "false"
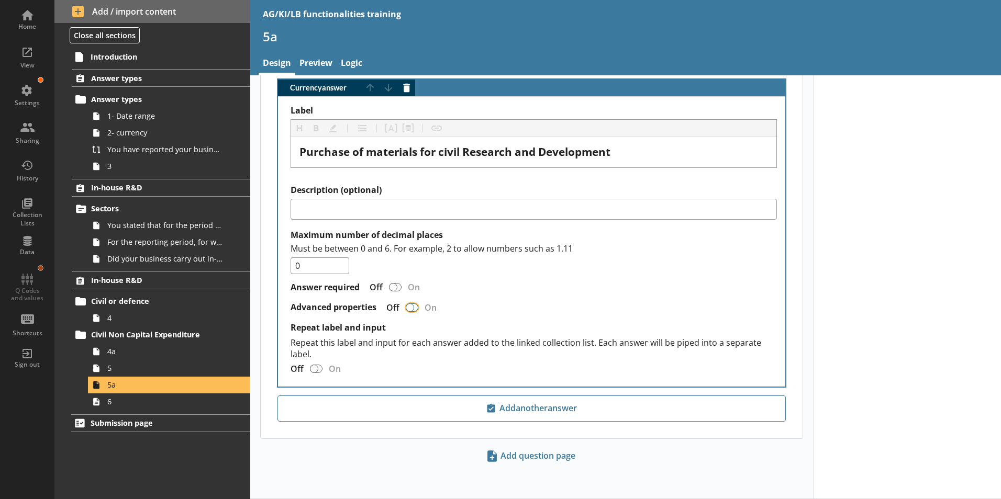
scroll to position [323, 0]
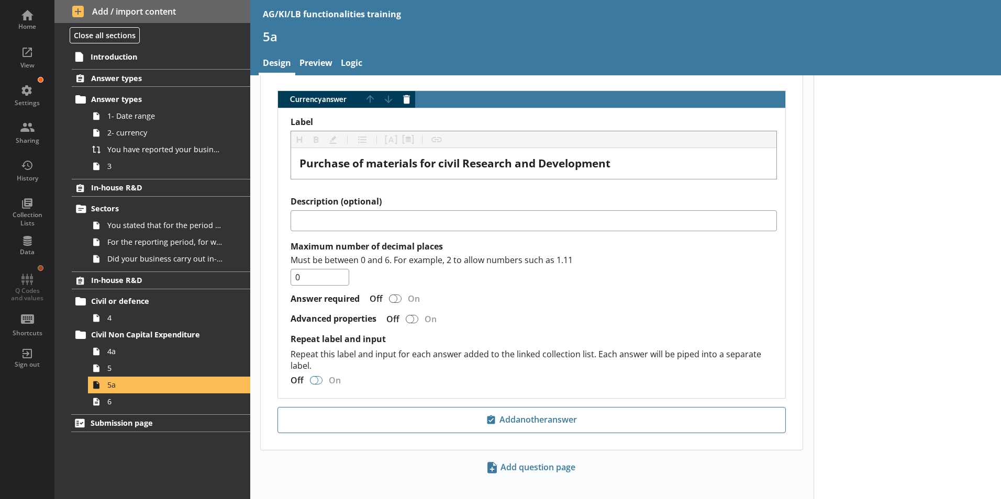
click at [315, 376] on div "Currency answer" at bounding box center [314, 380] width 8 height 8
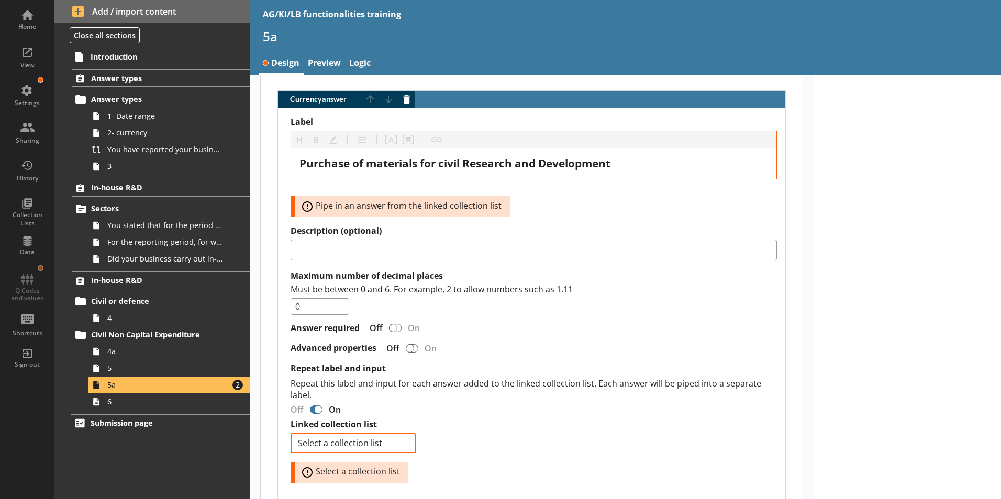
click at [319, 406] on div "Currency answer" at bounding box center [318, 410] width 8 height 8
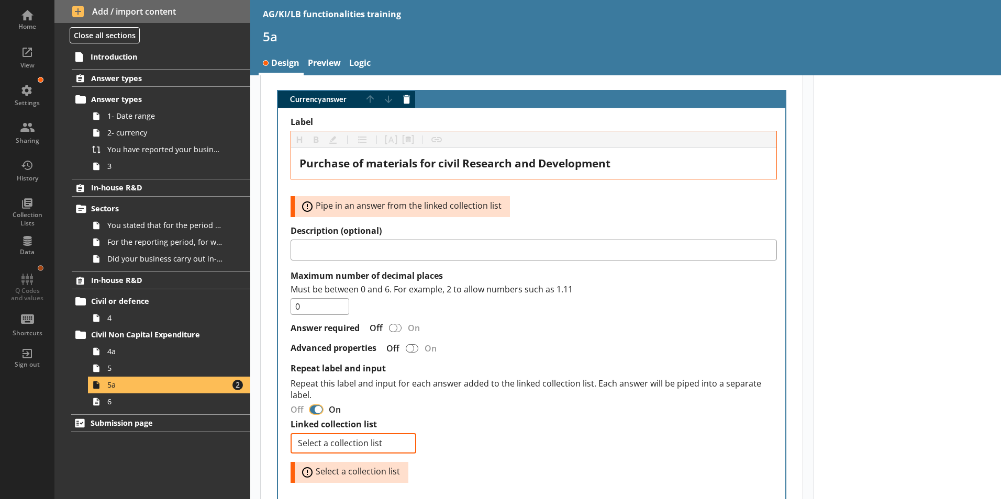
checkbox input "false"
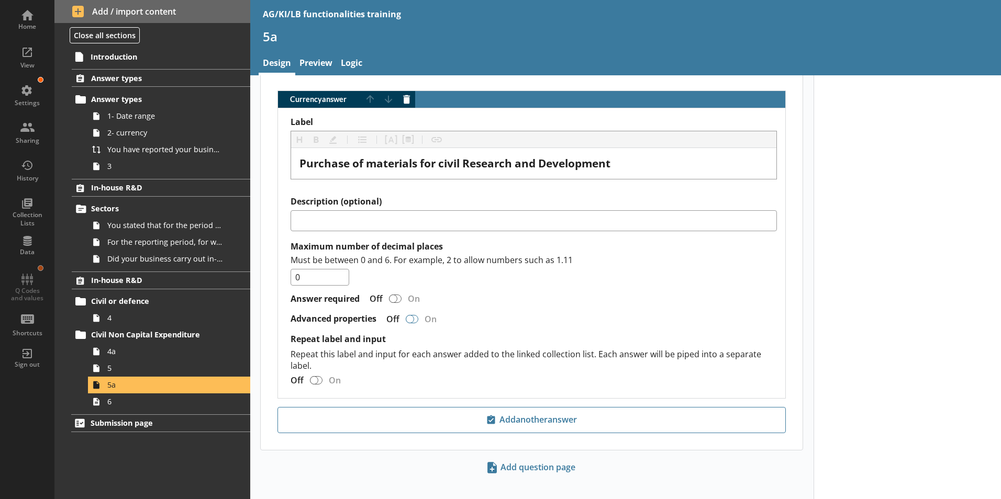
click at [409, 315] on div "Currency answer" at bounding box center [410, 319] width 8 height 8
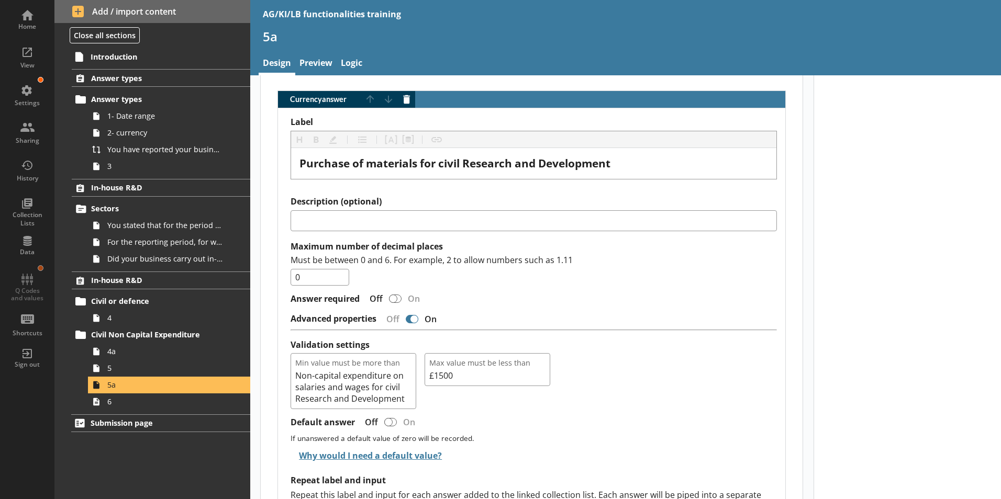
click at [413, 315] on div "Currency answer" at bounding box center [414, 319] width 8 height 8
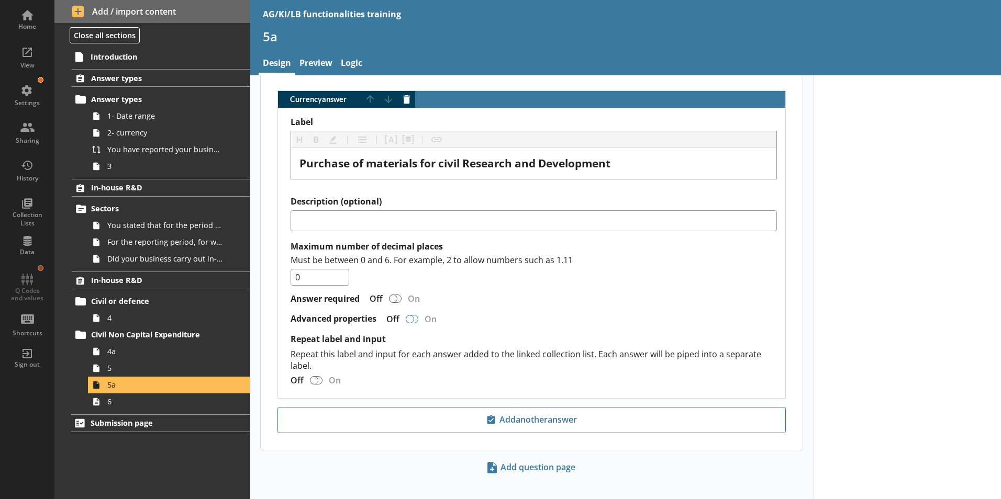
click at [408, 315] on div "Currency answer" at bounding box center [410, 319] width 8 height 8
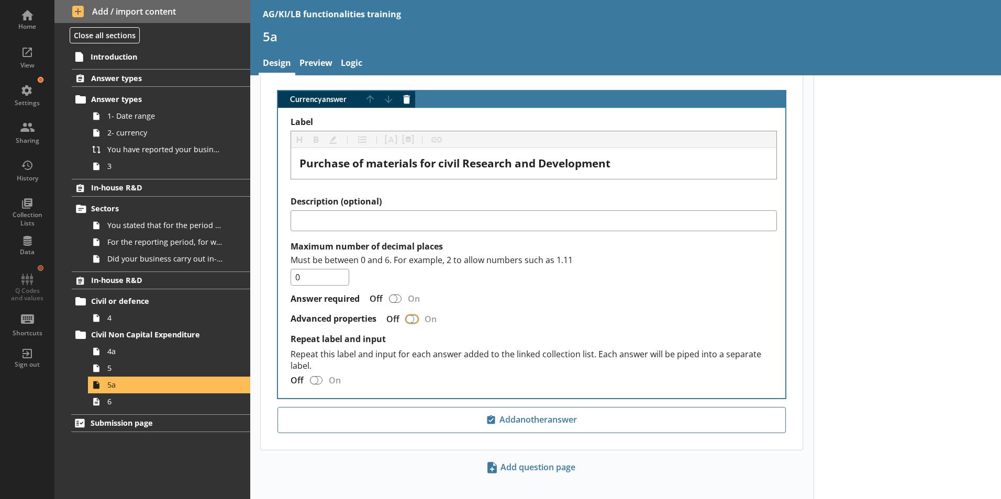
checkbox input "true"
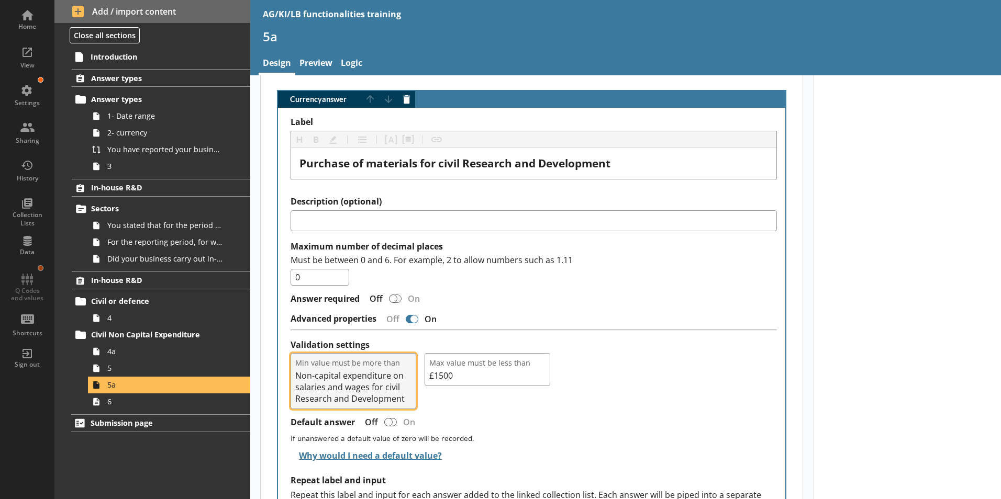
click at [372, 375] on span "Non-capital expenditure on salaries and wages for civil Research and Development" at bounding box center [353, 387] width 116 height 35
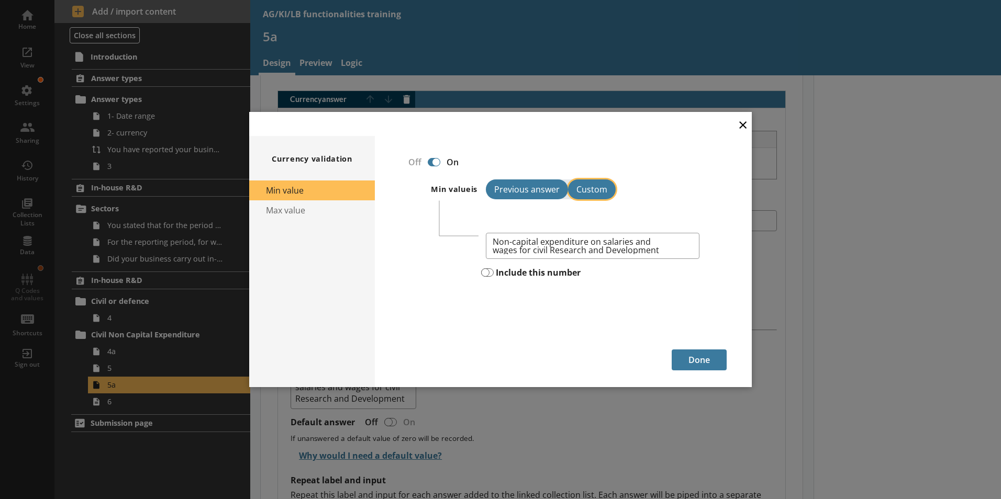
click at [601, 191] on button "Custom" at bounding box center [592, 190] width 48 height 20
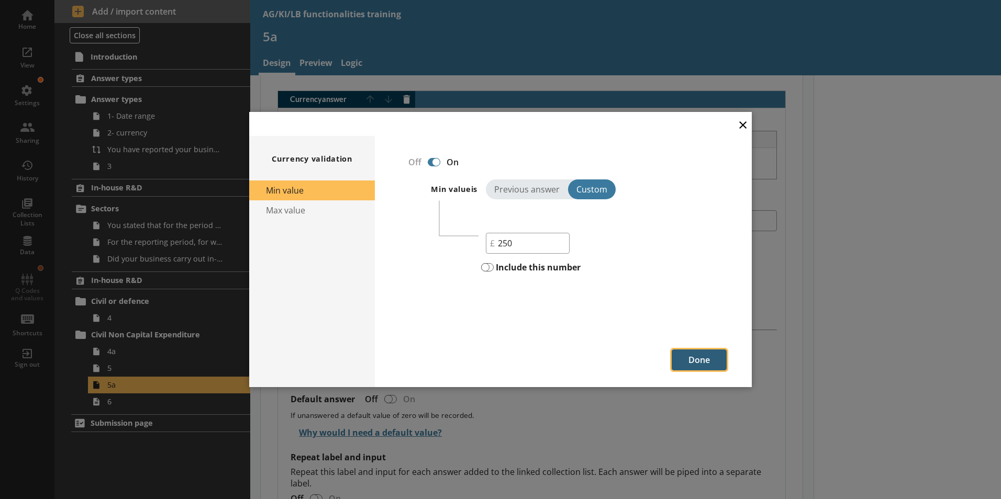
click at [697, 358] on button "Done" at bounding box center [699, 360] width 55 height 21
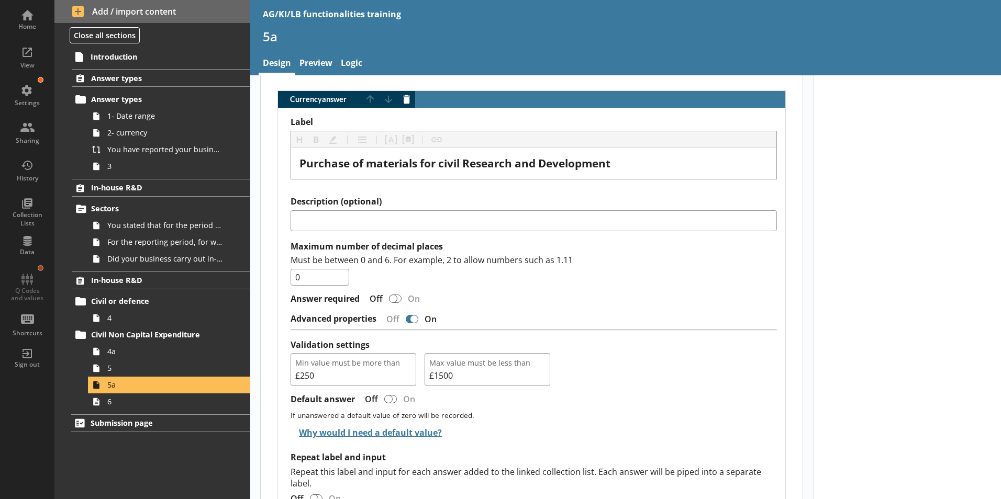
click at [629, 372] on div "Min value must be more than £250 Max value must be less than £1500" at bounding box center [534, 369] width 486 height 33
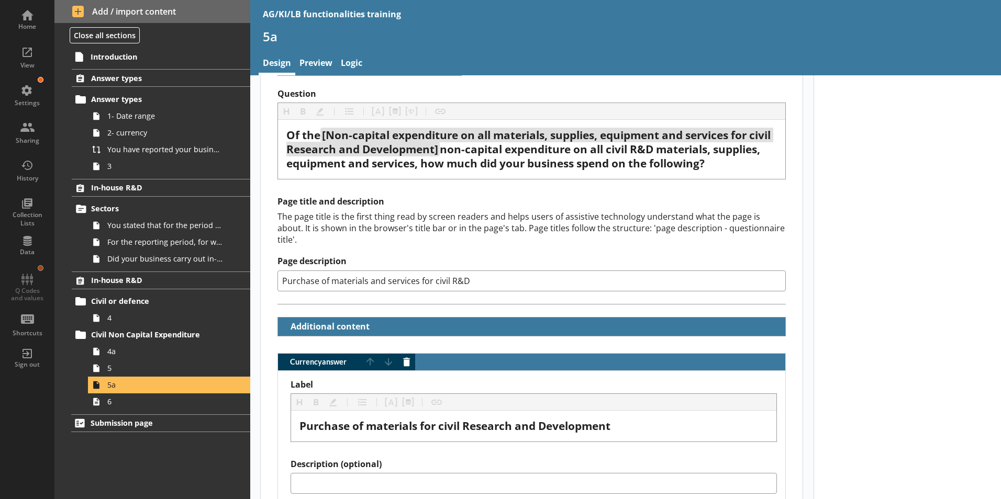
scroll to position [0, 0]
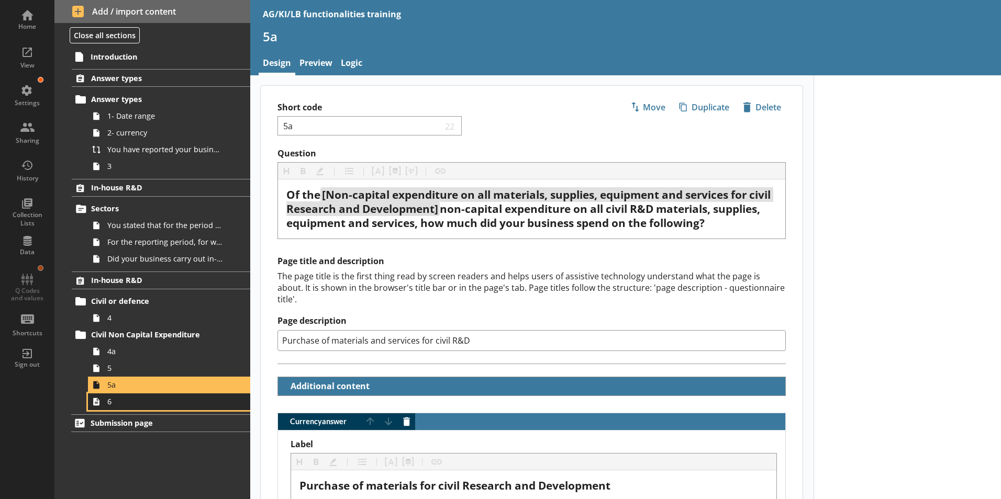
click at [129, 404] on span "6" at bounding box center [165, 402] width 116 height 10
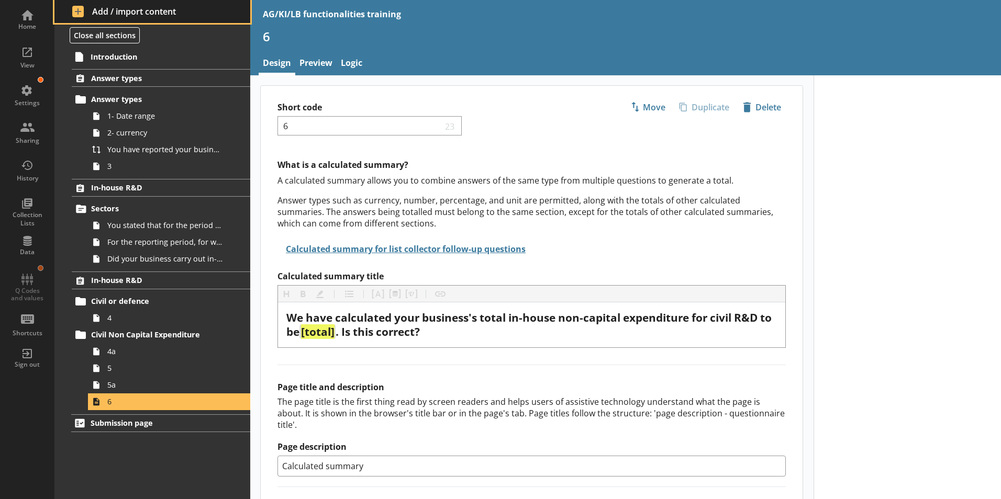
click at [77, 9] on span "Add / import content" at bounding box center [152, 12] width 161 height 12
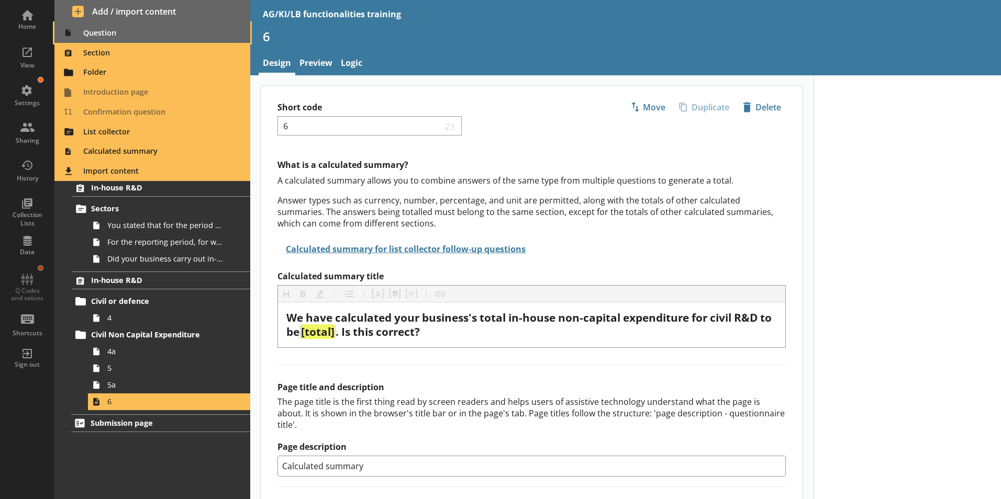
click at [86, 30] on span "Question" at bounding box center [153, 33] width 184 height 17
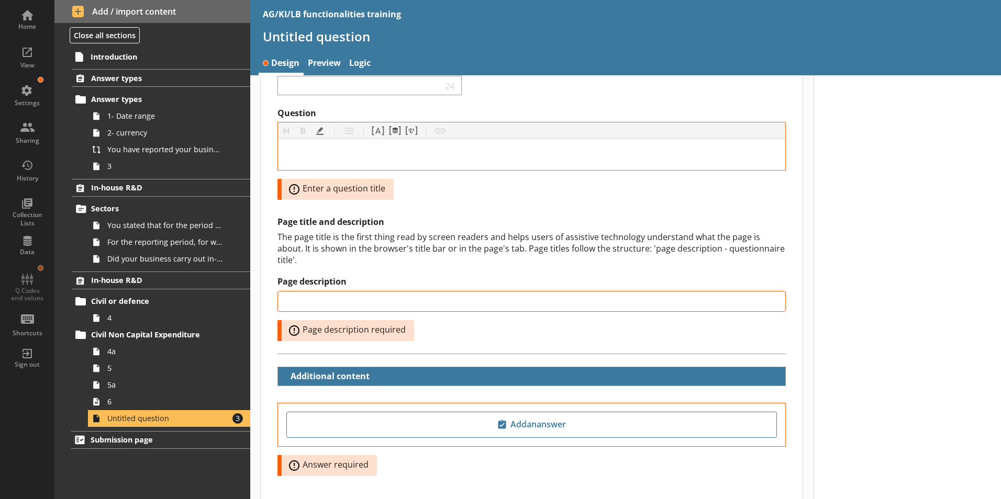
scroll to position [92, 0]
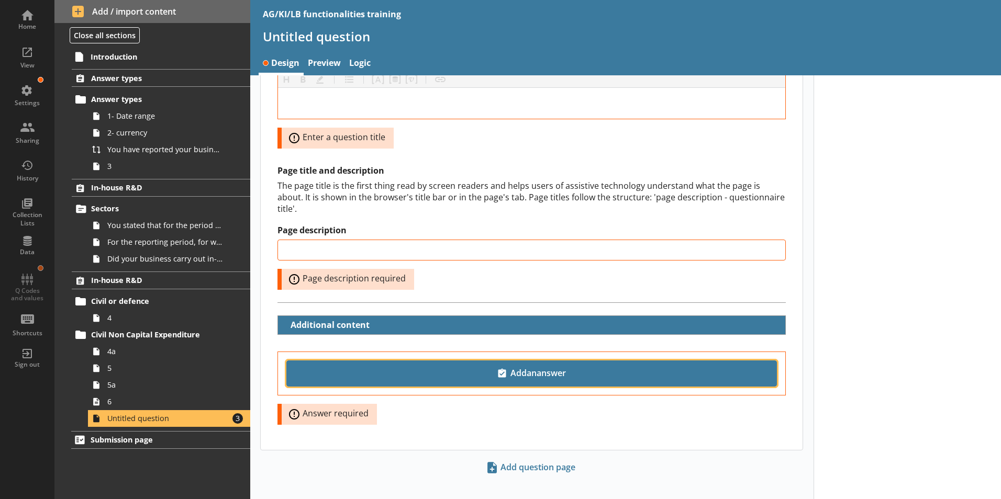
click at [547, 365] on span "Add an answer" at bounding box center [531, 373] width 481 height 17
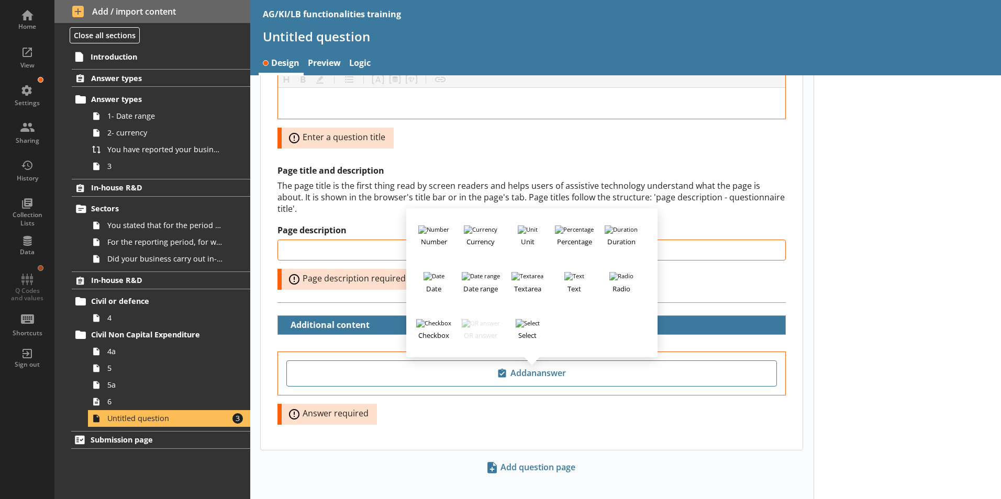
click at [986, 362] on div at bounding box center [908, 247] width 188 height 527
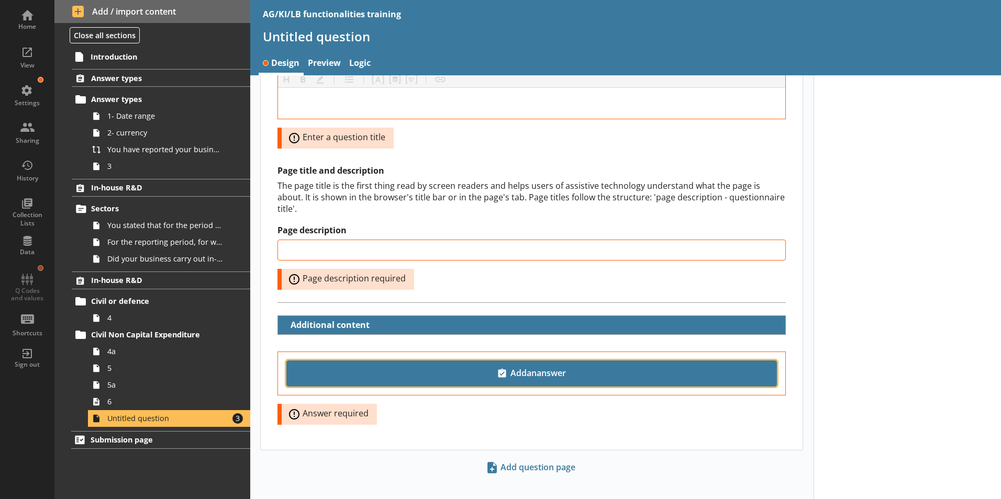
click at [562, 365] on span "Add an answer" at bounding box center [531, 373] width 481 height 17
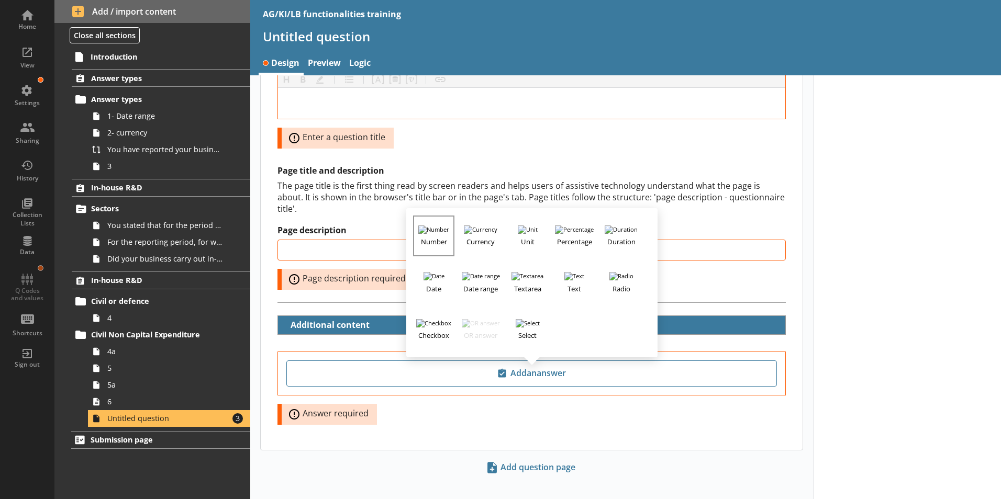
click at [437, 234] on h3 "Number" at bounding box center [433, 240] width 39 height 13
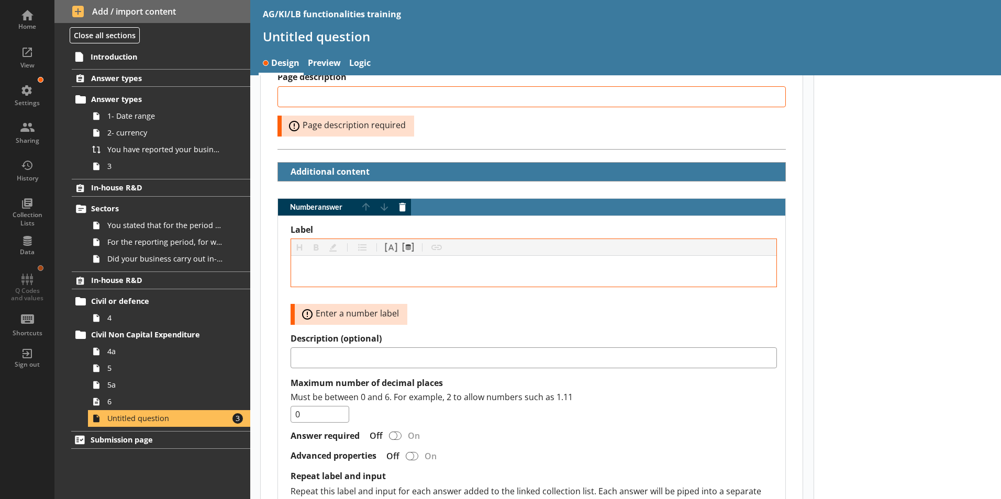
scroll to position [249, 0]
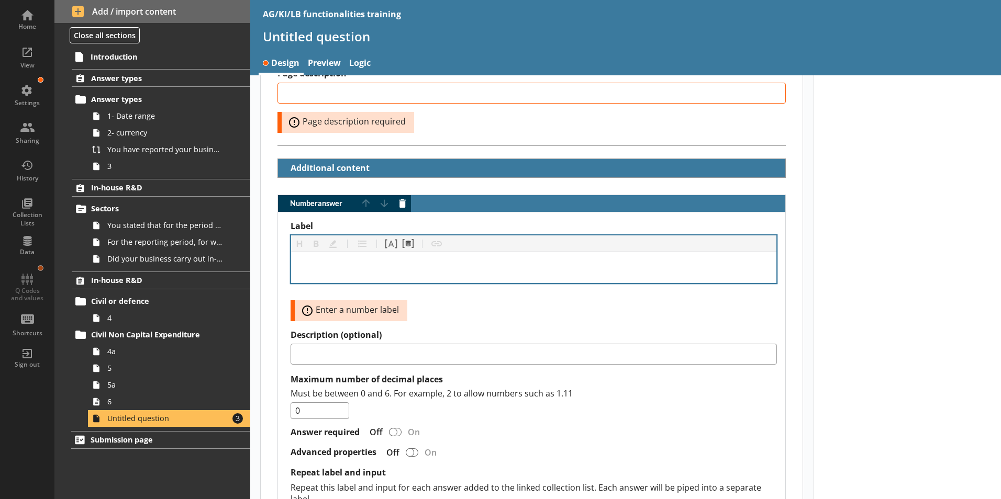
click at [316, 261] on div "Label" at bounding box center [533, 268] width 469 height 14
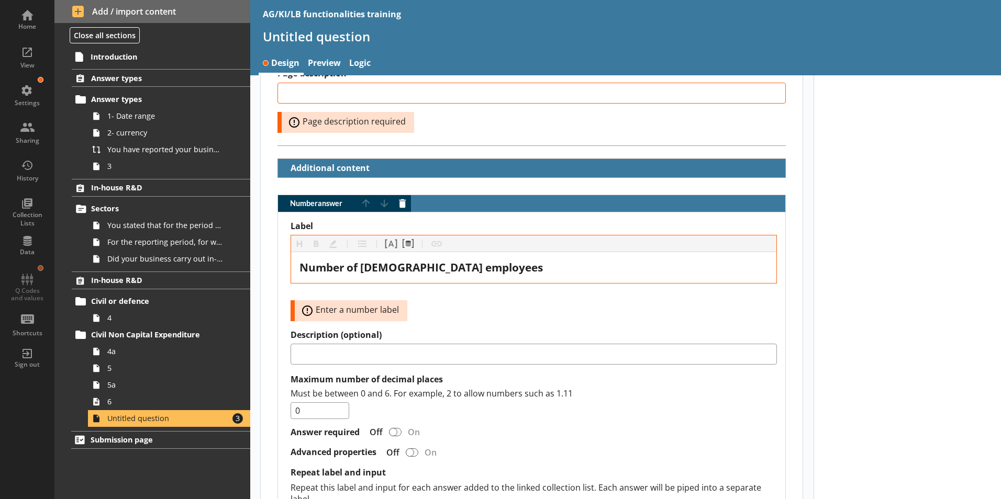
click at [891, 342] on div at bounding box center [908, 236] width 188 height 818
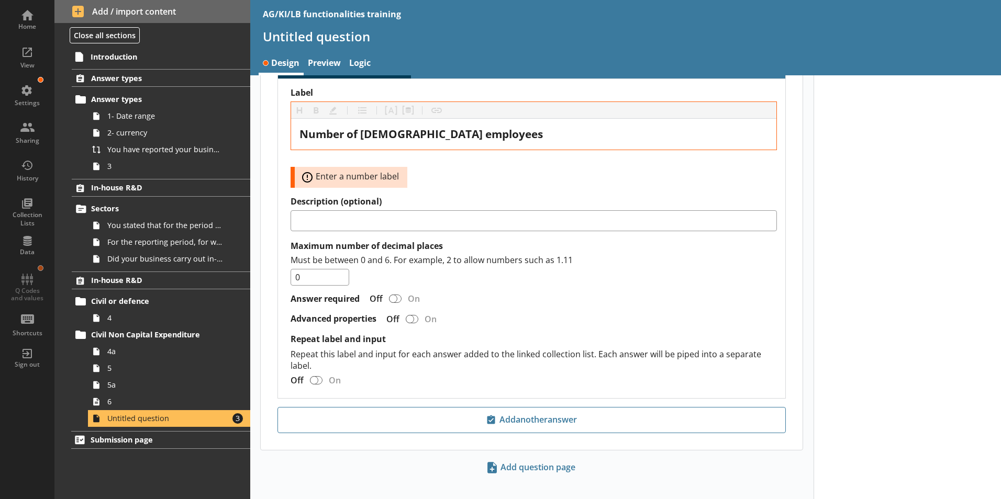
scroll to position [353, 0]
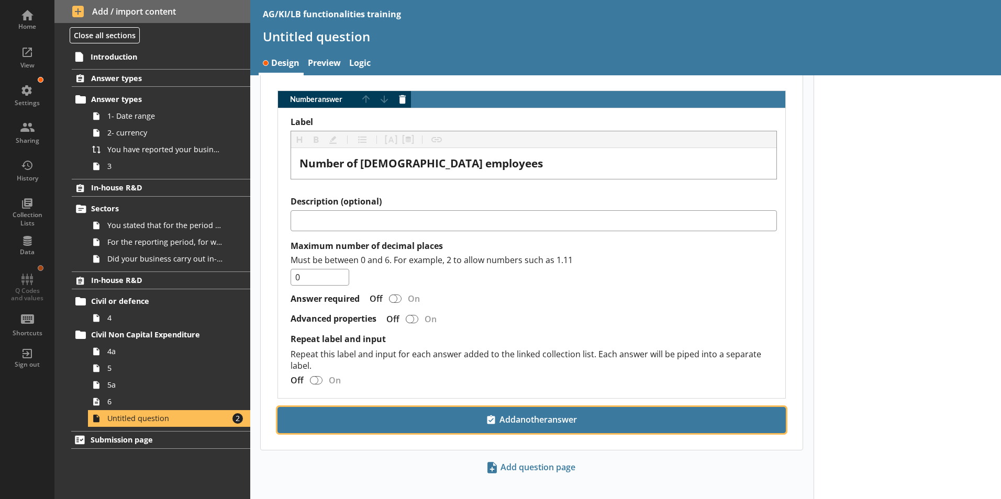
click at [523, 412] on span "Add another answer" at bounding box center [531, 420] width 499 height 17
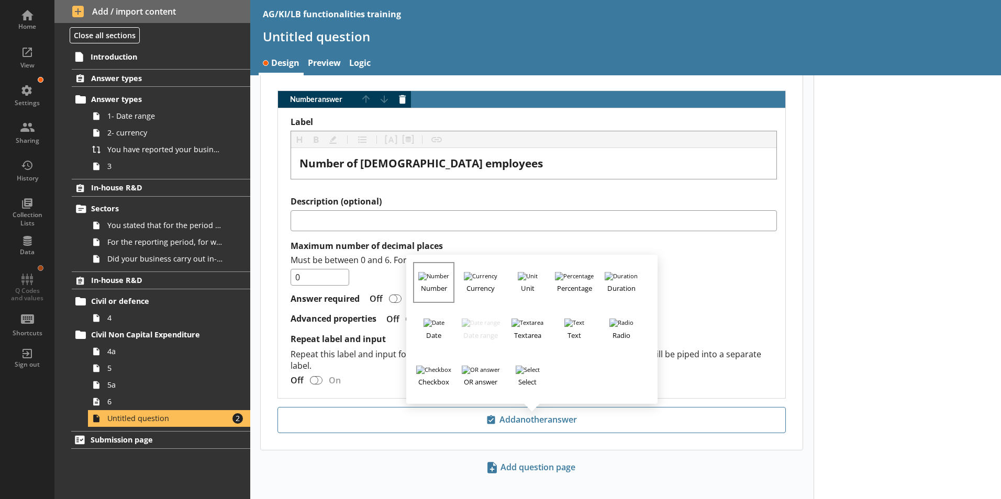
click at [429, 281] on h3 "Number" at bounding box center [433, 287] width 39 height 13
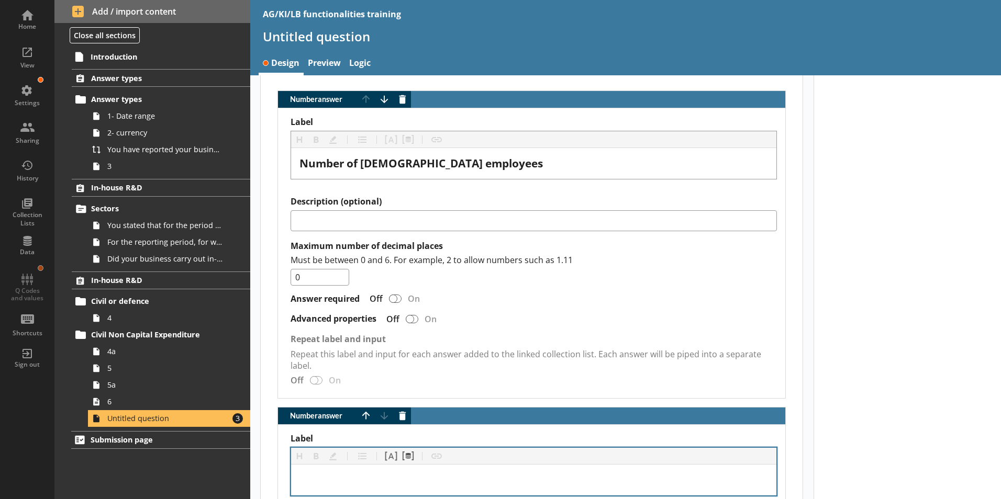
click at [342, 476] on div "Number answer" at bounding box center [533, 480] width 485 height 31
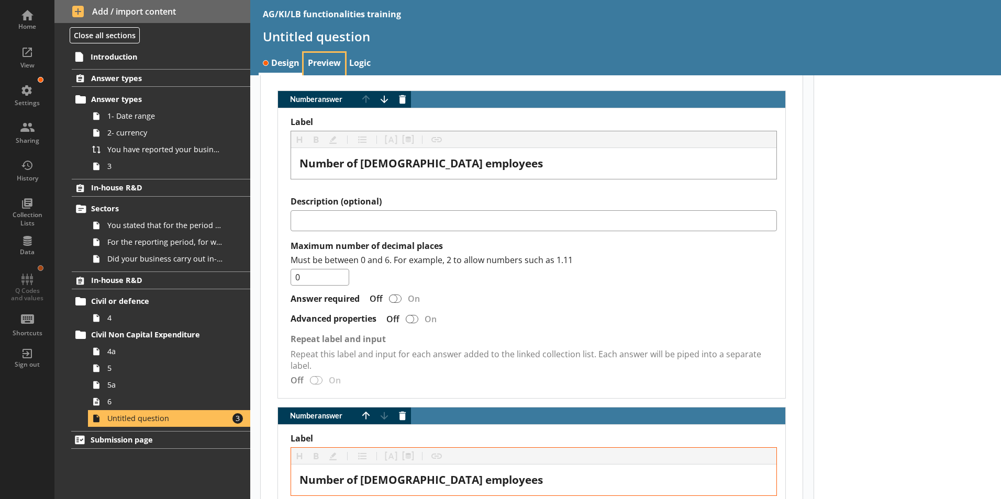
click at [323, 62] on link "Preview" at bounding box center [324, 64] width 41 height 23
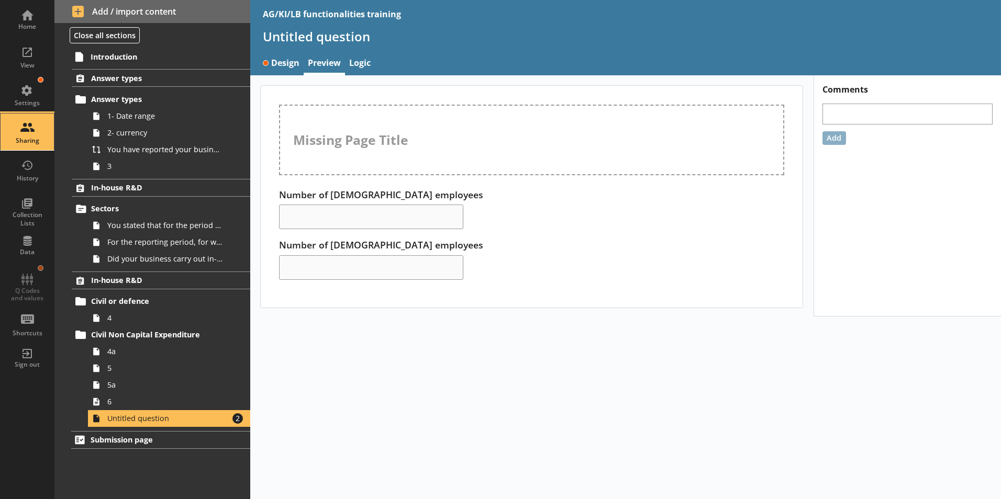
click at [24, 137] on div "Sharing" at bounding box center [27, 141] width 37 height 8
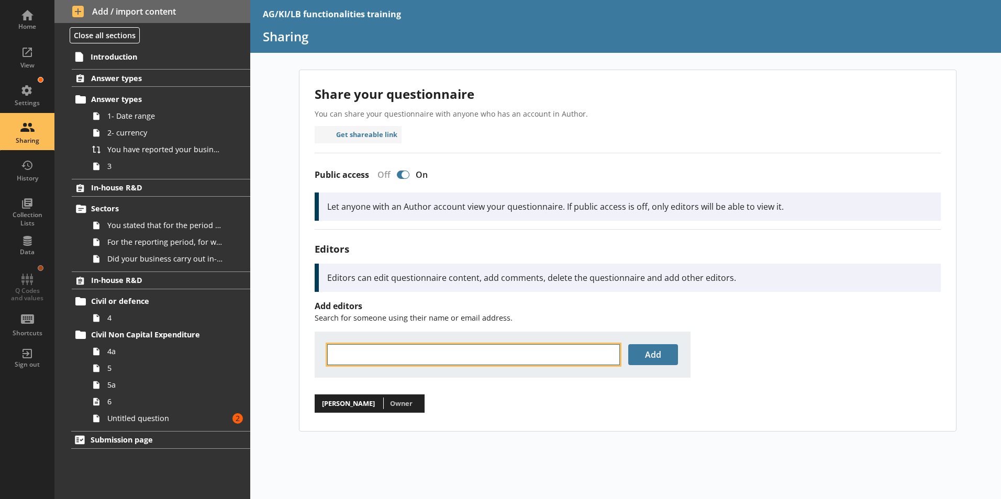
click at [358, 356] on input "text" at bounding box center [473, 355] width 293 height 21
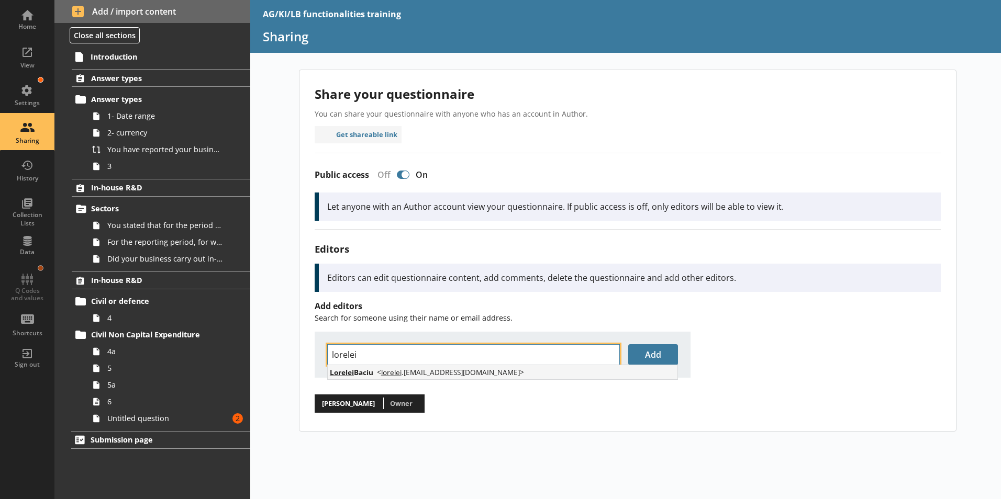
click at [351, 371] on span "Lorelei" at bounding box center [342, 373] width 24 height 10
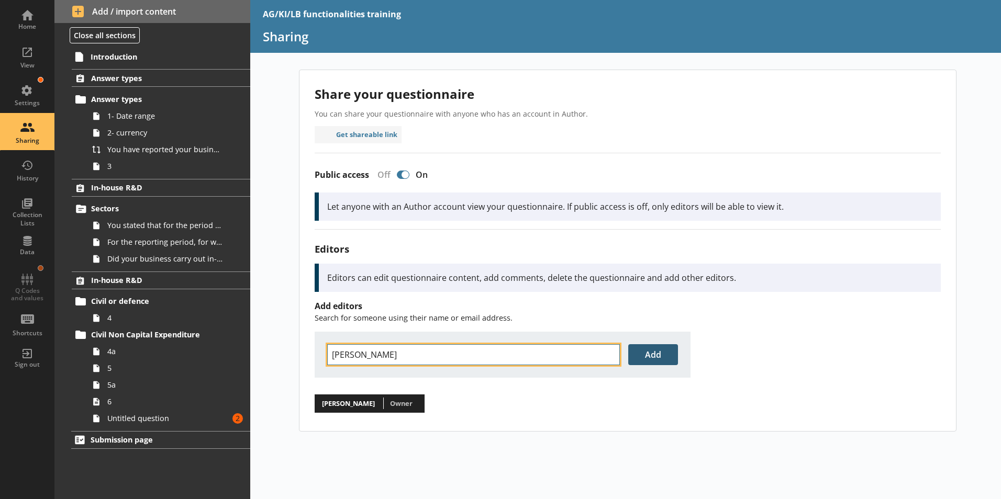
type input "Lorelei Baciu"
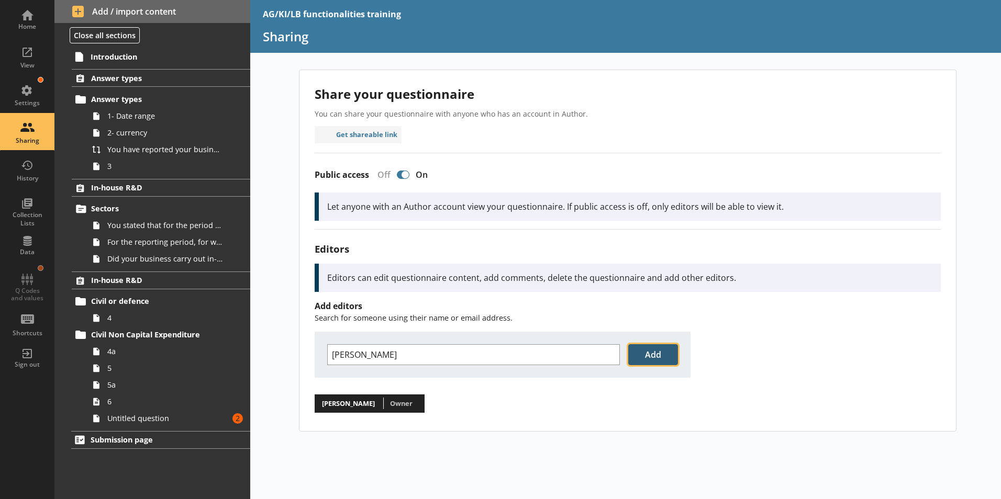
click at [655, 357] on button "Add" at bounding box center [653, 355] width 50 height 21
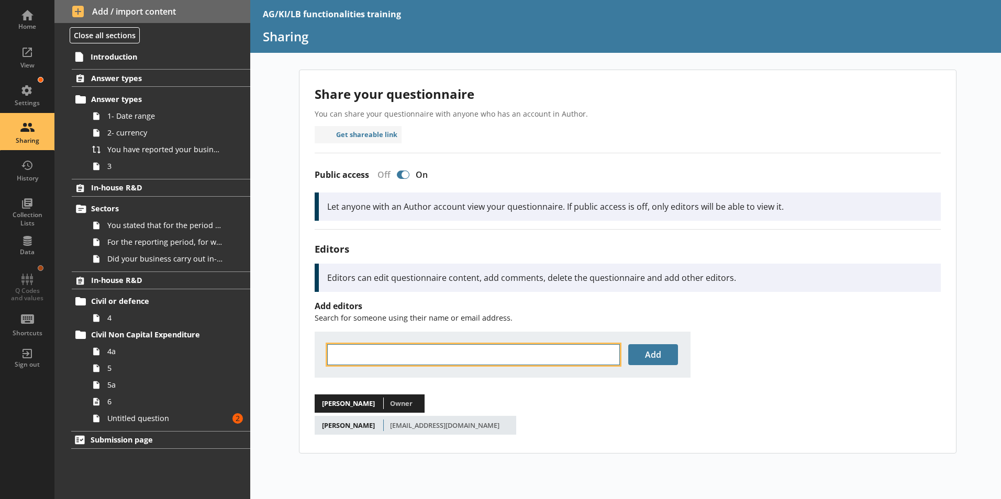
click at [363, 354] on input "text" at bounding box center [473, 355] width 293 height 21
click at [362, 370] on span "Angela Graham" at bounding box center [386, 372] width 113 height 20
type input "Angela Graham"
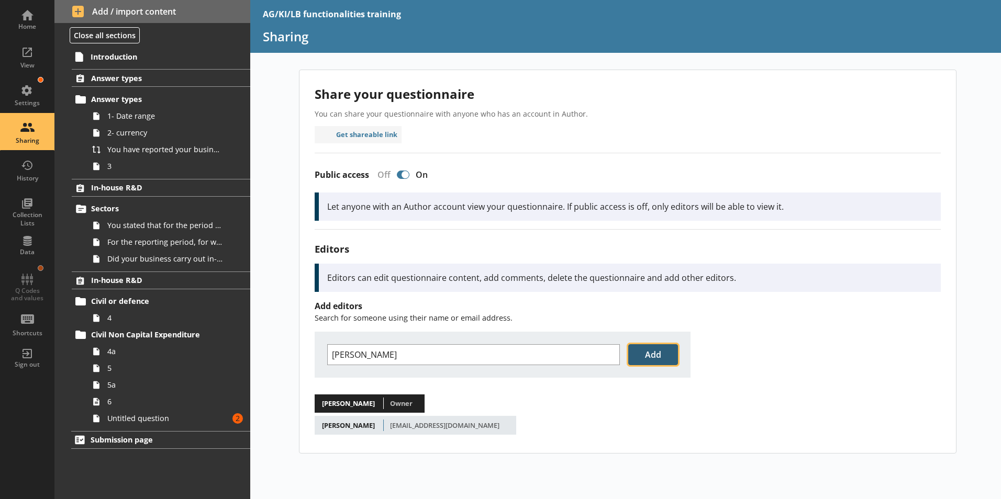
click at [656, 356] on button "Add" at bounding box center [653, 355] width 50 height 21
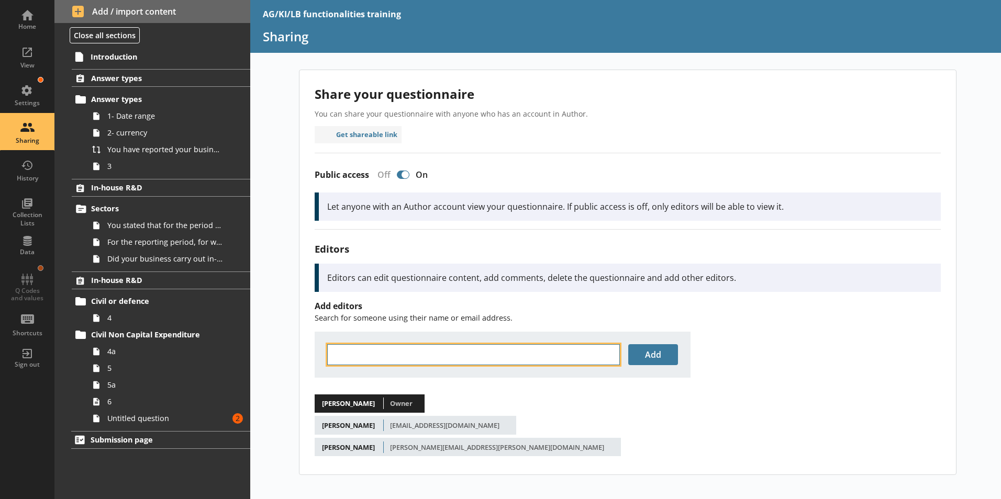
click at [346, 355] on input "text" at bounding box center [473, 355] width 293 height 21
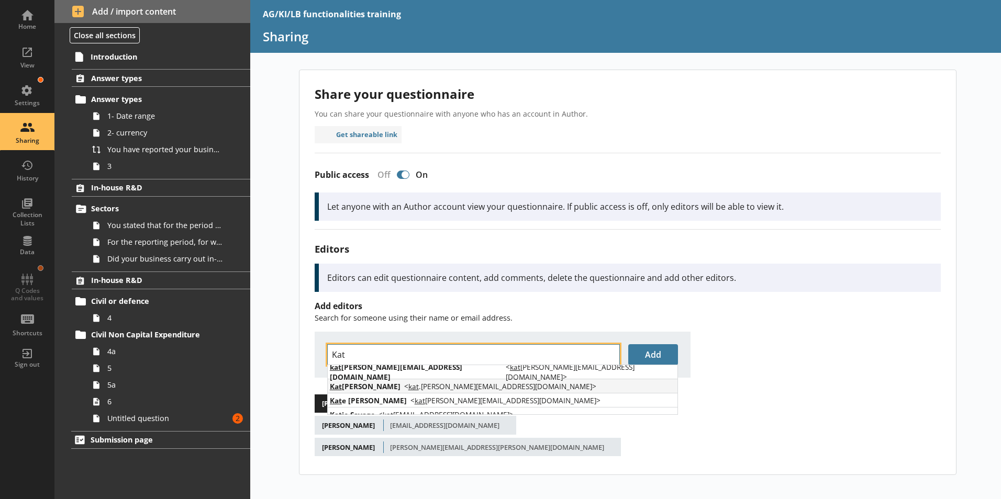
click at [365, 384] on span "Kat Izquierdo" at bounding box center [365, 387] width 71 height 10
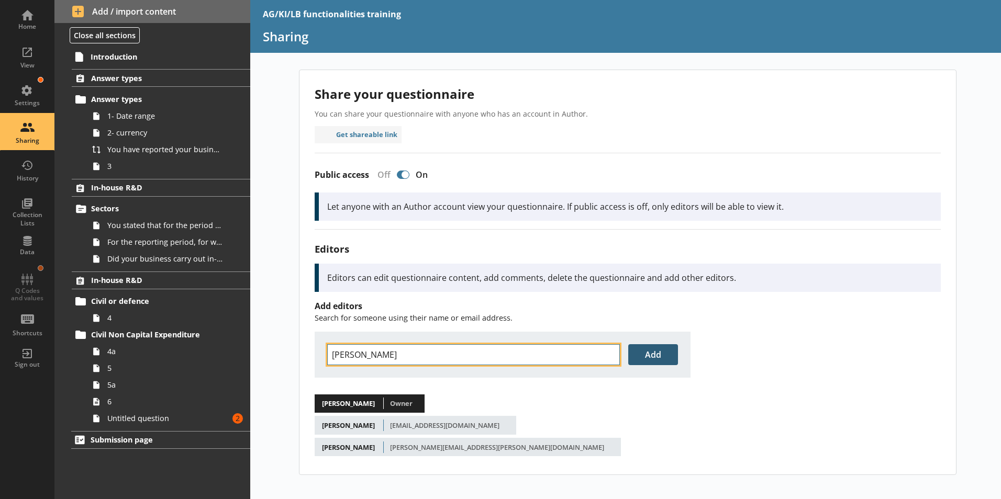
type input "Kat Izquierdo"
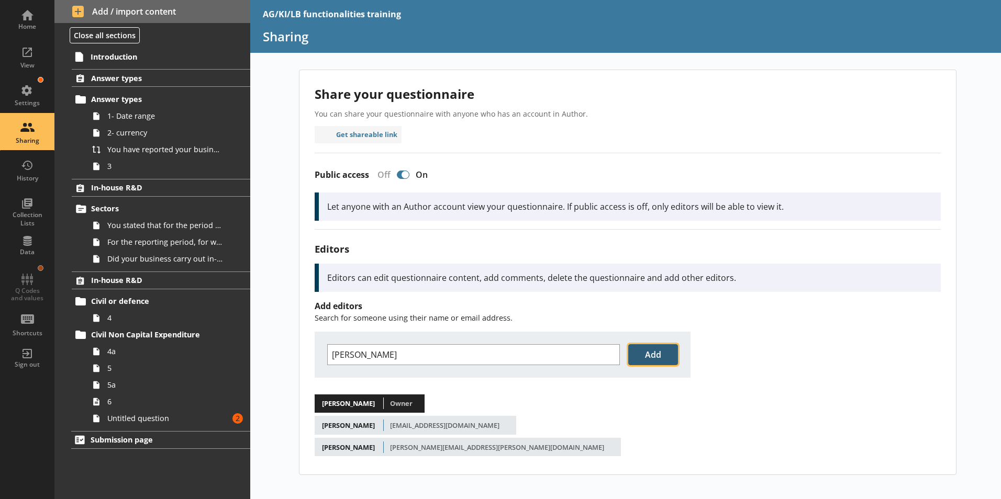
click at [641, 359] on button "Add" at bounding box center [653, 355] width 50 height 21
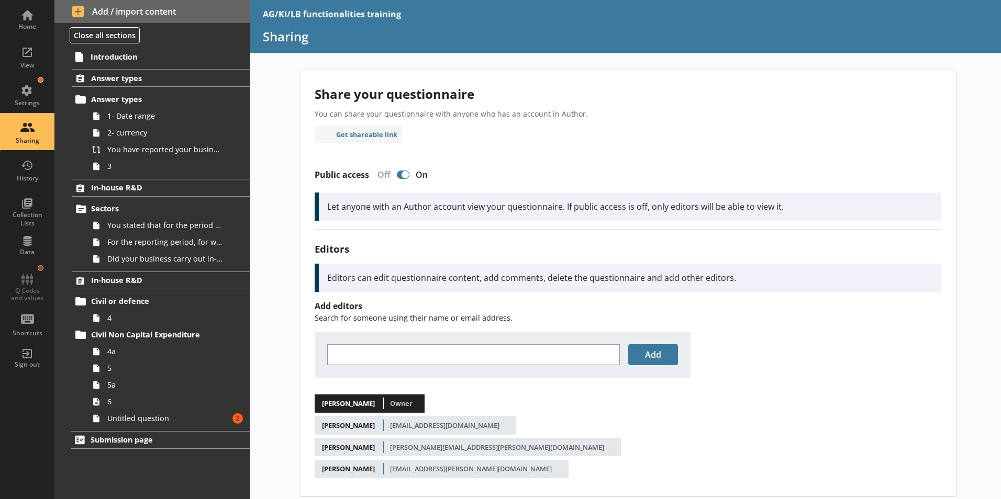
click at [915, 246] on h3 "Editors" at bounding box center [628, 248] width 626 height 13
click at [873, 364] on div "Add" at bounding box center [628, 355] width 626 height 46
click at [138, 426] on link "Untitled question Amount of errors: 2" at bounding box center [169, 418] width 162 height 17
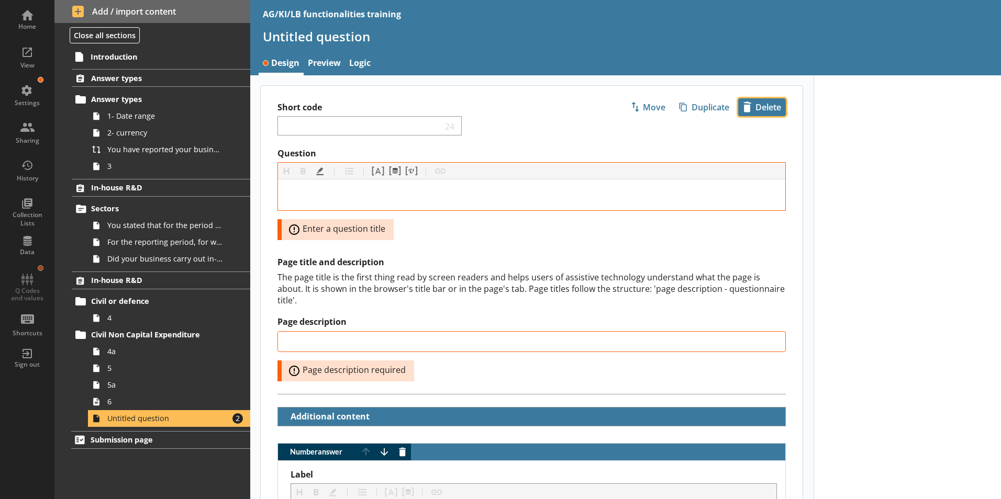
click at [773, 106] on span "icon-delete Created with Sketch. Delete" at bounding box center [762, 107] width 47 height 17
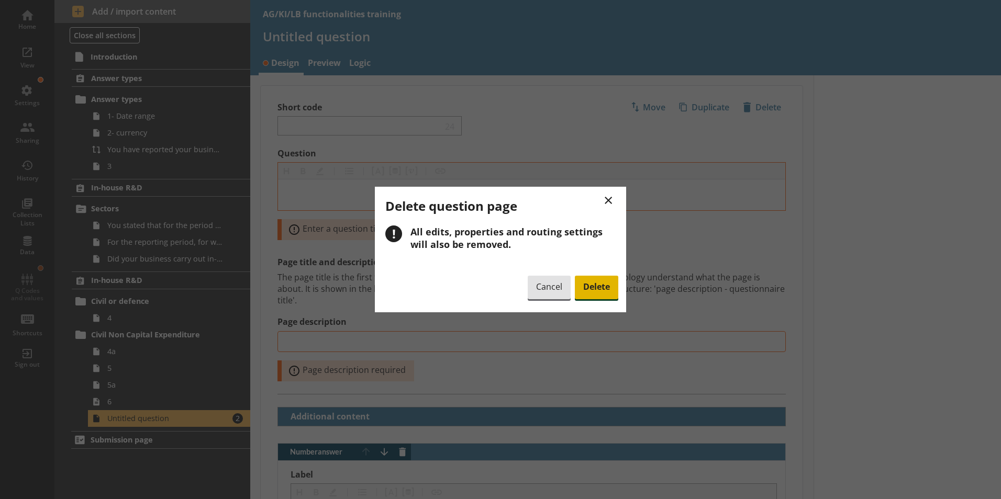
click at [591, 287] on span "Delete" at bounding box center [596, 288] width 43 height 24
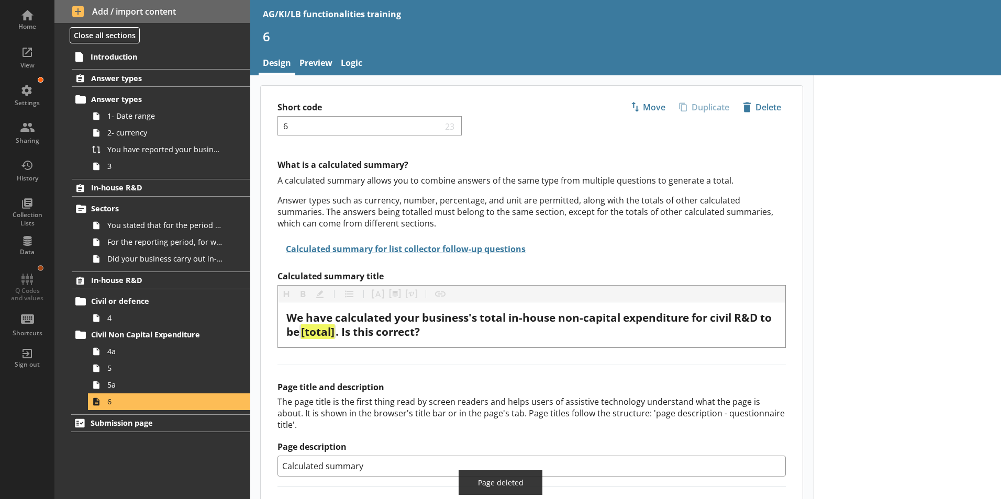
click at [936, 280] on div at bounding box center [908, 454] width 188 height 759
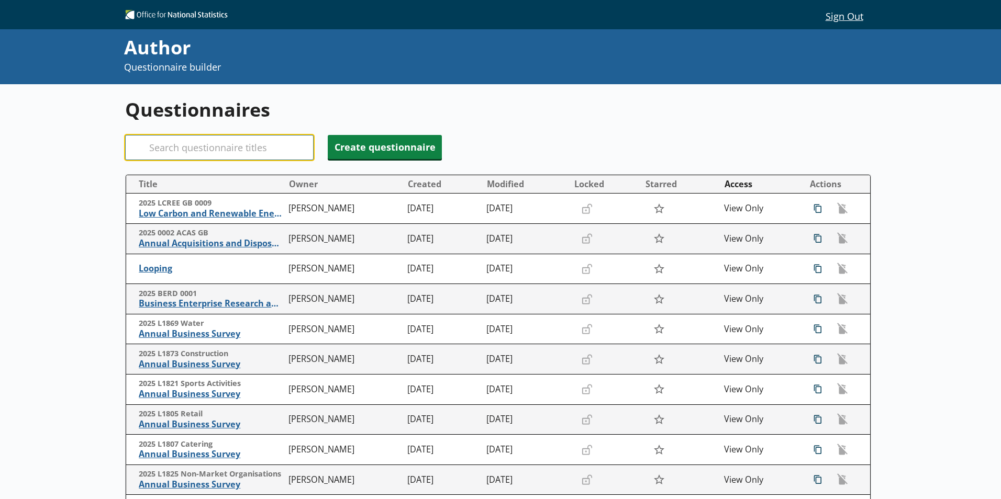
click at [247, 154] on input "Search" at bounding box center [219, 147] width 188 height 25
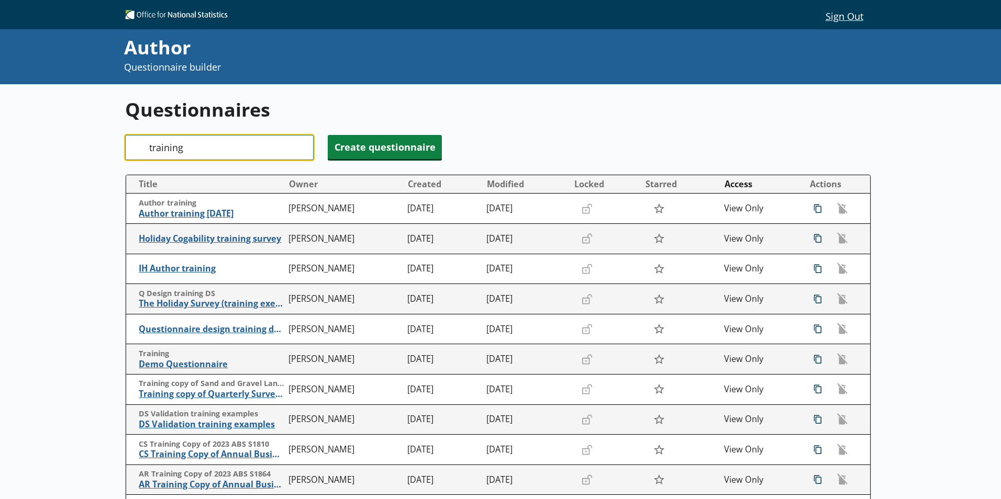
drag, startPoint x: 207, startPoint y: 141, endPoint x: 206, endPoint y: 148, distance: 6.8
click at [207, 141] on input "training" at bounding box center [219, 147] width 188 height 25
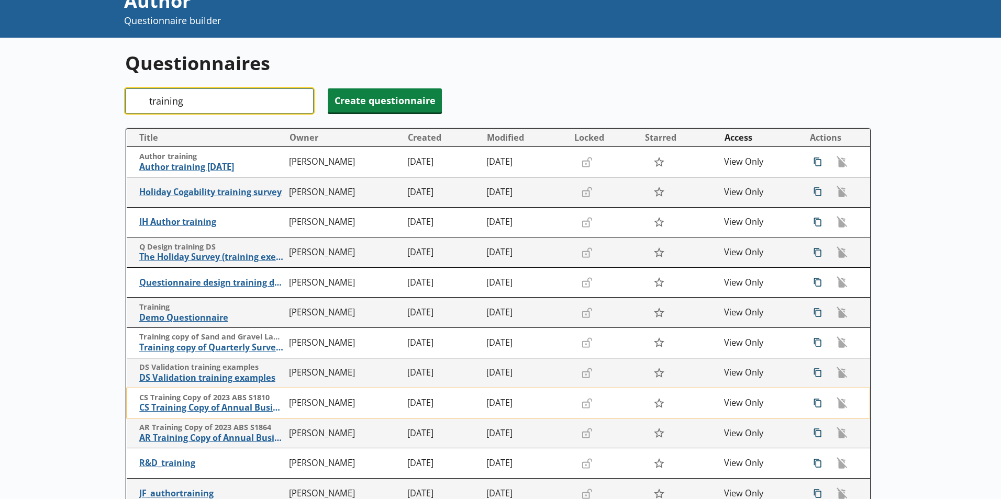
scroll to position [105, 0]
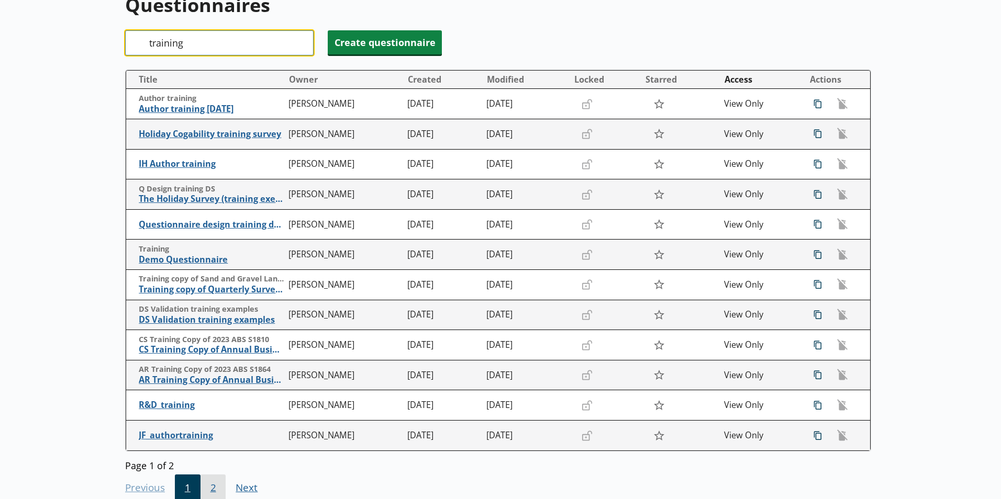
type input "training"
click at [216, 492] on span "2" at bounding box center [214, 489] width 26 height 28
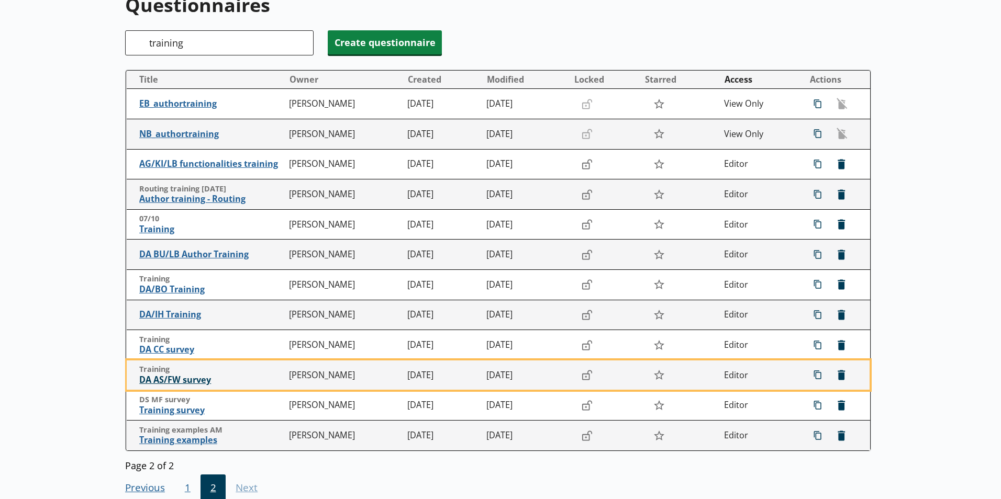
click at [169, 383] on span "DA AS/FW survey" at bounding box center [211, 380] width 145 height 11
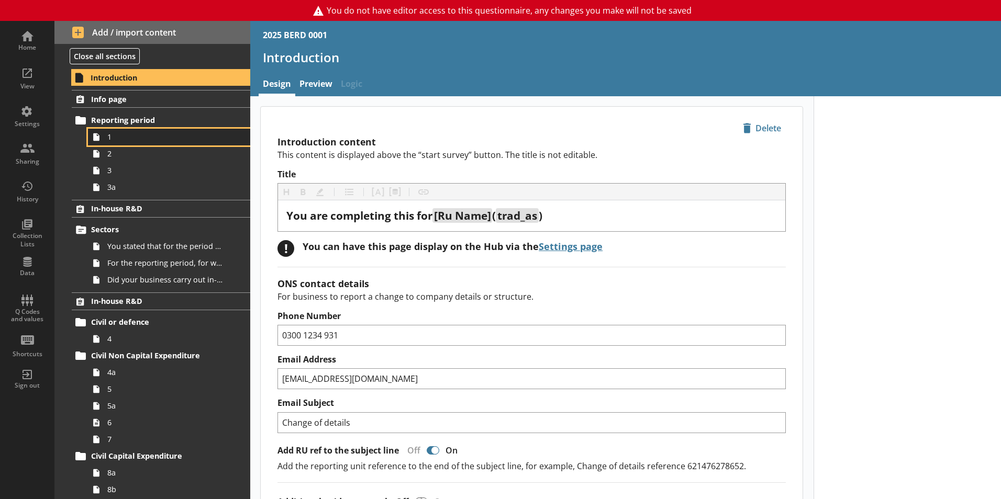
click at [114, 140] on span "1" at bounding box center [165, 137] width 116 height 10
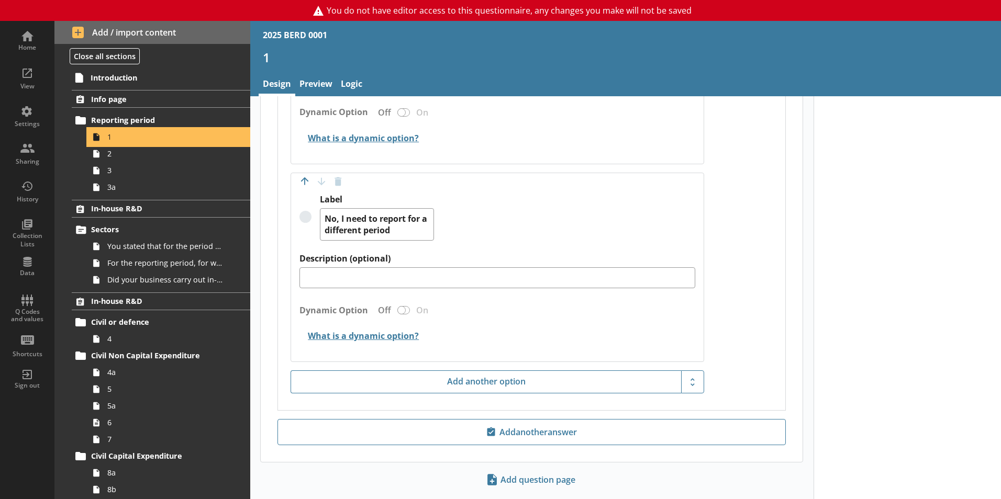
scroll to position [890, 0]
click at [108, 161] on link "2" at bounding box center [169, 154] width 162 height 17
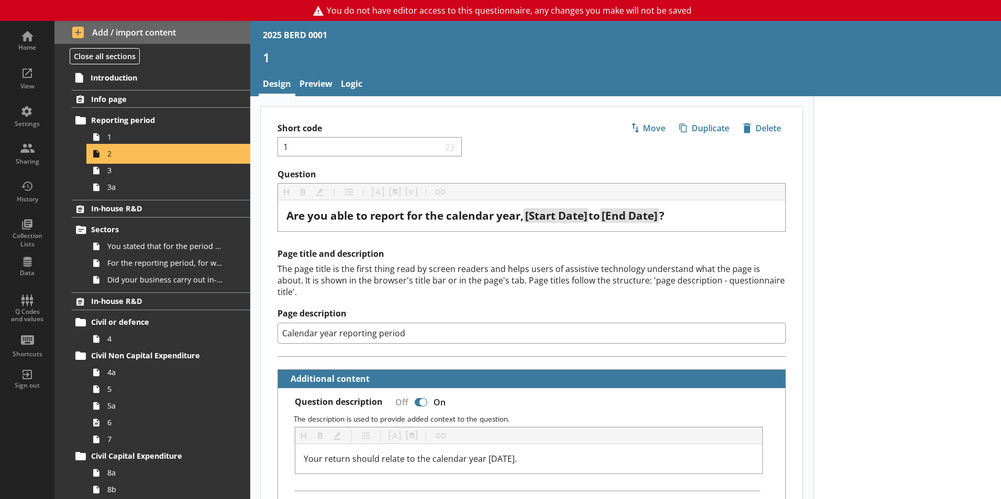
type textarea "x"
select select "ref_p_end_date"
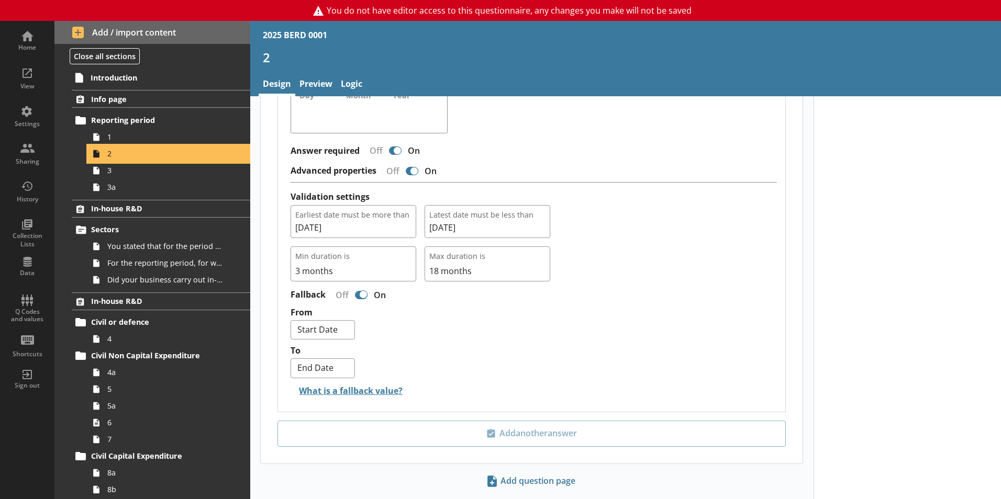
scroll to position [981, 0]
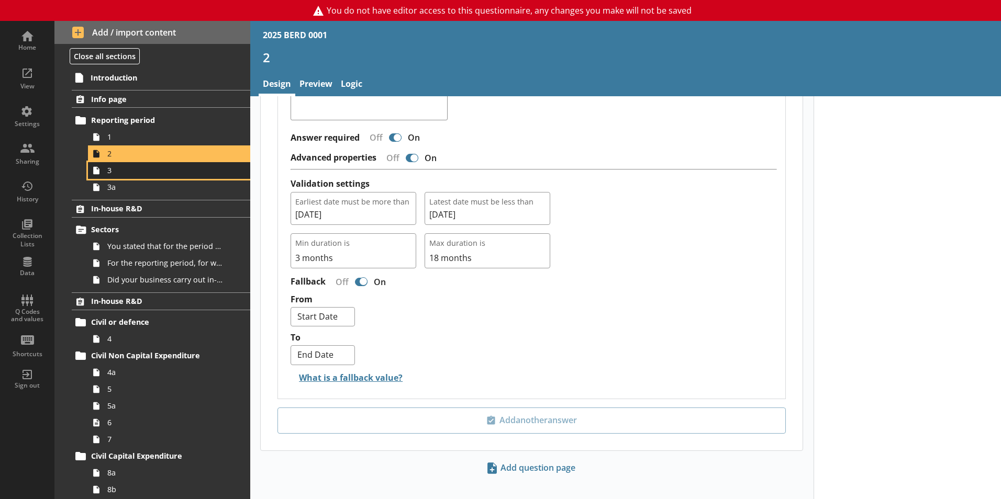
click at [113, 174] on span "3" at bounding box center [165, 170] width 116 height 10
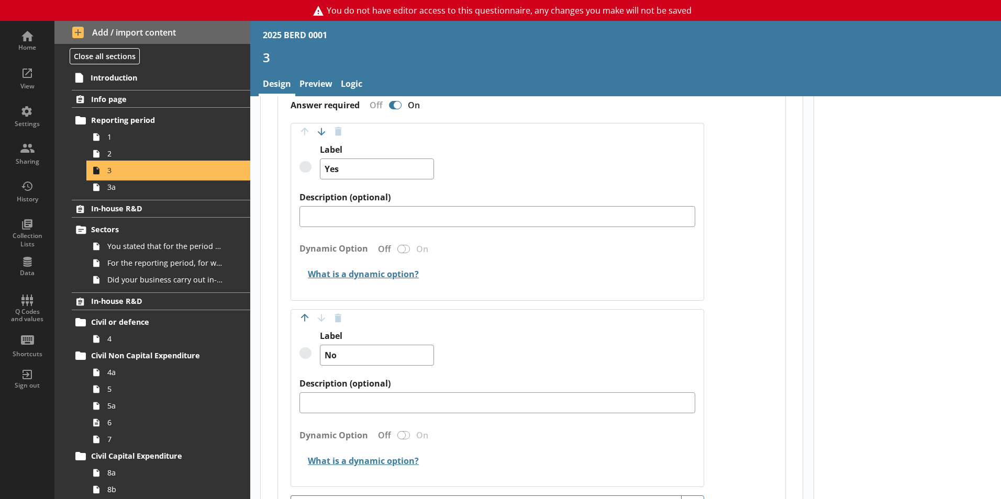
scroll to position [782, 0]
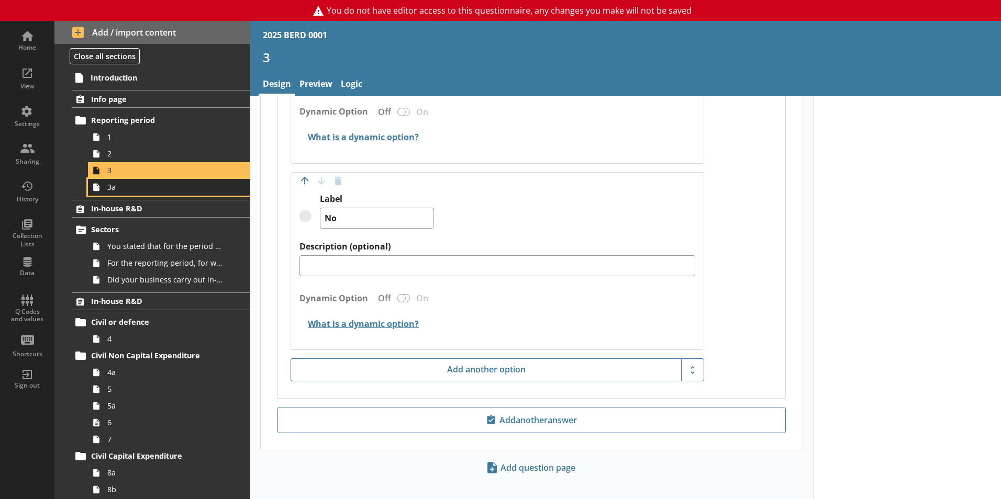
click at [112, 191] on span "3a" at bounding box center [165, 187] width 116 height 10
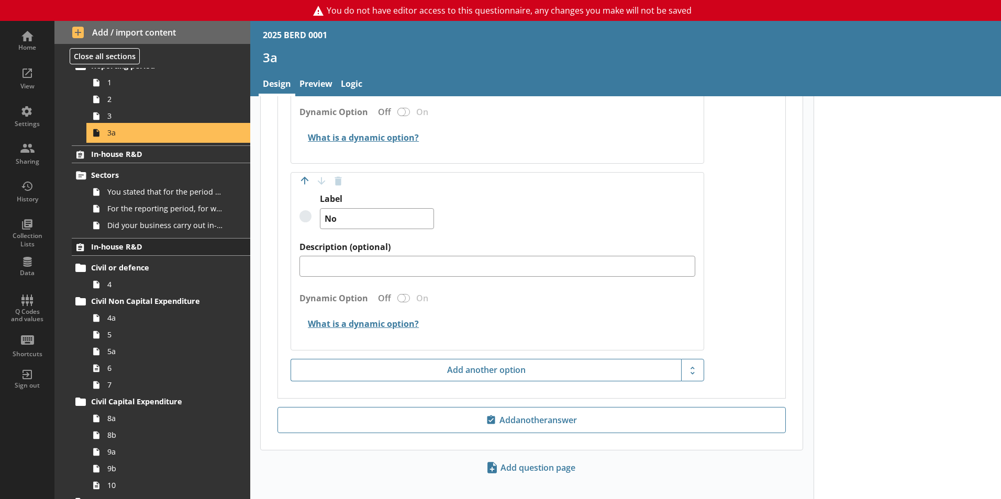
scroll to position [105, 0]
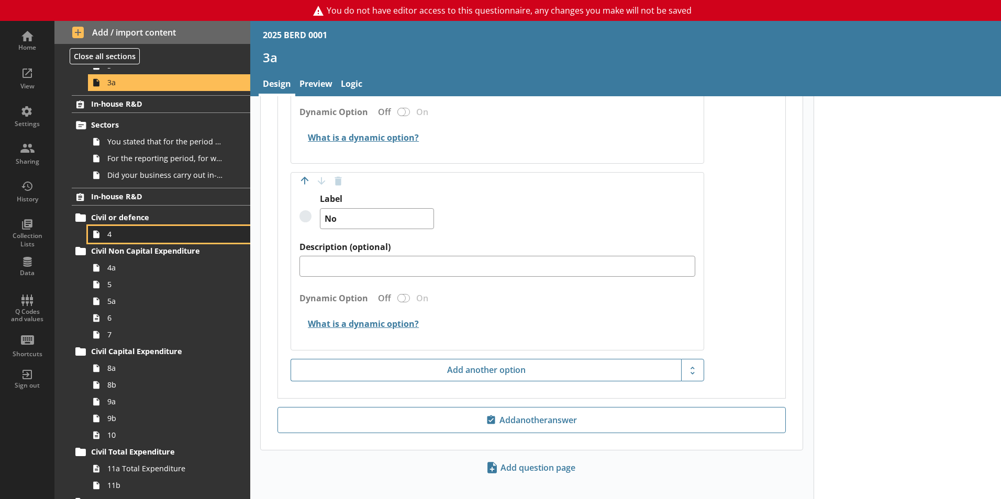
click at [107, 235] on link "4" at bounding box center [169, 234] width 162 height 17
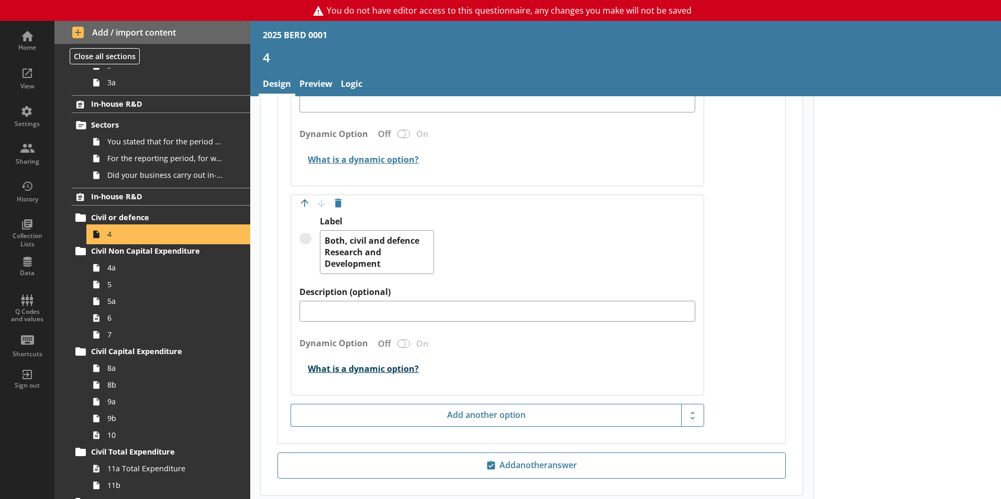
scroll to position [1079, 0]
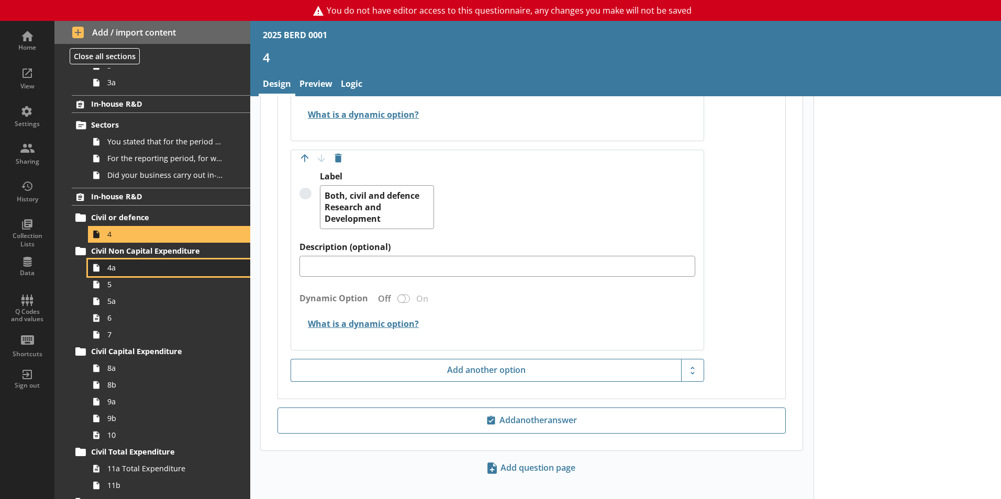
click at [117, 270] on span "4a" at bounding box center [165, 268] width 116 height 10
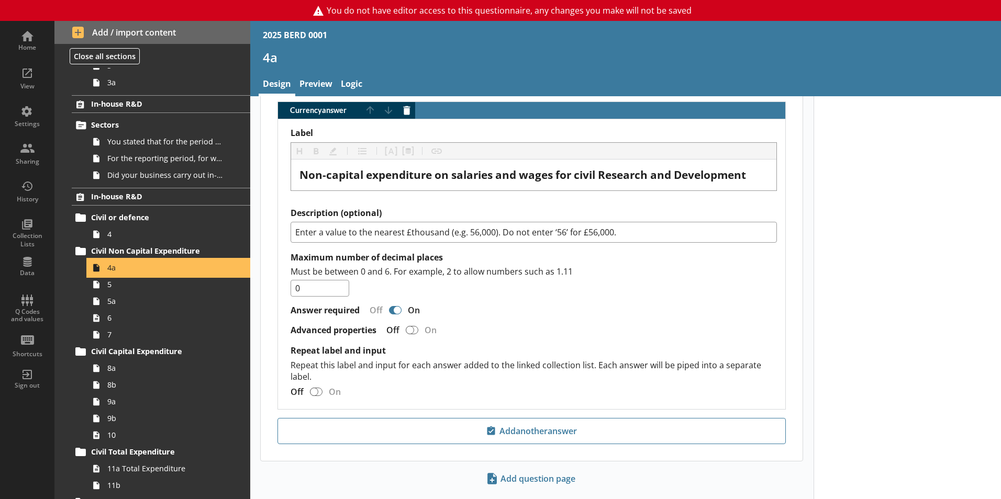
scroll to position [764, 0]
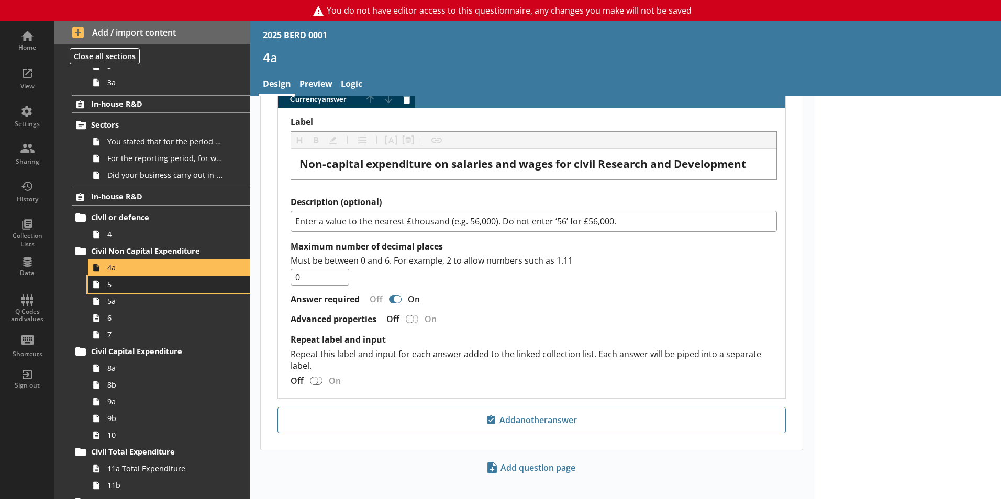
click at [112, 290] on span "5" at bounding box center [165, 285] width 116 height 10
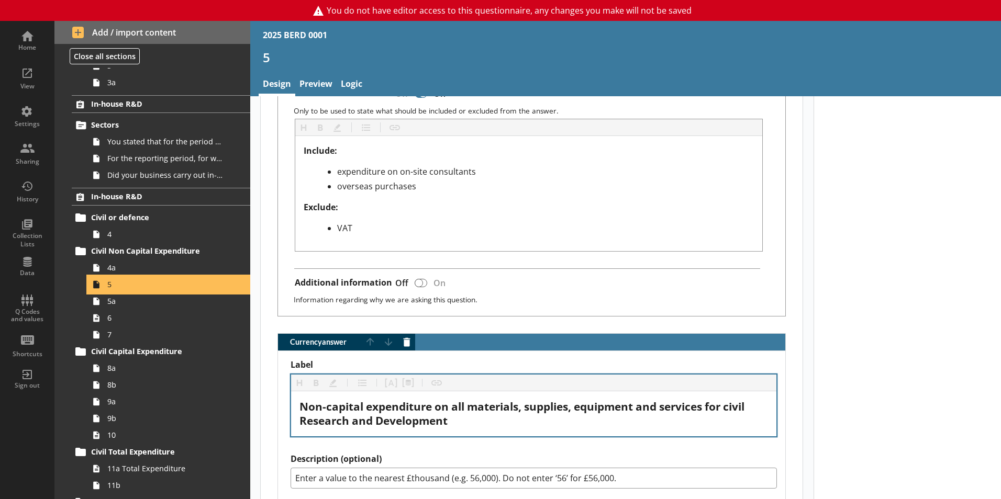
scroll to position [681, 0]
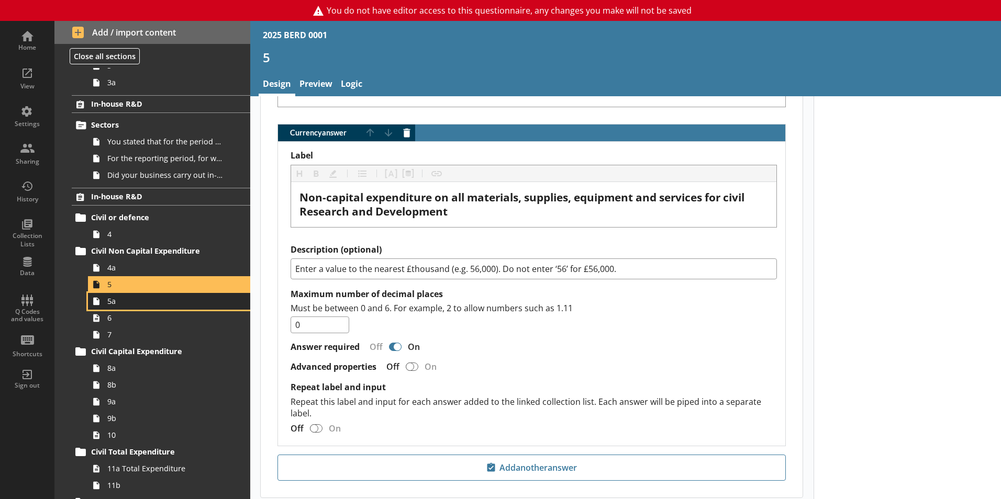
click at [114, 305] on span "5a" at bounding box center [165, 301] width 116 height 10
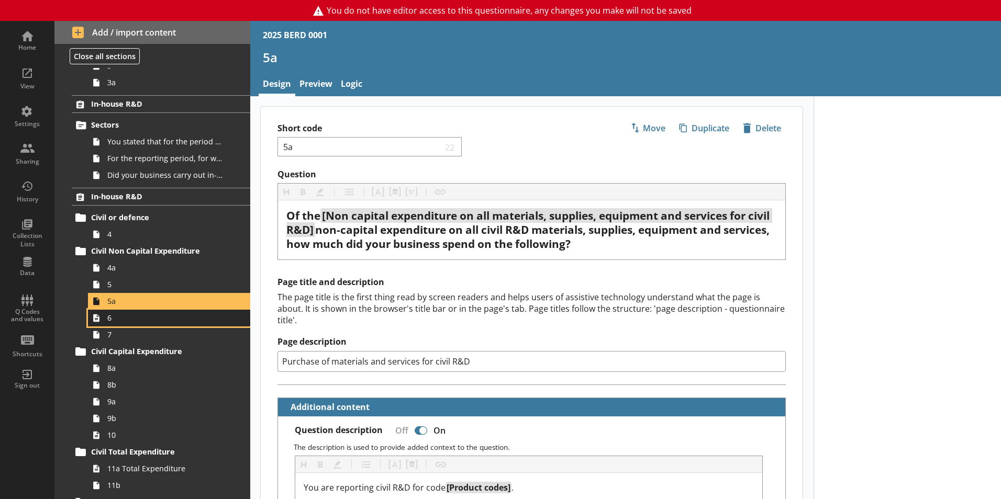
click at [108, 321] on span "6" at bounding box center [165, 318] width 116 height 10
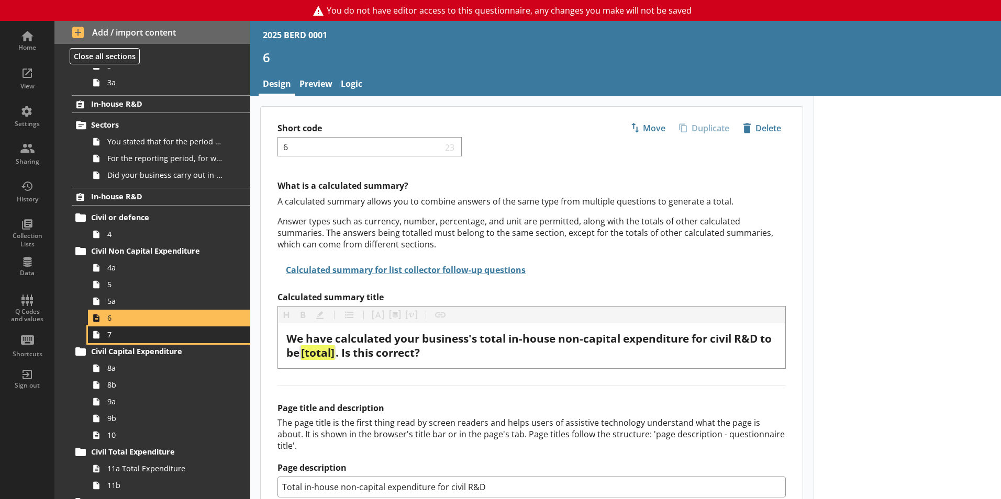
click at [111, 337] on span "7" at bounding box center [165, 335] width 116 height 10
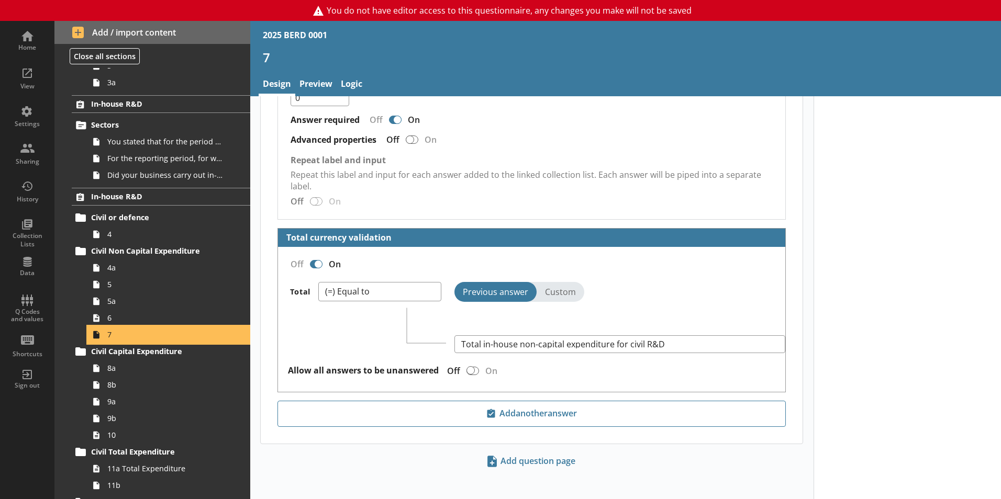
scroll to position [1488, 0]
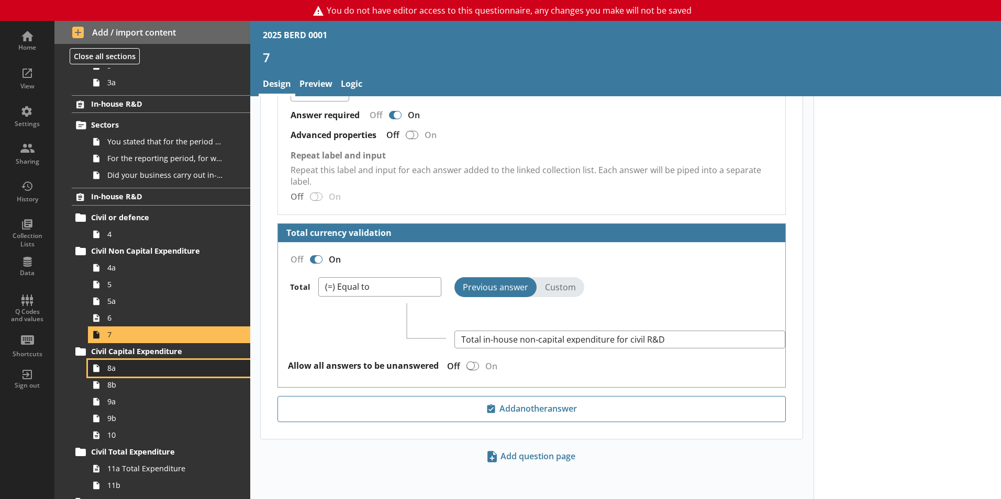
click at [131, 372] on span "8a" at bounding box center [165, 368] width 116 height 10
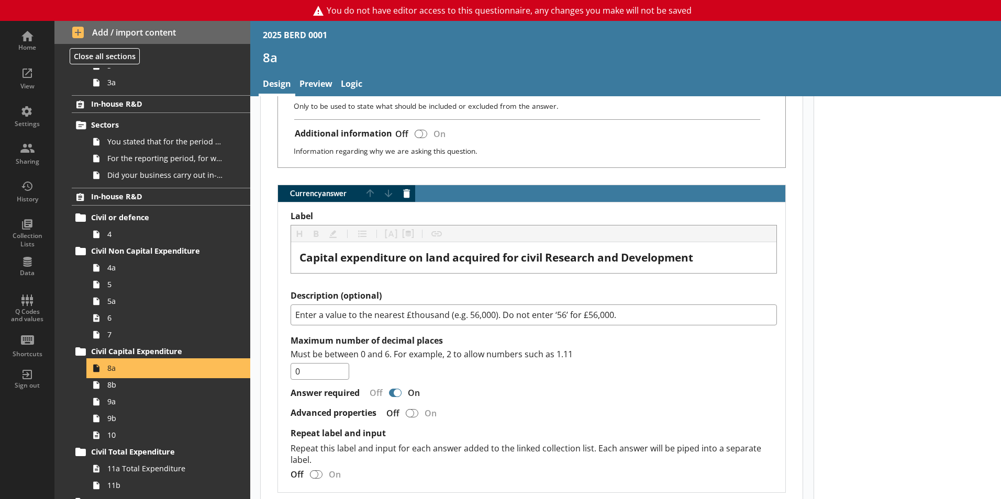
scroll to position [732, 0]
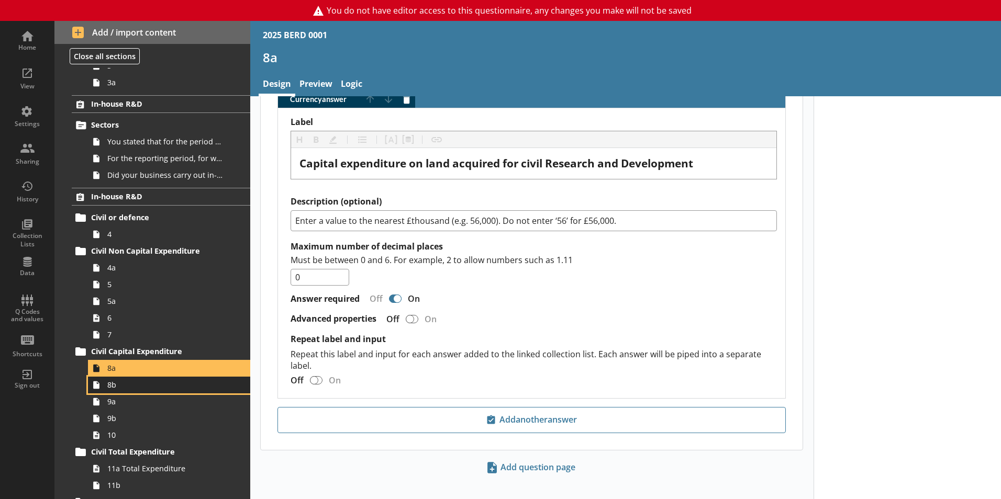
click at [118, 388] on span "8b" at bounding box center [165, 385] width 116 height 10
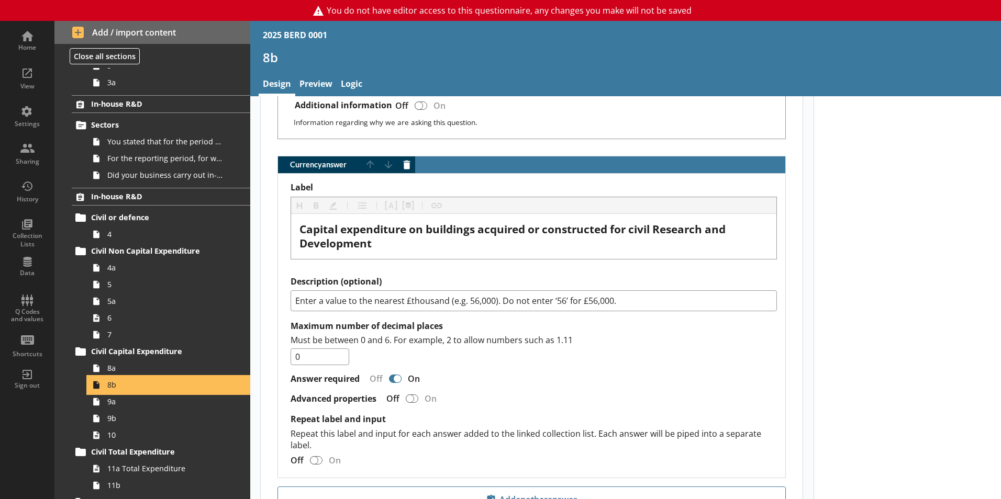
scroll to position [716, 0]
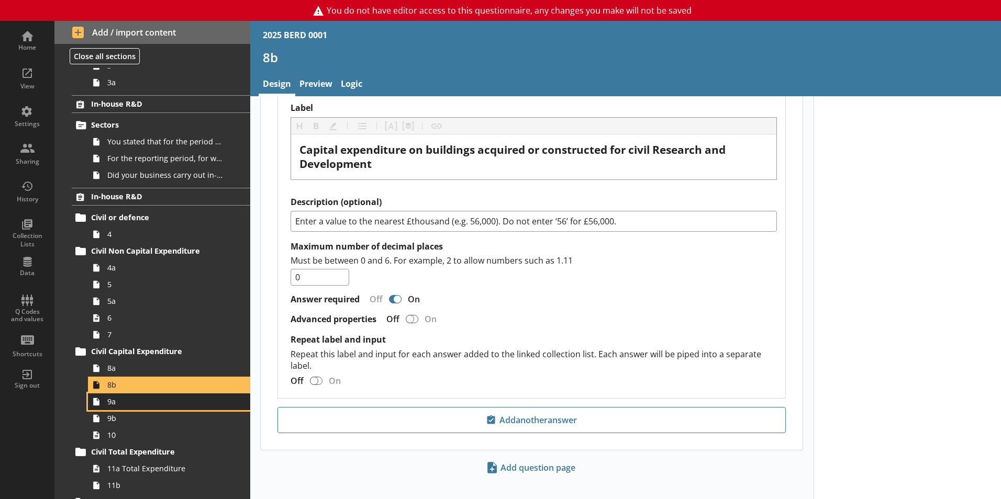
click at [119, 405] on span "9a" at bounding box center [165, 402] width 116 height 10
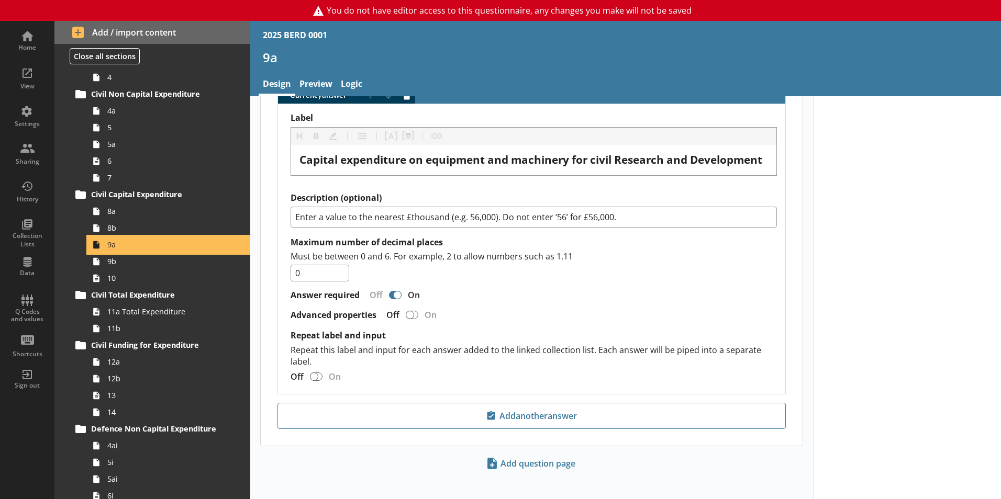
scroll to position [714, 0]
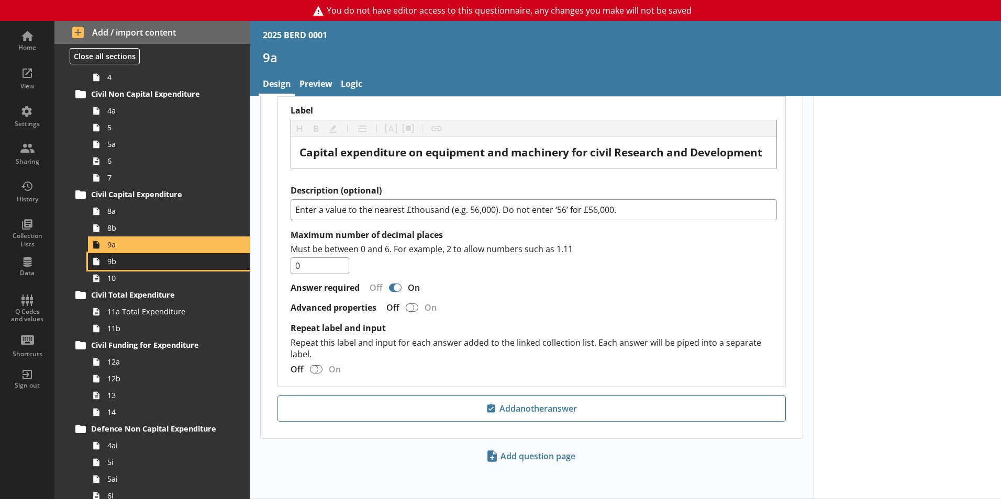
click at [121, 265] on span "9b" at bounding box center [165, 262] width 116 height 10
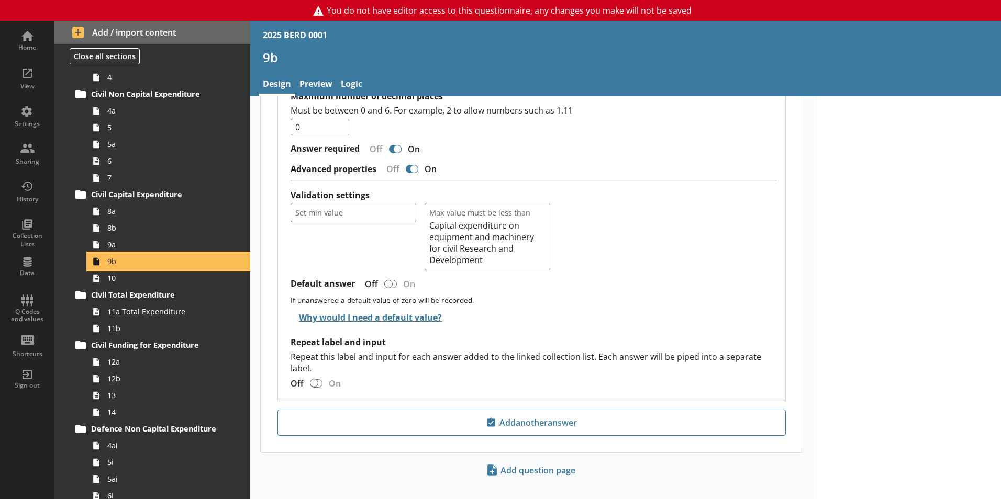
scroll to position [737, 0]
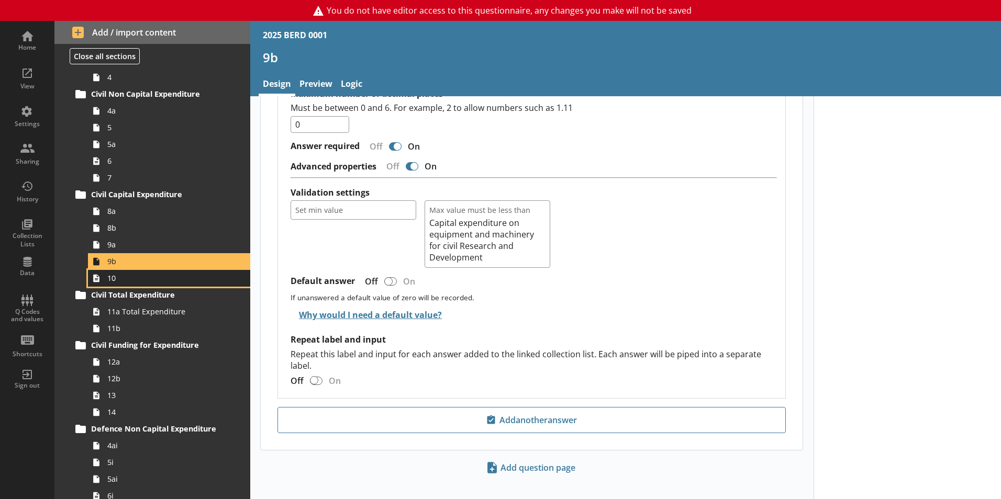
click at [112, 280] on span "10" at bounding box center [165, 278] width 116 height 10
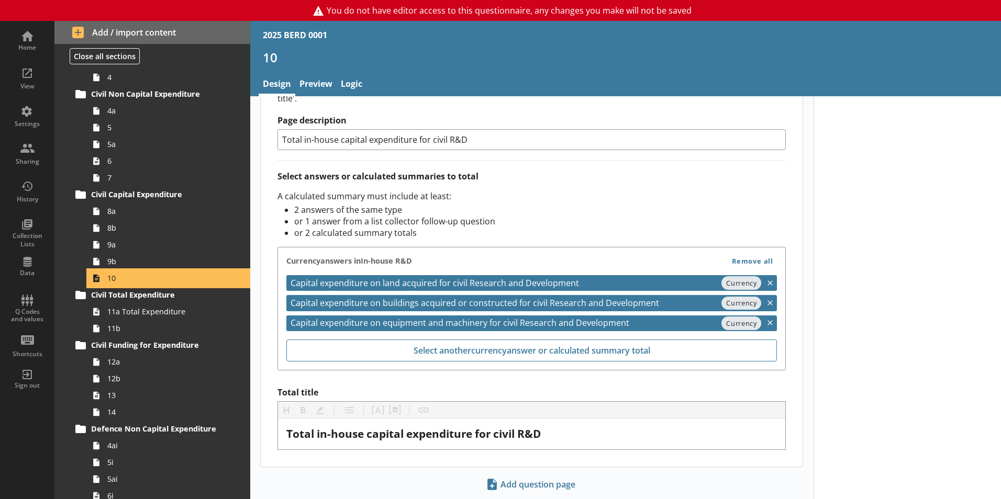
scroll to position [364, 0]
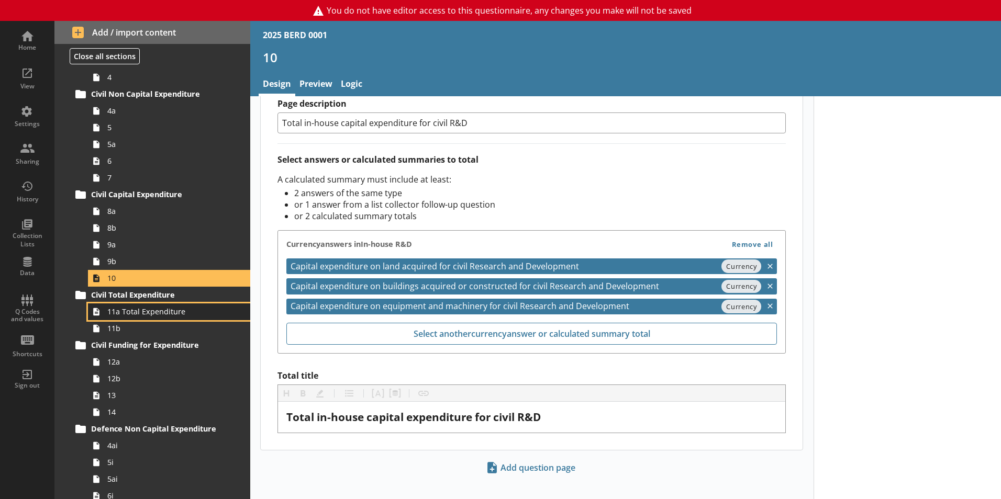
click at [114, 314] on span "11a Total Expenditure" at bounding box center [165, 312] width 116 height 10
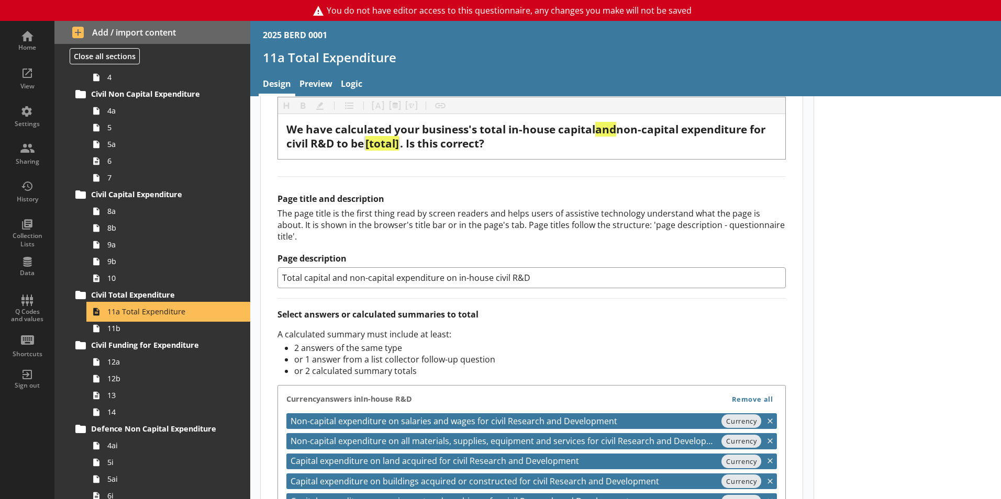
scroll to position [405, 0]
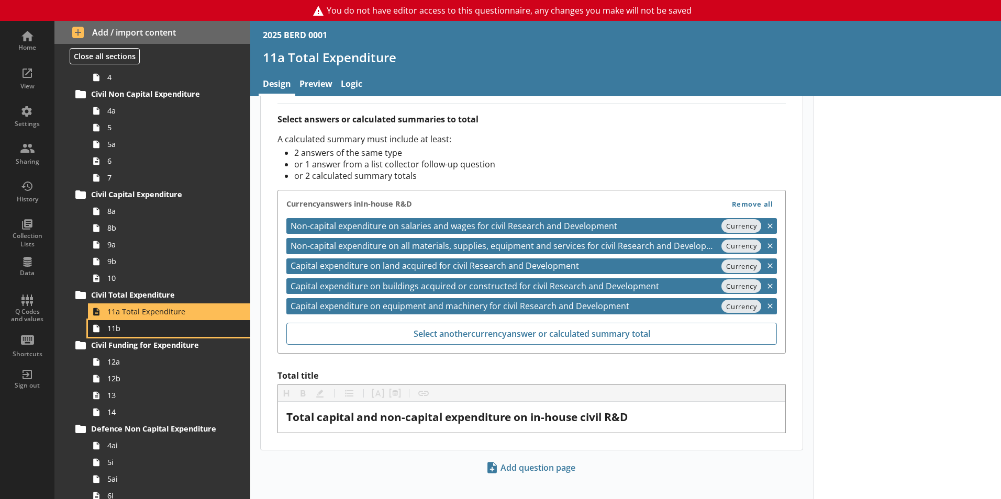
click at [115, 329] on span "11b" at bounding box center [165, 329] width 116 height 10
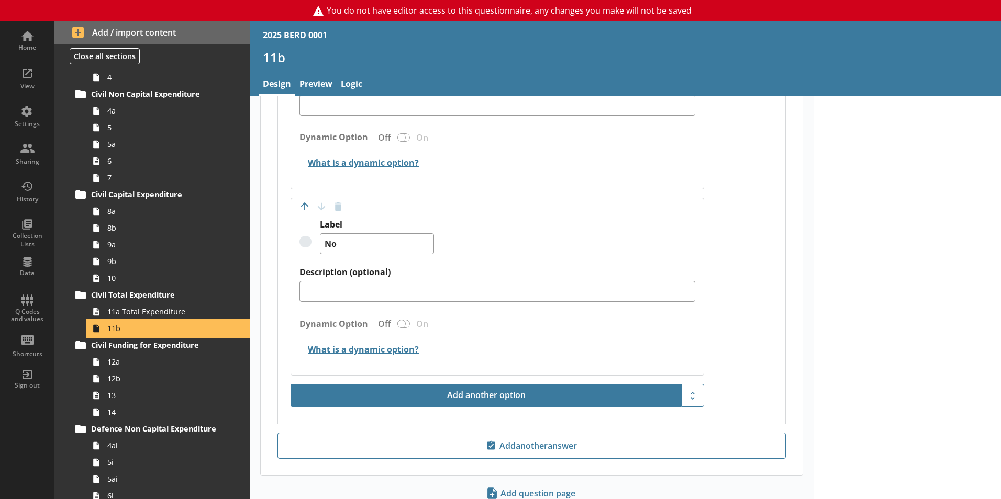
scroll to position [785, 0]
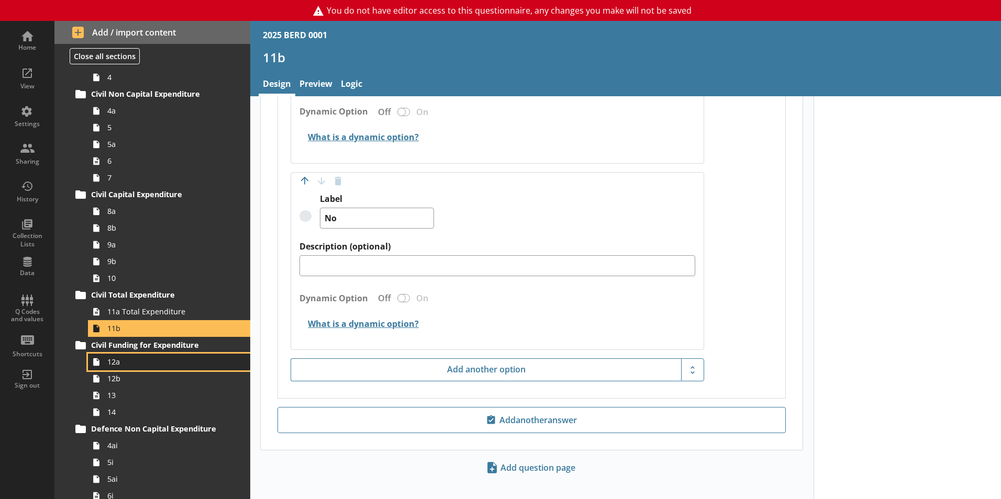
click at [117, 360] on span "12a" at bounding box center [165, 362] width 116 height 10
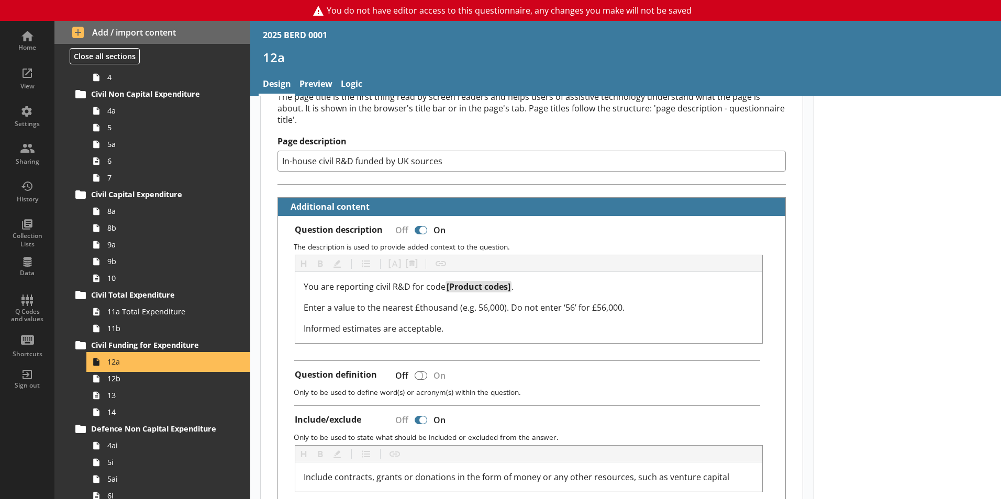
scroll to position [262, 0]
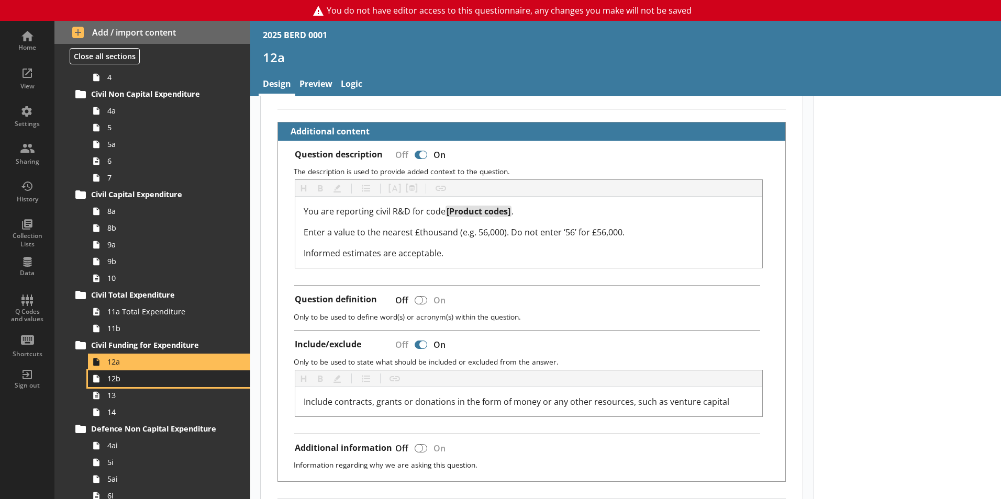
click at [124, 379] on span "12b" at bounding box center [165, 379] width 116 height 10
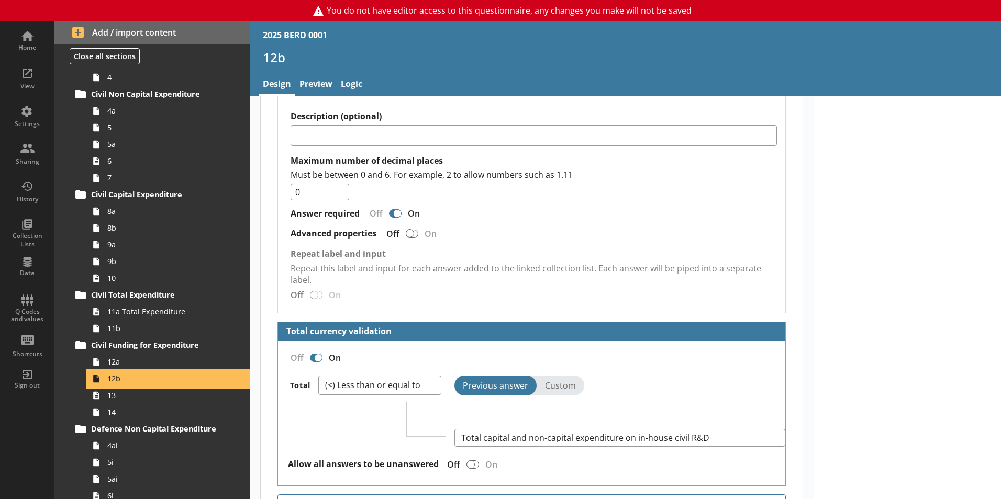
scroll to position [2758, 0]
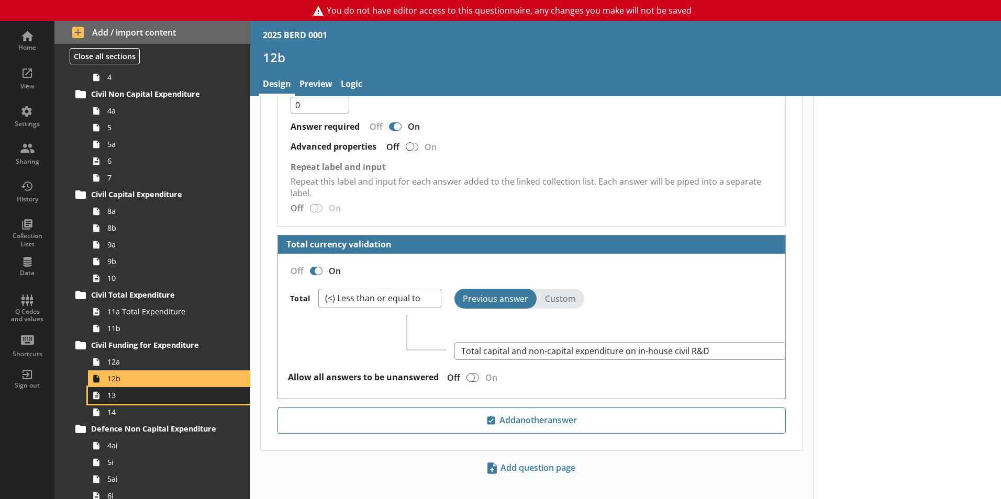
click at [113, 399] on span "13" at bounding box center [165, 396] width 116 height 10
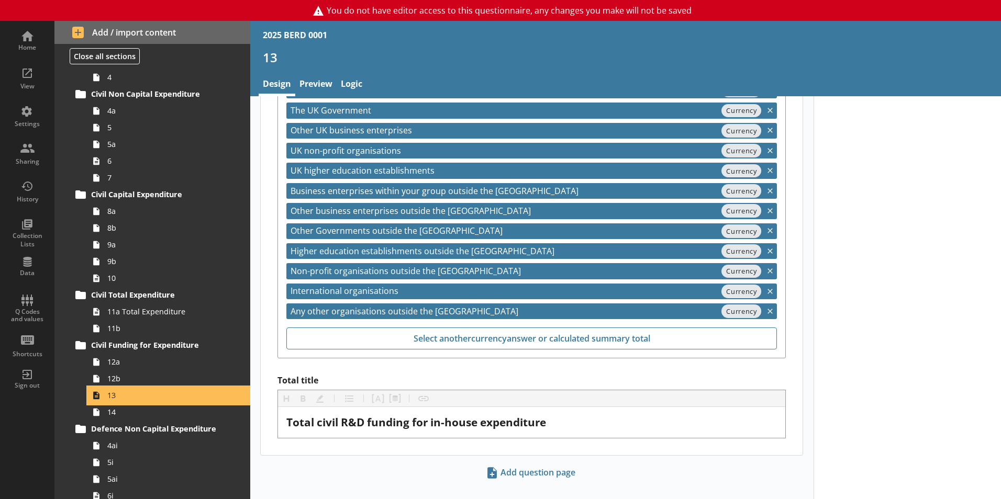
scroll to position [546, 0]
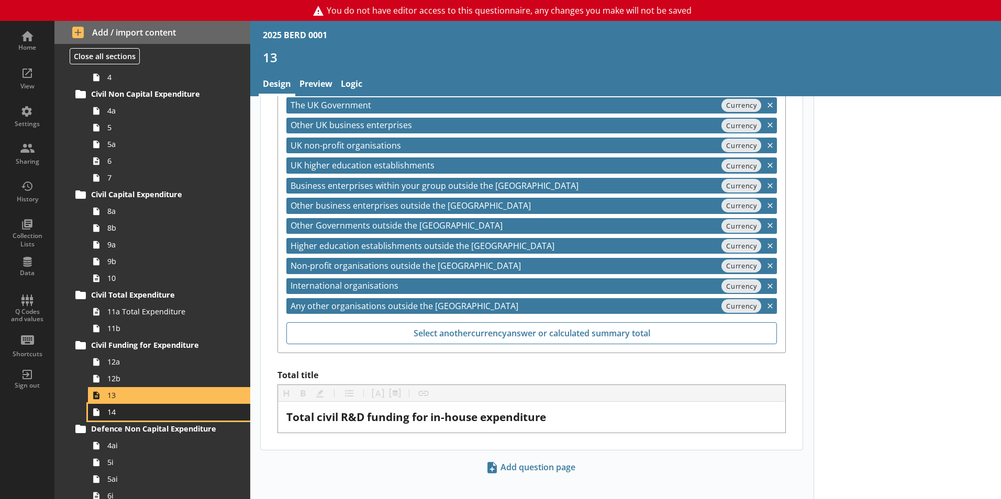
click at [121, 416] on span "14" at bounding box center [165, 412] width 116 height 10
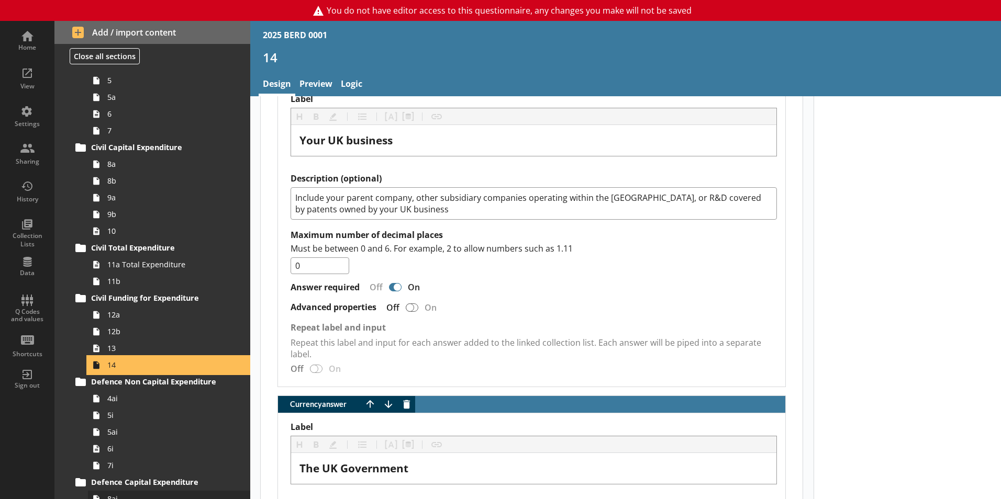
scroll to position [366, 0]
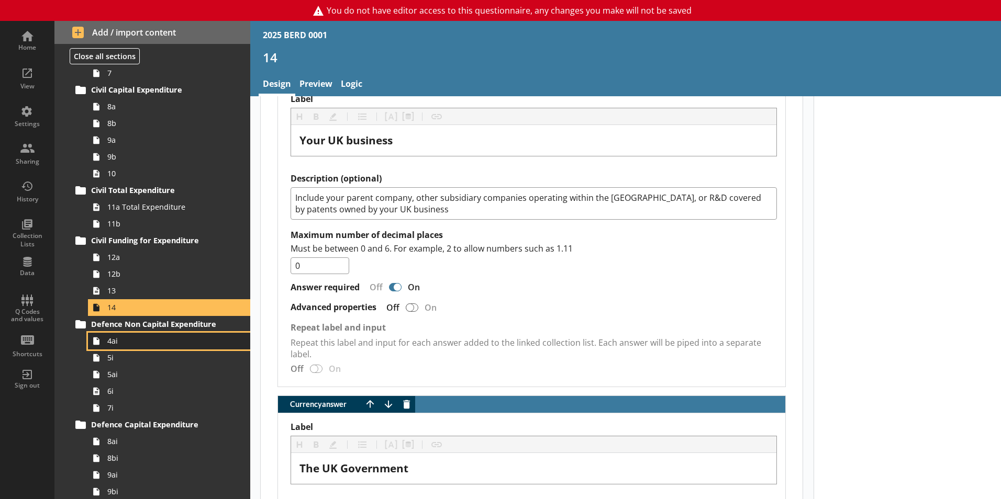
click at [126, 346] on span "4ai" at bounding box center [165, 341] width 116 height 10
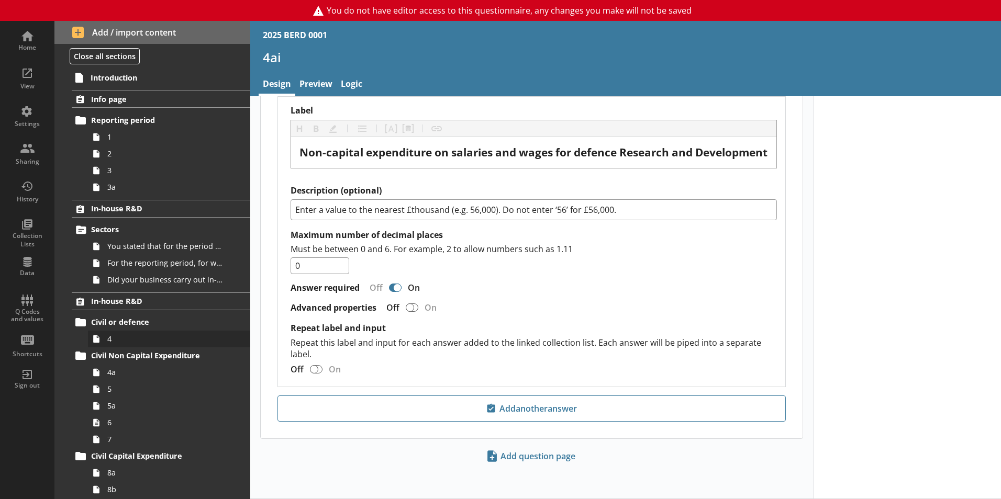
scroll to position [52, 0]
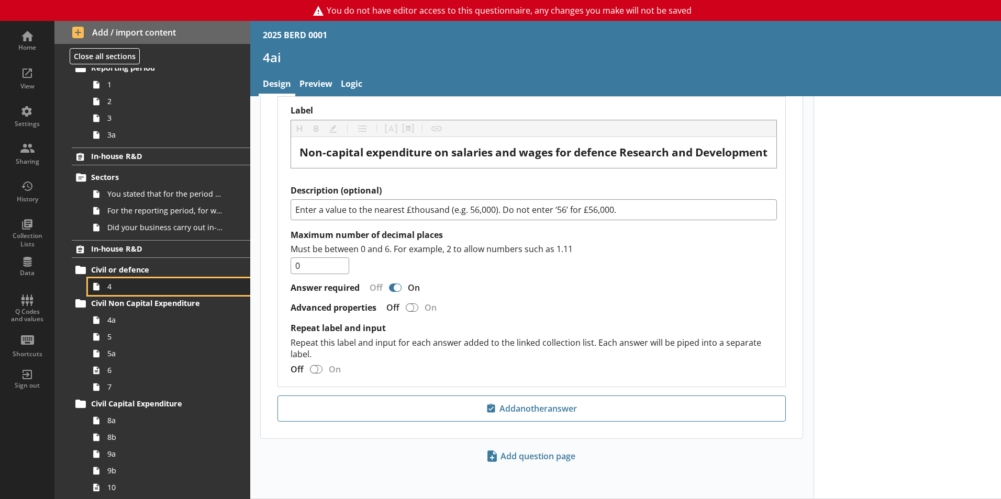
click at [114, 293] on link "4" at bounding box center [169, 287] width 162 height 17
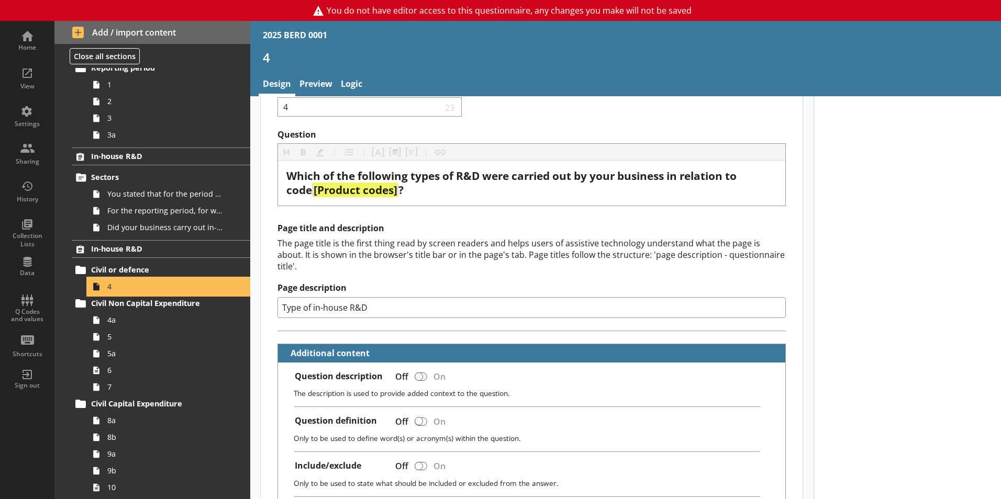
scroll to position [209, 0]
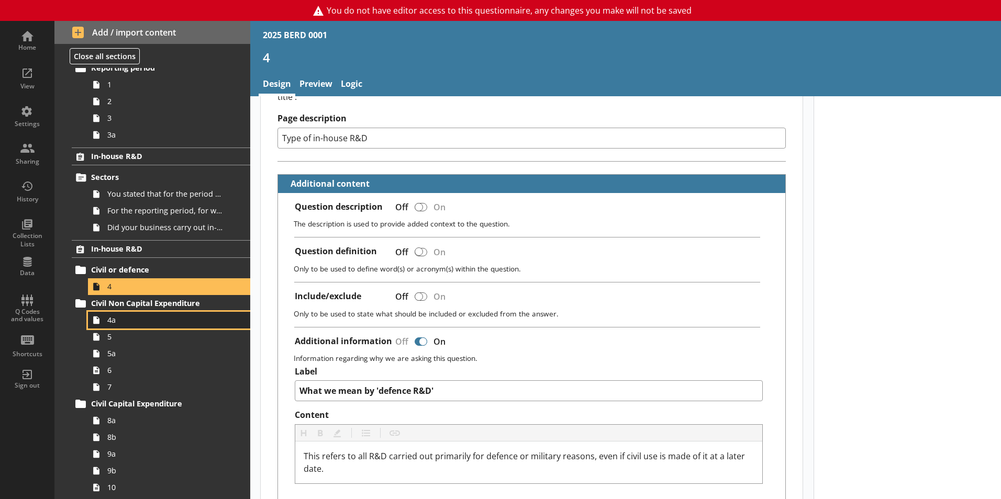
click at [115, 319] on span "4a" at bounding box center [165, 320] width 116 height 10
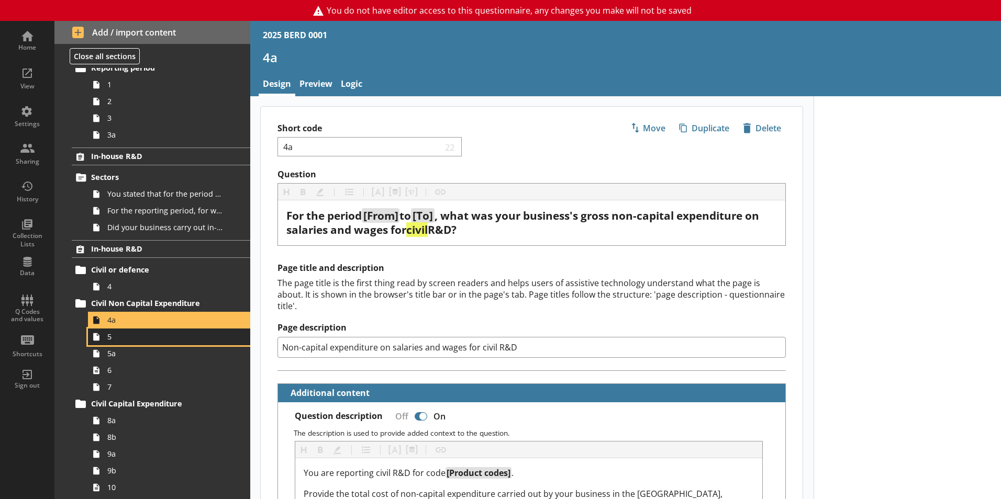
click at [113, 342] on link "5" at bounding box center [169, 337] width 162 height 17
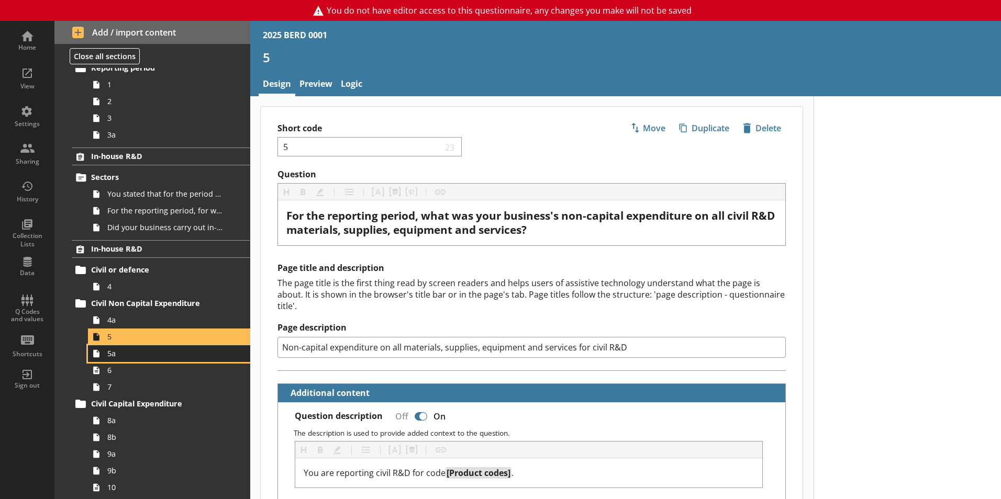
click at [111, 358] on span "5a" at bounding box center [165, 354] width 116 height 10
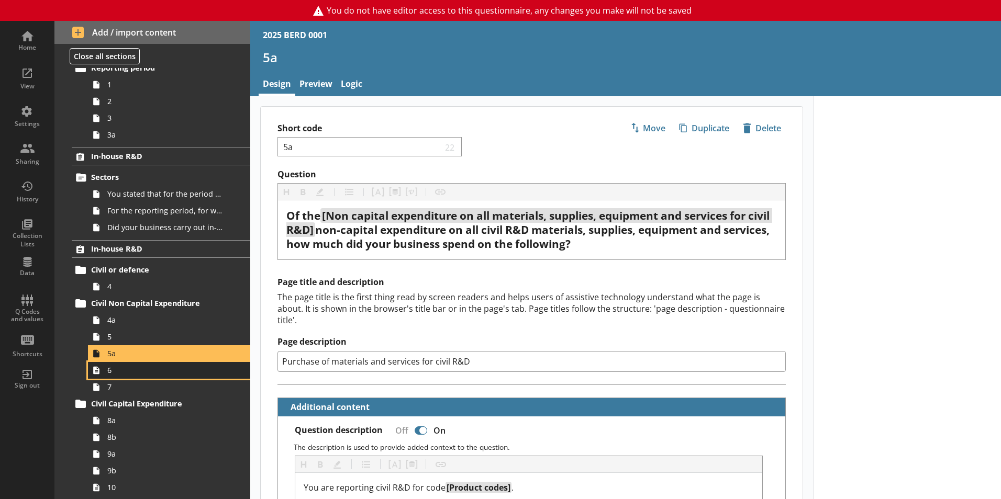
click at [113, 372] on span "6" at bounding box center [165, 370] width 116 height 10
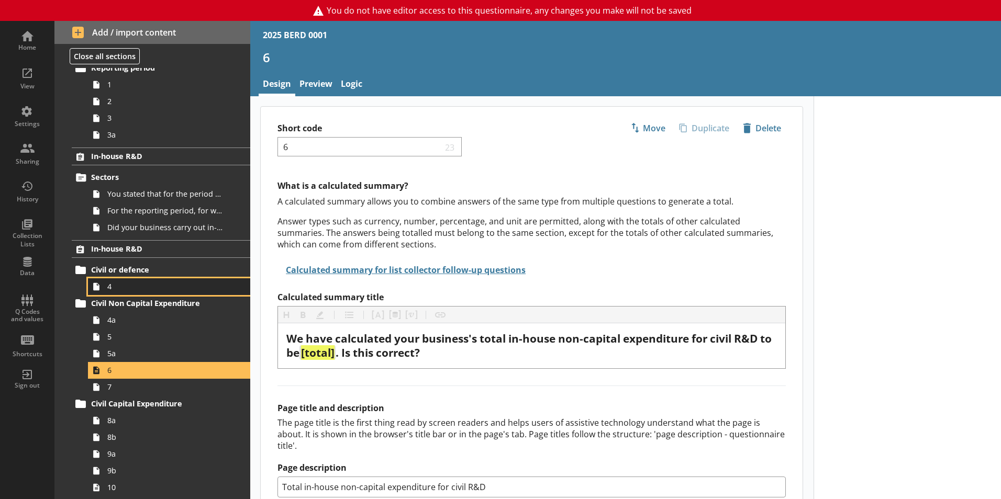
click at [123, 286] on span "4" at bounding box center [165, 287] width 116 height 10
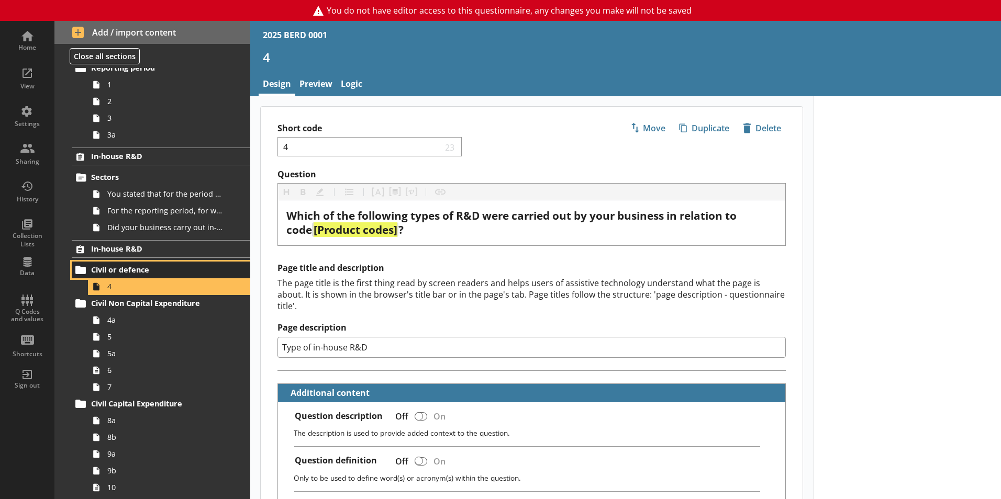
click at [128, 269] on span "Civil or defence" at bounding box center [155, 270] width 128 height 10
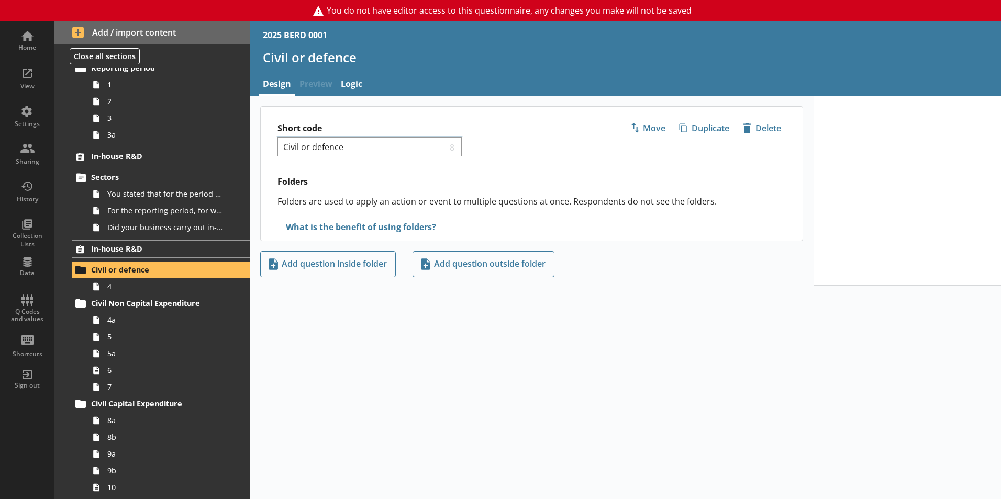
drag, startPoint x: 353, startPoint y: 153, endPoint x: 275, endPoint y: 147, distance: 78.7
click at [270, 153] on div "Short code Civil or defence 8 Move icon-copy Duplicate icon-delete Created with…" at bounding box center [532, 138] width 542 height 62
drag, startPoint x: 347, startPoint y: 145, endPoint x: 265, endPoint y: 145, distance: 81.7
click at [265, 145] on div "Short code Civil or defence 8 Move icon-copy Duplicate icon-delete Created with…" at bounding box center [532, 138] width 542 height 62
click at [111, 289] on span "4" at bounding box center [165, 287] width 116 height 10
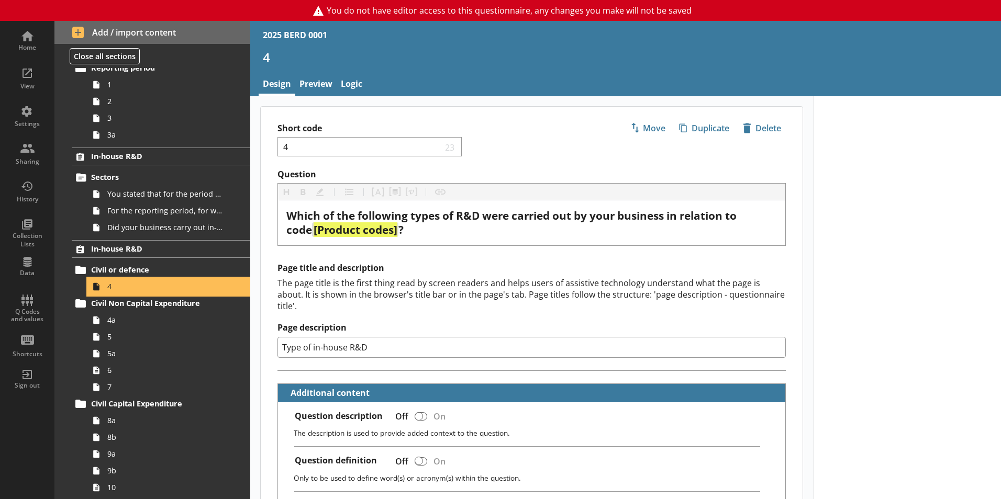
click at [111, 289] on span "4" at bounding box center [165, 287] width 116 height 10
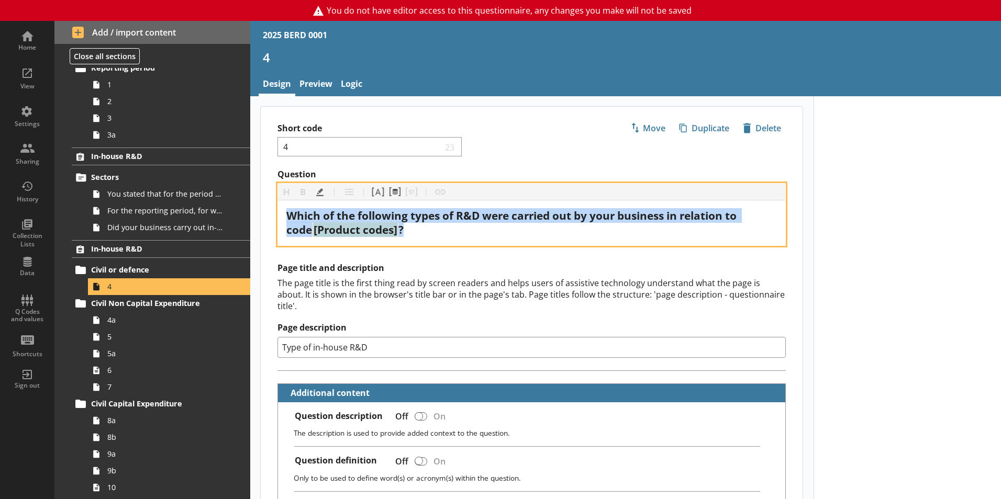
drag, startPoint x: 393, startPoint y: 233, endPoint x: 293, endPoint y: 221, distance: 100.7
click at [271, 216] on div "Question Heading Heading Bold Bold Highlight Highlight List List Pipe answer Pi…" at bounding box center [532, 207] width 542 height 77
drag, startPoint x: 307, startPoint y: 220, endPoint x: 668, endPoint y: 237, distance: 361.1
click at [668, 237] on div "Which of the following types of R&D were carried out by your business in relati…" at bounding box center [531, 223] width 491 height 28
drag, startPoint x: 288, startPoint y: 215, endPoint x: 416, endPoint y: 236, distance: 129.9
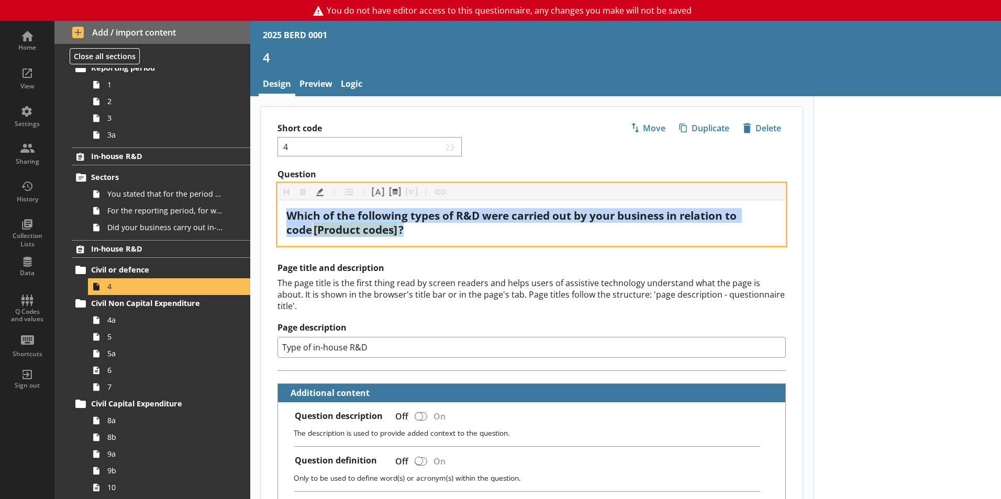
click at [416, 236] on div "Which of the following types of R&D were carried out by your business in relati…" at bounding box center [531, 223] width 491 height 28
copy div "Which of the following types of R&D were carried out by your business in relati…"
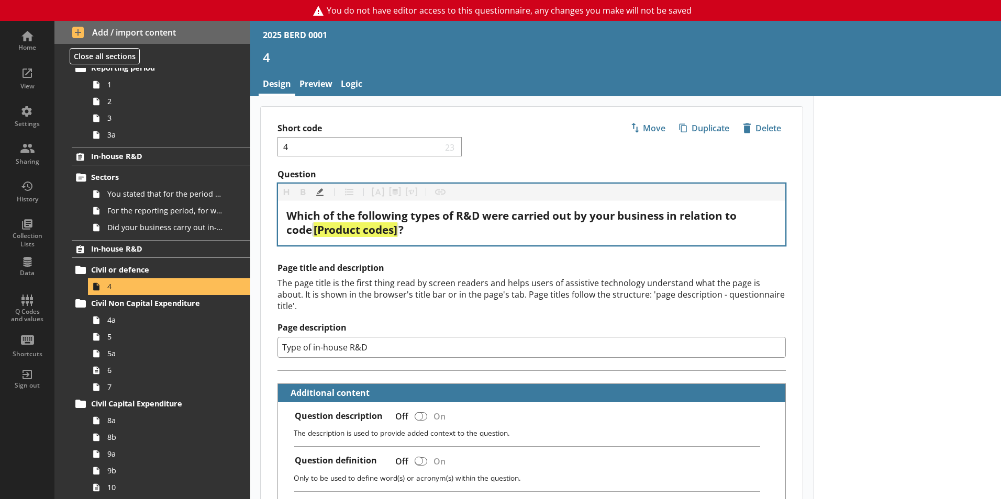
click at [397, 246] on div "Heading Heading Bold Bold Highlight Highlight List List Pipe answer Pipe answer…" at bounding box center [531, 214] width 508 height 63
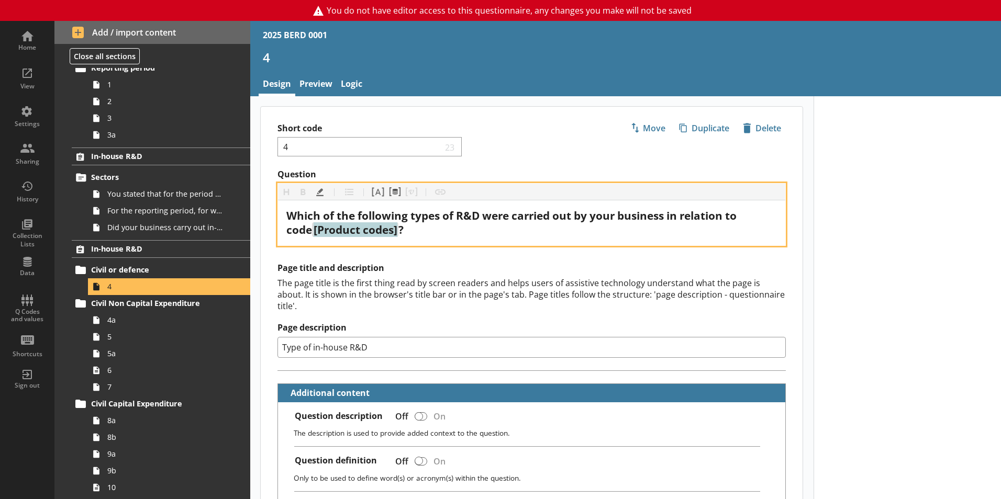
drag, startPoint x: 373, startPoint y: 230, endPoint x: 282, endPoint y: 230, distance: 90.6
click at [271, 231] on div "Question Heading Heading Bold Bold Highlight Highlight List List Pipe answer Pi…" at bounding box center [532, 207] width 542 height 77
copy span "[Product codes]"
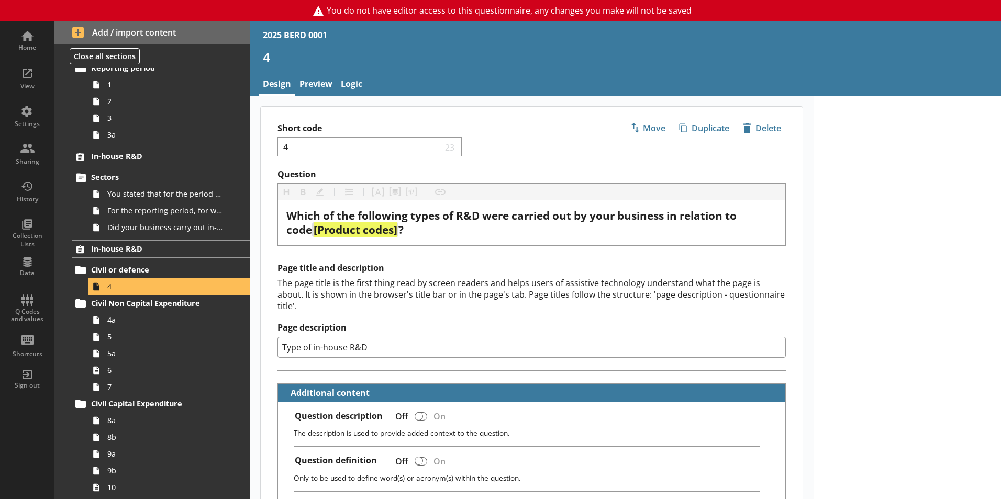
drag, startPoint x: 375, startPoint y: 336, endPoint x: 311, endPoint y: 337, distance: 64.4
click at [269, 338] on div "Page title and description The page title is the first thing read by screen rea…" at bounding box center [532, 317] width 542 height 108
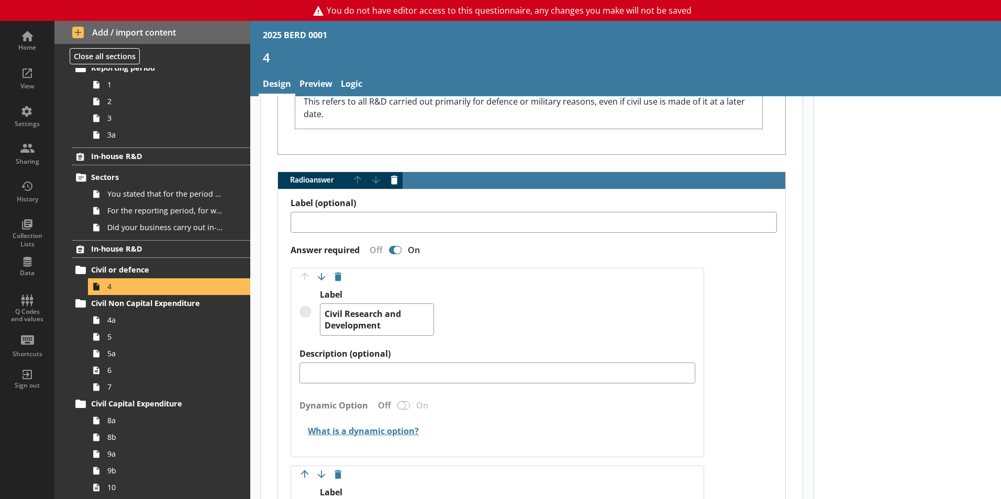
scroll to position [628, 0]
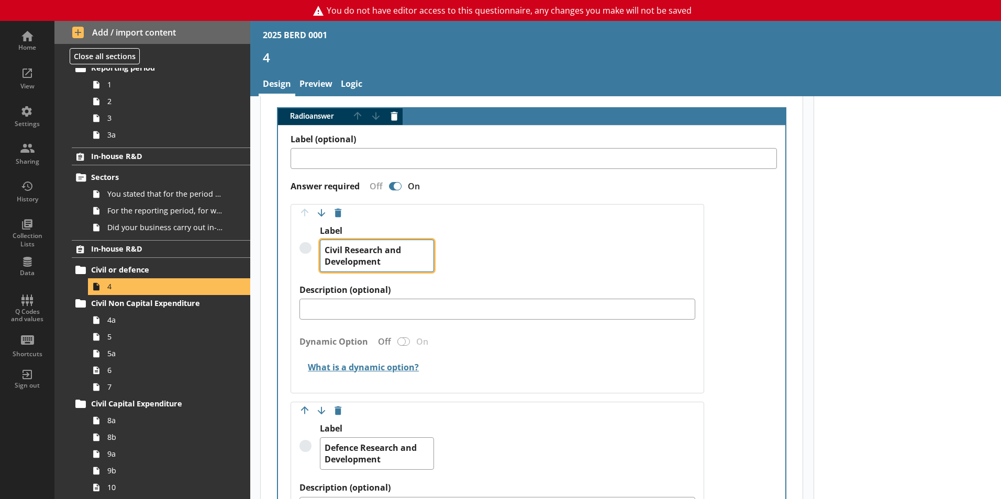
drag, startPoint x: 384, startPoint y: 254, endPoint x: 338, endPoint y: 245, distance: 47.0
click at [323, 240] on textarea "Civil Research and Development" at bounding box center [377, 256] width 114 height 32
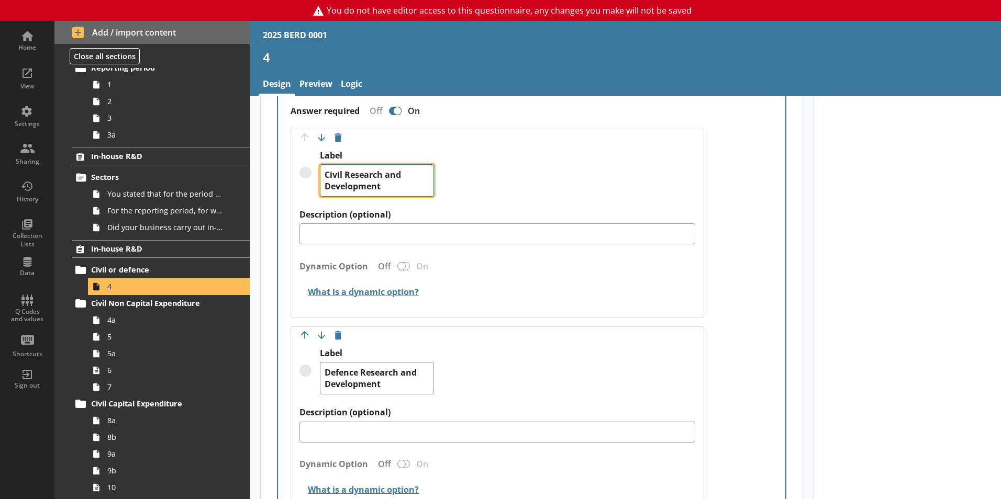
scroll to position [785, 0]
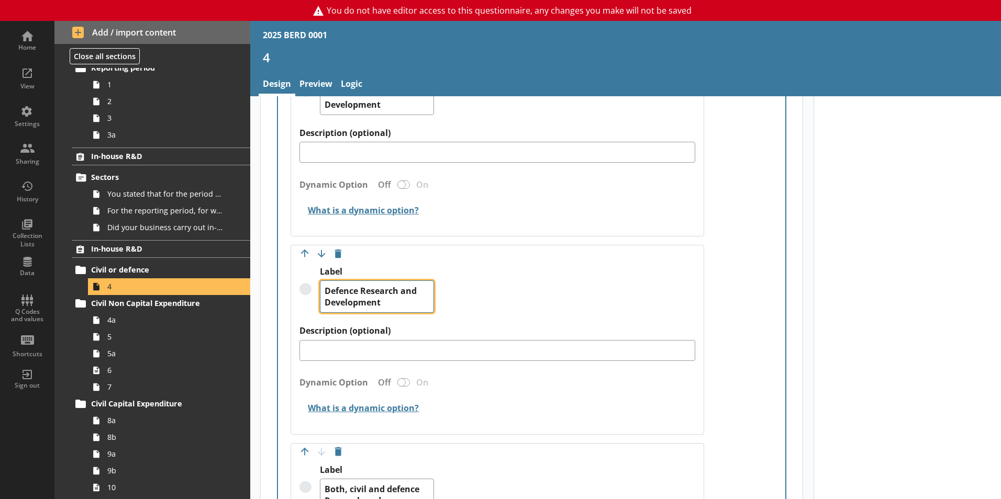
drag, startPoint x: 388, startPoint y: 293, endPoint x: 328, endPoint y: 280, distance: 62.2
click at [312, 276] on div "Label Defence Research and Development" at bounding box center [497, 295] width 396 height 59
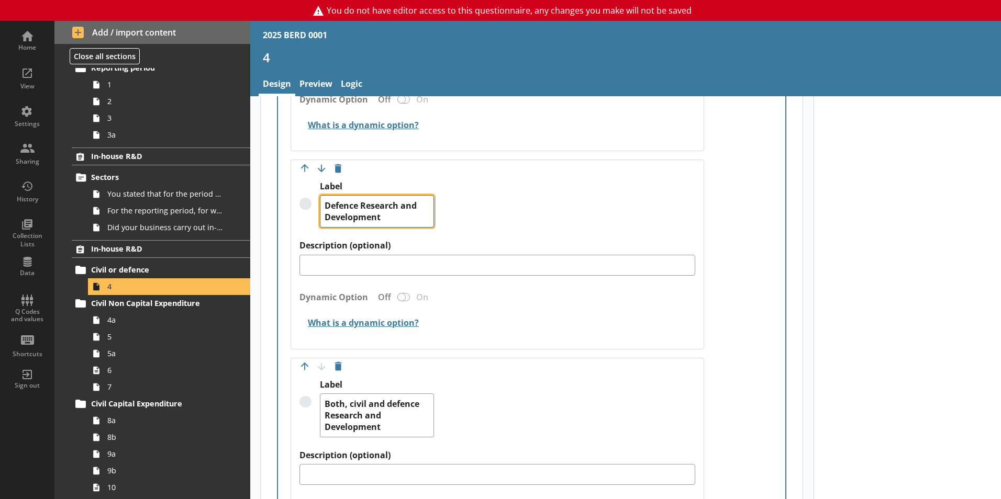
scroll to position [995, 0]
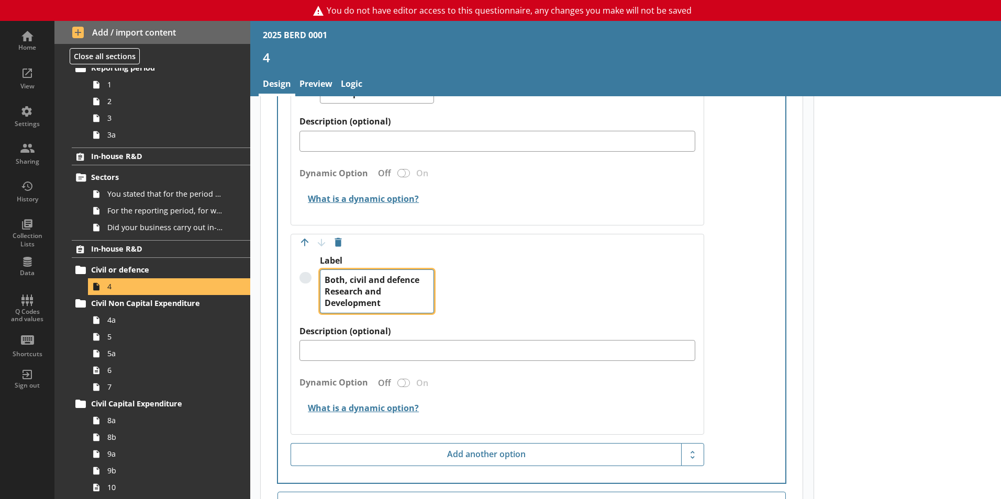
drag, startPoint x: 396, startPoint y: 296, endPoint x: 336, endPoint y: 280, distance: 62.5
click at [315, 265] on div "Label Both, civil and defence Research and Development" at bounding box center [497, 290] width 396 height 71
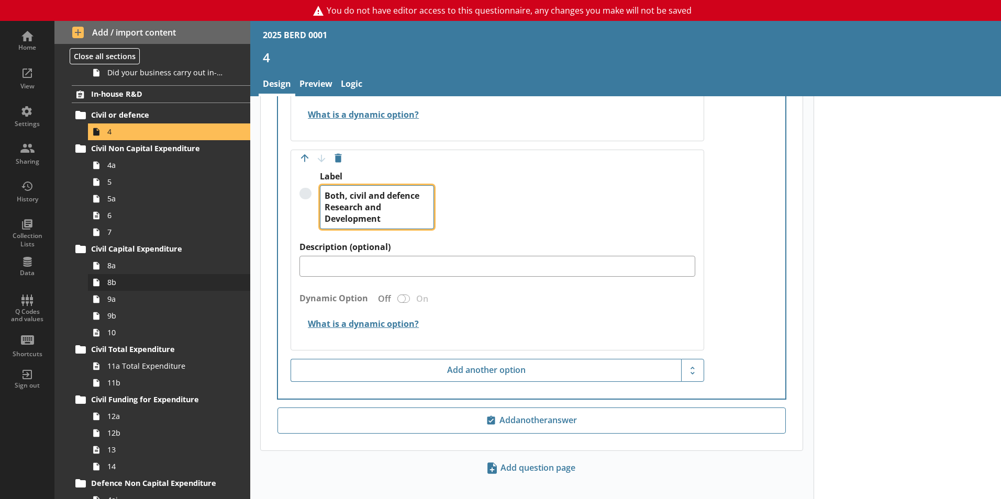
scroll to position [157, 0]
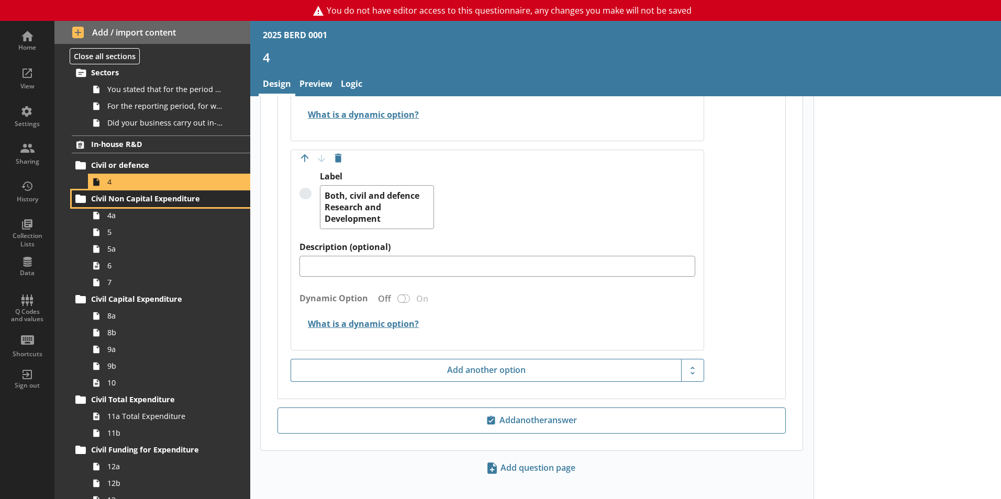
click at [118, 198] on span "Civil Non Capital Expenditure" at bounding box center [155, 199] width 128 height 10
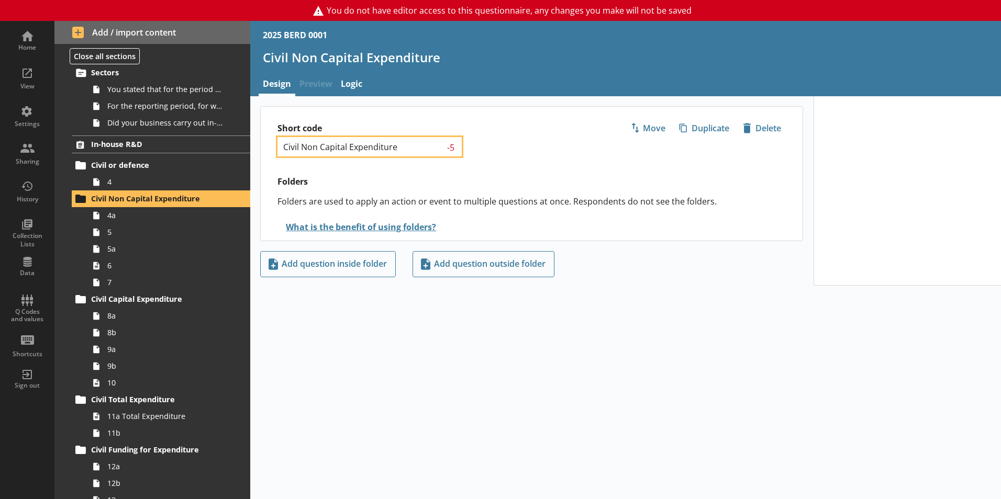
drag, startPoint x: 409, startPoint y: 148, endPoint x: 323, endPoint y: 145, distance: 86.4
click at [190, 135] on div "Home View Settings Sharing History Collection Lists Data Q Codes and values Sho…" at bounding box center [500, 260] width 1001 height 479
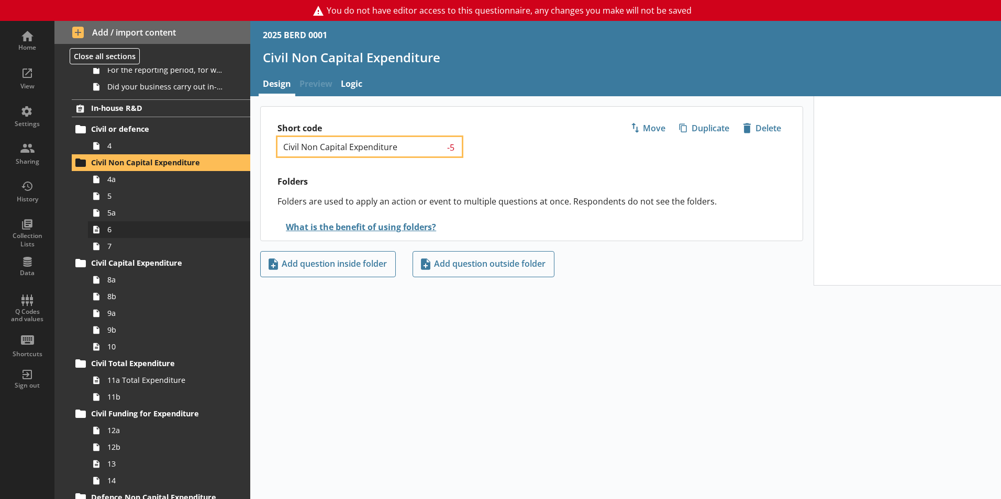
scroll to position [209, 0]
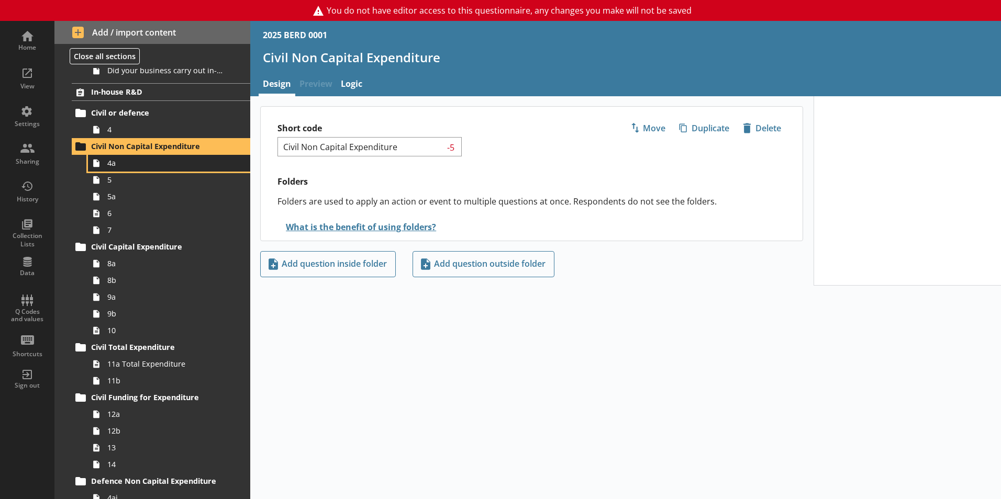
click at [112, 168] on span "4a" at bounding box center [165, 163] width 116 height 10
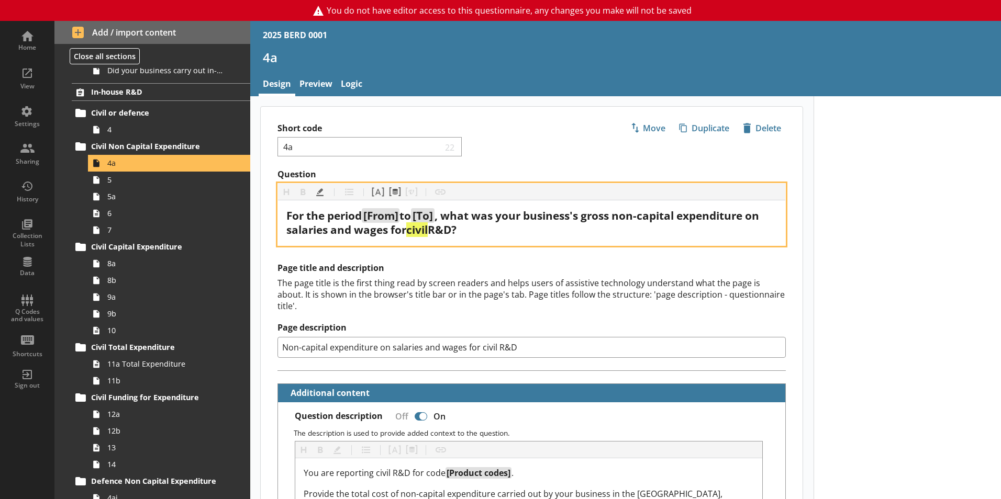
drag, startPoint x: 504, startPoint y: 233, endPoint x: 287, endPoint y: 215, distance: 218.0
click at [287, 215] on div "For the period [From] to [To] , what was your business's gross non-capital expe…" at bounding box center [531, 223] width 491 height 28
copy div "For the period [From] to [To] , what was your business's gross non-capital expe…"
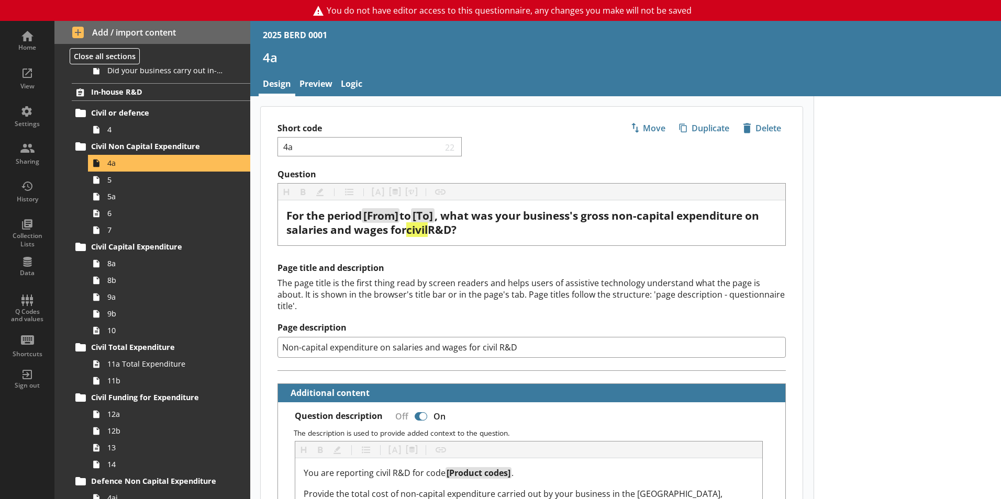
click at [529, 337] on input "Non-capital expenditure on salaries and wages for civil R&D" at bounding box center [531, 347] width 508 height 21
drag, startPoint x: 529, startPoint y: 334, endPoint x: 330, endPoint y: 328, distance: 199.0
click at [296, 337] on input "Non-capital expenditure on salaries and wages for civil R&D" at bounding box center [531, 347] width 508 height 21
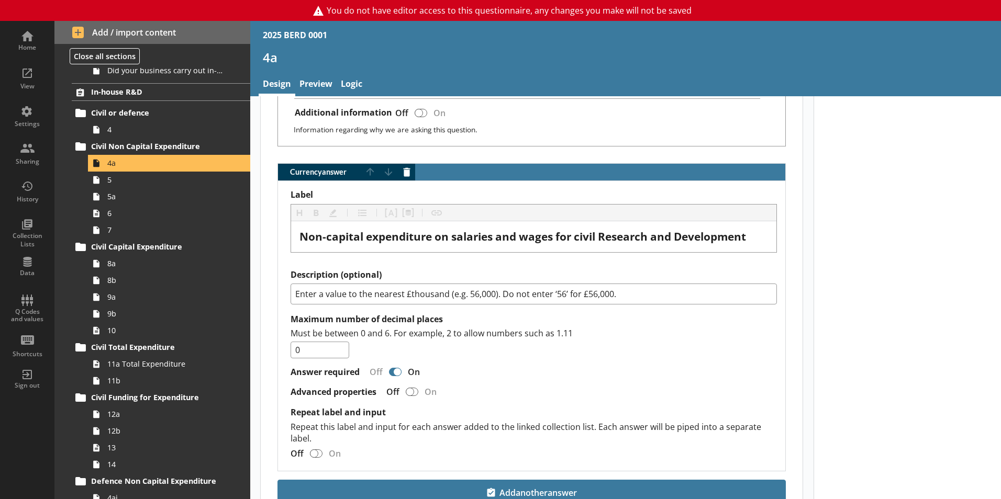
scroll to position [764, 0]
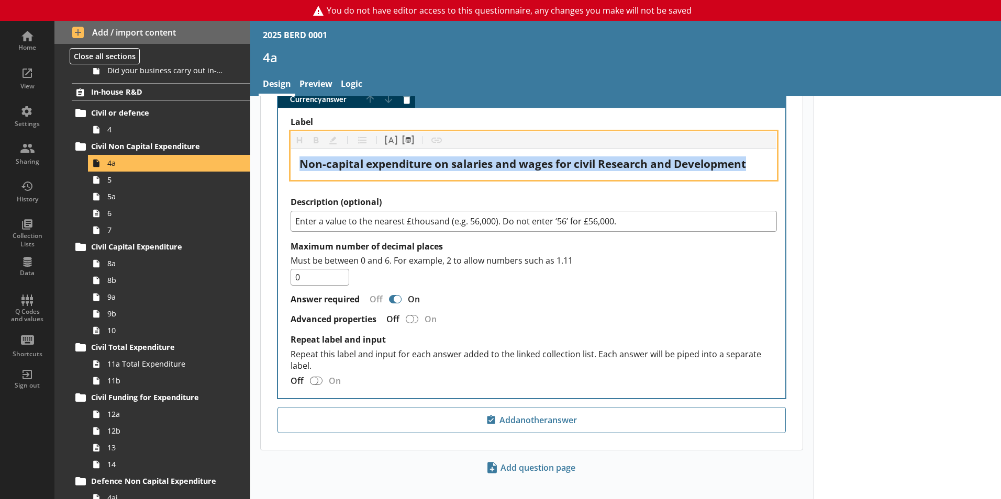
drag, startPoint x: 758, startPoint y: 155, endPoint x: 281, endPoint y: 166, distance: 477.1
click at [281, 166] on div "Label Heading Heading Bold Bold Highlight Highlight List List Pipe answer Pipe …" at bounding box center [531, 253] width 507 height 290
copy span "Non-capital expenditure on salaries and wages for civil Research and Development"
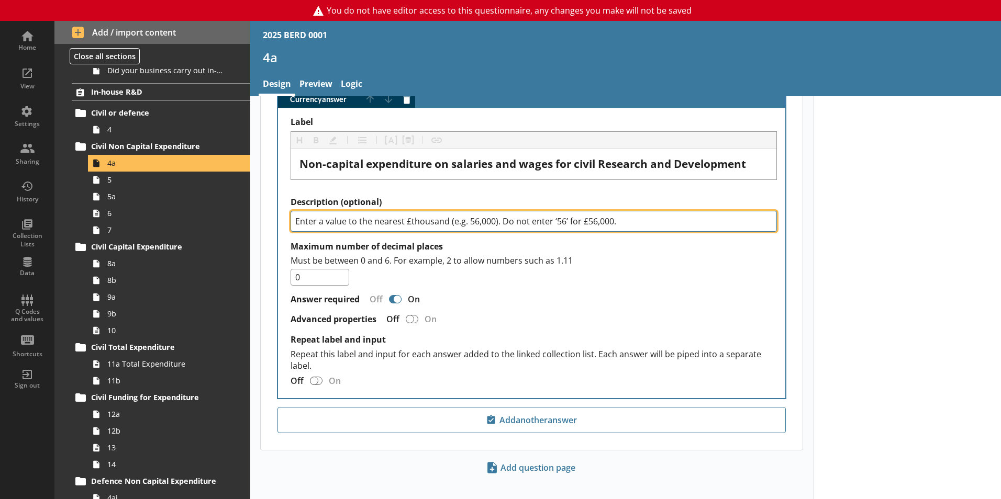
drag, startPoint x: 623, startPoint y: 213, endPoint x: 243, endPoint y: 203, distance: 380.2
click at [243, 203] on div "Home View Settings Sharing History Collection Lists Data Q Codes and values Sho…" at bounding box center [500, 260] width 1001 height 479
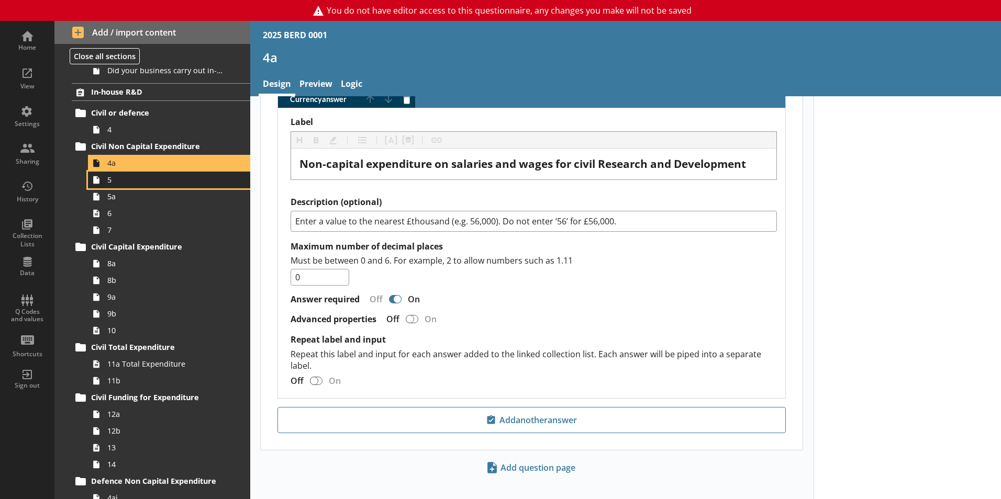
click at [103, 185] on icon at bounding box center [96, 180] width 17 height 17
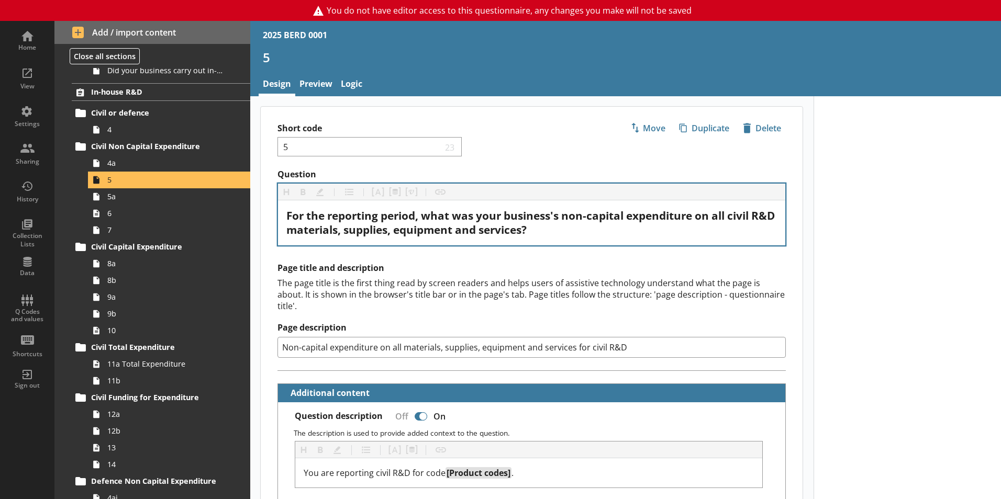
click at [571, 239] on div "For the reporting period, what was your business's non-capital expenditure on a…" at bounding box center [531, 223] width 507 height 45
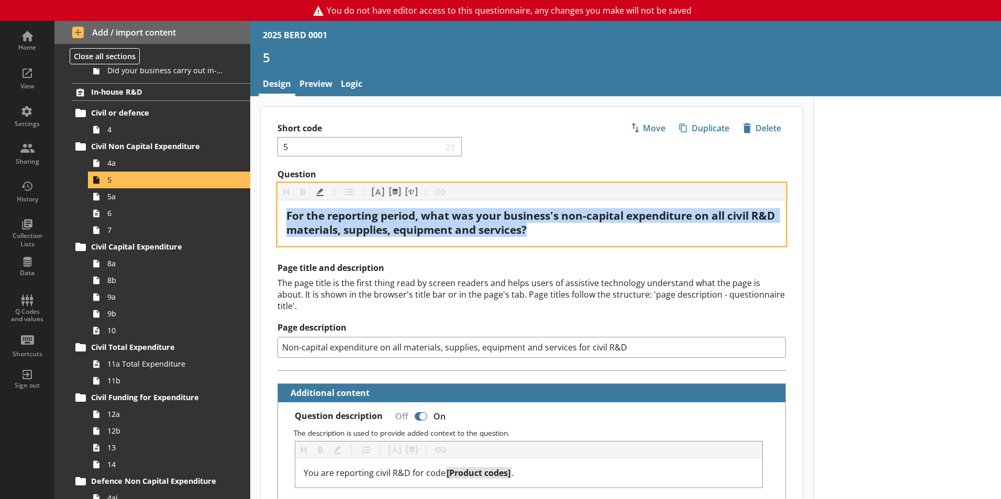
drag, startPoint x: 564, startPoint y: 234, endPoint x: 273, endPoint y: 220, distance: 291.4
click at [272, 220] on div "Question Heading Heading Bold Bold Highlight Highlight List List Pipe answer Pi…" at bounding box center [532, 207] width 542 height 77
copy span "For the reporting period, what was your business's non-capital expenditure on a…"
click at [588, 236] on div "For the reporting period, what was your business's non-capital expenditure on a…" at bounding box center [531, 223] width 491 height 28
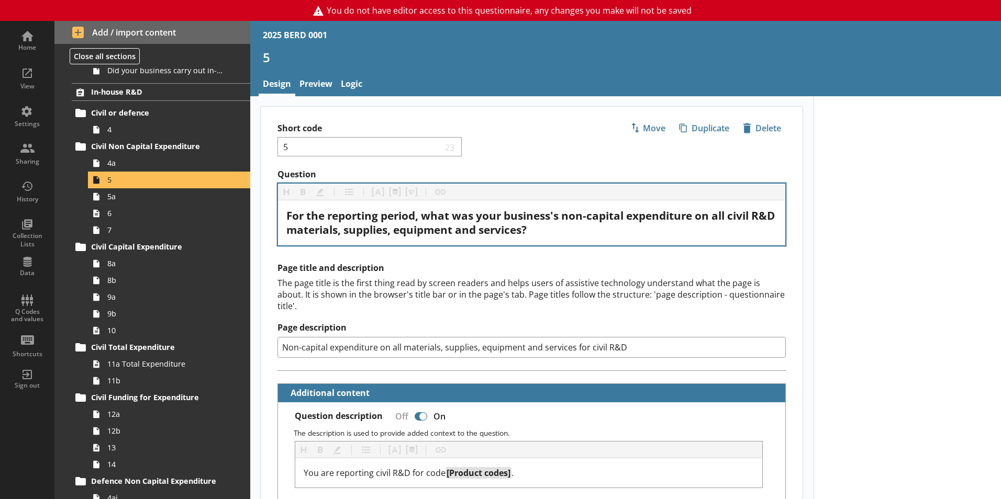
click at [588, 239] on div "For the reporting period, what was your business's non-capital expenditure on a…" at bounding box center [531, 223] width 507 height 45
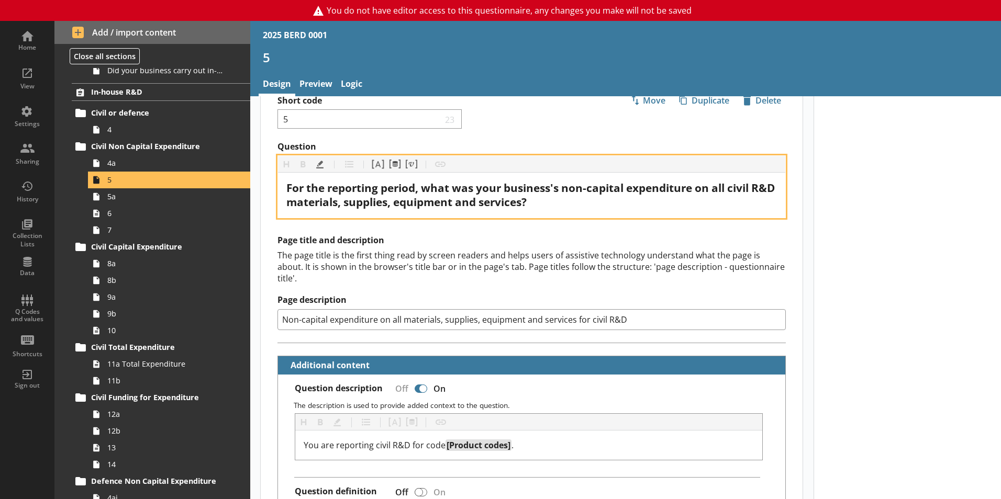
scroll to position [52, 0]
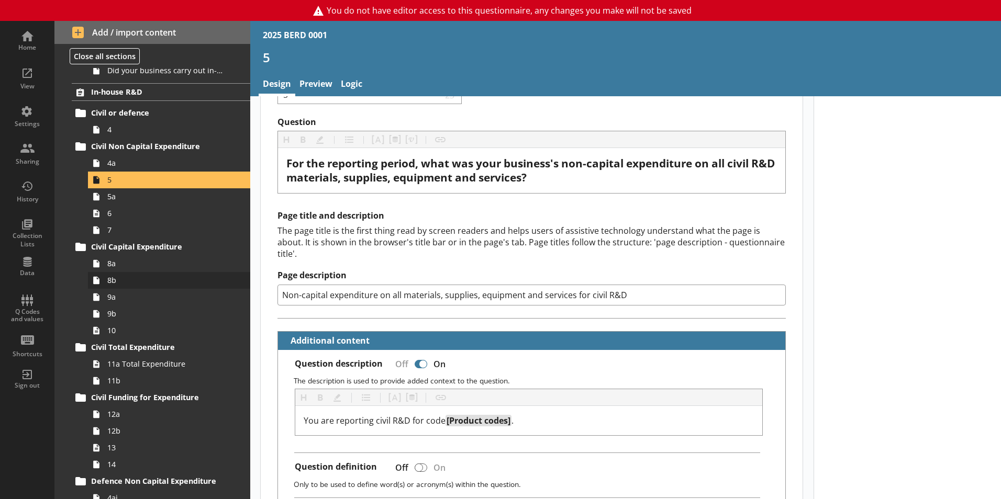
drag, startPoint x: 639, startPoint y: 287, endPoint x: 196, endPoint y: 287, distance: 442.9
click at [196, 287] on div "Home View Settings Sharing History Collection Lists Data Q Codes and values Sho…" at bounding box center [500, 260] width 1001 height 479
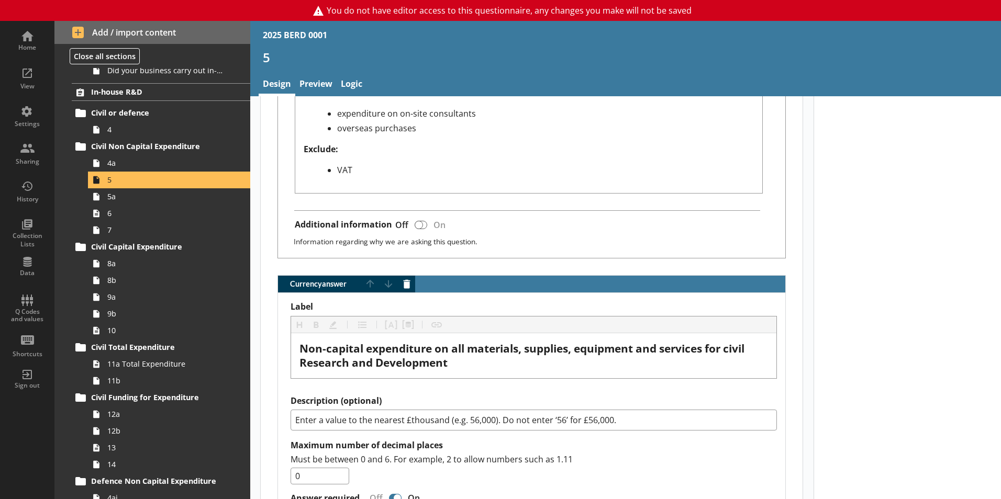
scroll to position [628, 0]
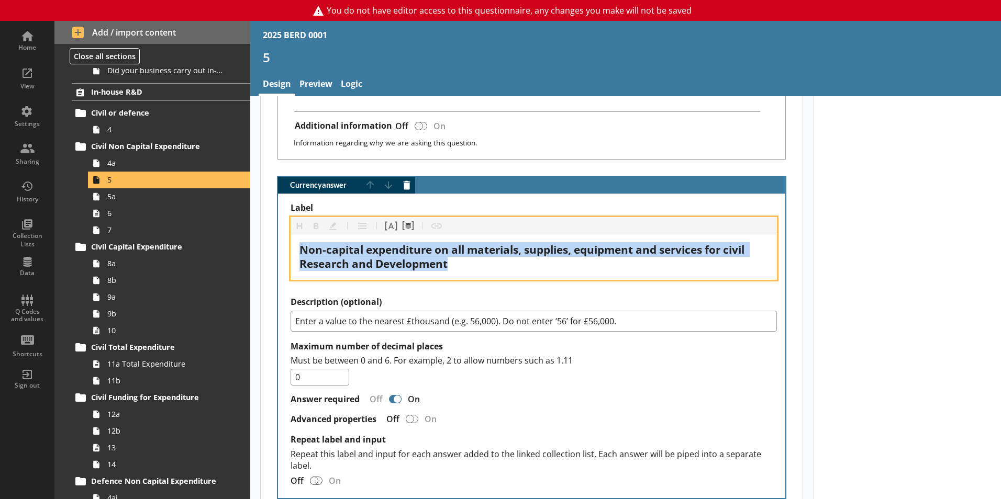
drag, startPoint x: 463, startPoint y: 255, endPoint x: 284, endPoint y: 235, distance: 180.7
click at [284, 235] on div "Label Heading Heading Bold Bold Highlight Highlight List List Pipe answer Pipe …" at bounding box center [531, 346] width 507 height 304
copy span "Non-capital expenditure on all materials, supplies, equipment and services for …"
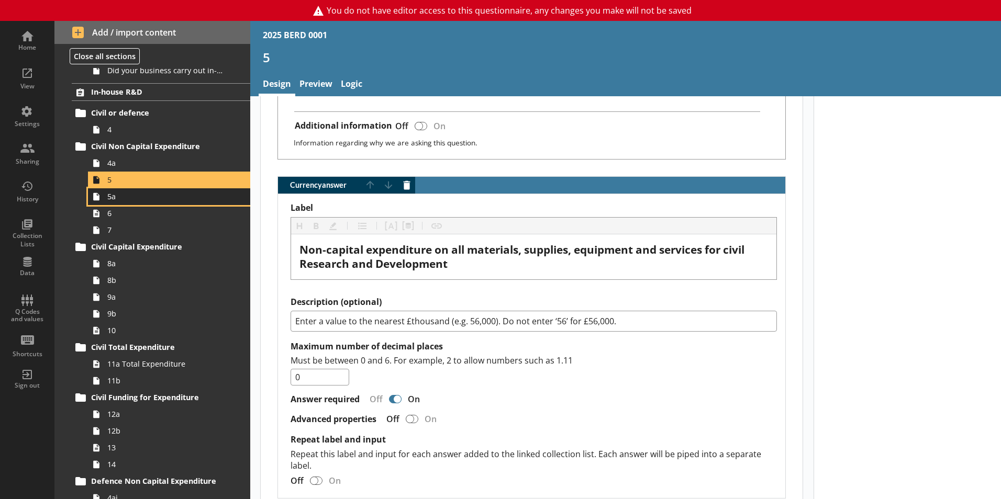
click at [116, 203] on link "5a" at bounding box center [169, 196] width 162 height 17
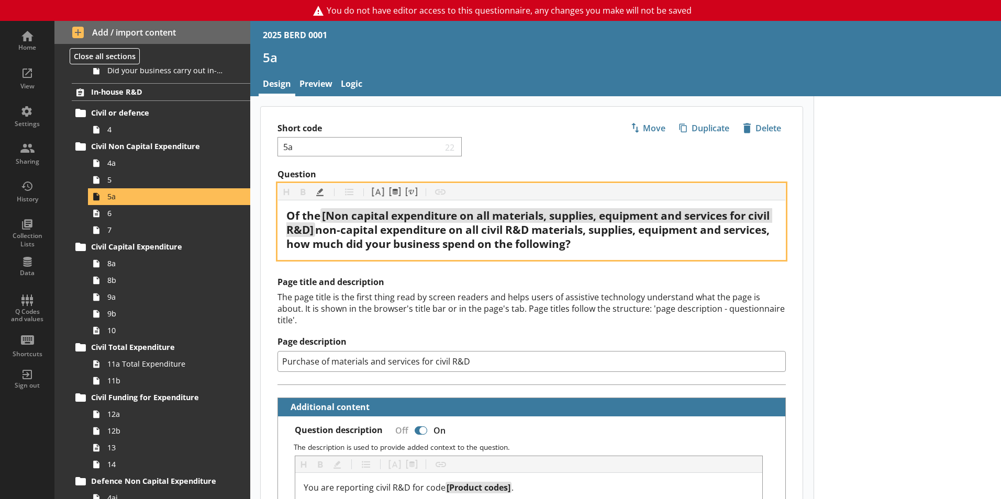
drag, startPoint x: 634, startPoint y: 249, endPoint x: 276, endPoint y: 213, distance: 359.4
click at [276, 213] on div "Question Heading Heading Bold Bold Highlight Highlight List List Pipe answer Pi…" at bounding box center [532, 214] width 542 height 91
copy div "Of the [Non capital expenditure on all materials, supplies, equipment and servi…"
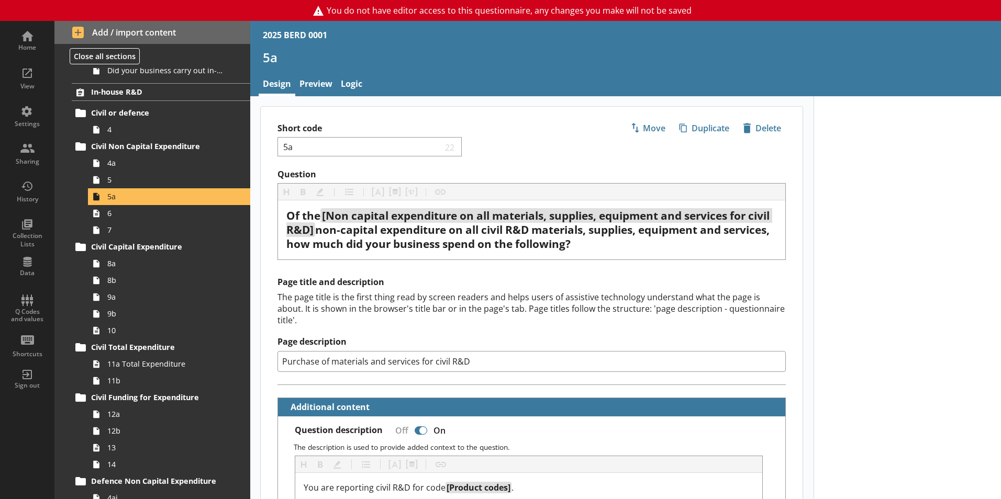
drag, startPoint x: 473, startPoint y: 349, endPoint x: 248, endPoint y: 350, distance: 225.1
click at [235, 350] on div "Home View Settings Sharing History Collection Lists Data Q Codes and values Sho…" at bounding box center [500, 260] width 1001 height 479
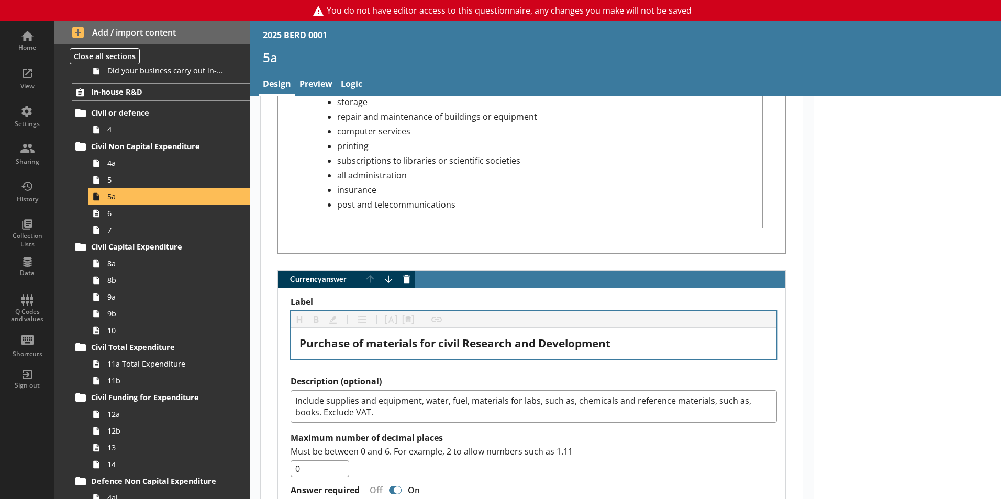
scroll to position [942, 0]
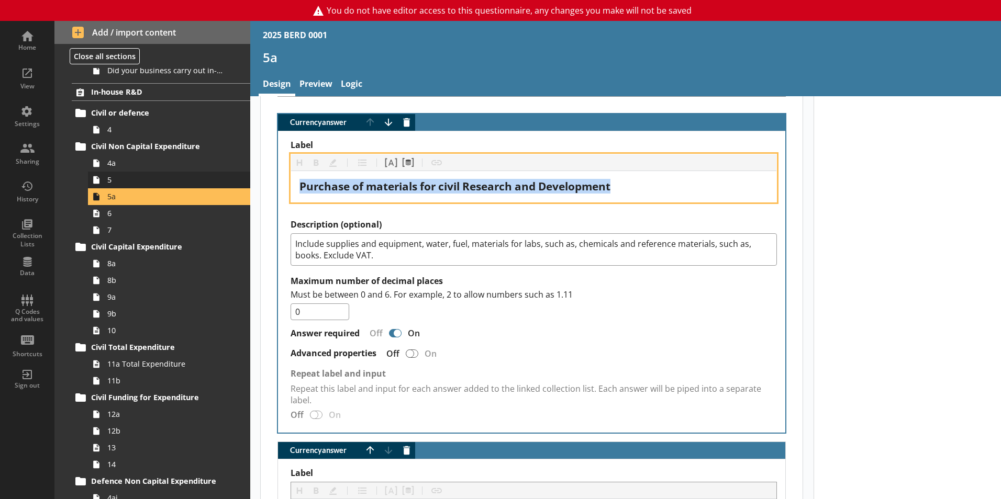
drag, startPoint x: 625, startPoint y: 175, endPoint x: 241, endPoint y: 176, distance: 384.3
click at [241, 176] on div "Home View Settings Sharing History Collection Lists Data Q Codes and values Sho…" at bounding box center [500, 260] width 1001 height 479
copy span "Purchase of materials for civil Research and Development"
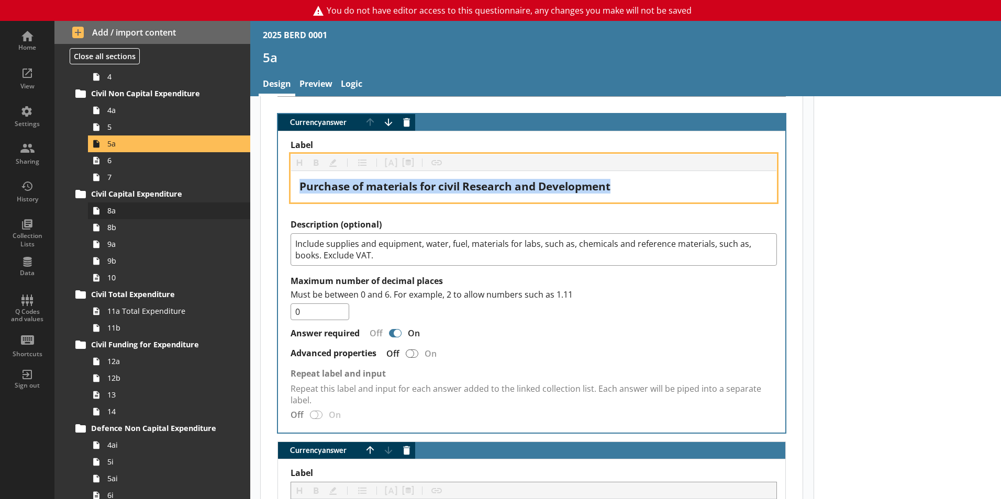
scroll to position [157, 0]
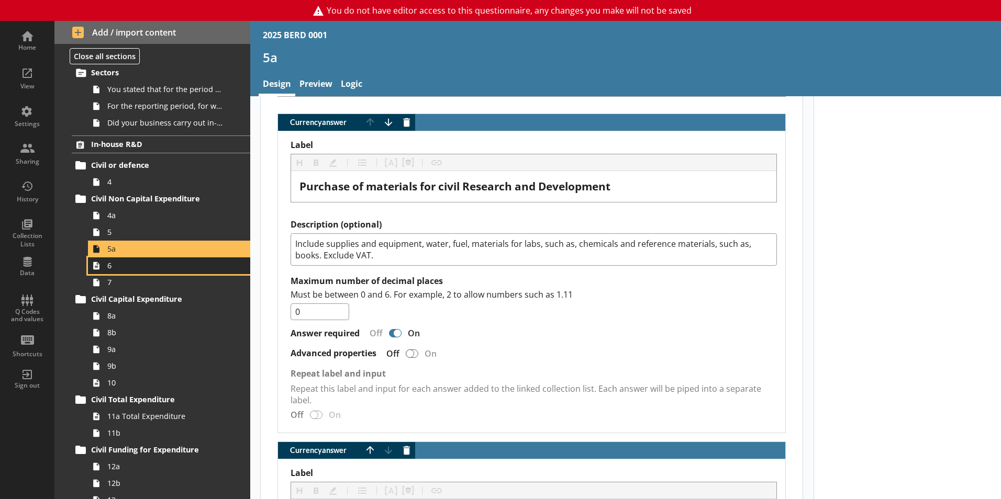
click at [113, 269] on span "6" at bounding box center [165, 266] width 116 height 10
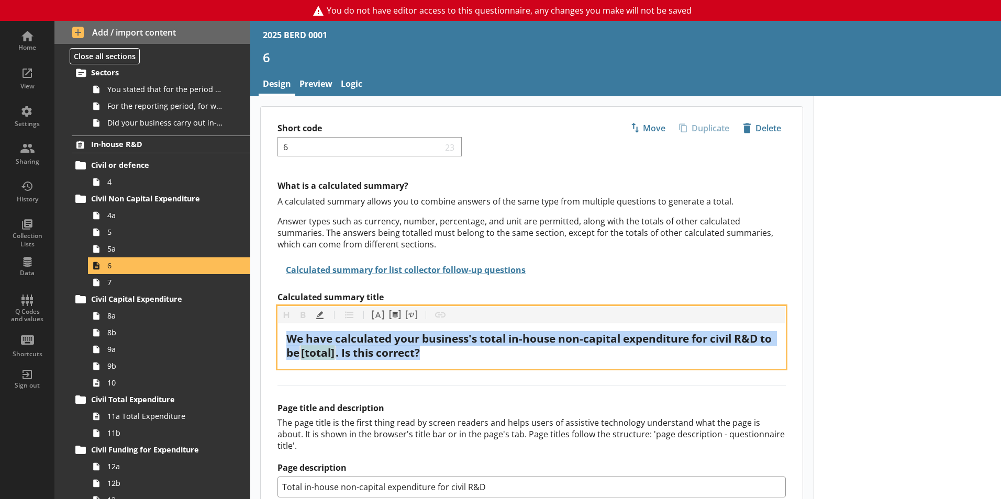
drag, startPoint x: 287, startPoint y: 338, endPoint x: 471, endPoint y: 360, distance: 184.5
click at [471, 360] on div "We have calculated your business's total in-house non-capital expenditure for c…" at bounding box center [531, 346] width 491 height 28
copy div "We have calculated your business's total in-house non-capital expenditure for c…"
click at [474, 358] on div "We have calculated your business's total in-house non-capital expenditure for c…" at bounding box center [531, 346] width 491 height 28
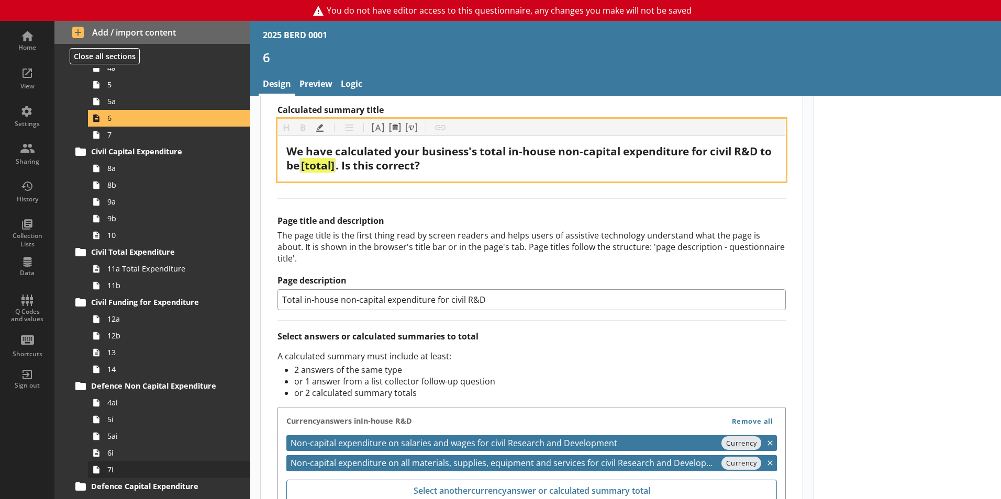
scroll to position [157, 0]
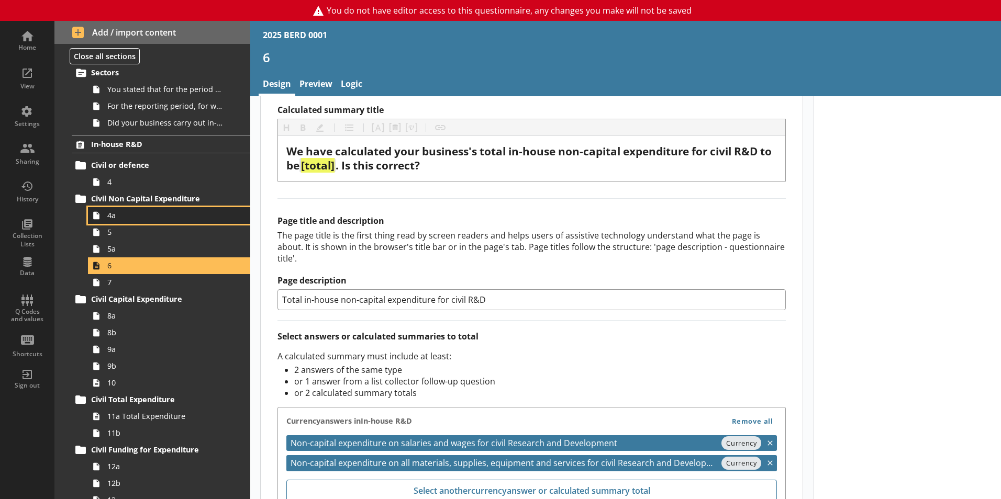
click at [114, 218] on span "4a" at bounding box center [165, 215] width 116 height 10
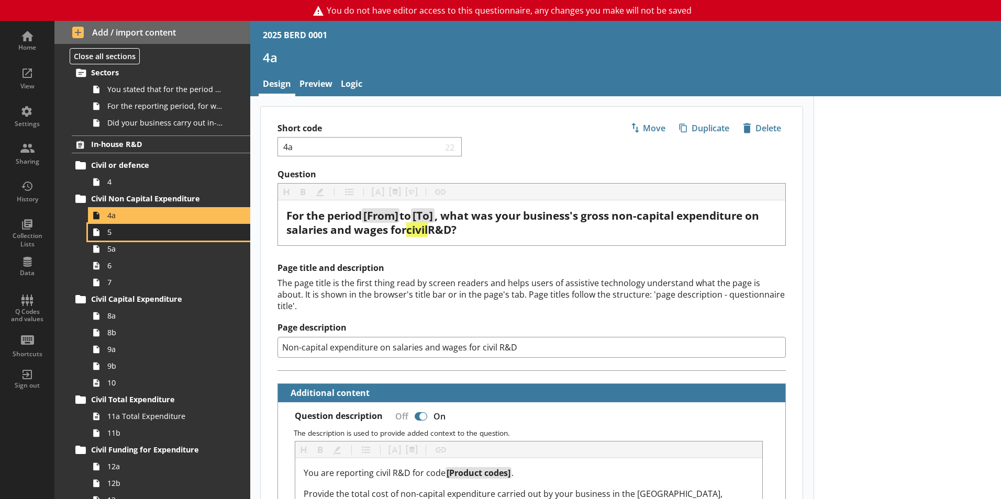
click at [109, 238] on link "5" at bounding box center [169, 232] width 162 height 17
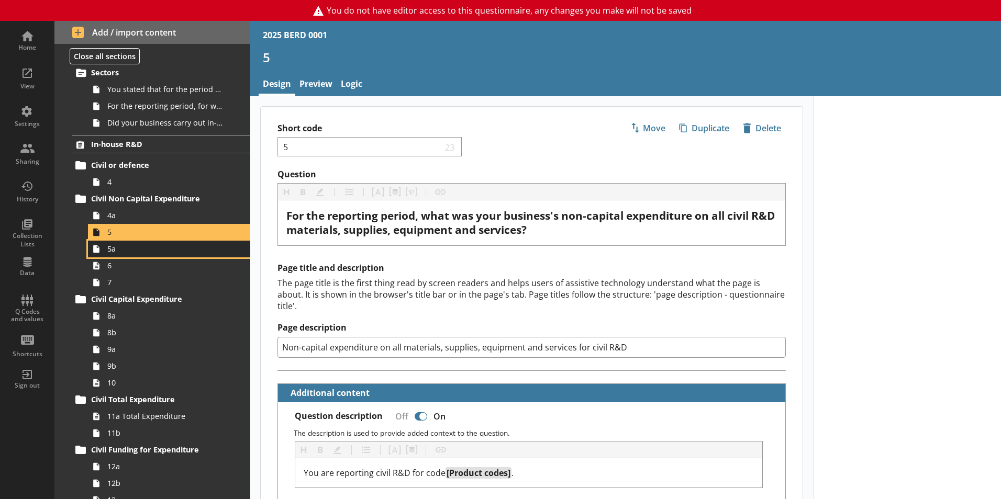
click at [124, 254] on span "5a" at bounding box center [165, 249] width 116 height 10
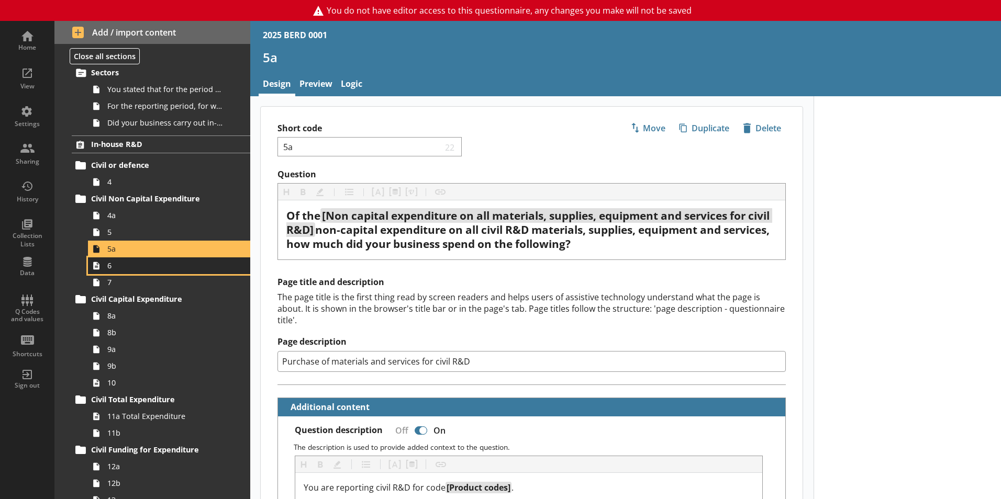
click at [115, 271] on span "6" at bounding box center [165, 266] width 116 height 10
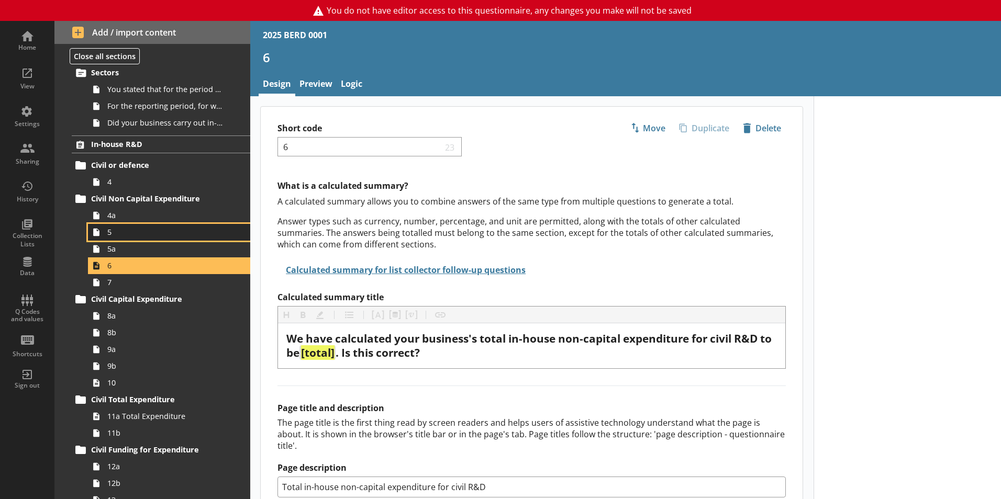
click at [119, 235] on span "5" at bounding box center [165, 232] width 116 height 10
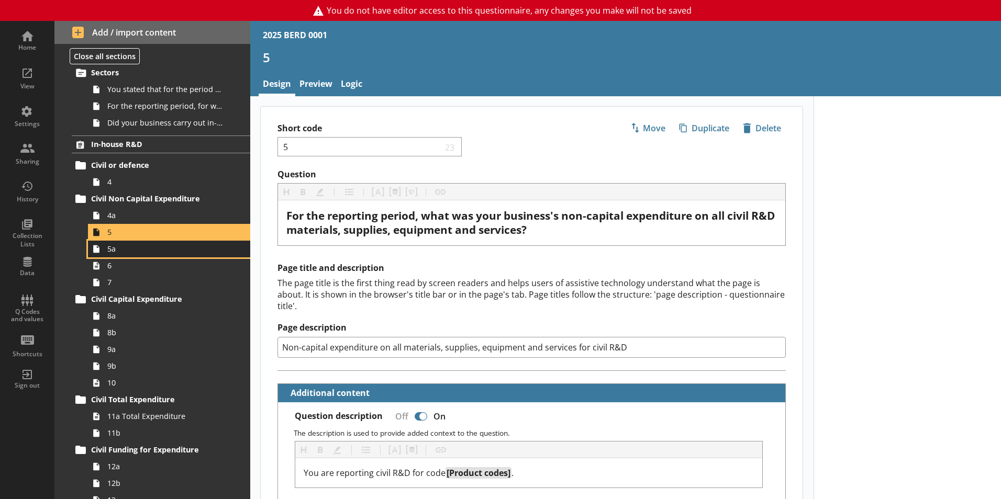
click at [119, 254] on link "5a" at bounding box center [169, 249] width 162 height 17
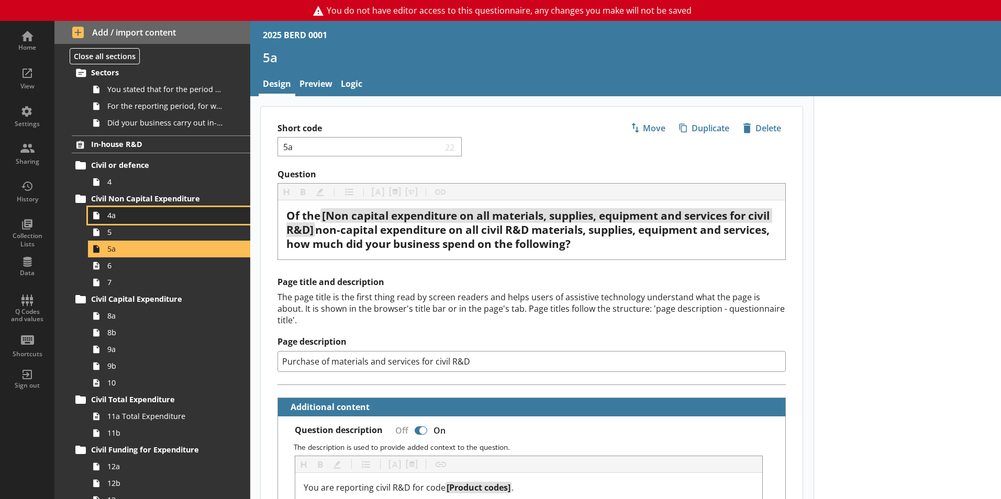
click at [121, 221] on link "4a" at bounding box center [169, 215] width 162 height 17
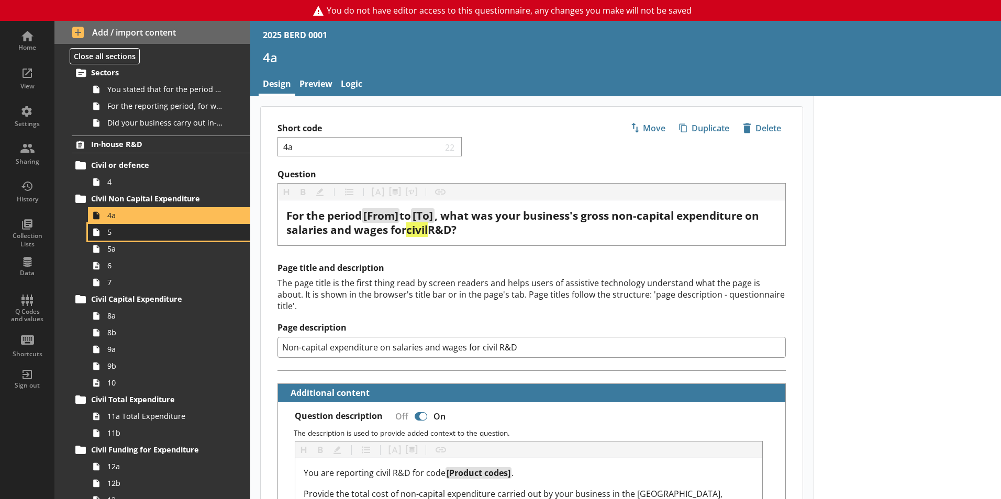
click at [107, 237] on span "5" at bounding box center [165, 232] width 116 height 10
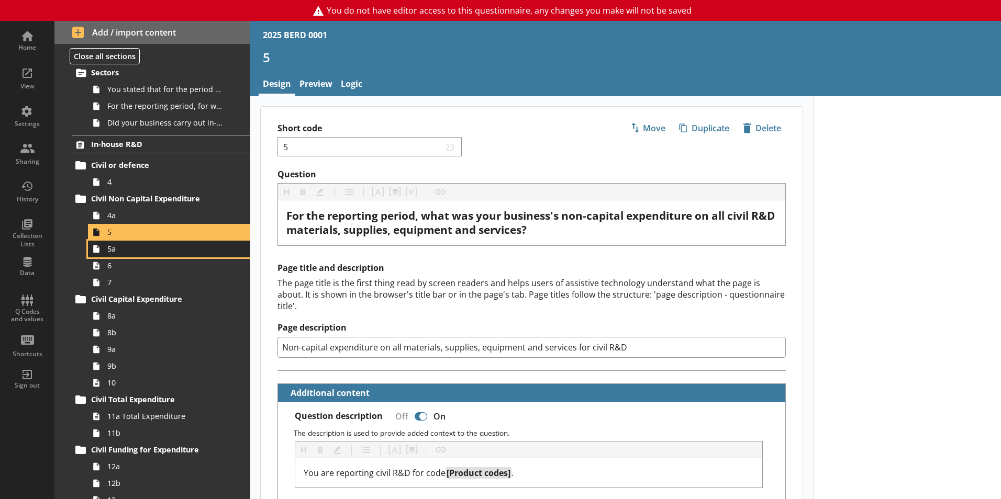
click at [117, 254] on link "5a" at bounding box center [169, 249] width 162 height 17
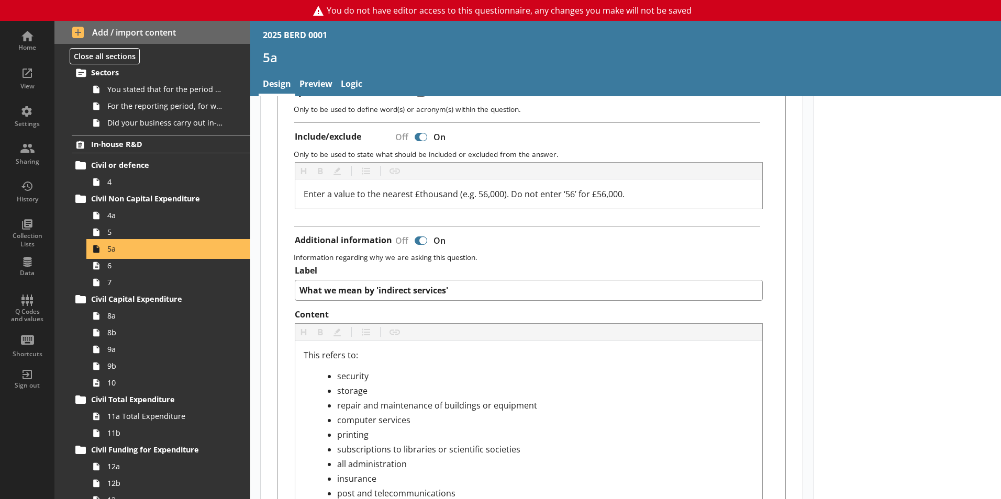
scroll to position [576, 0]
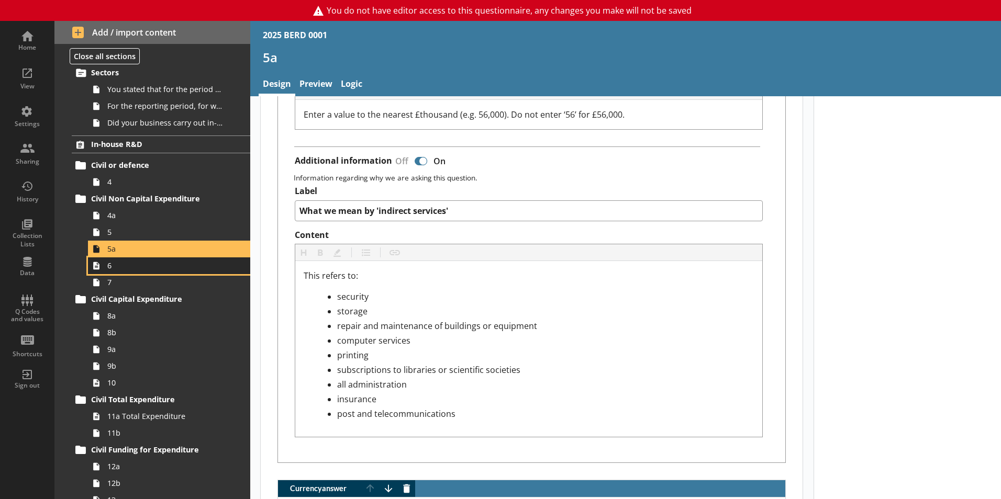
click at [116, 272] on link "6" at bounding box center [169, 266] width 162 height 17
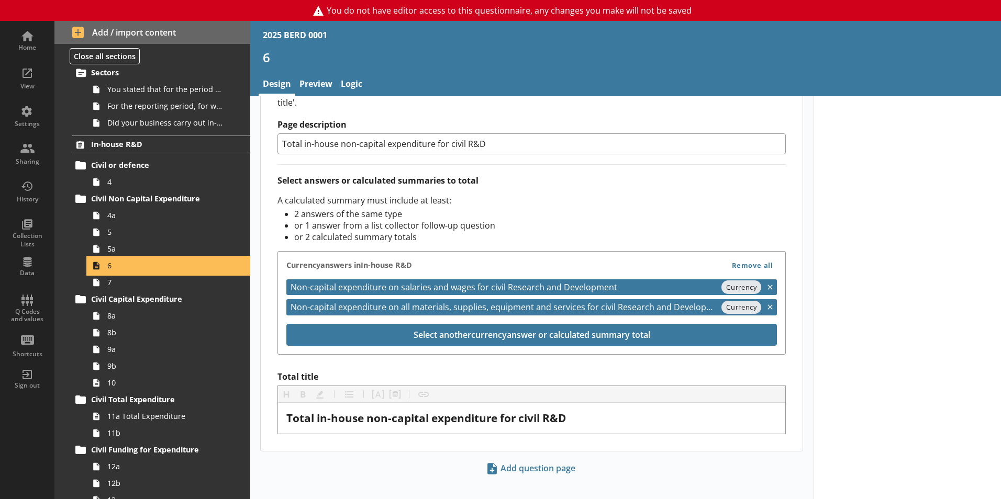
scroll to position [345, 0]
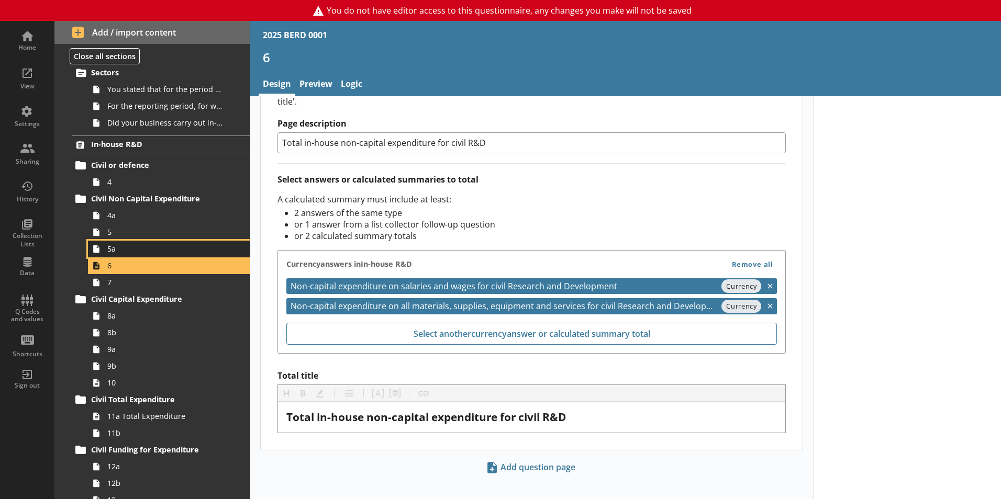
click at [118, 253] on span "5a" at bounding box center [165, 249] width 116 height 10
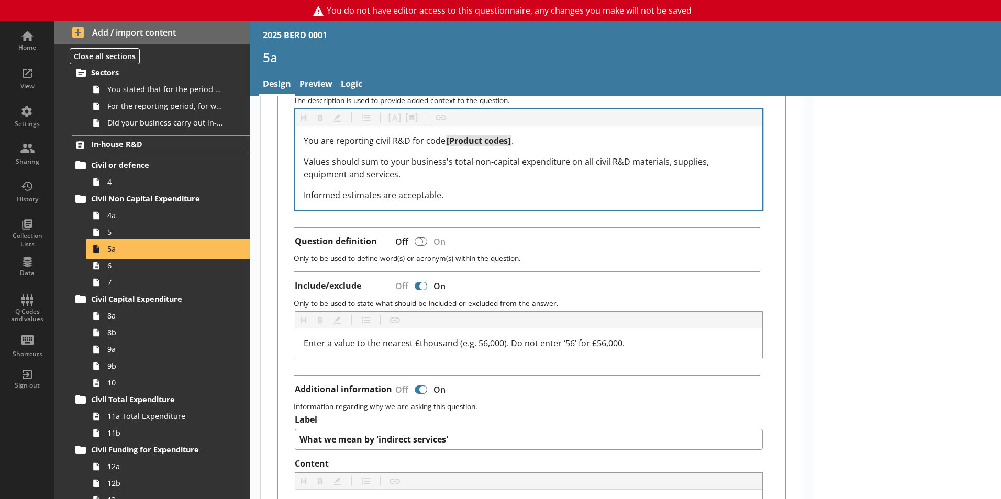
scroll to position [366, 0]
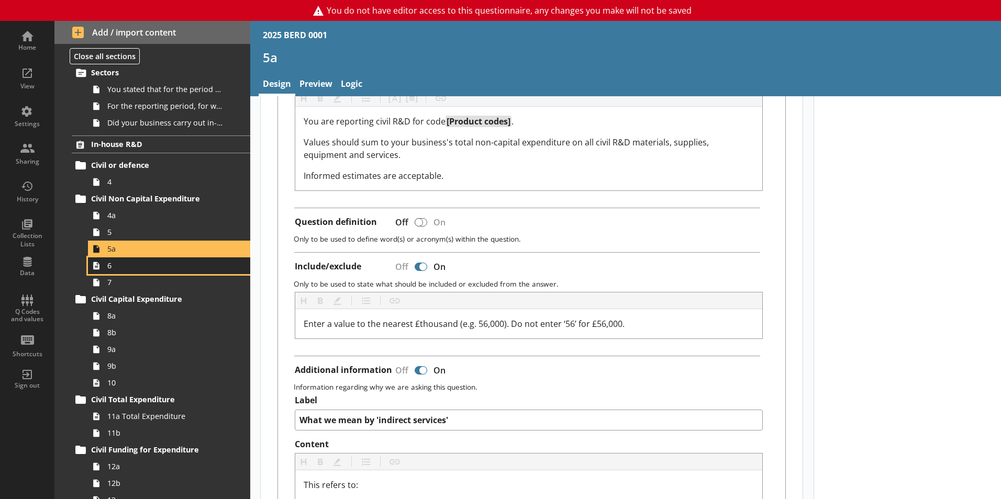
click at [128, 271] on span "6" at bounding box center [165, 266] width 116 height 10
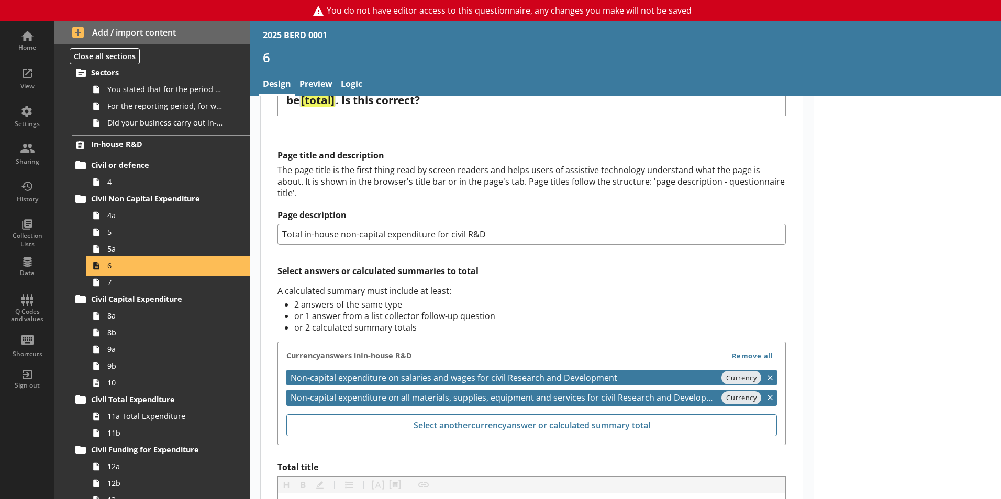
scroll to position [345, 0]
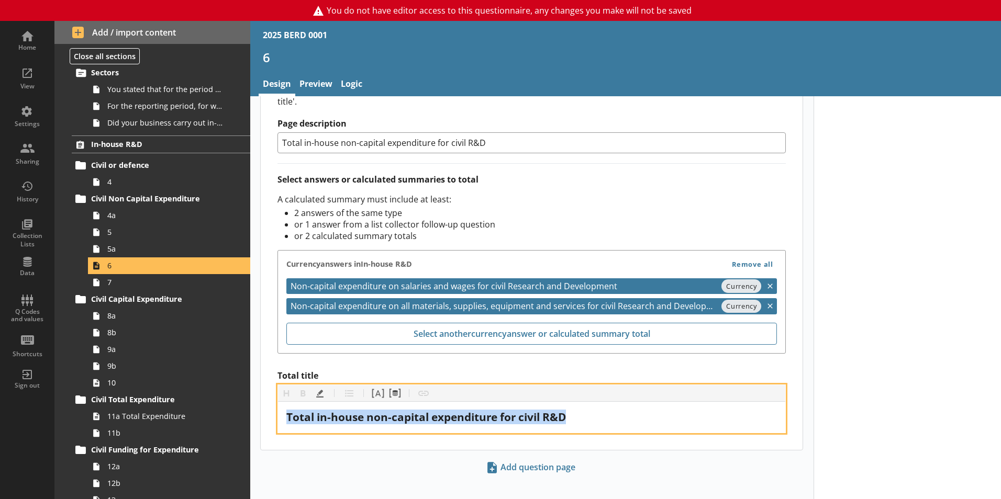
drag, startPoint x: 579, startPoint y: 406, endPoint x: 335, endPoint y: 410, distance: 244.5
click at [216, 410] on div "Home View Settings Sharing History Collection Lists Data Q Codes and values Sho…" at bounding box center [500, 260] width 1001 height 479
copy span "Total in-house non-capital expenditure for civil R&D"
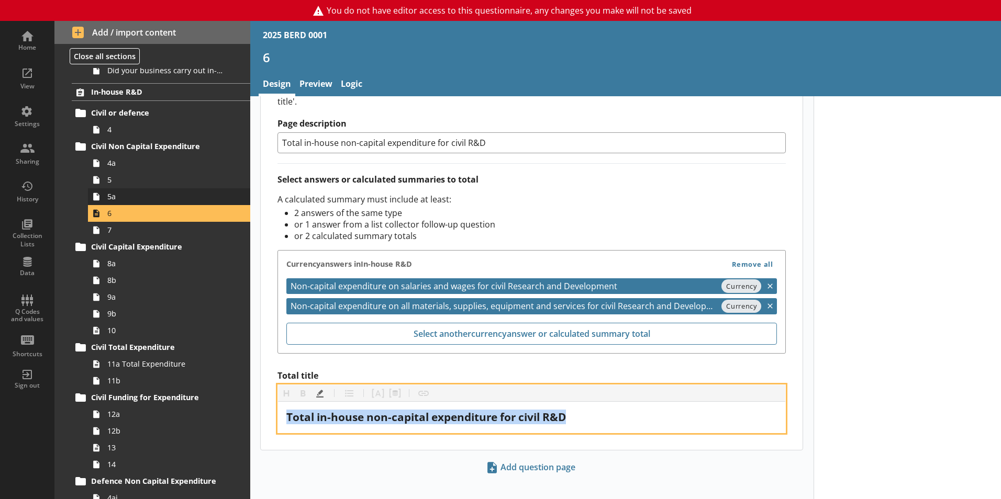
scroll to position [0, 0]
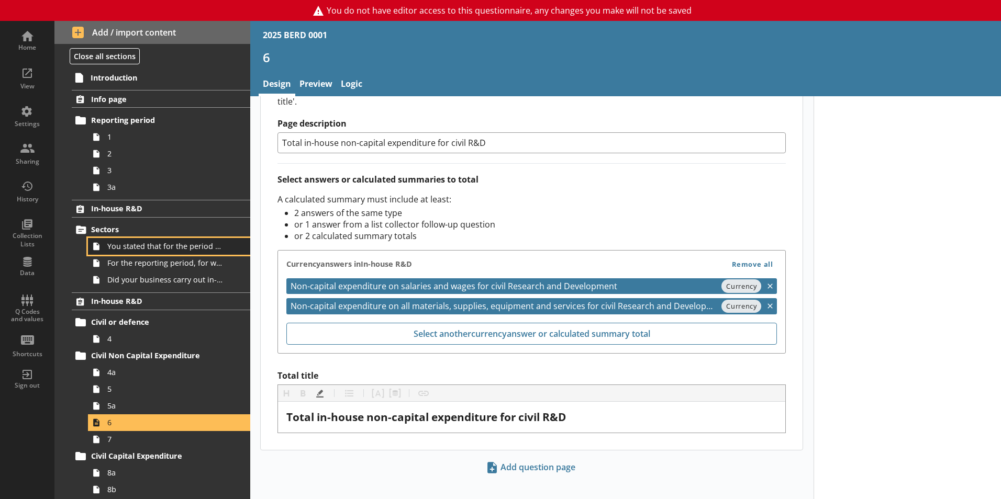
click at [121, 242] on span "You stated that for the period [From] to [To], [Ru Name] carried out in-house R…" at bounding box center [165, 246] width 116 height 10
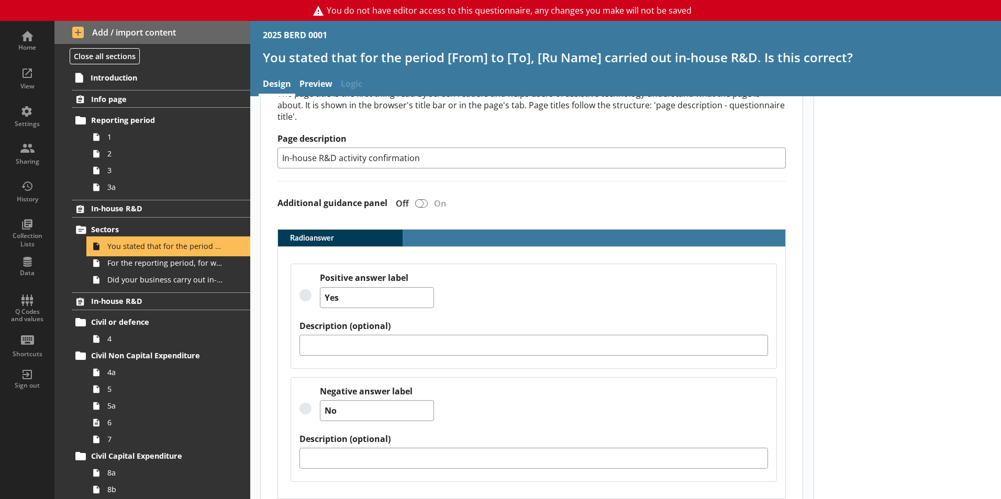
scroll to position [280, 0]
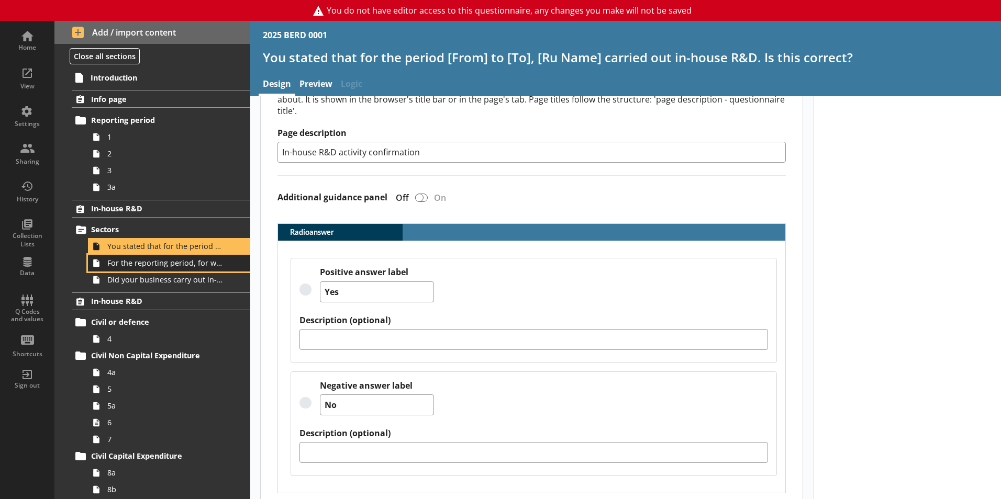
click at [127, 263] on span "For the reporting period, for which of the following product codes has your bus…" at bounding box center [165, 263] width 116 height 10
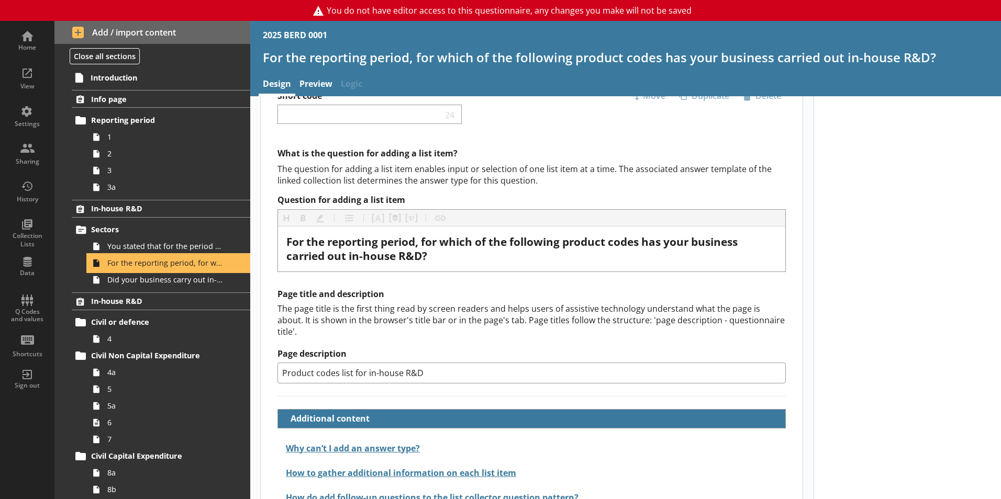
scroll to position [50, 0]
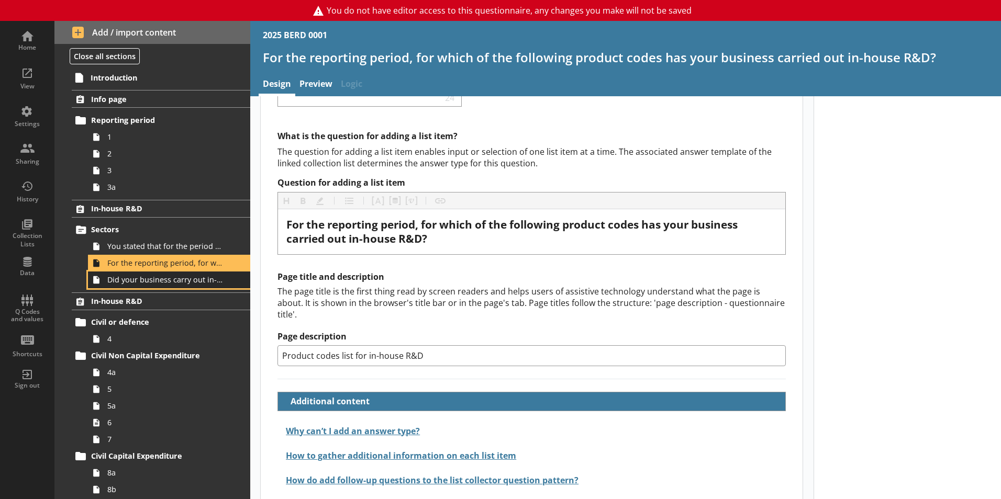
click at [149, 280] on span "Did your business carry out in-house R&D for any other product codes?" at bounding box center [165, 280] width 116 height 10
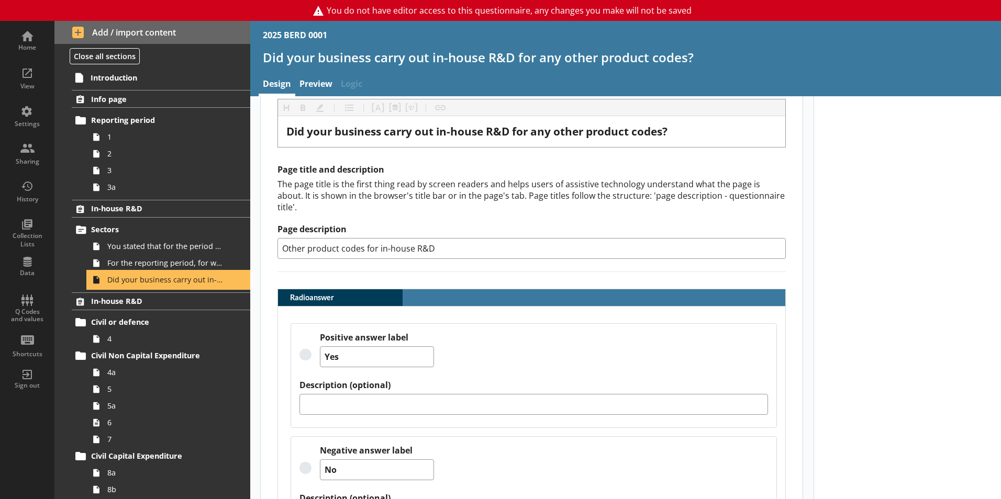
scroll to position [228, 0]
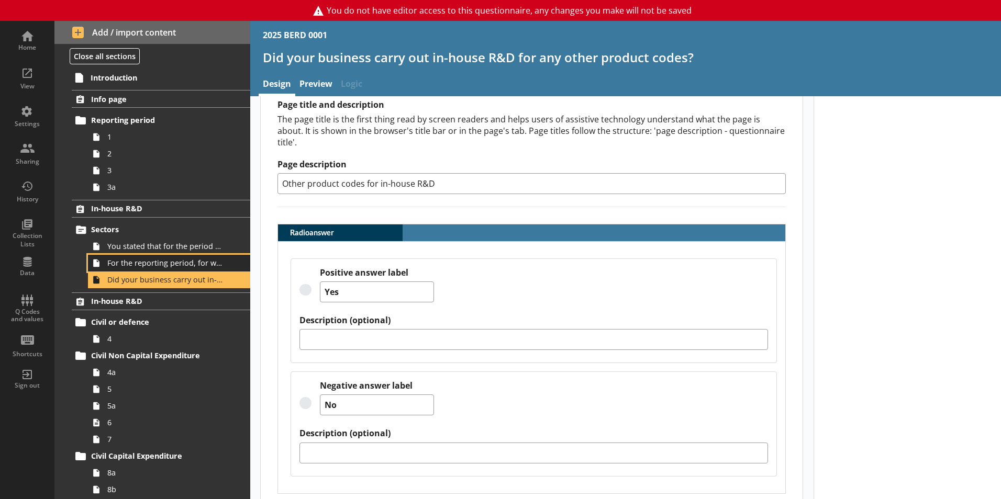
click at [106, 260] on link "For the reporting period, for which of the following product codes has your bus…" at bounding box center [169, 263] width 162 height 17
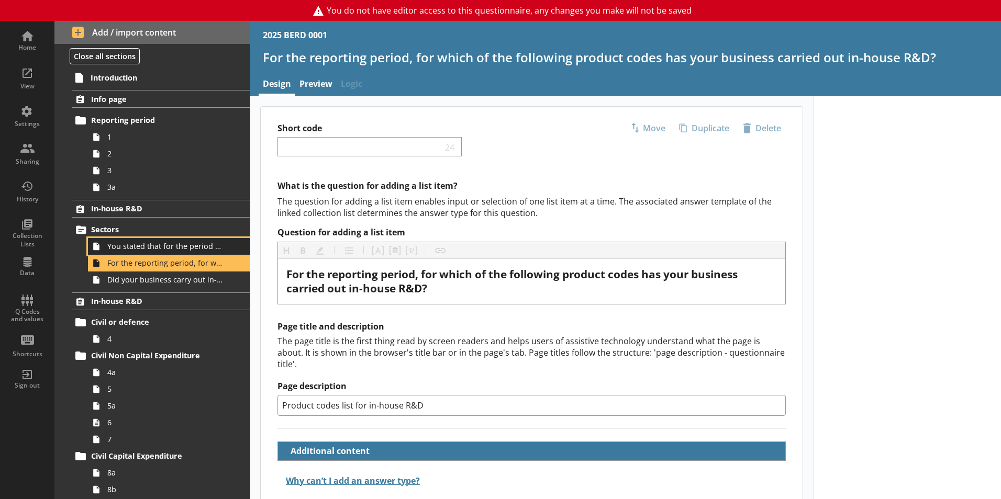
click at [171, 245] on span "You stated that for the period [From] to [To], [Ru Name] carried out in-house R…" at bounding box center [165, 246] width 116 height 10
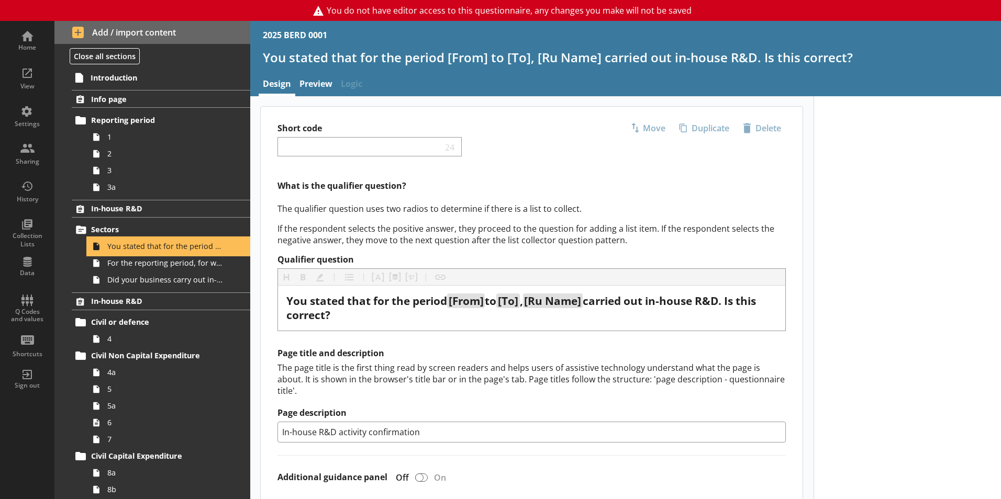
type textarea "x"
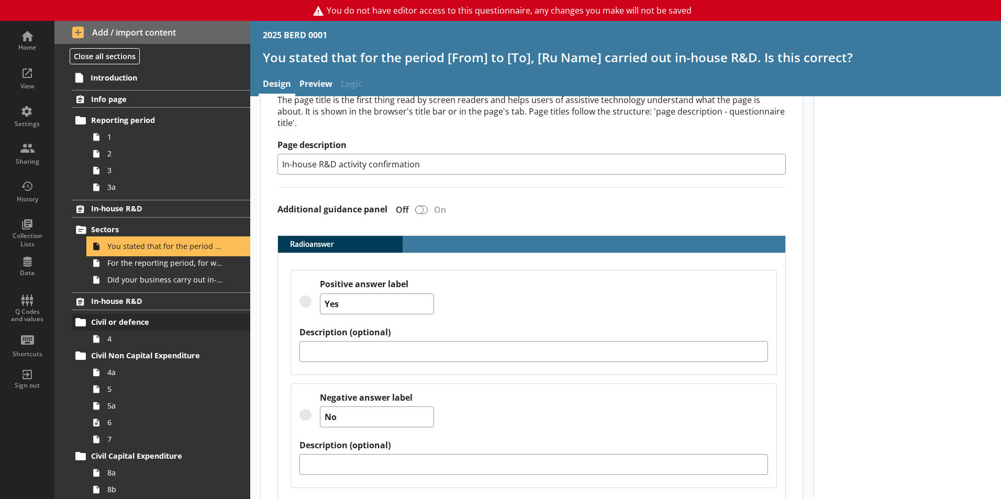
scroll to position [280, 0]
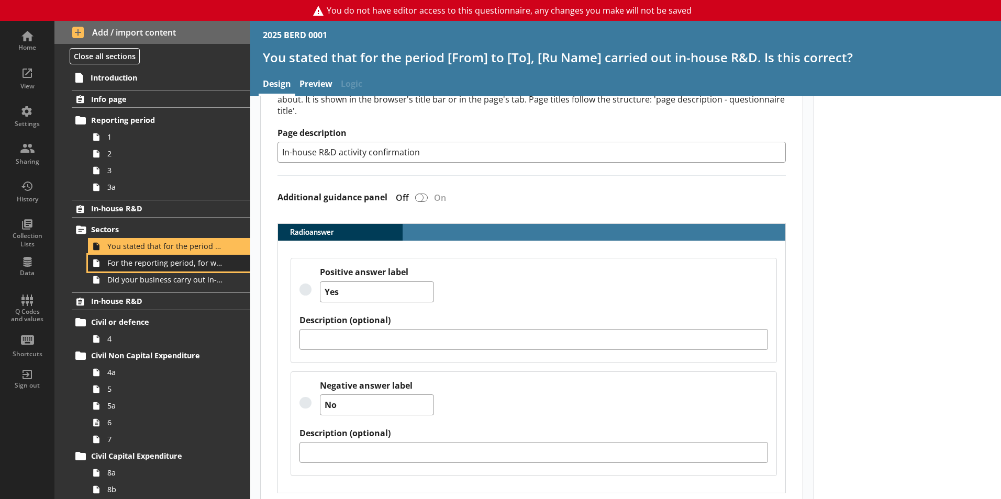
click at [176, 262] on span "For the reporting period, for which of the following product codes has your bus…" at bounding box center [165, 263] width 116 height 10
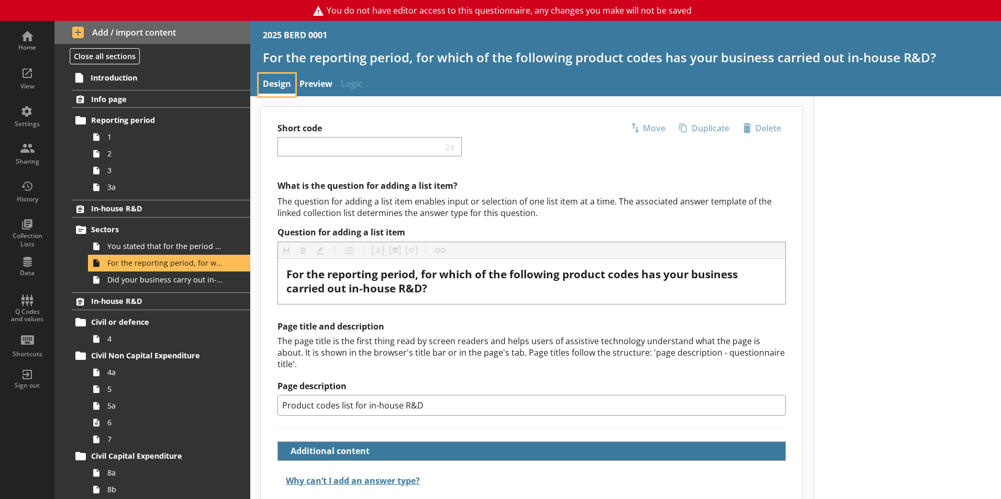
click at [277, 87] on link "Design" at bounding box center [277, 85] width 37 height 23
click at [276, 86] on link "Design" at bounding box center [277, 85] width 37 height 23
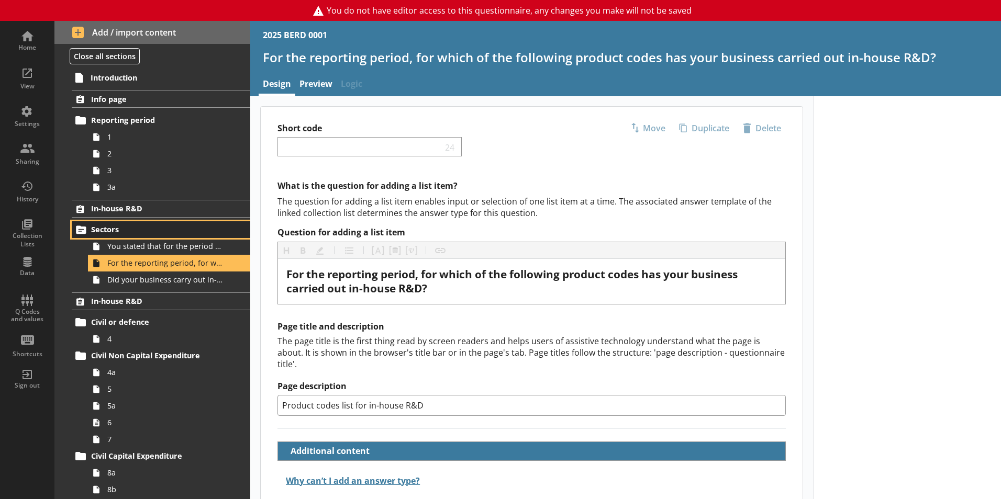
click at [108, 227] on span "Sectors" at bounding box center [155, 230] width 128 height 10
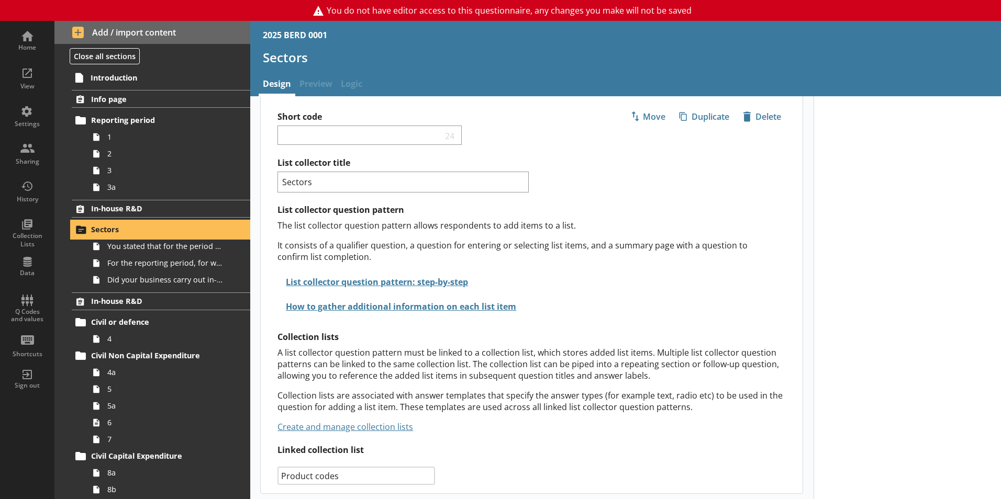
scroll to position [15, 0]
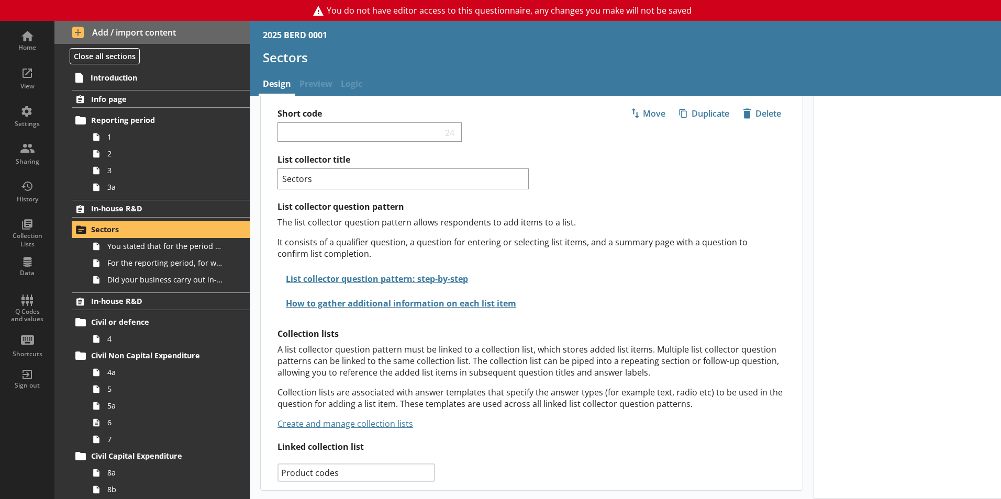
click at [423, 476] on select "Select collection list Product codes Product codes 2 Create new list" at bounding box center [356, 473] width 158 height 19
select select "6902340f-a62d-4bc9-909f-a756a572b3c9"
click at [277, 464] on select "Select collection list Product codes Product codes 2 Create new list" at bounding box center [356, 473] width 158 height 19
click at [353, 425] on link "Create and manage collection lists" at bounding box center [345, 424] width 136 height 12
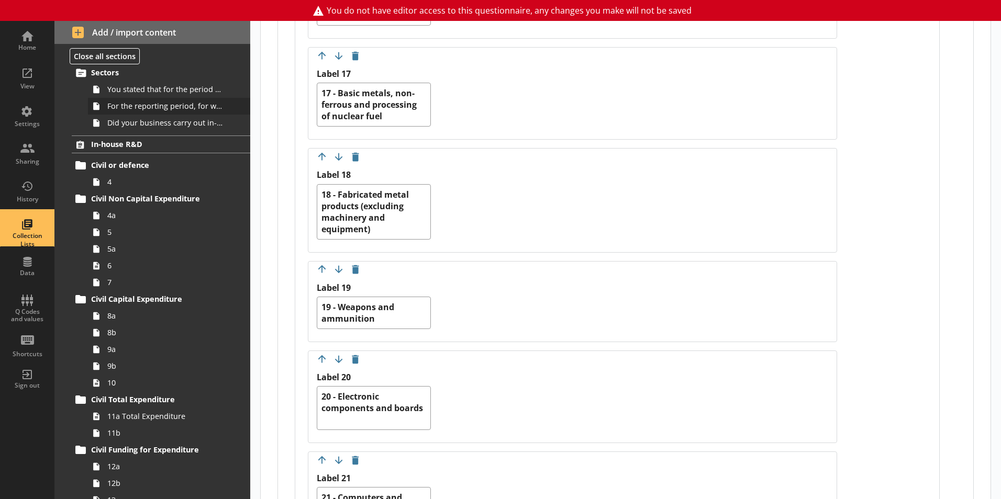
scroll to position [209, 0]
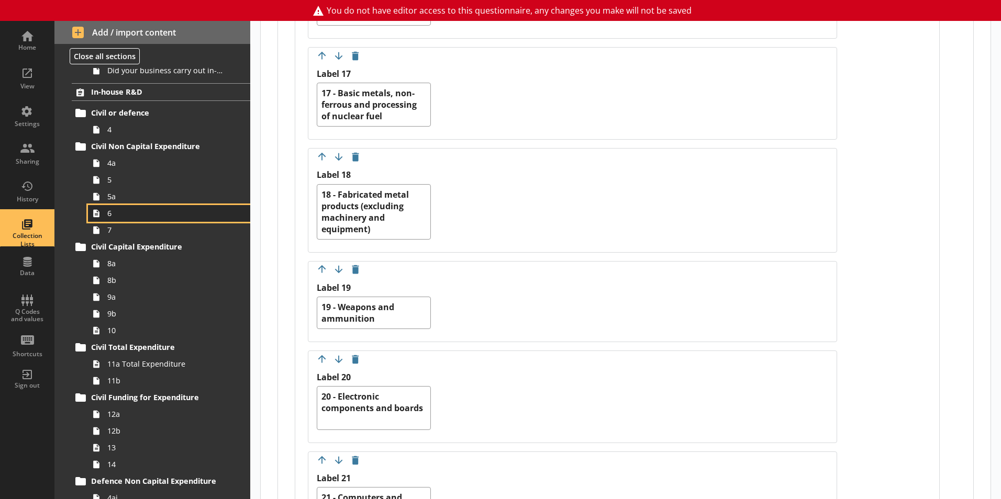
click at [109, 215] on span "6" at bounding box center [165, 213] width 116 height 10
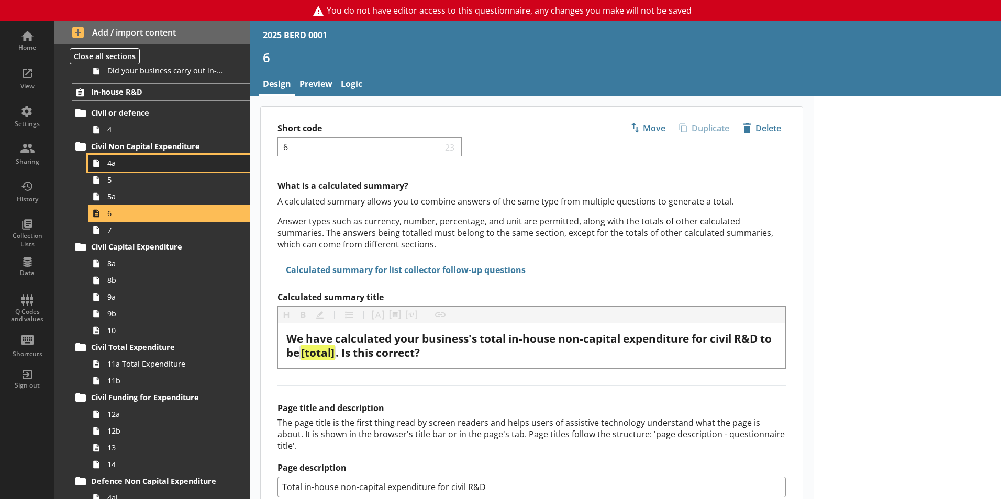
click at [120, 169] on link "4a" at bounding box center [169, 163] width 162 height 17
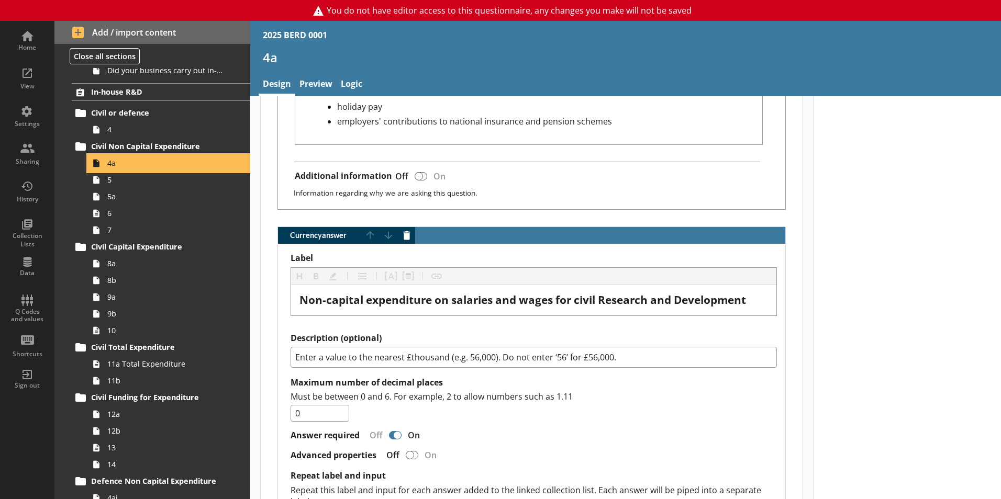
scroll to position [764, 0]
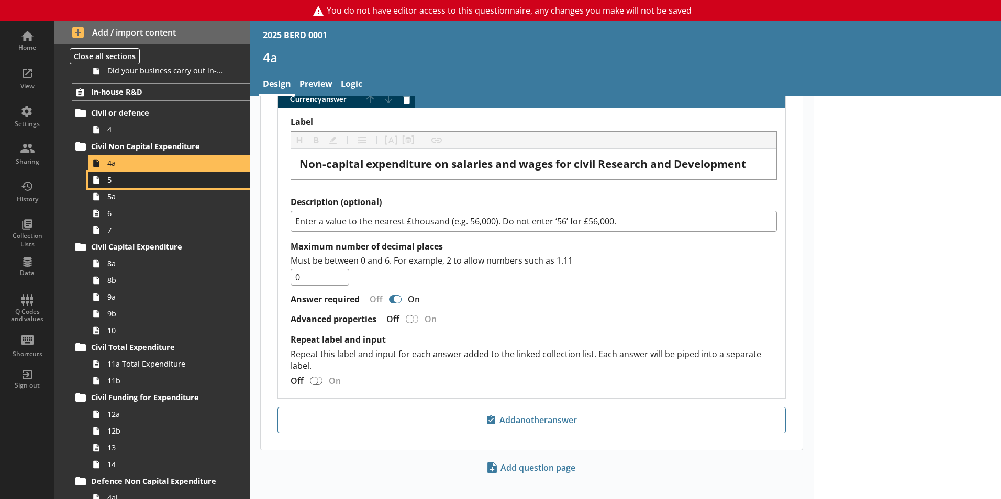
click at [120, 185] on span "5" at bounding box center [165, 180] width 116 height 10
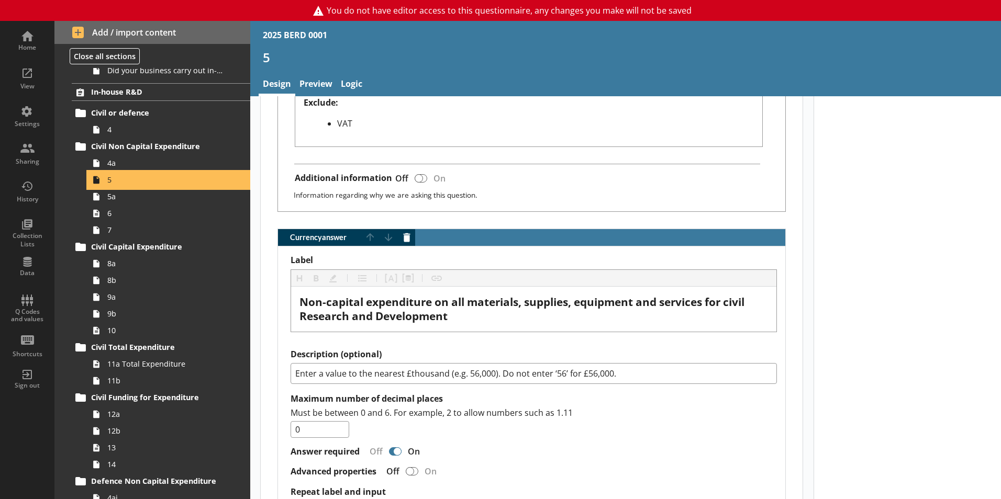
scroll to position [728, 0]
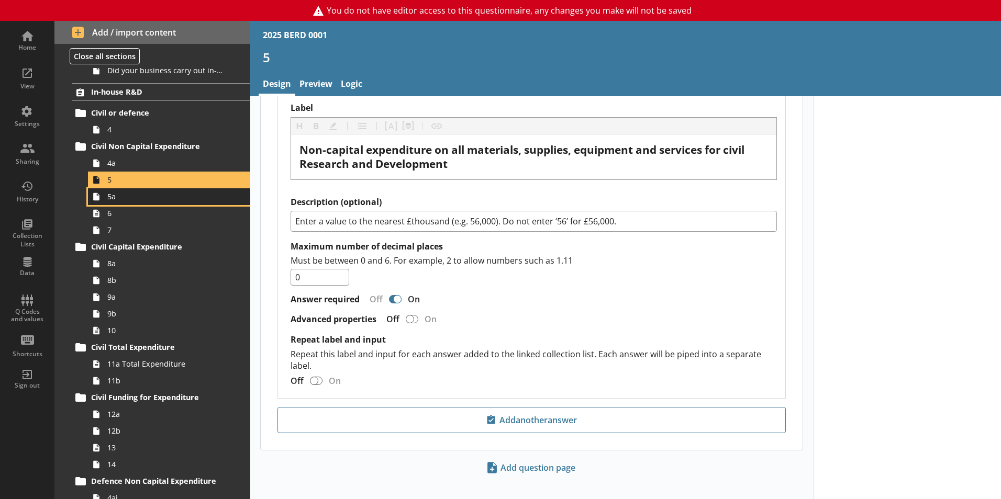
click at [128, 201] on span "5a" at bounding box center [165, 197] width 116 height 10
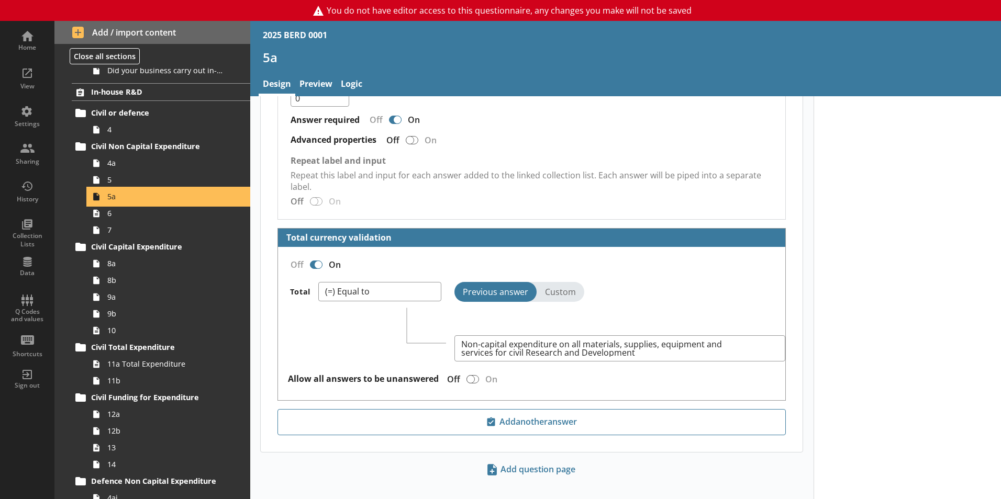
scroll to position [1486, 0]
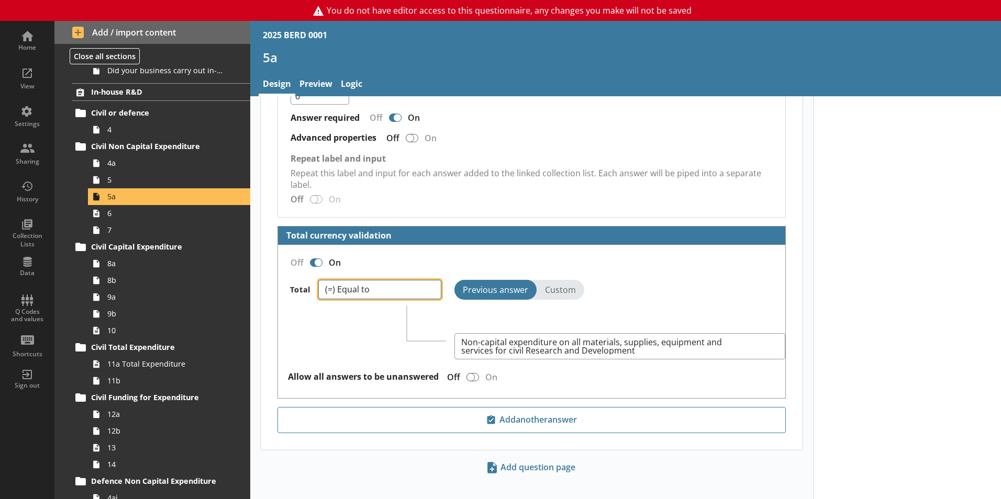
click at [401, 280] on select "(=) Equal to (>) More than (<) Less than (≥) More than or equal to (≤) Less tha…" at bounding box center [379, 289] width 123 height 19
click at [408, 253] on div "Off On" at bounding box center [533, 262] width 503 height 18
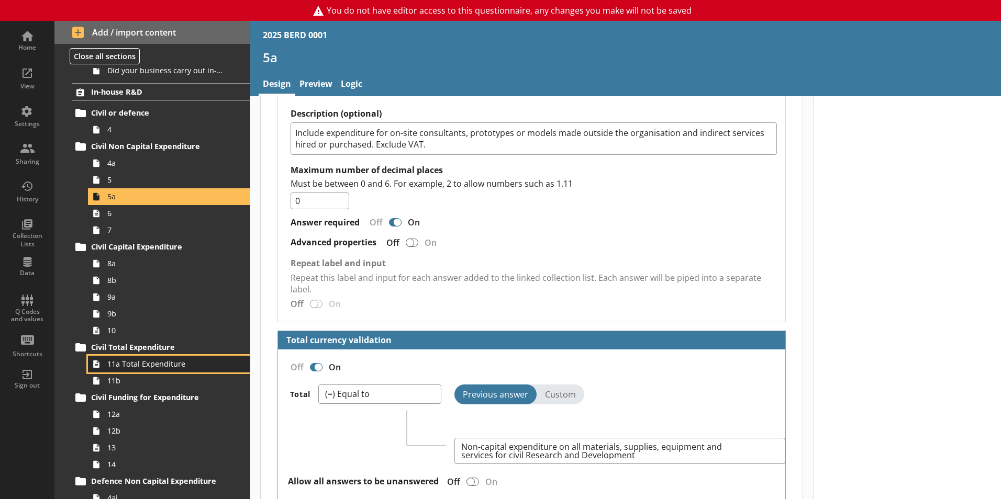
click at [131, 366] on span "11a Total Expenditure" at bounding box center [165, 364] width 116 height 10
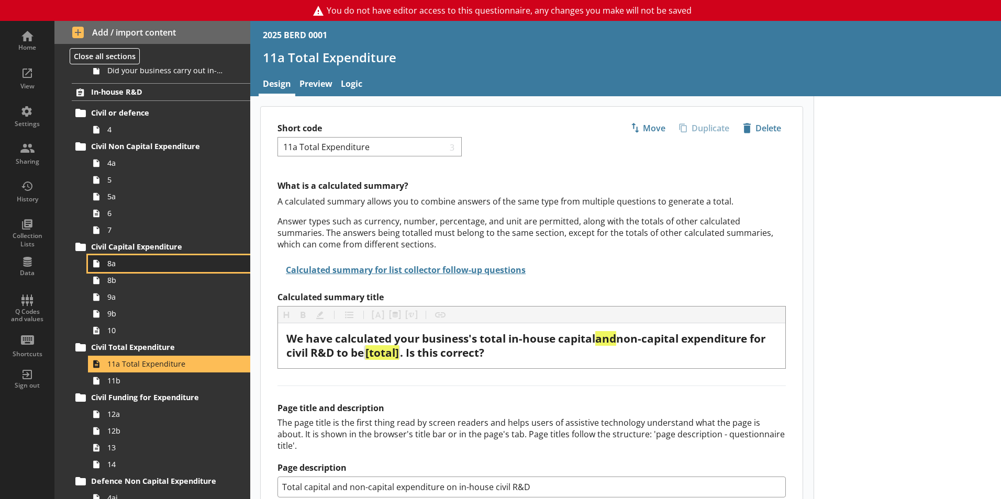
click at [114, 266] on span "8a" at bounding box center [165, 264] width 116 height 10
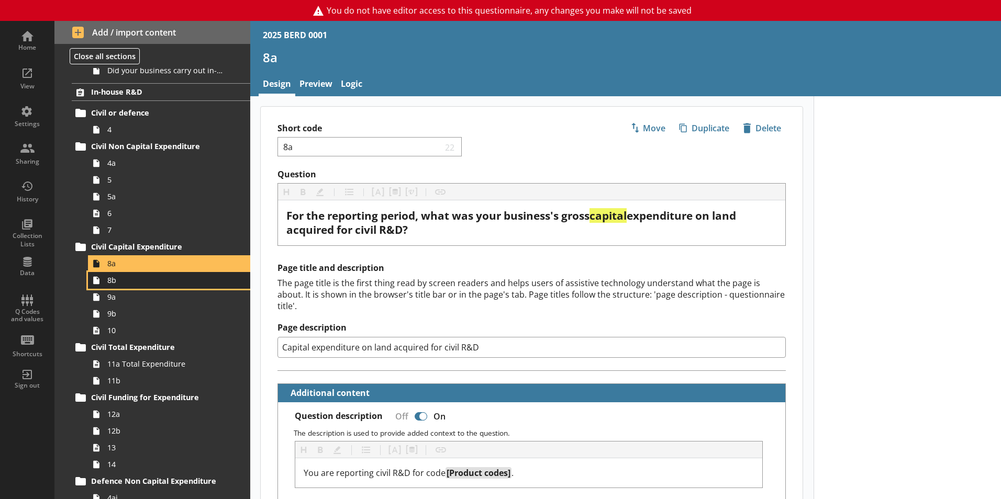
click at [117, 284] on span "8b" at bounding box center [165, 280] width 116 height 10
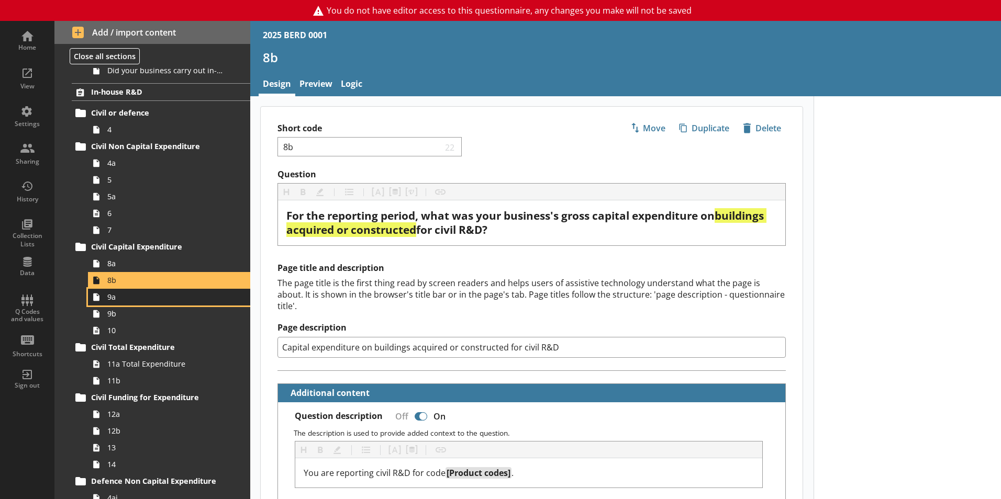
click at [113, 300] on span "9a" at bounding box center [165, 297] width 116 height 10
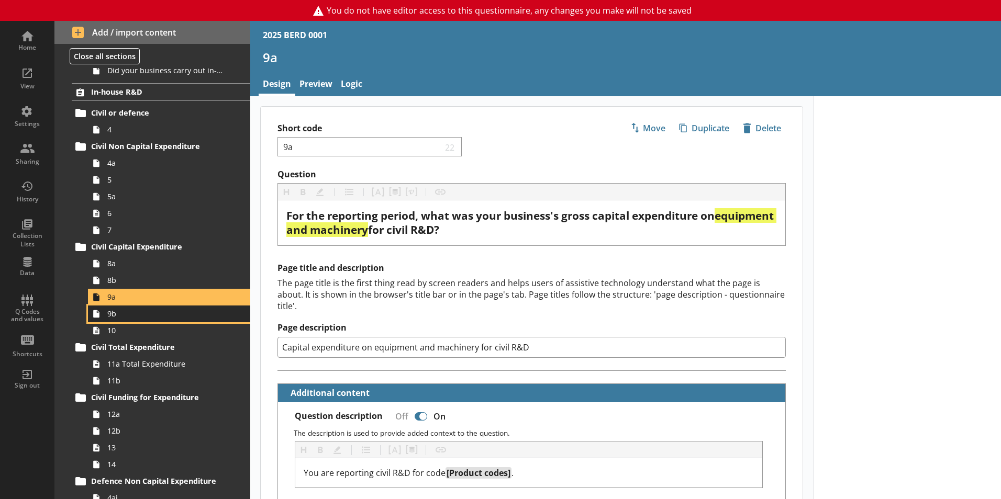
click at [118, 319] on span "9b" at bounding box center [165, 314] width 116 height 10
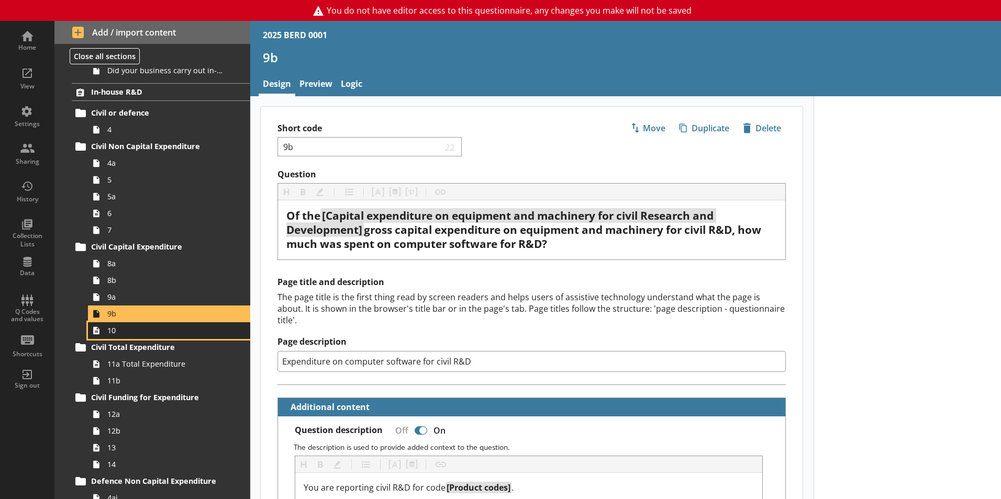
click at [119, 334] on span "10" at bounding box center [165, 331] width 116 height 10
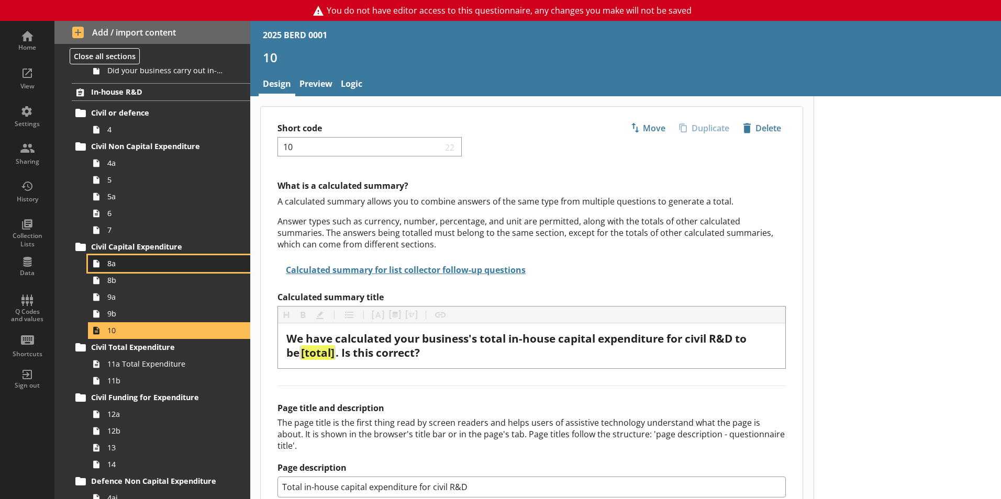
click at [108, 268] on span "8a" at bounding box center [165, 264] width 116 height 10
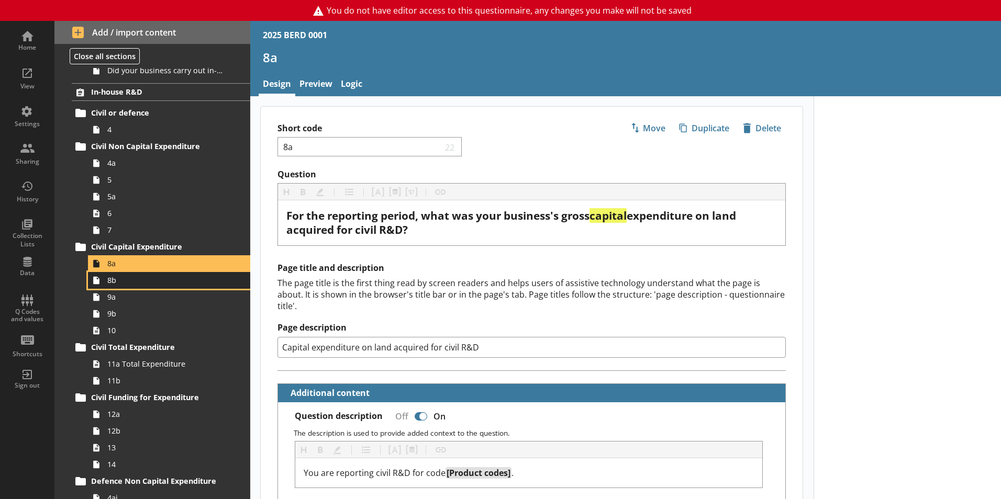
click at [110, 283] on span "8b" at bounding box center [165, 280] width 116 height 10
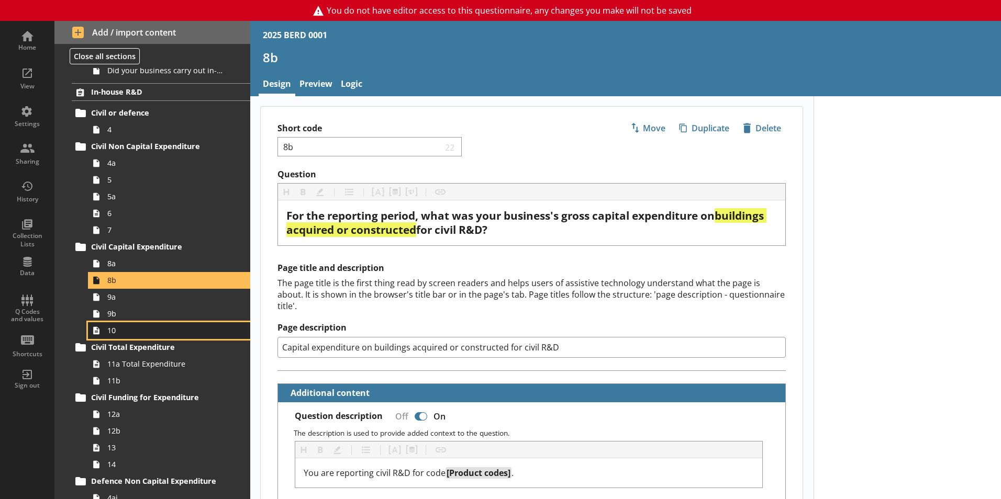
click at [115, 333] on span "10" at bounding box center [165, 331] width 116 height 10
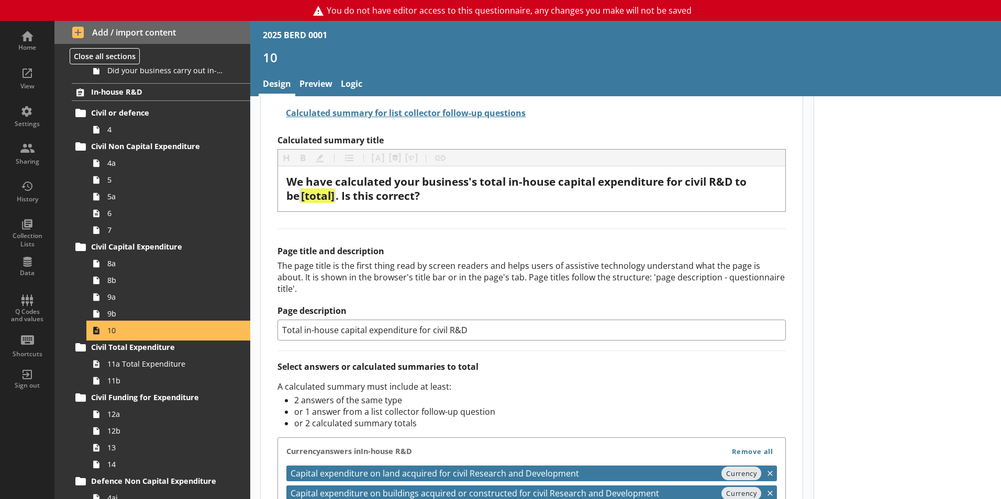
scroll to position [262, 0]
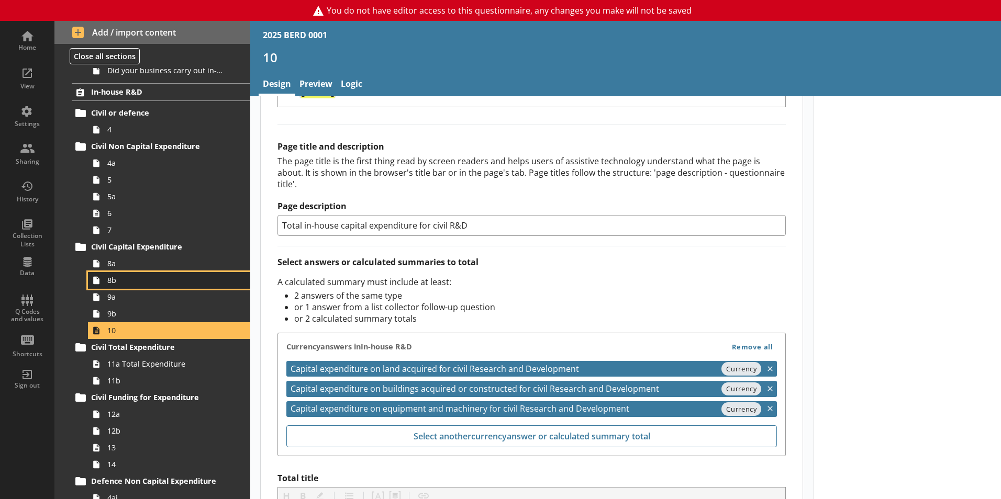
click at [114, 284] on span "8b" at bounding box center [165, 280] width 116 height 10
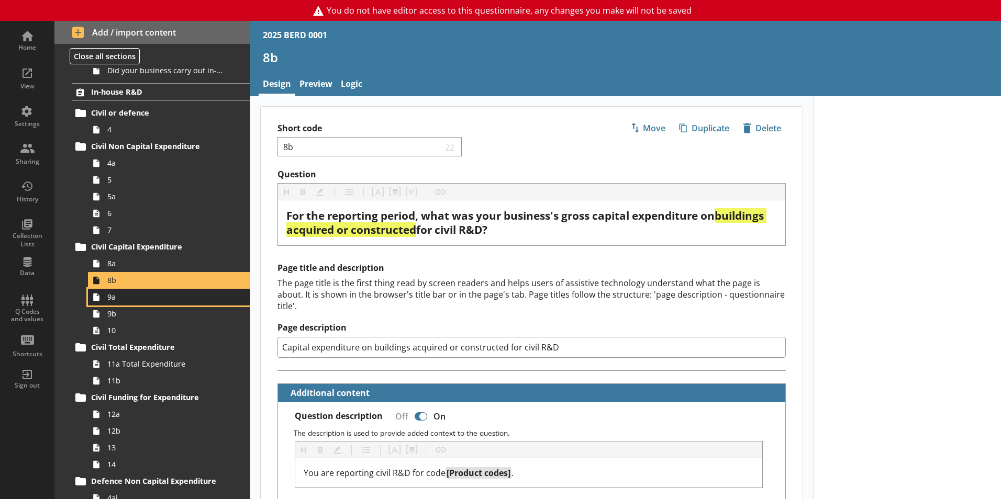
click at [116, 301] on span "9a" at bounding box center [165, 297] width 116 height 10
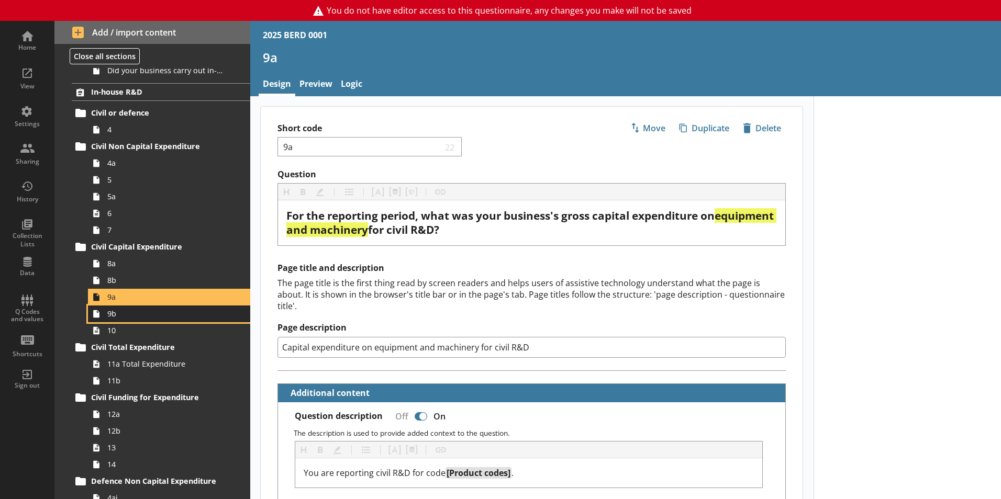
click at [117, 318] on span "9b" at bounding box center [165, 314] width 116 height 10
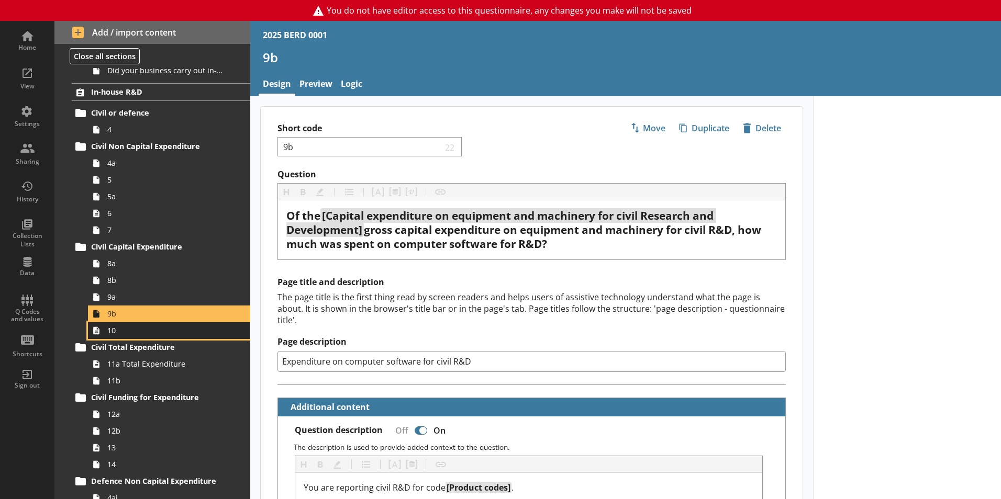
click at [114, 331] on span "10" at bounding box center [165, 331] width 116 height 10
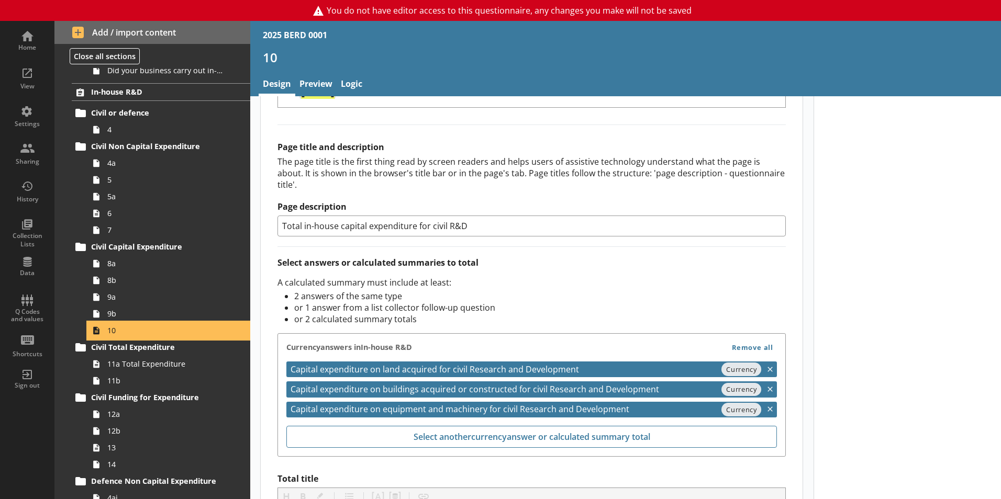
scroll to position [262, 0]
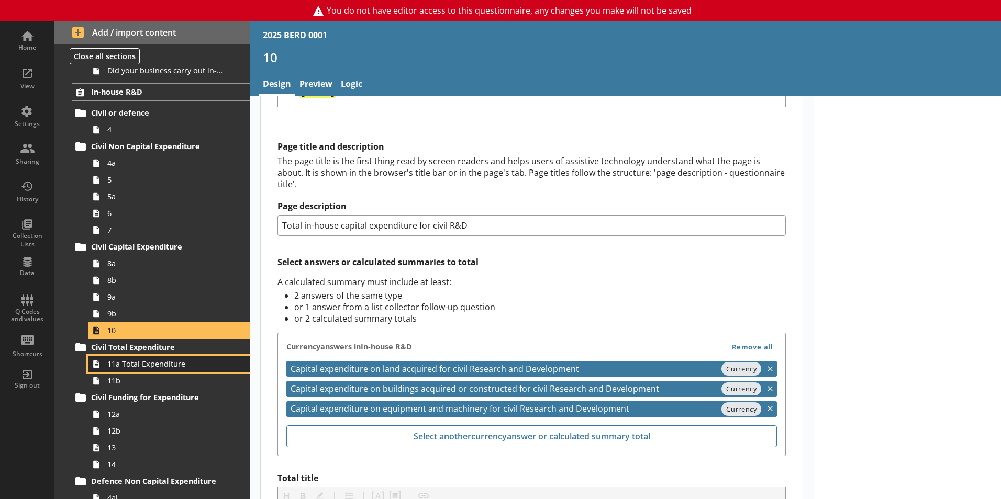
click at [137, 369] on span "11a Total Expenditure" at bounding box center [165, 364] width 116 height 10
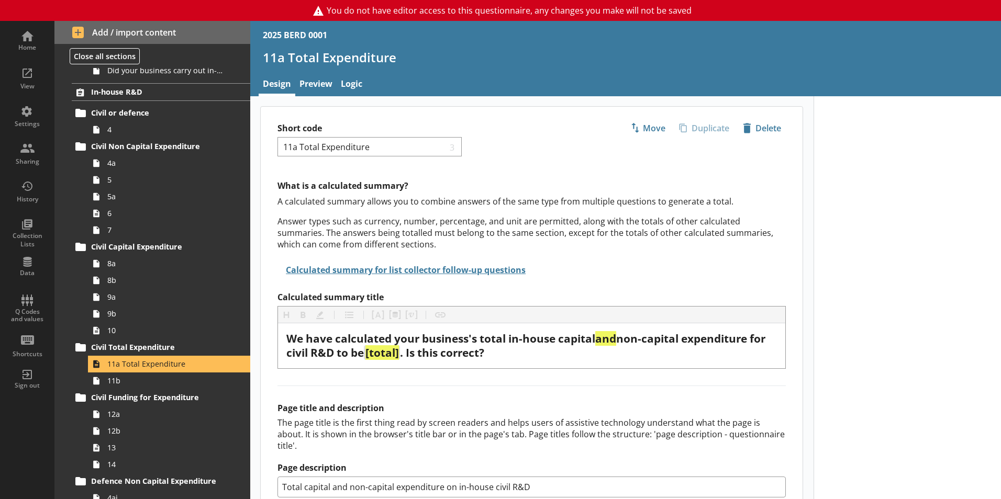
drag, startPoint x: 280, startPoint y: 42, endPoint x: 285, endPoint y: 62, distance: 21.1
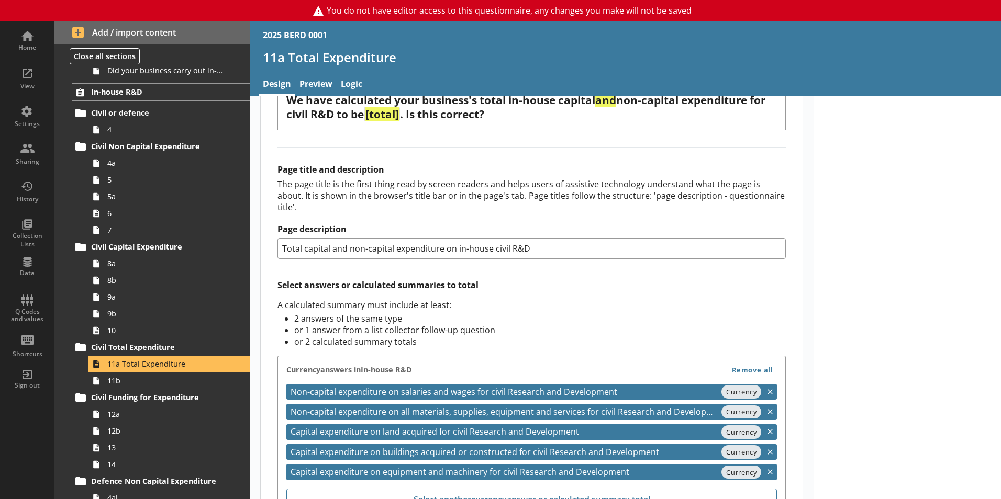
scroll to position [262, 0]
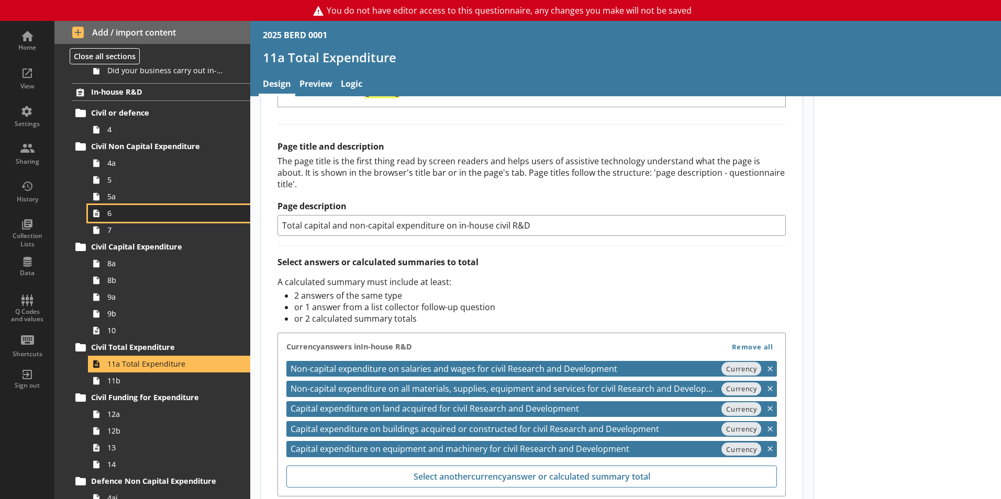
click at [107, 219] on link "6" at bounding box center [169, 213] width 162 height 17
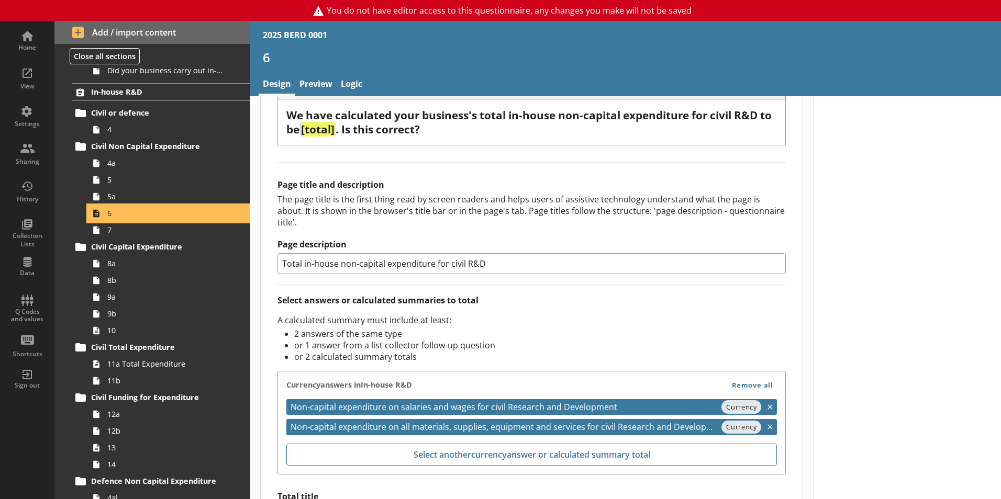
scroll to position [314, 0]
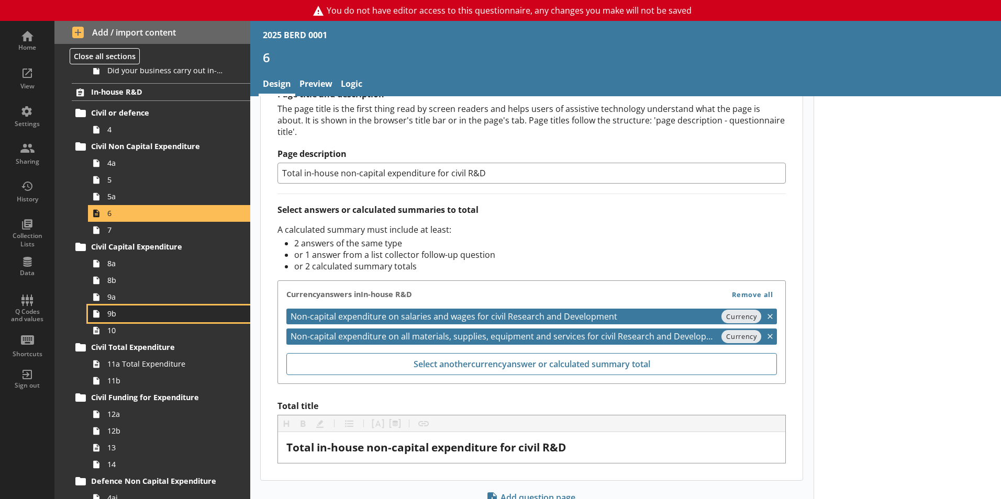
click at [114, 316] on span "9b" at bounding box center [165, 314] width 116 height 10
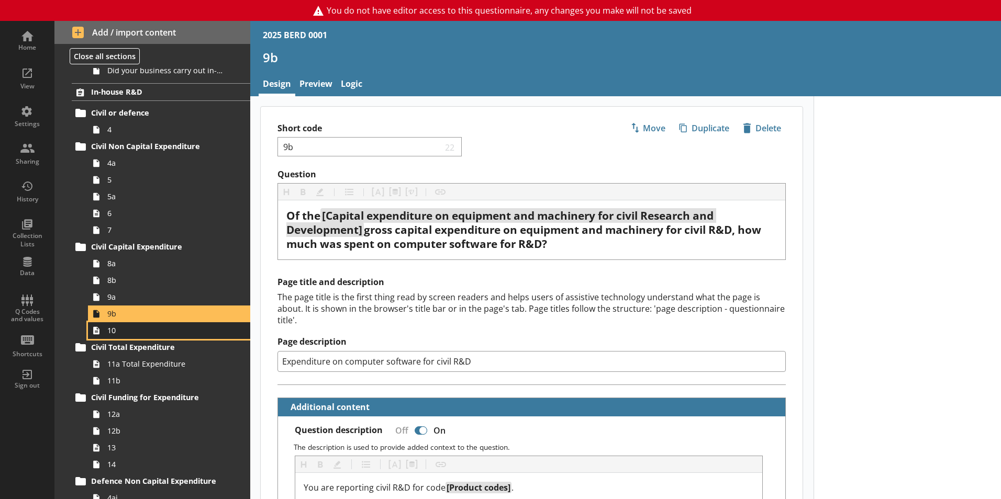
click at [117, 332] on span "10" at bounding box center [165, 331] width 116 height 10
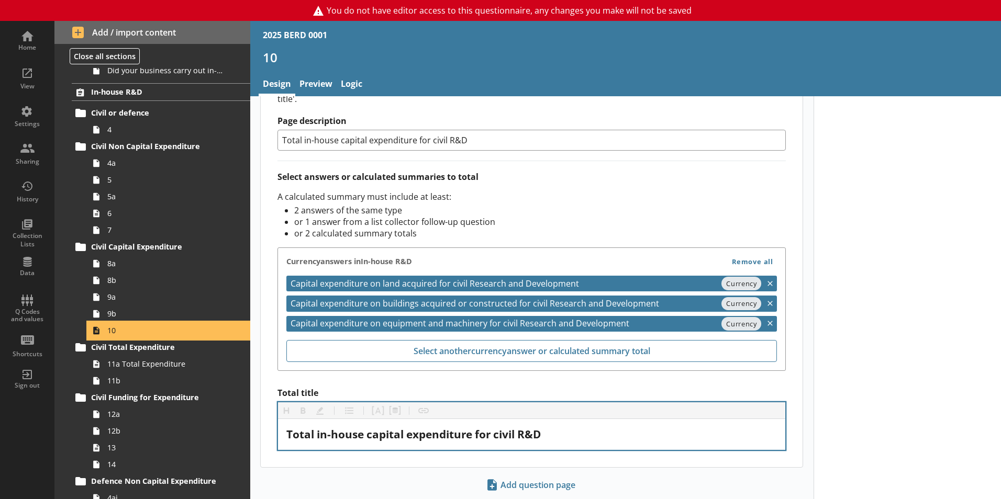
scroll to position [364, 0]
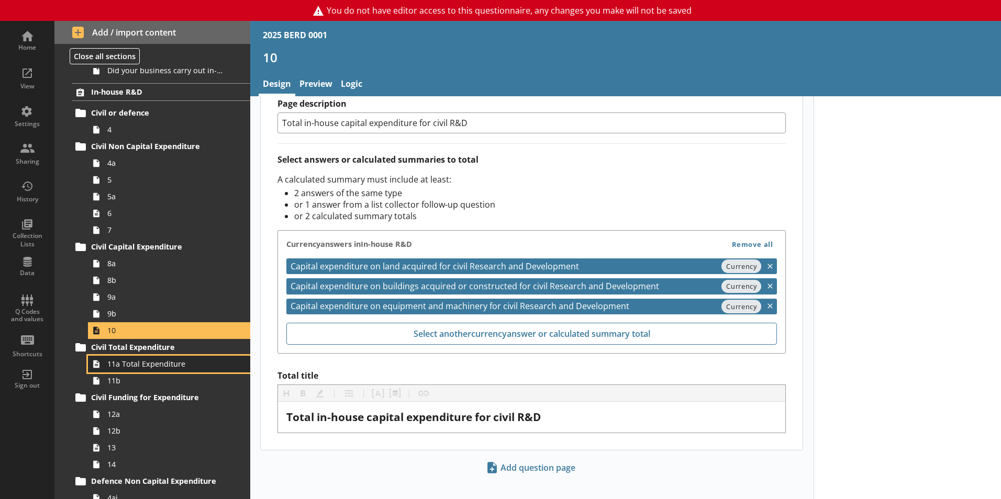
click at [119, 366] on span "11a Total Expenditure" at bounding box center [165, 364] width 116 height 10
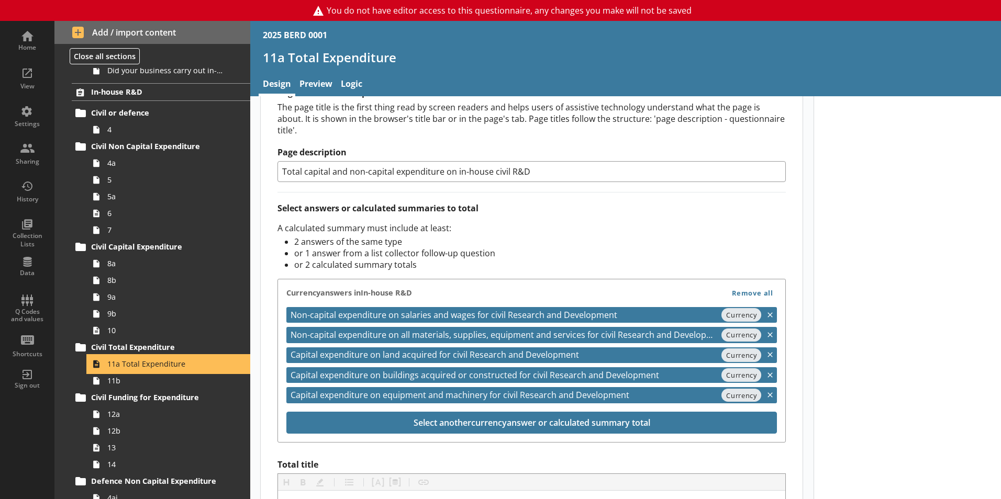
scroll to position [366, 0]
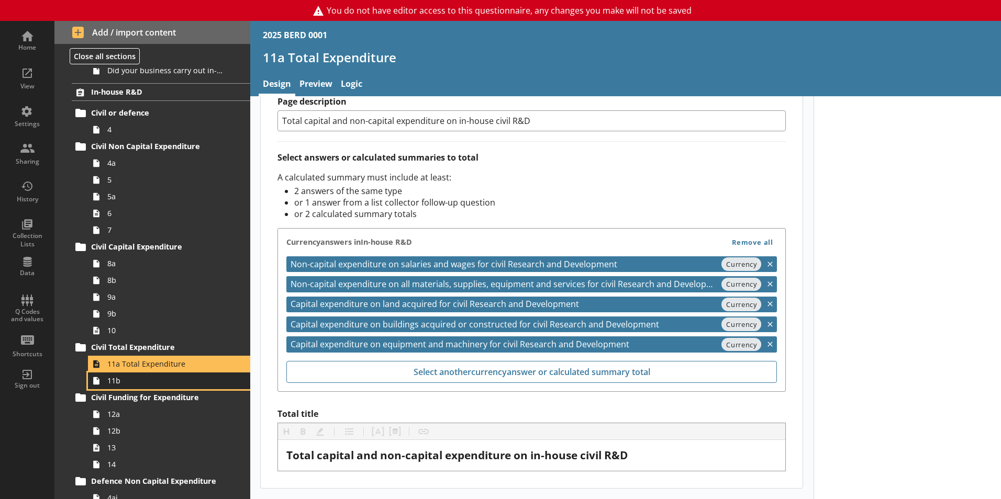
click at [115, 384] on span "11b" at bounding box center [165, 381] width 116 height 10
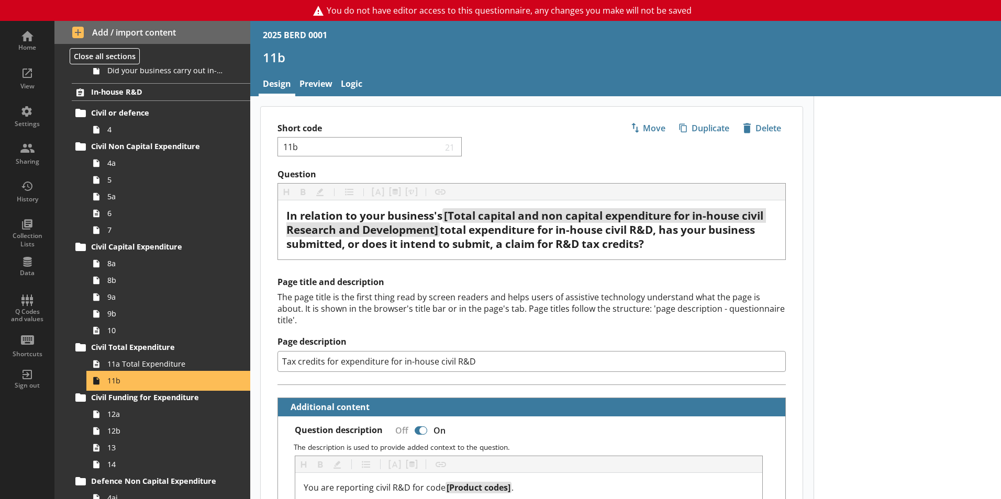
click at [115, 384] on span "11b" at bounding box center [165, 381] width 116 height 10
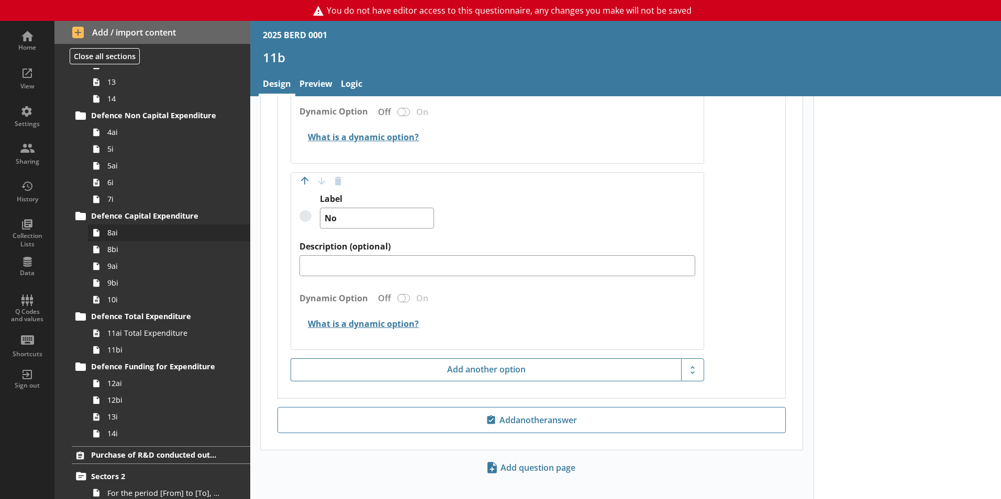
scroll to position [576, 0]
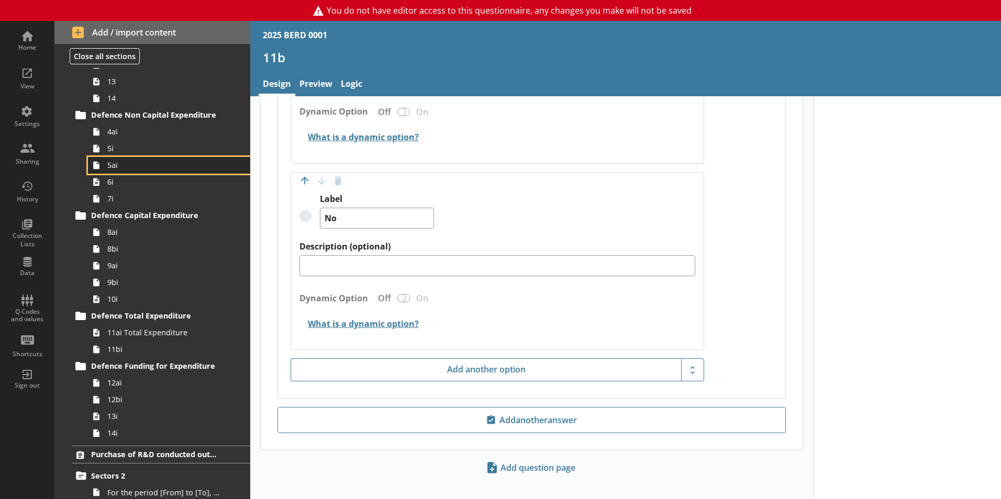
click at [113, 168] on span "5ai" at bounding box center [165, 165] width 116 height 10
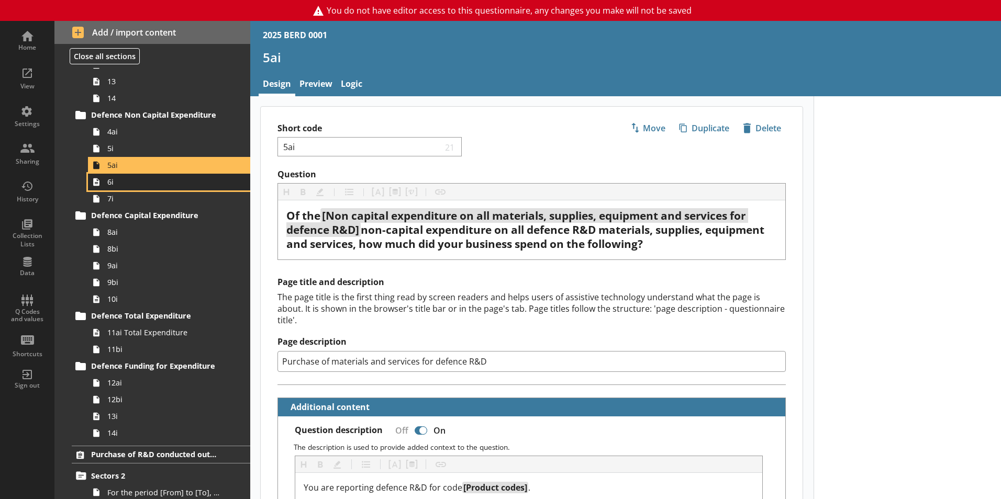
click at [112, 185] on span "6i" at bounding box center [165, 182] width 116 height 10
type textarea "x"
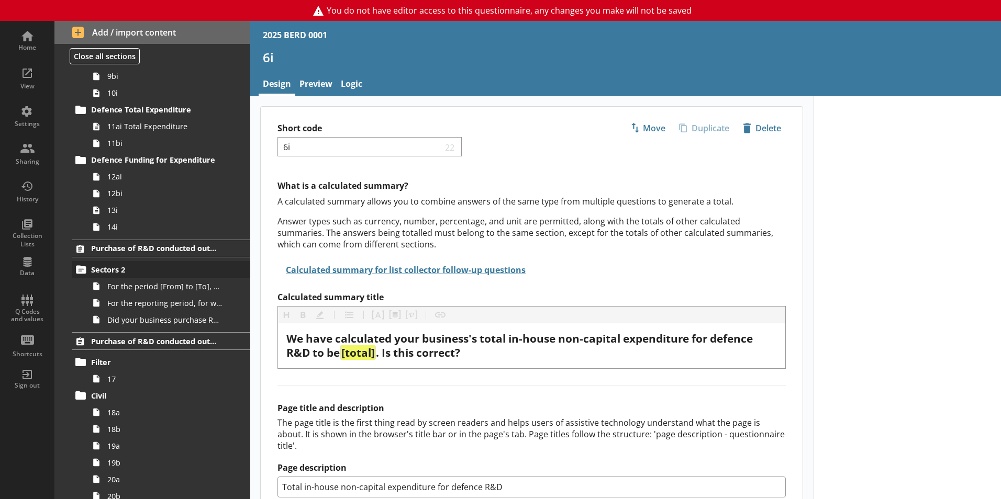
scroll to position [785, 0]
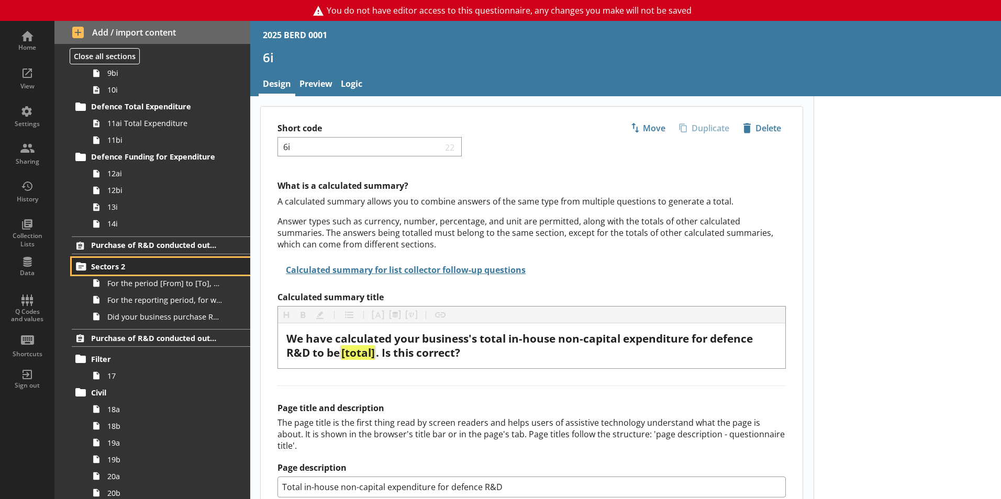
click at [106, 266] on span "Sectors 2" at bounding box center [155, 267] width 128 height 10
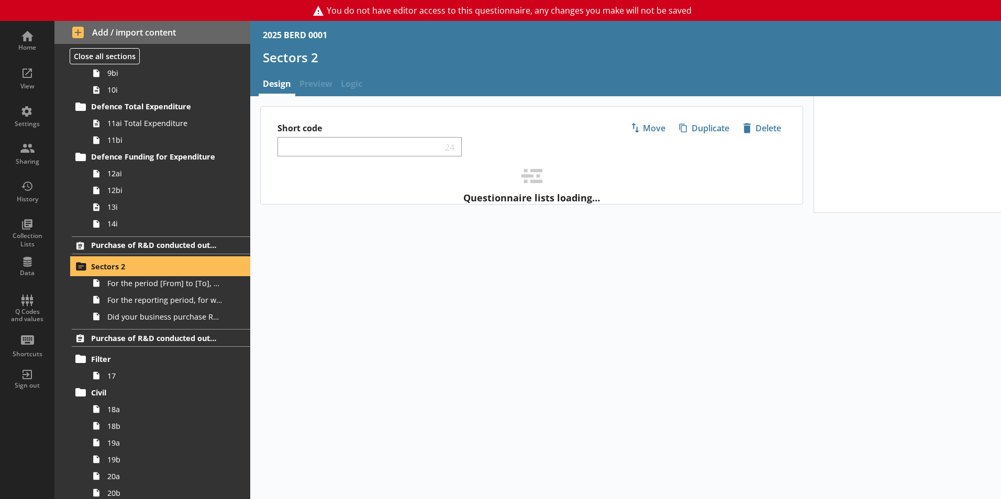
select select "6902340f-a62d-4bc9-909f-a756a572b3c9"
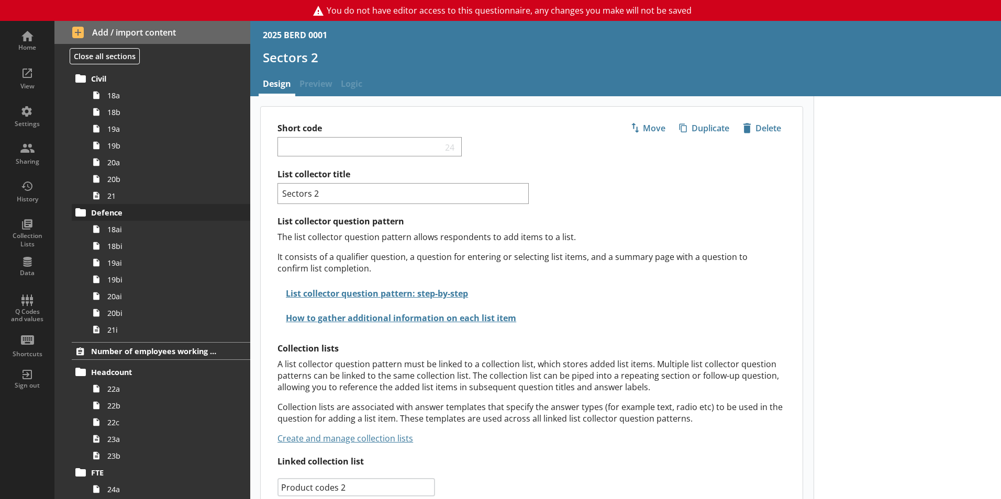
scroll to position [1152, 0]
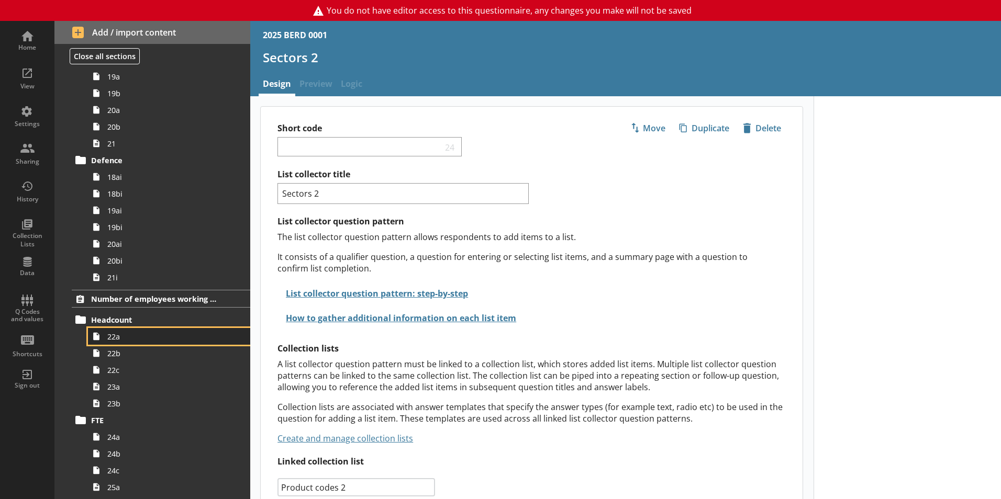
click at [109, 342] on link "22a" at bounding box center [169, 336] width 162 height 17
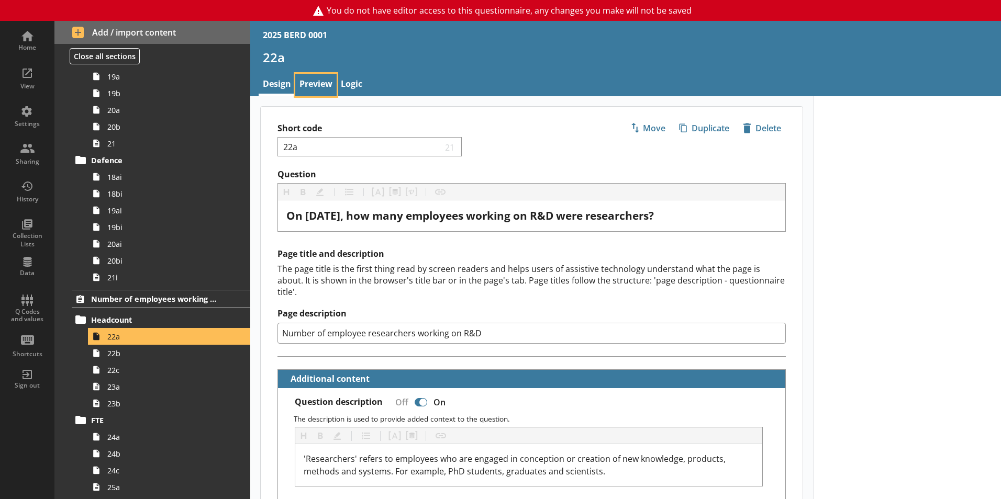
click at [319, 83] on link "Preview" at bounding box center [315, 85] width 41 height 23
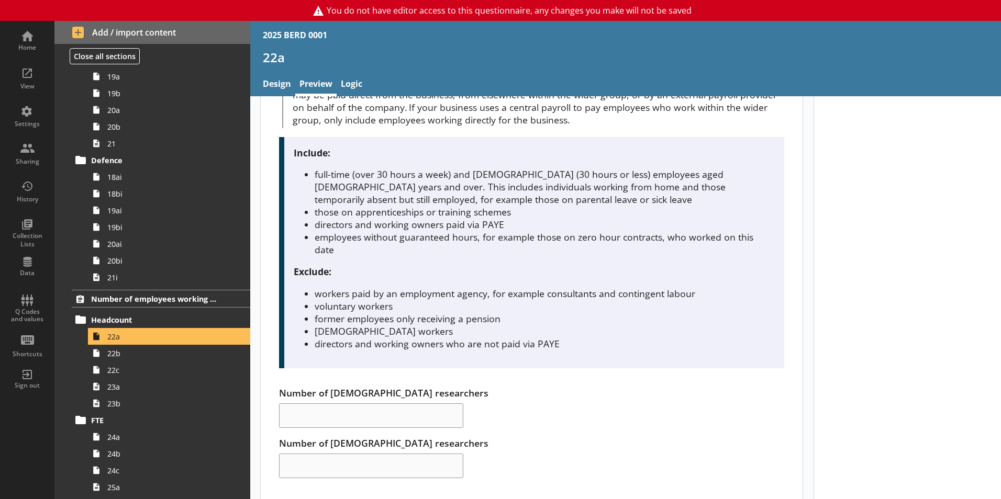
scroll to position [170, 0]
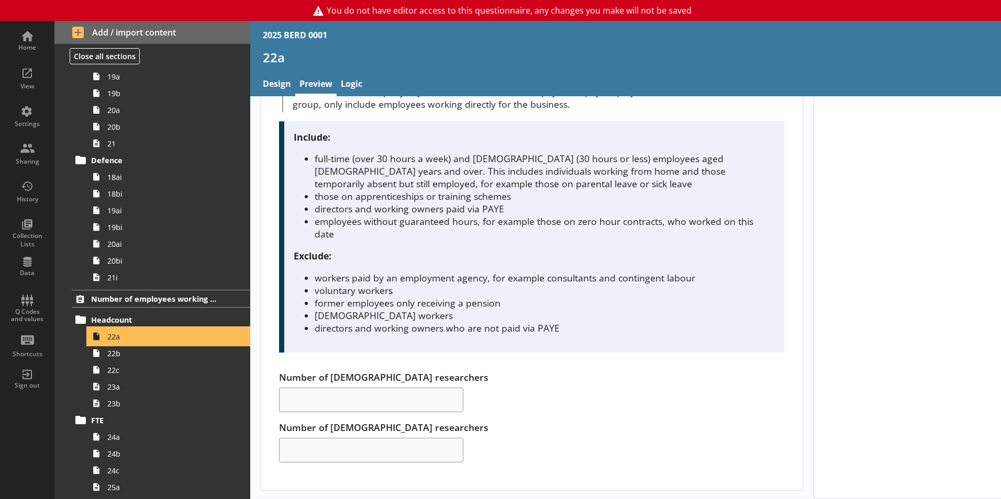
click at [104, 337] on icon at bounding box center [96, 336] width 17 height 17
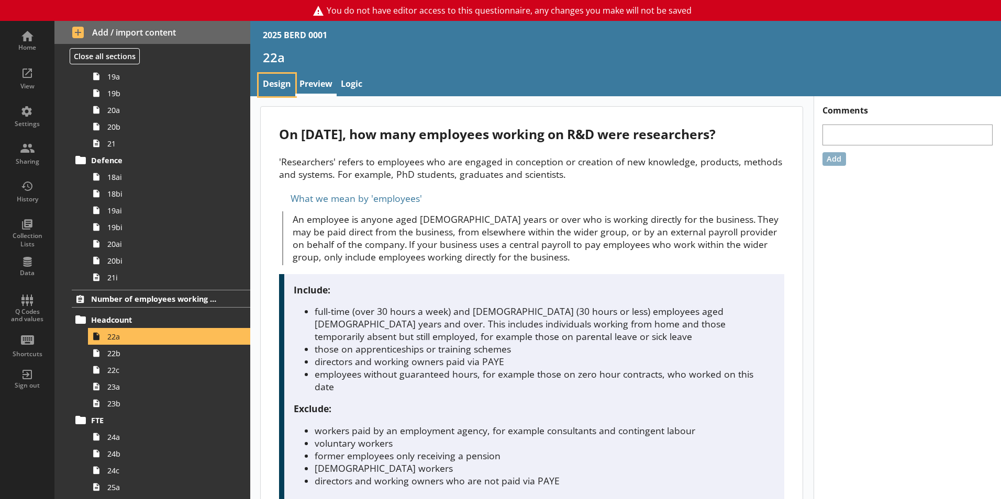
click at [265, 90] on link "Design" at bounding box center [277, 85] width 37 height 23
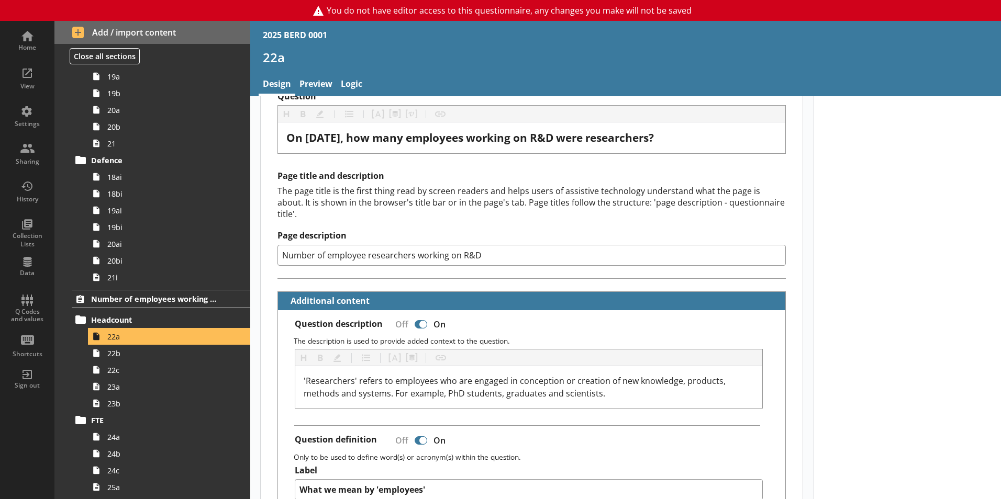
type textarea "x"
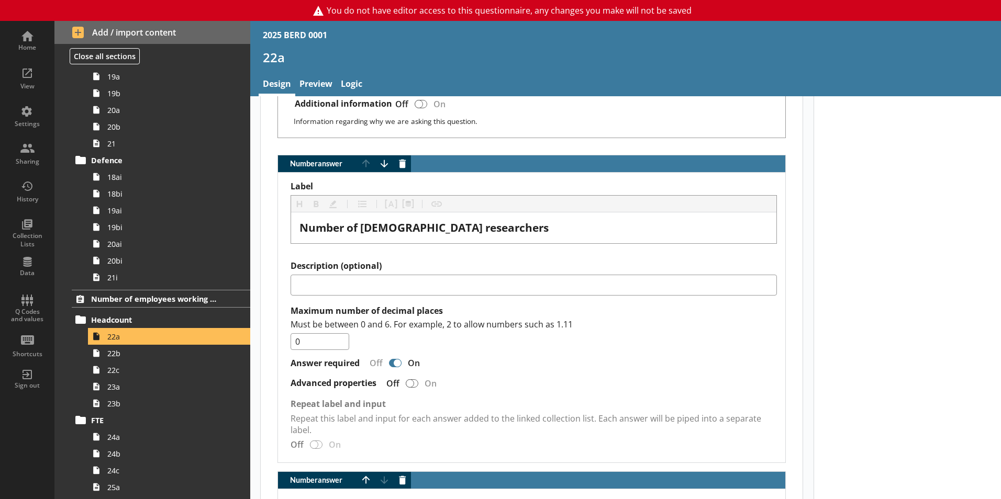
scroll to position [942, 0]
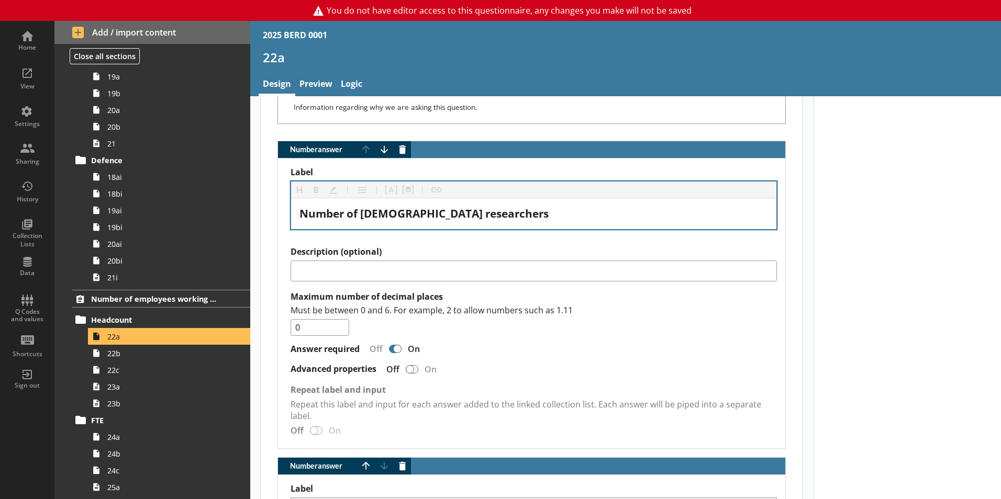
drag, startPoint x: 604, startPoint y: 161, endPoint x: 630, endPoint y: 196, distance: 43.8
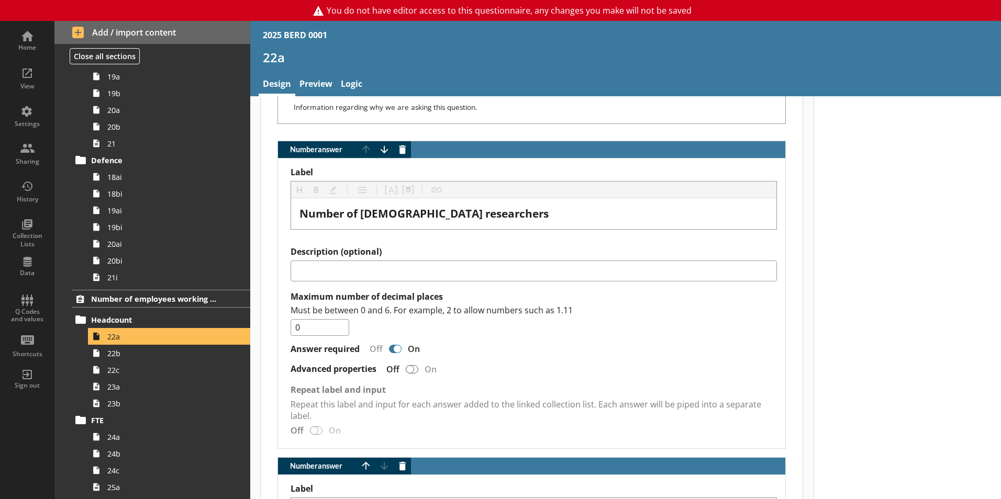
drag, startPoint x: 630, startPoint y: 196, endPoint x: 915, endPoint y: 312, distance: 307.9
click at [915, 312] on div at bounding box center [908, 51] width 188 height 1795
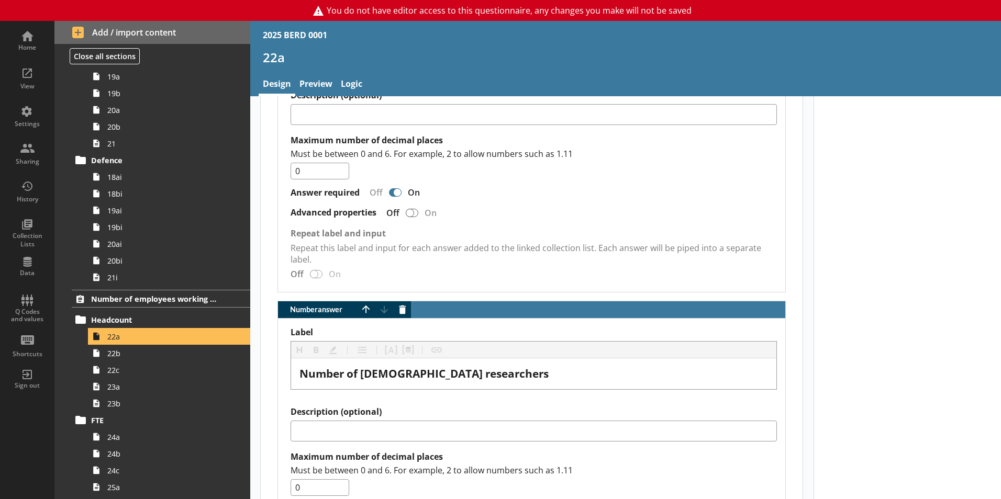
scroll to position [1099, 0]
